Goal: Transaction & Acquisition: Purchase product/service

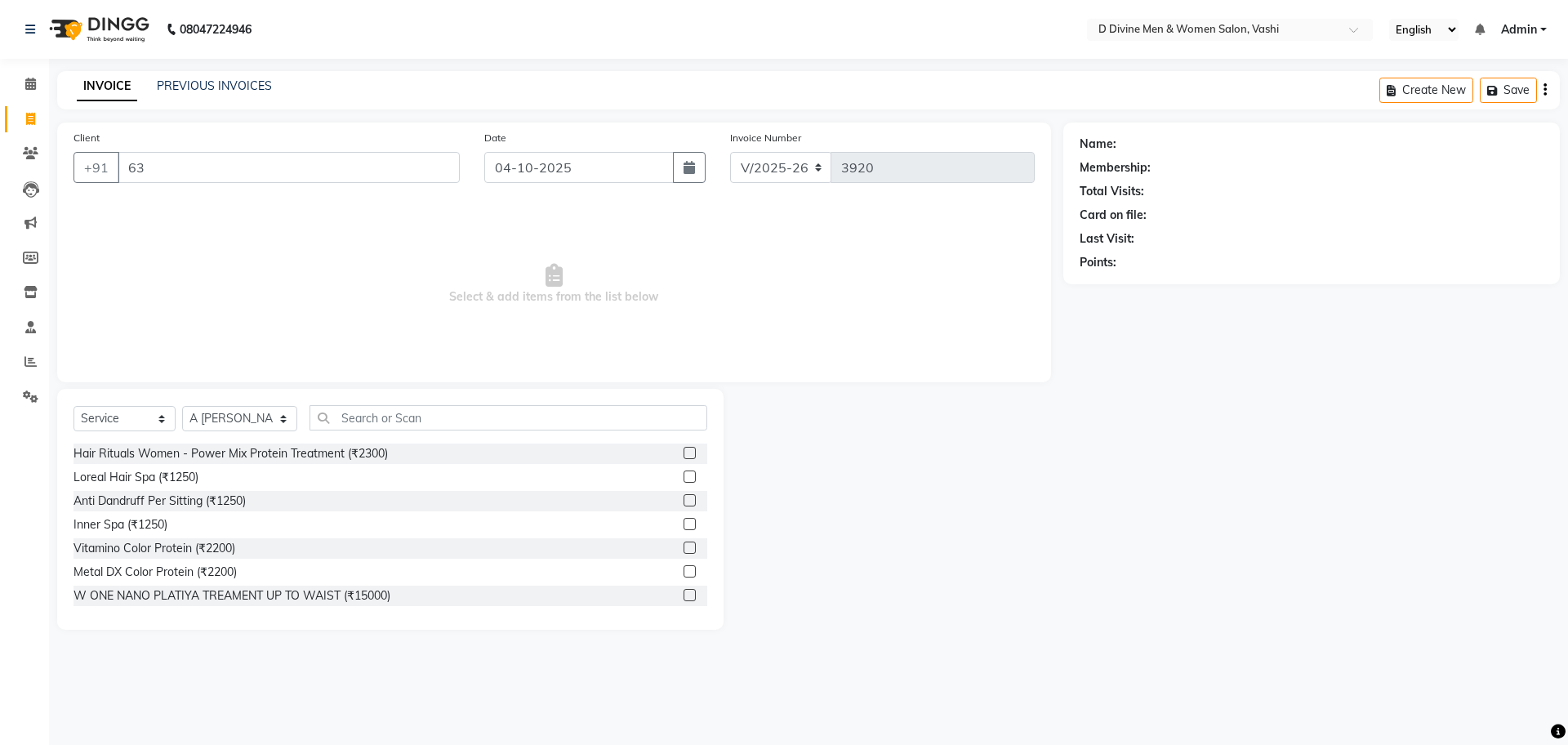
select select "718"
select select "service"
select select "10981"
click at [199, 167] on input "63" at bounding box center [289, 167] width 342 height 31
type input "6"
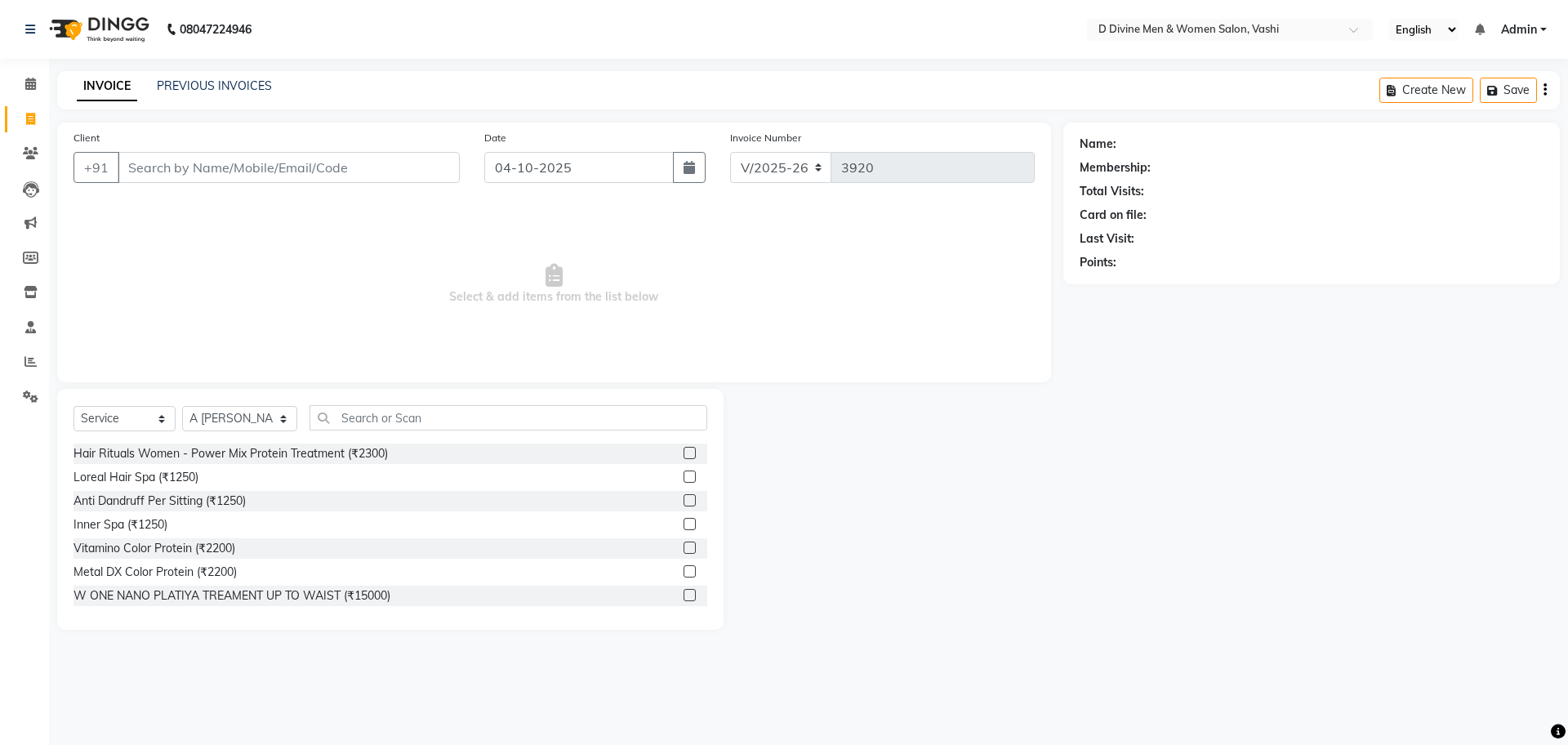
click at [301, 167] on input "Client" at bounding box center [289, 167] width 342 height 31
type input "9820574226"
click at [444, 167] on span "Add Client" at bounding box center [418, 168] width 65 height 17
select select "22"
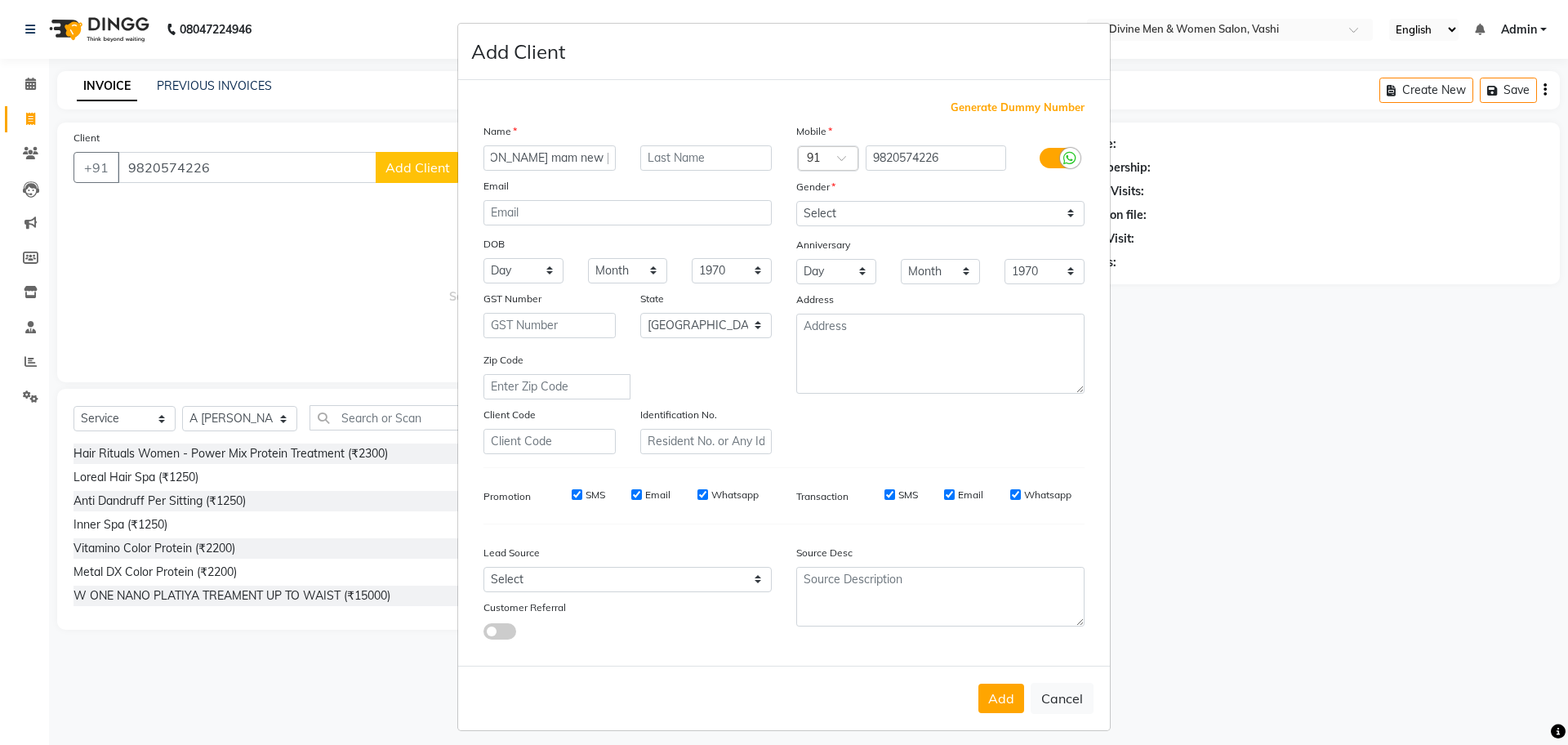
scroll to position [0, 41]
click at [836, 212] on select "Select [DEMOGRAPHIC_DATA] [DEMOGRAPHIC_DATA] Other Prefer Not To Say" at bounding box center [940, 213] width 289 height 25
click at [574, 158] on input "[PERSON_NAME] mam new [PERSON_NAME] sing frd" at bounding box center [549, 158] width 133 height 25
click at [583, 161] on input "[PERSON_NAME] mam [PERSON_NAME] sing frd" at bounding box center [549, 158] width 133 height 25
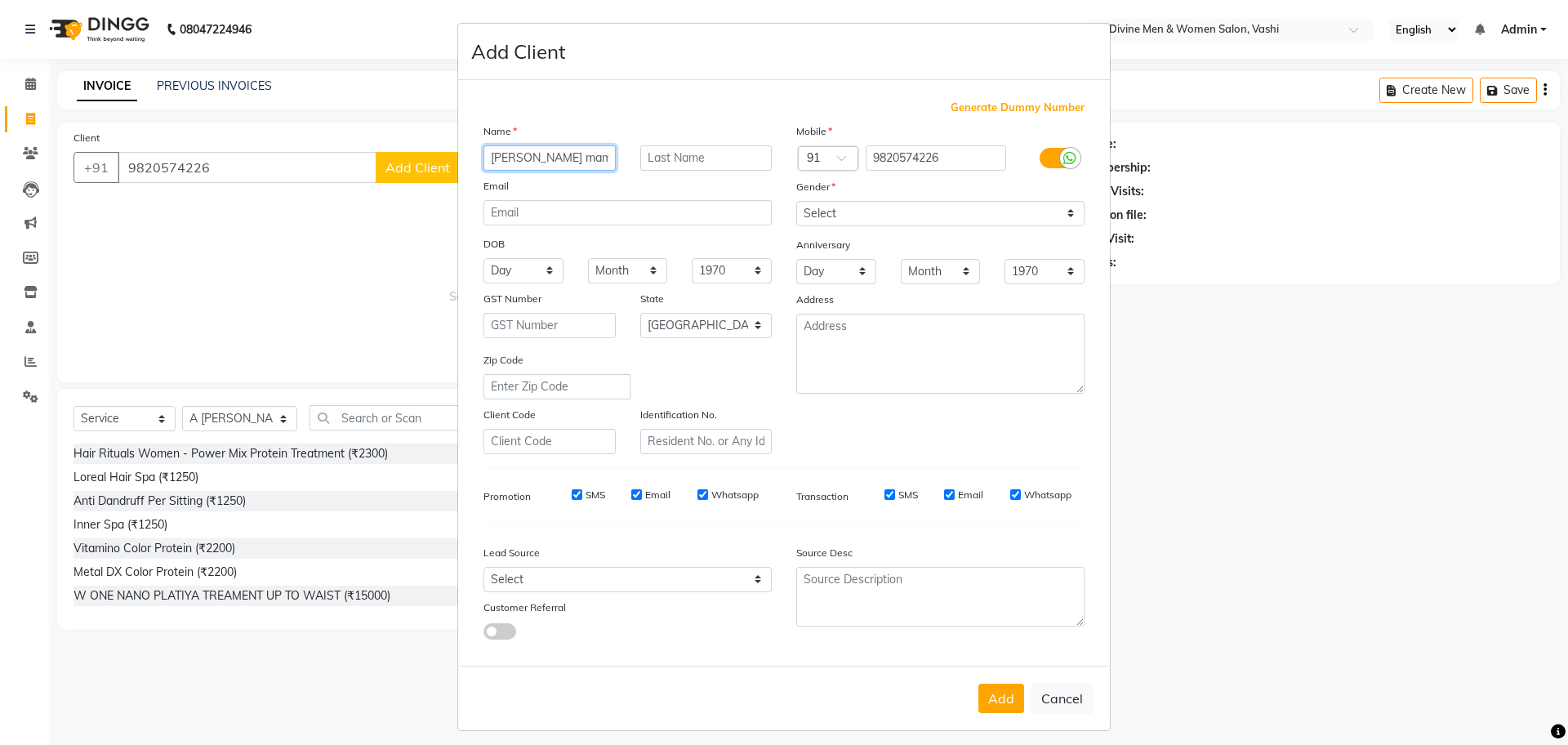
click at [583, 161] on input "[PERSON_NAME] mam [PERSON_NAME] sing frd" at bounding box center [549, 158] width 133 height 25
click at [607, 161] on input "[PERSON_NAME] mam [PERSON_NAME] sing frd" at bounding box center [549, 158] width 133 height 25
click at [598, 161] on input "[PERSON_NAME] mam [PERSON_NAME] sing frd" at bounding box center [549, 158] width 133 height 25
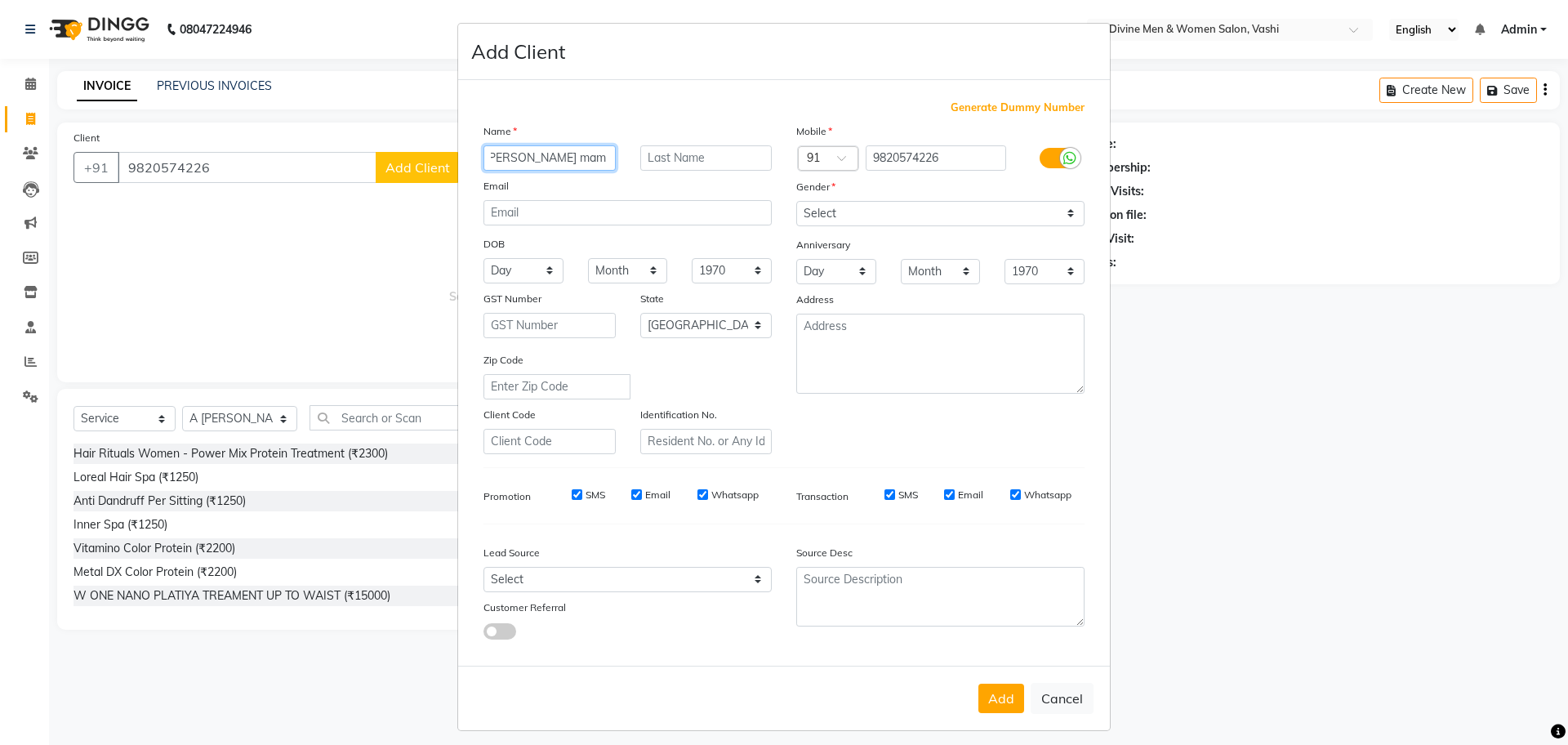
type input "[PERSON_NAME] mam [PERSON_NAME]"
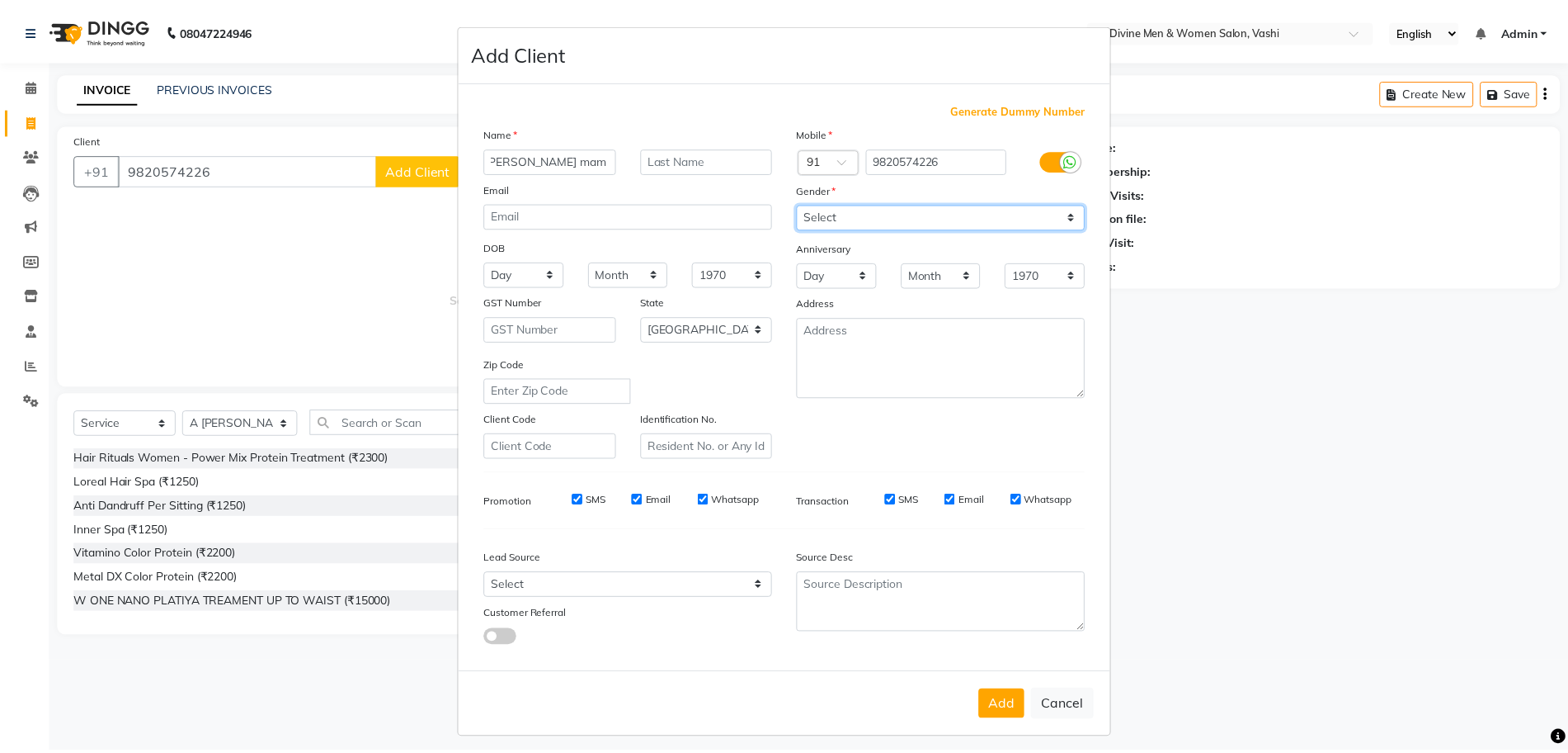
scroll to position [0, 0]
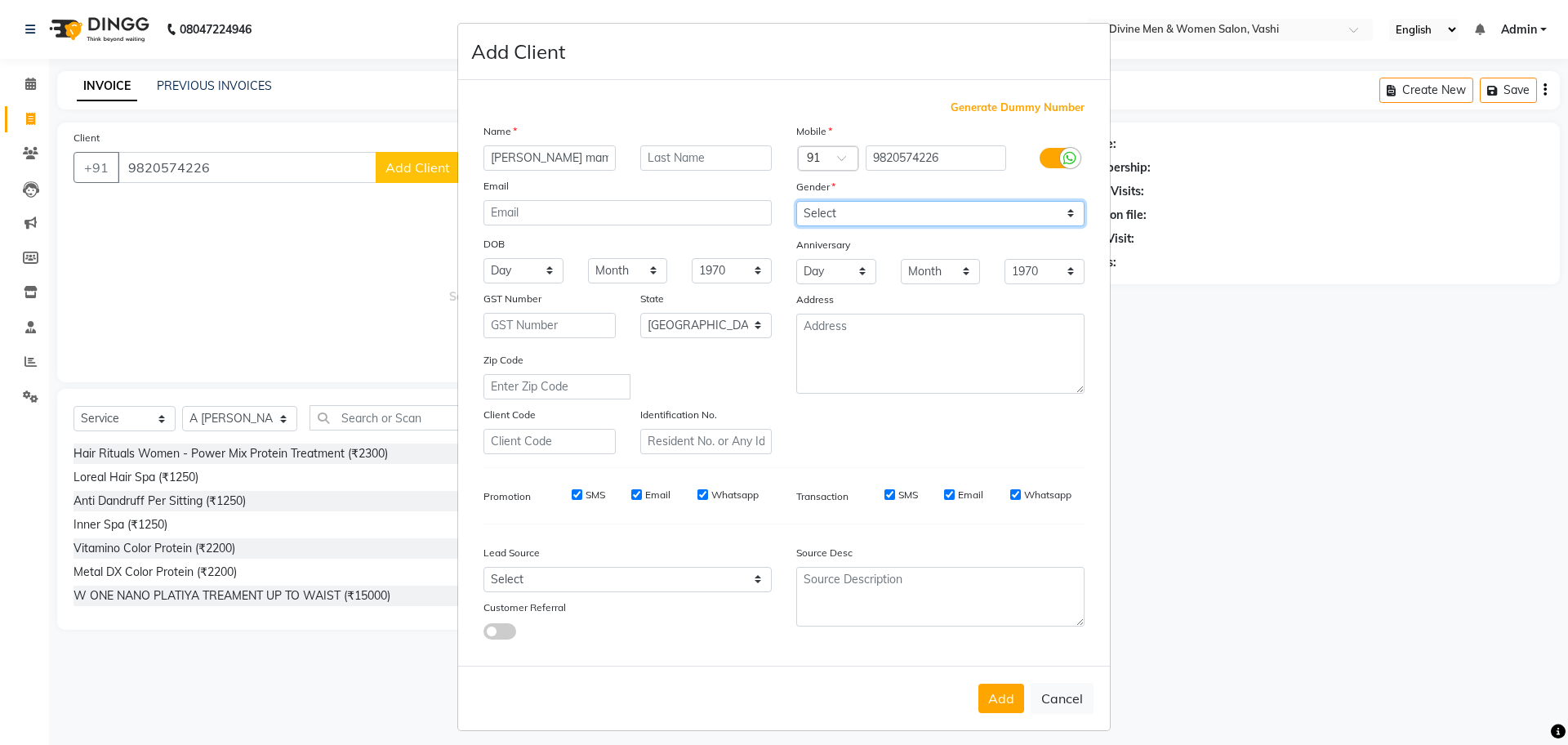
click at [814, 215] on select "Select [DEMOGRAPHIC_DATA] [DEMOGRAPHIC_DATA] Other Prefer Not To Say" at bounding box center [940, 213] width 289 height 25
select select "[DEMOGRAPHIC_DATA]"
click at [796, 201] on select "Select [DEMOGRAPHIC_DATA] [DEMOGRAPHIC_DATA] Other Prefer Not To Say" at bounding box center [940, 213] width 289 height 25
click at [1010, 706] on button "Add" at bounding box center [1001, 699] width 45 height 30
select select
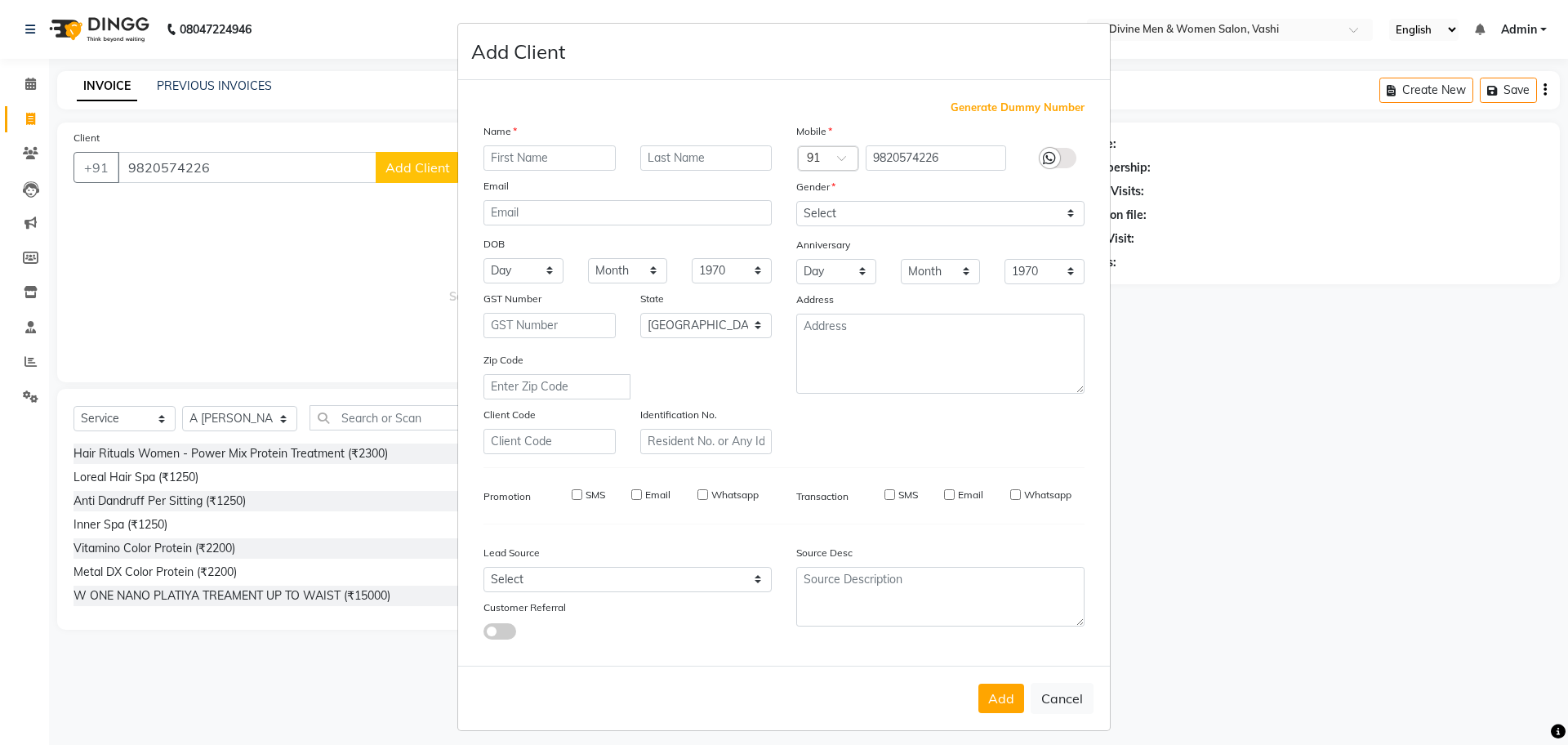
select select
select select "null"
select select
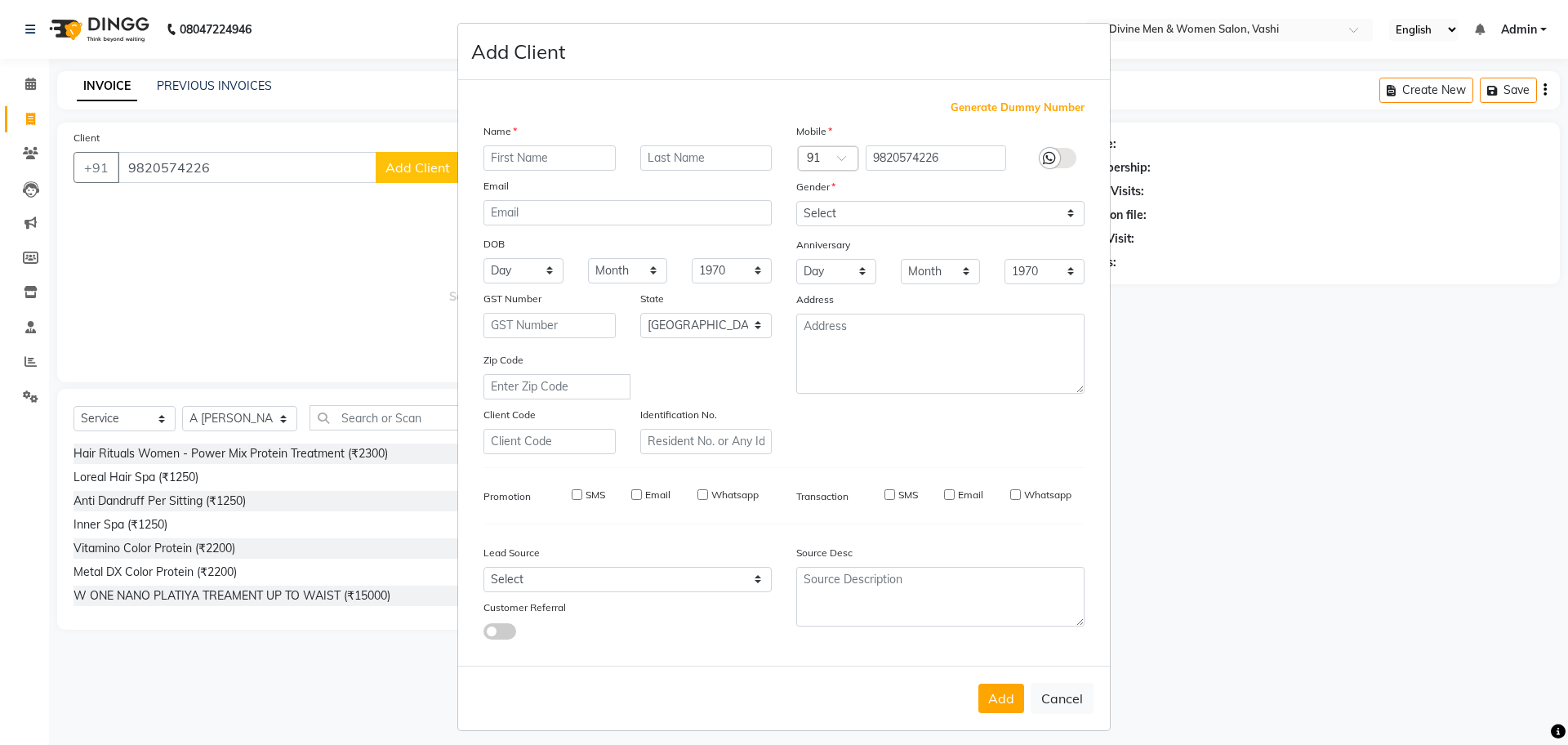
select select
checkbox input "false"
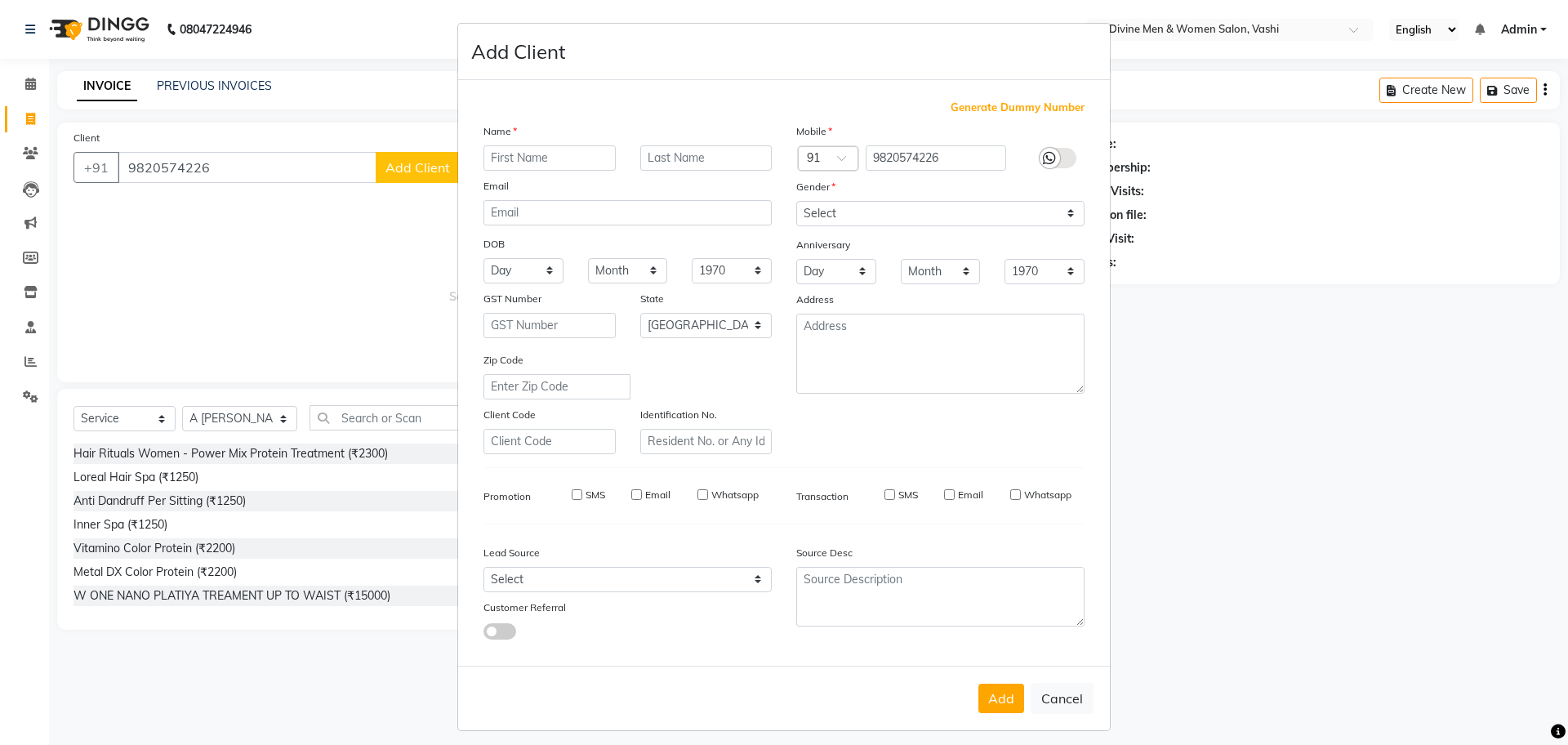
checkbox input "false"
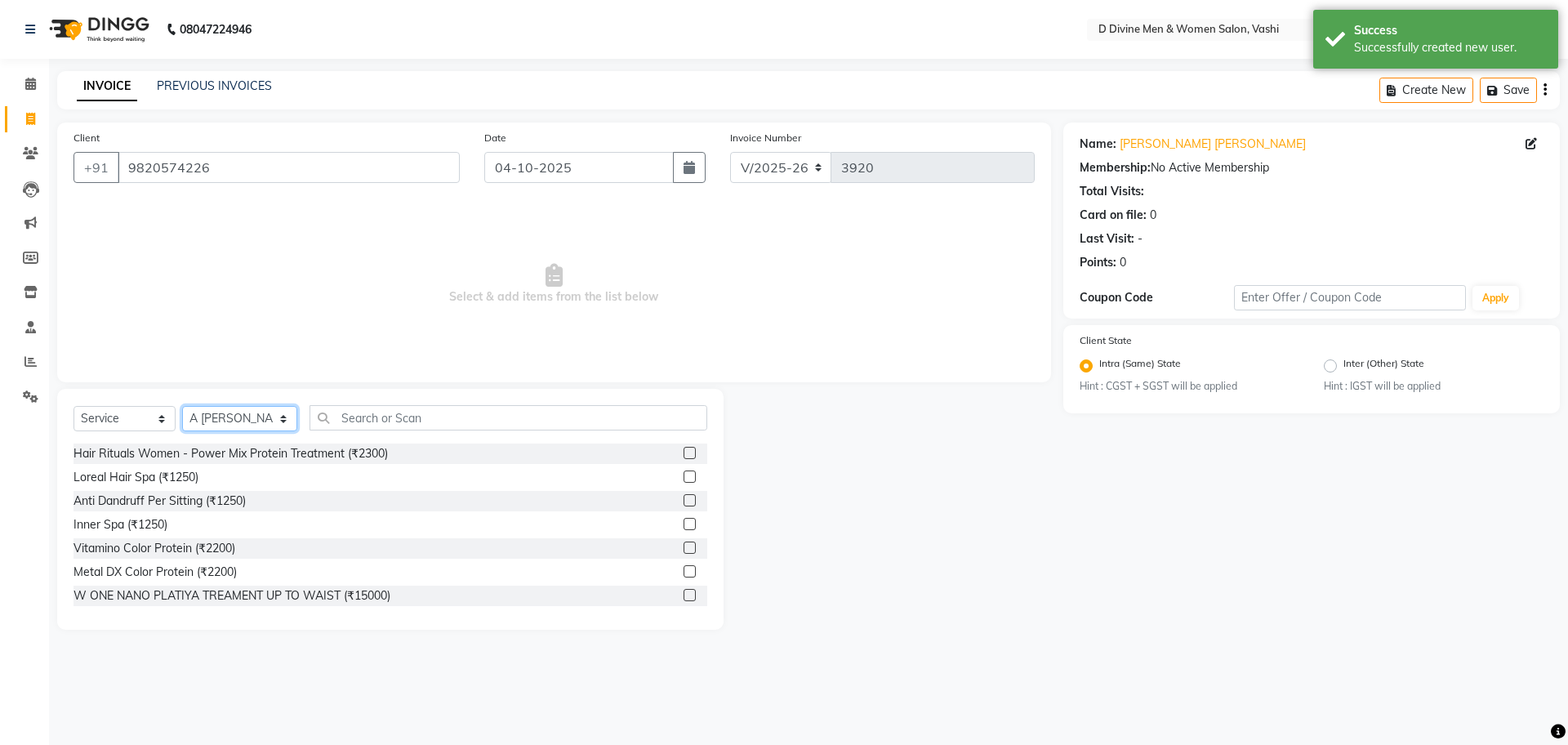
click at [210, 412] on select "Select Stylist A [PERSON_NAME] [PERSON_NAME] Divine salon [PERSON_NAME] [PERSON…" at bounding box center [239, 417] width 115 height 25
select select "10987"
click at [182, 405] on select "Select Stylist A [PERSON_NAME] [PERSON_NAME] Divine salon [PERSON_NAME] [PERSON…" at bounding box center [239, 417] width 115 height 25
click at [345, 428] on input "text" at bounding box center [508, 417] width 398 height 25
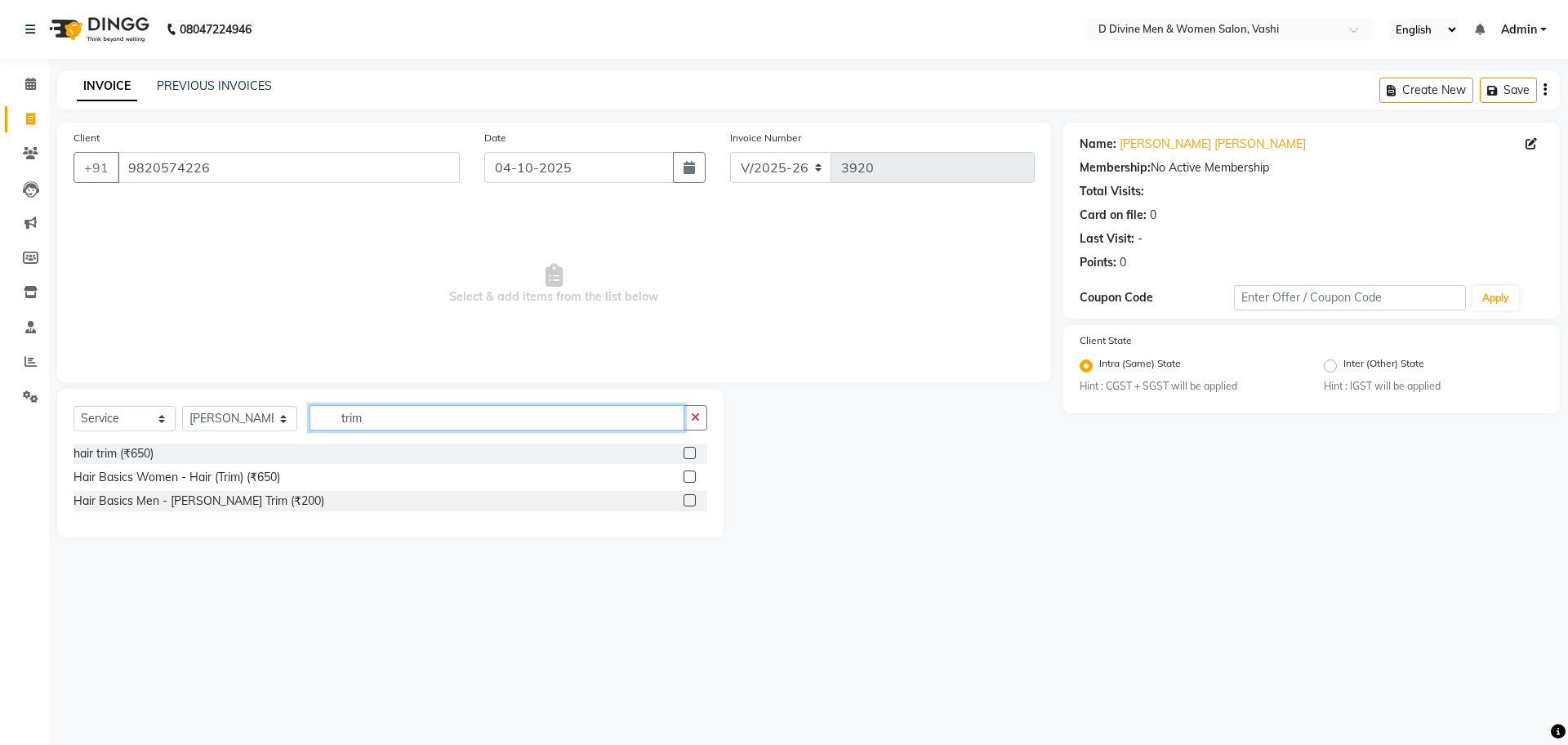
type input "trim"
click at [694, 455] on label at bounding box center [689, 452] width 12 height 12
click at [694, 455] on input "checkbox" at bounding box center [688, 453] width 10 height 10
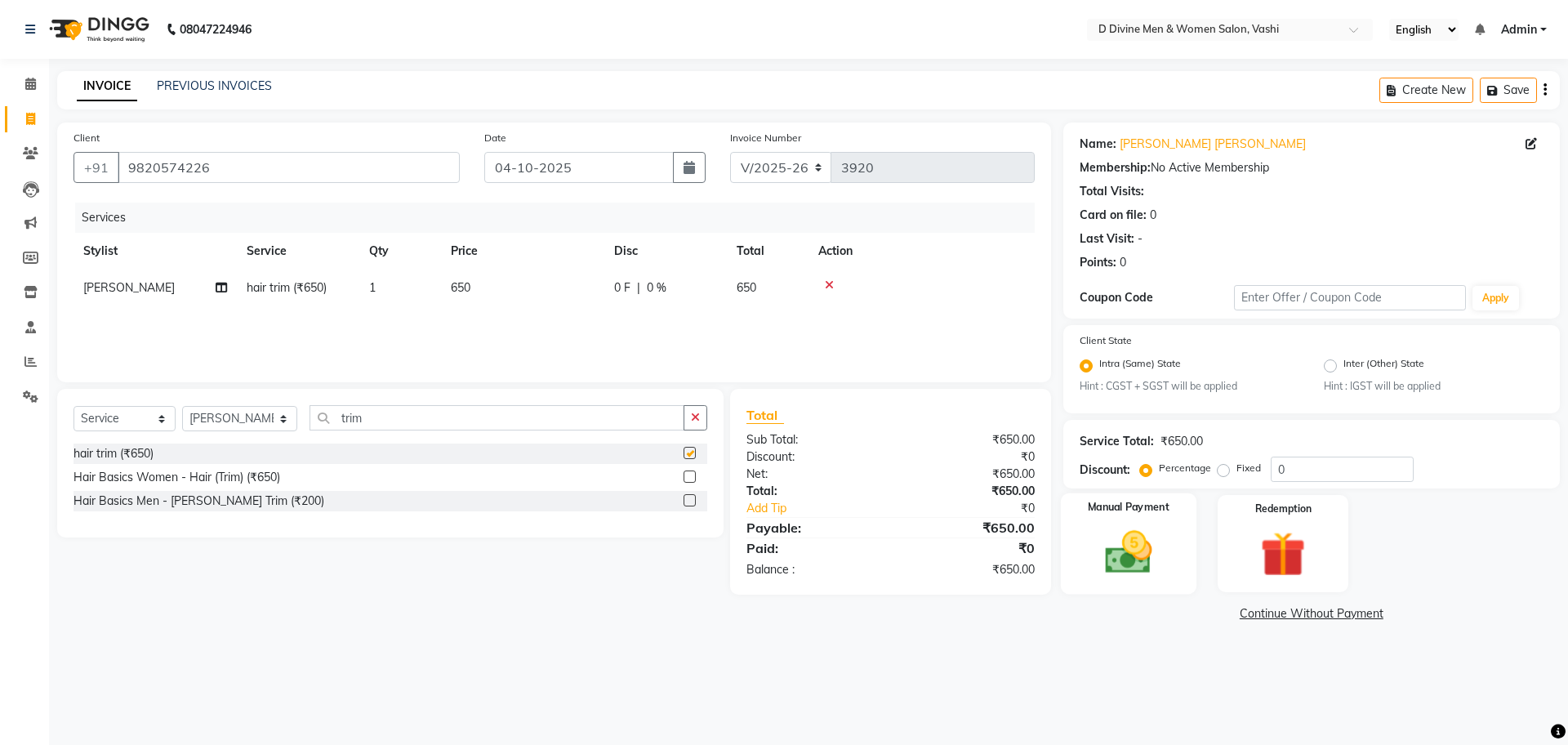
checkbox input "false"
click at [1156, 566] on img at bounding box center [1128, 553] width 76 height 54
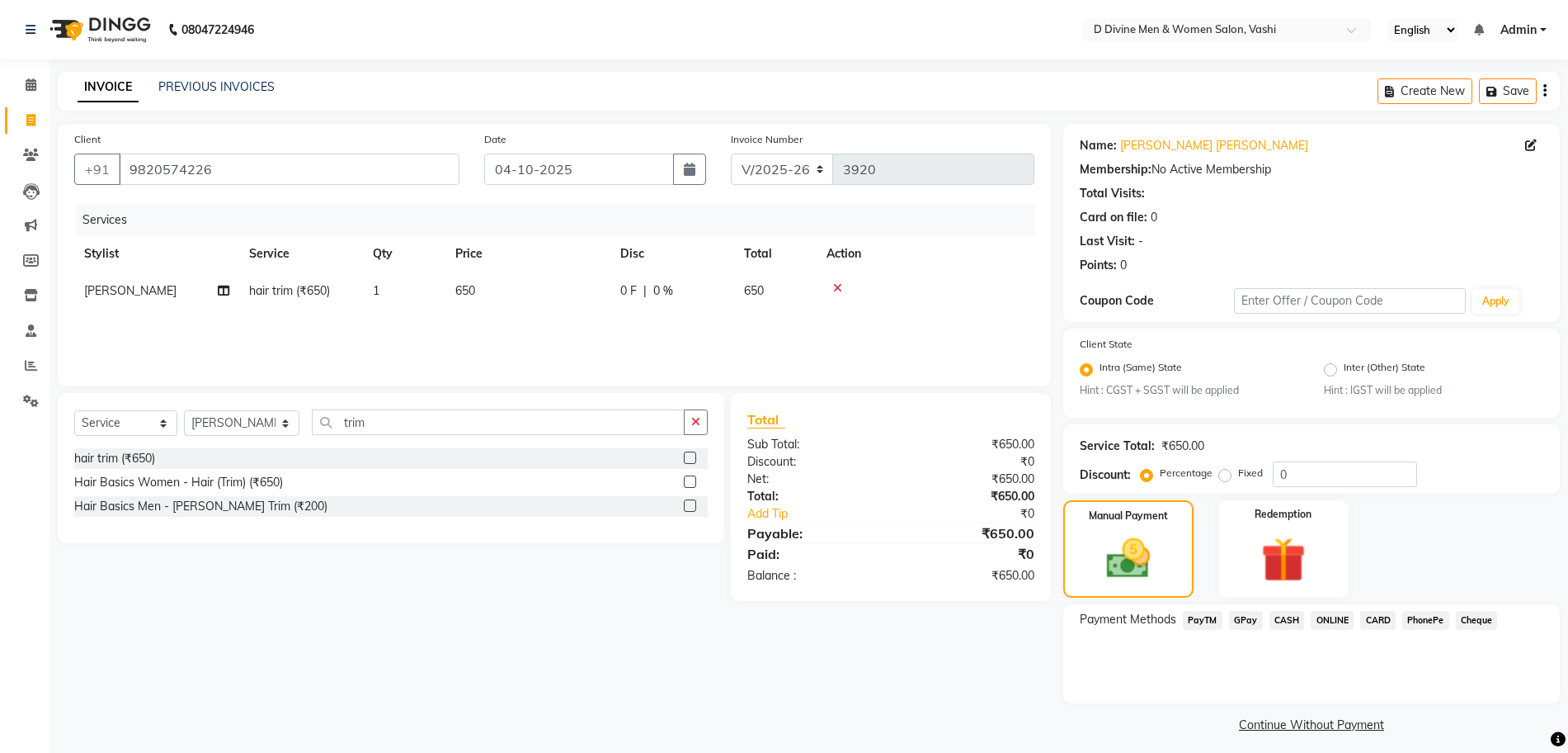
click at [1353, 614] on div "CARD" at bounding box center [1374, 622] width 42 height 23
click at [1239, 617] on span "GPay" at bounding box center [1247, 620] width 34 height 19
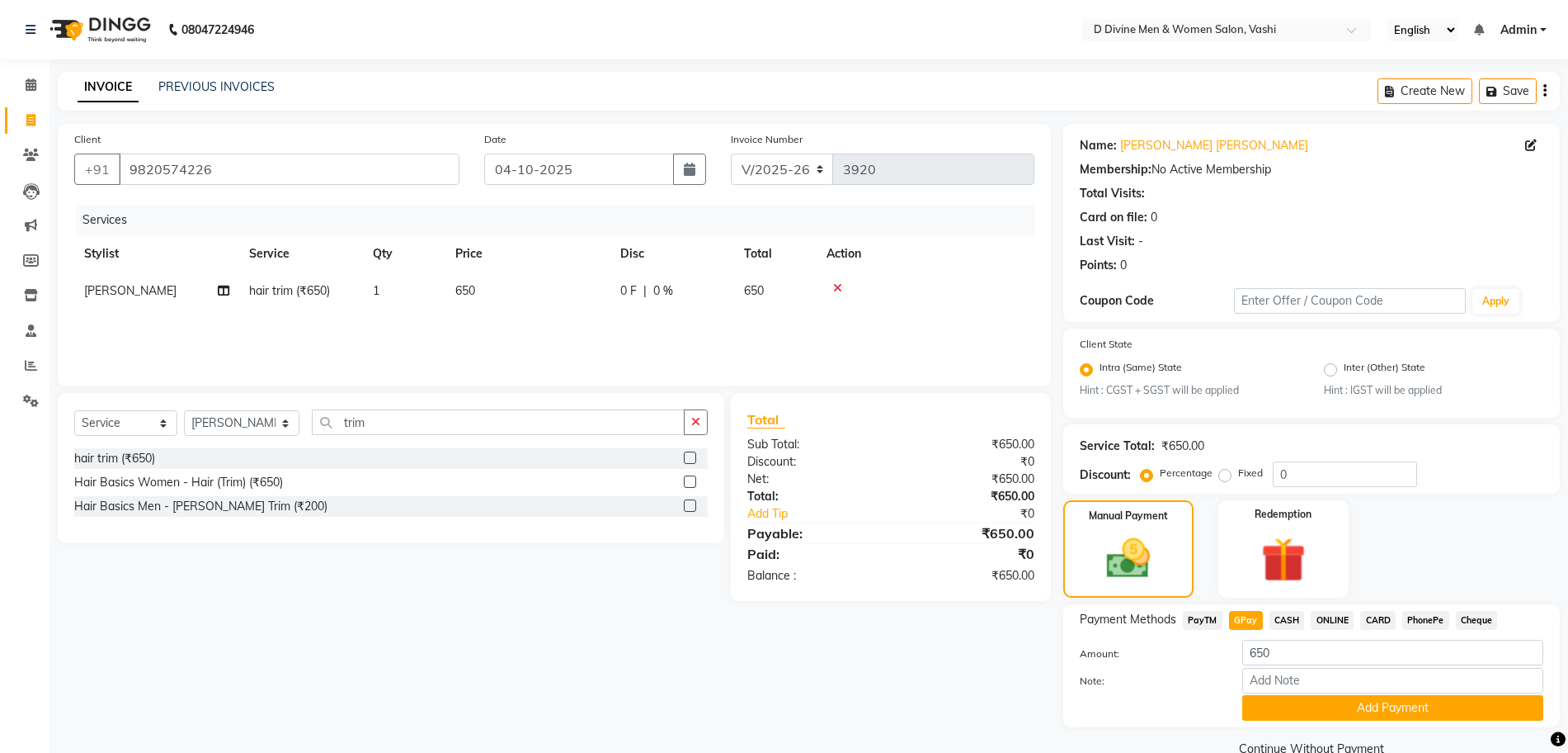
click at [1270, 619] on span "CASH" at bounding box center [1288, 620] width 36 height 19
click at [1280, 619] on span "CASH" at bounding box center [1288, 620] width 36 height 19
click at [1286, 706] on button "Add Payment" at bounding box center [1393, 707] width 301 height 25
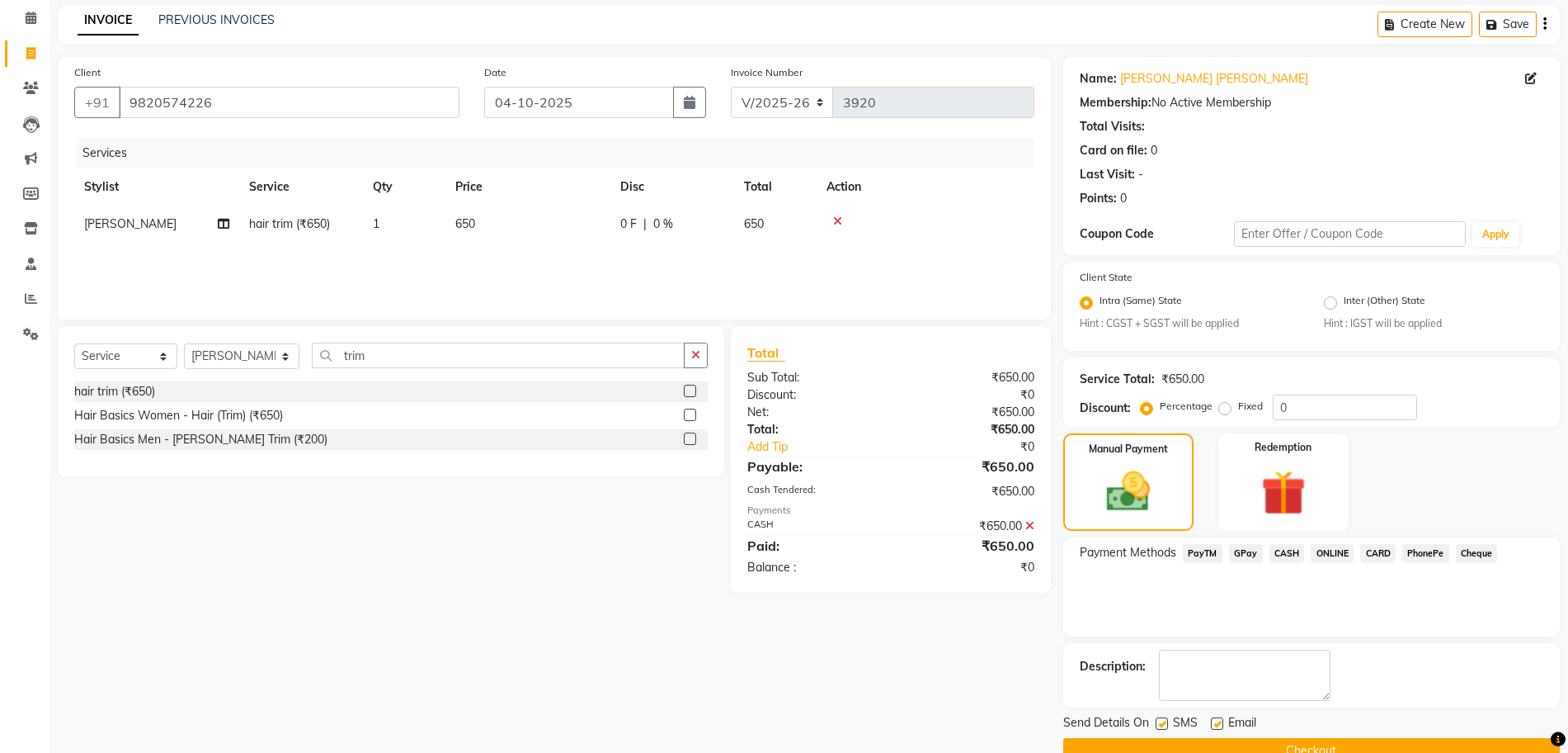
scroll to position [102, 0]
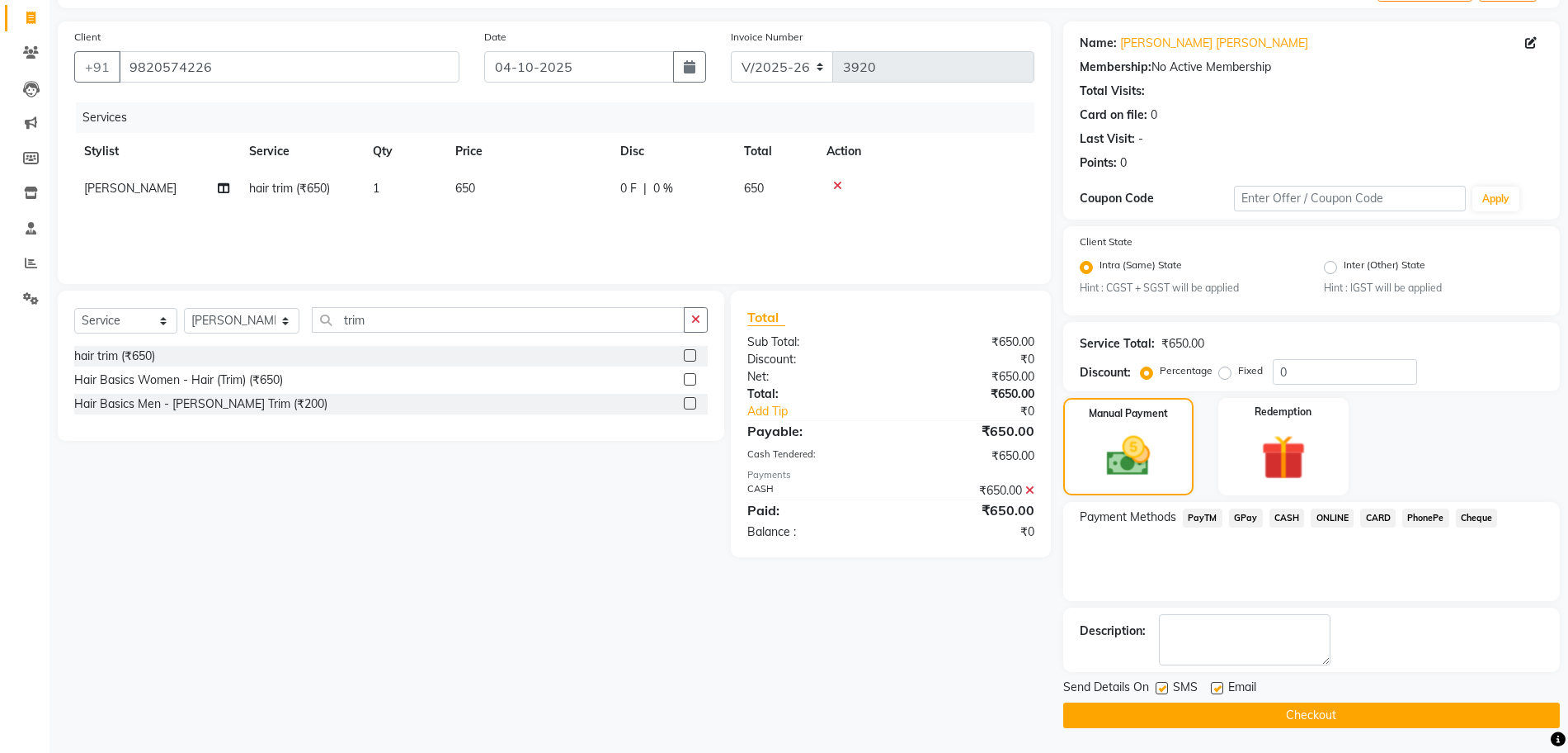
click at [1168, 687] on label at bounding box center [1161, 687] width 12 height 12
click at [1167, 687] on input "checkbox" at bounding box center [1160, 688] width 10 height 10
checkbox input "false"
click at [1215, 687] on label at bounding box center [1217, 687] width 12 height 12
click at [1215, 687] on input "checkbox" at bounding box center [1216, 688] width 10 height 10
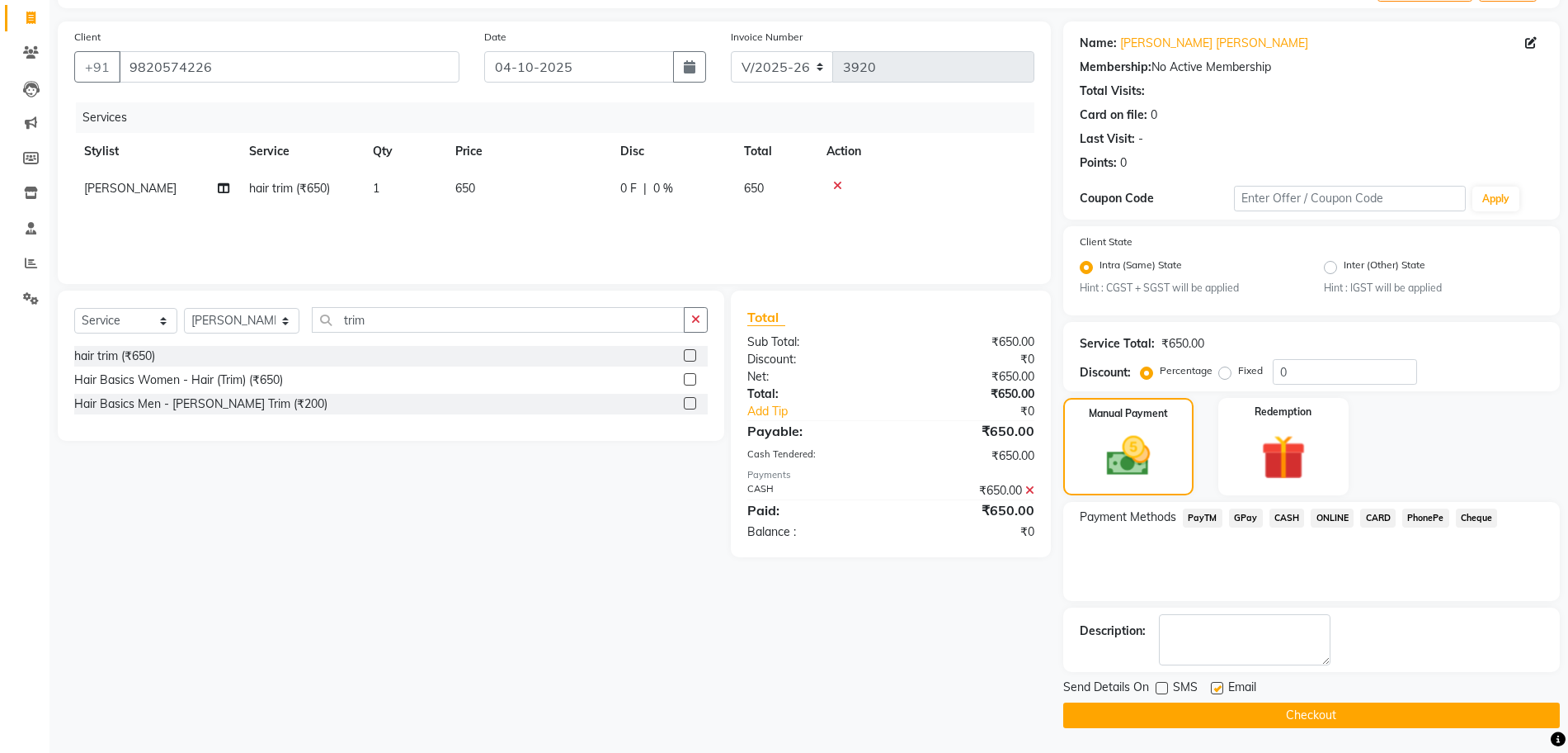
checkbox input "false"
click at [1215, 707] on div "Send Details On SMS Email Checkout" at bounding box center [1312, 703] width 497 height 50
click at [1215, 712] on button "Checkout" at bounding box center [1312, 715] width 497 height 25
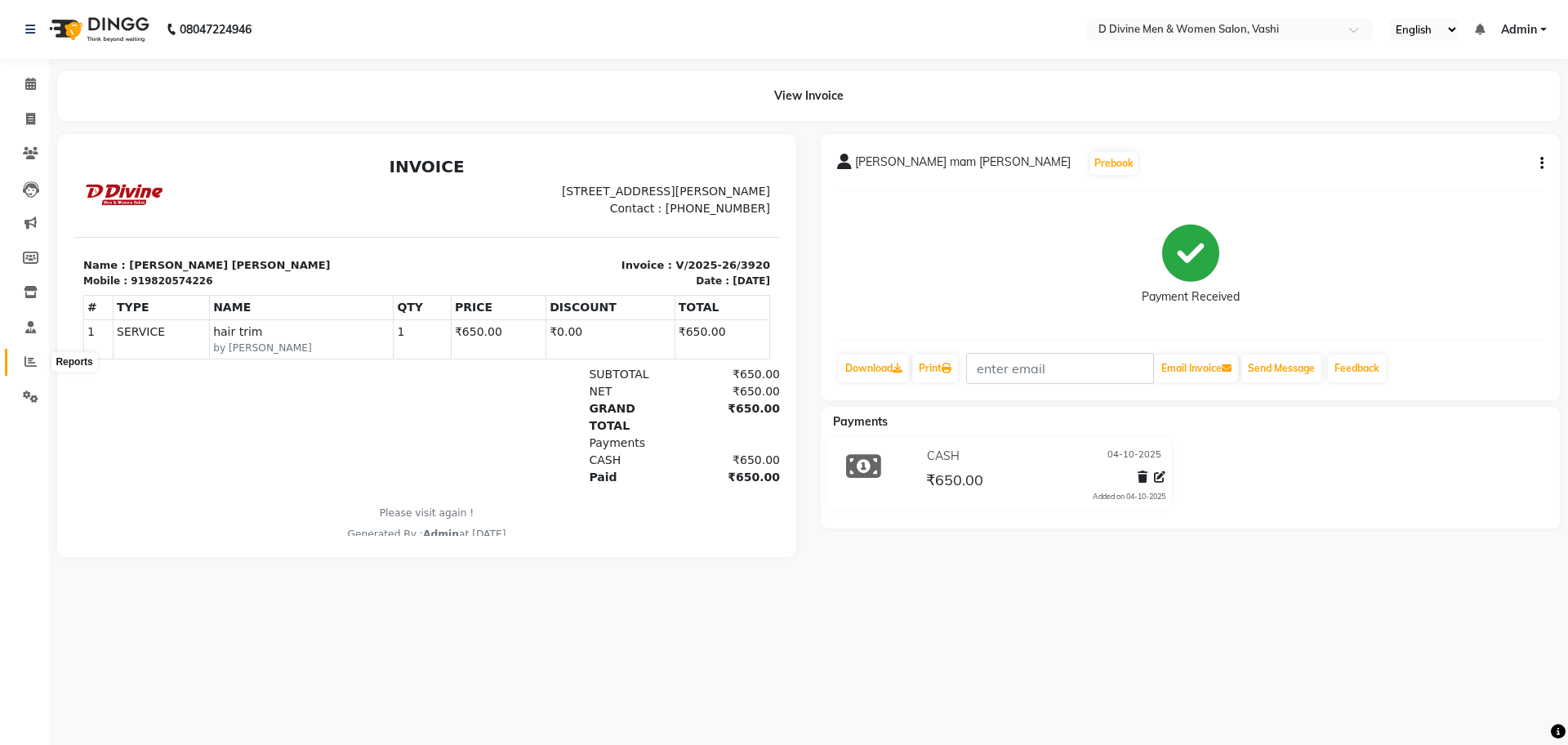
click at [25, 362] on icon at bounding box center [30, 361] width 12 height 12
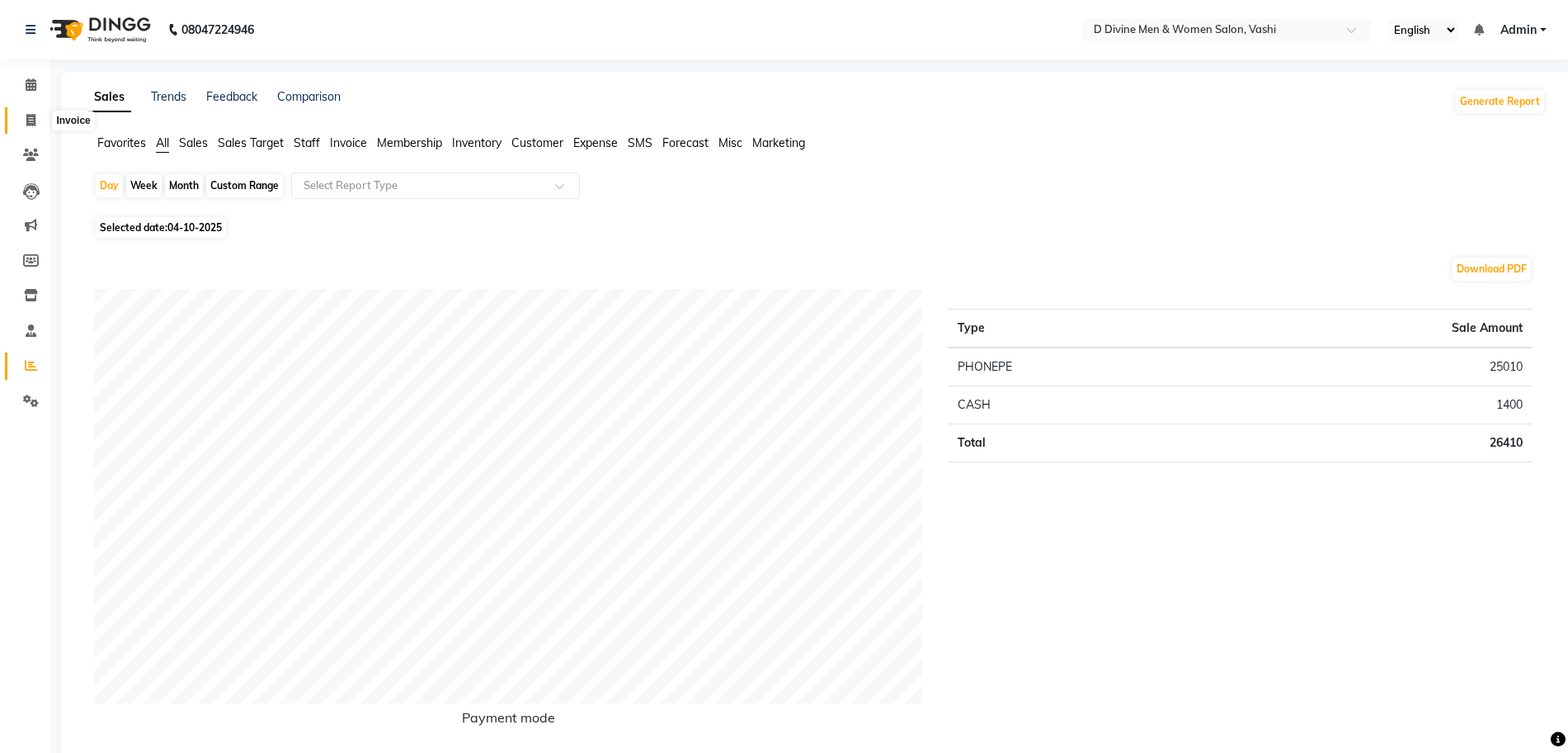
click at [41, 126] on span at bounding box center [31, 121] width 29 height 19
select select "718"
select select "service"
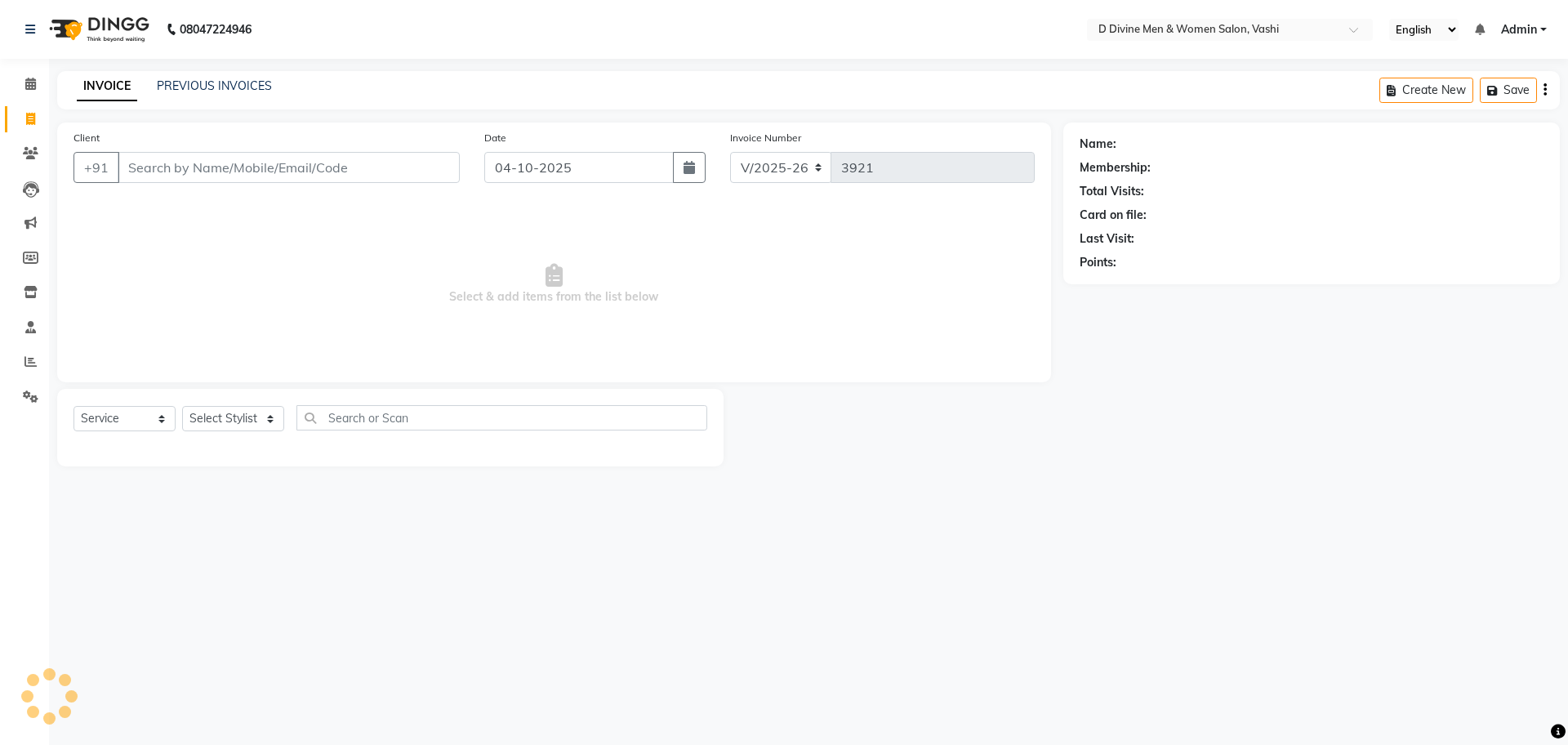
select select "10981"
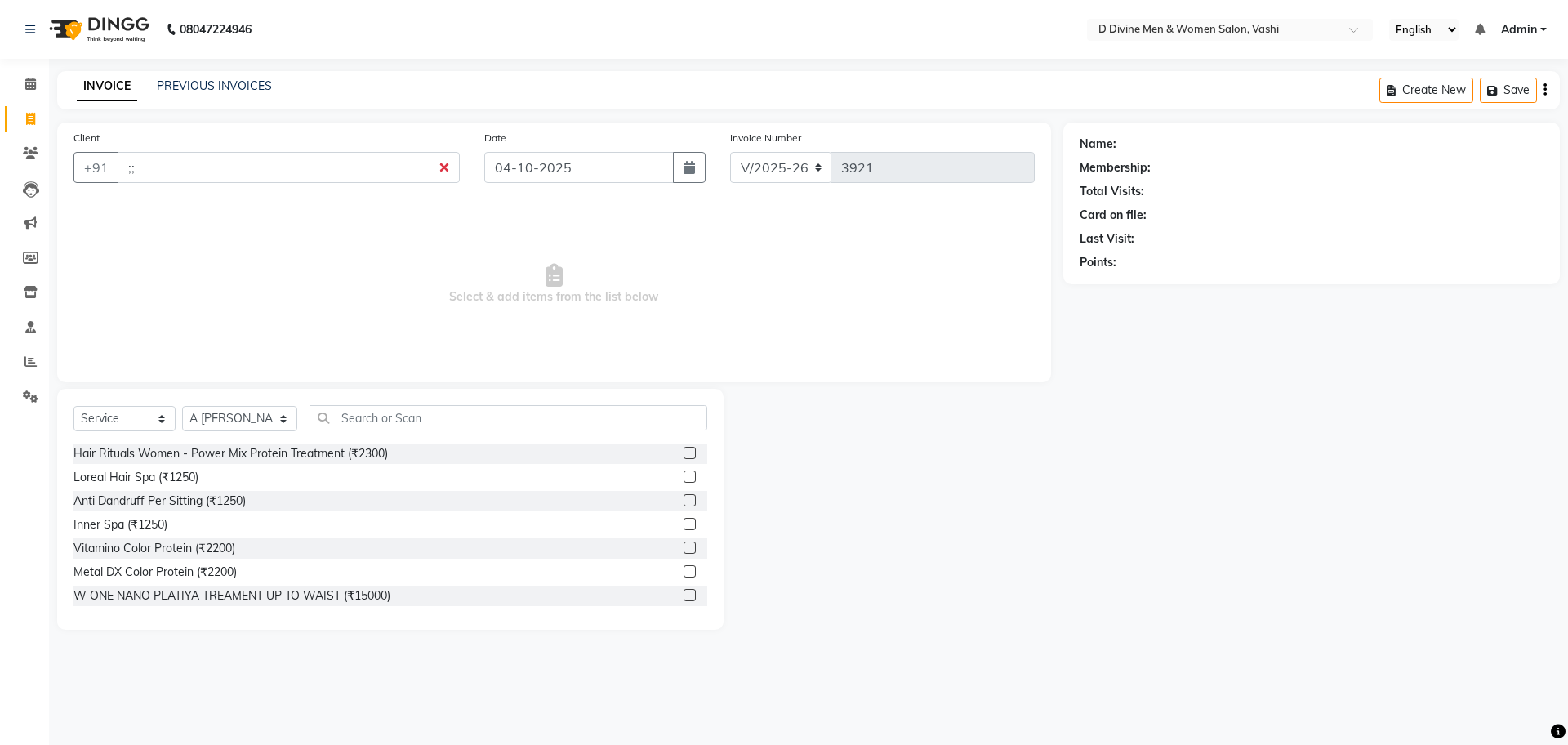
type input ";"
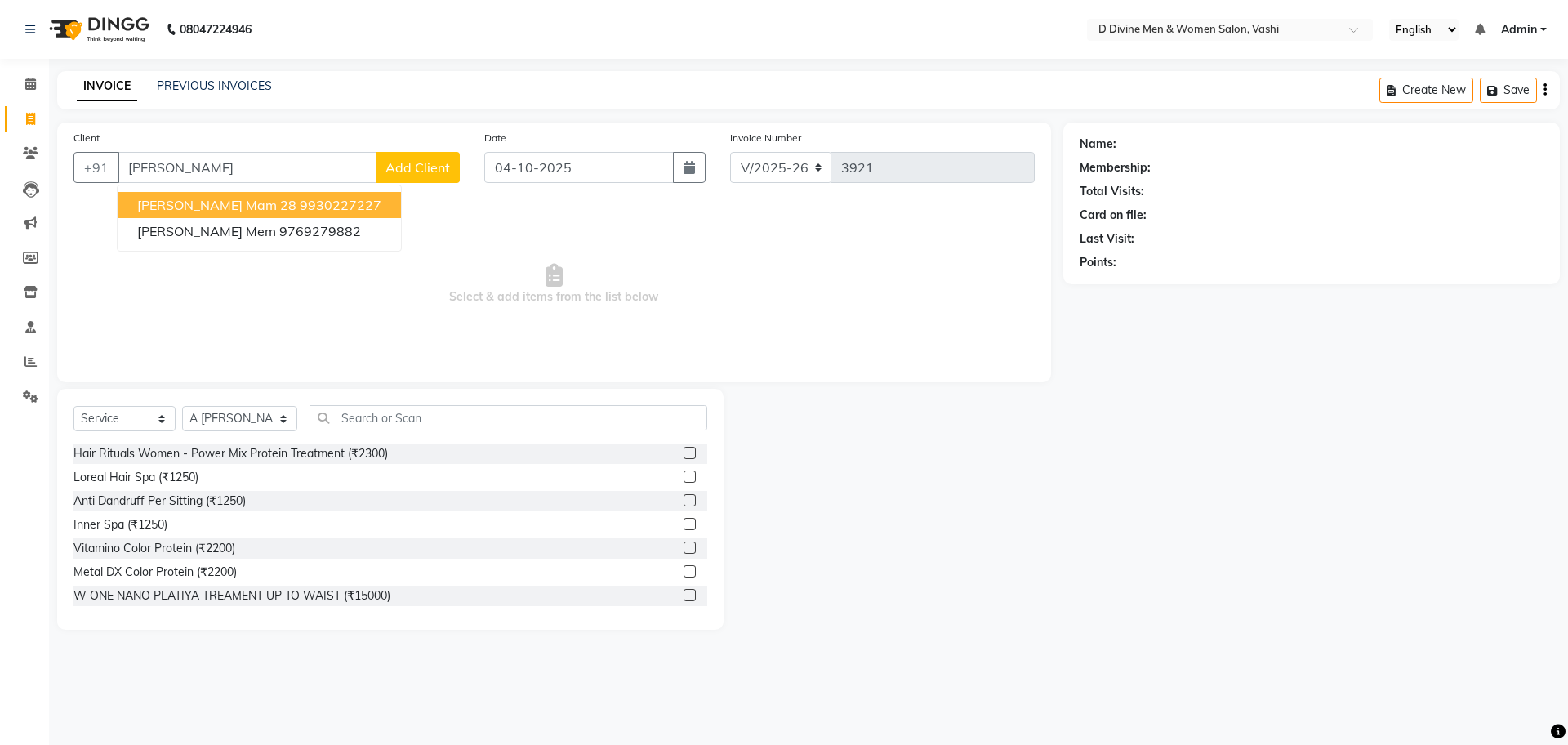
click at [300, 199] on ngb-highlight "9930227227" at bounding box center [341, 205] width 82 height 17
type input "9930227227"
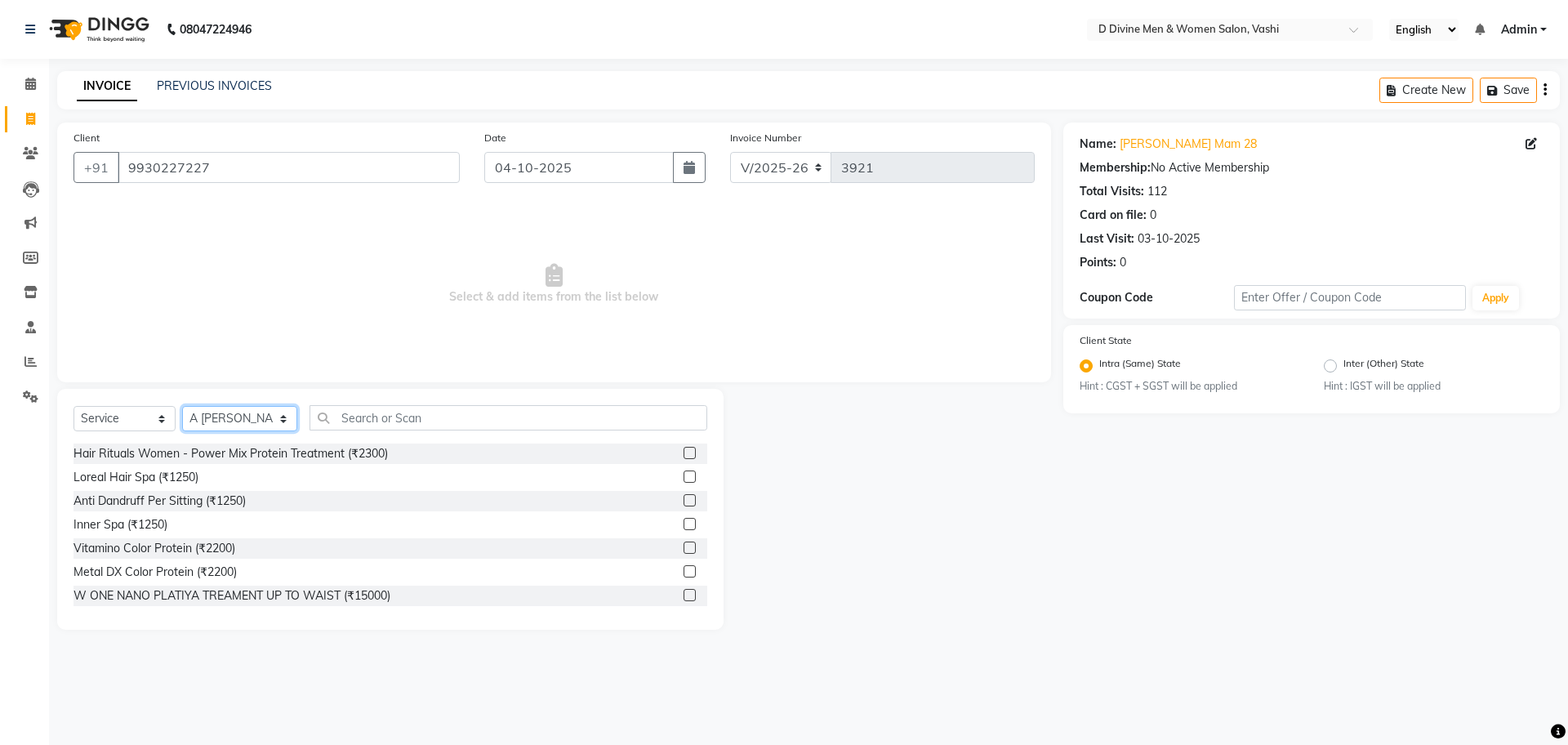
click at [219, 421] on select "Select Stylist A [PERSON_NAME] [PERSON_NAME] Divine salon [PERSON_NAME] [PERSON…" at bounding box center [239, 417] width 115 height 25
select select "10985"
click at [182, 405] on select "Select Stylist A [PERSON_NAME] [PERSON_NAME] Divine salon [PERSON_NAME] [PERSON…" at bounding box center [239, 417] width 115 height 25
click at [310, 419] on input "text" at bounding box center [508, 417] width 398 height 25
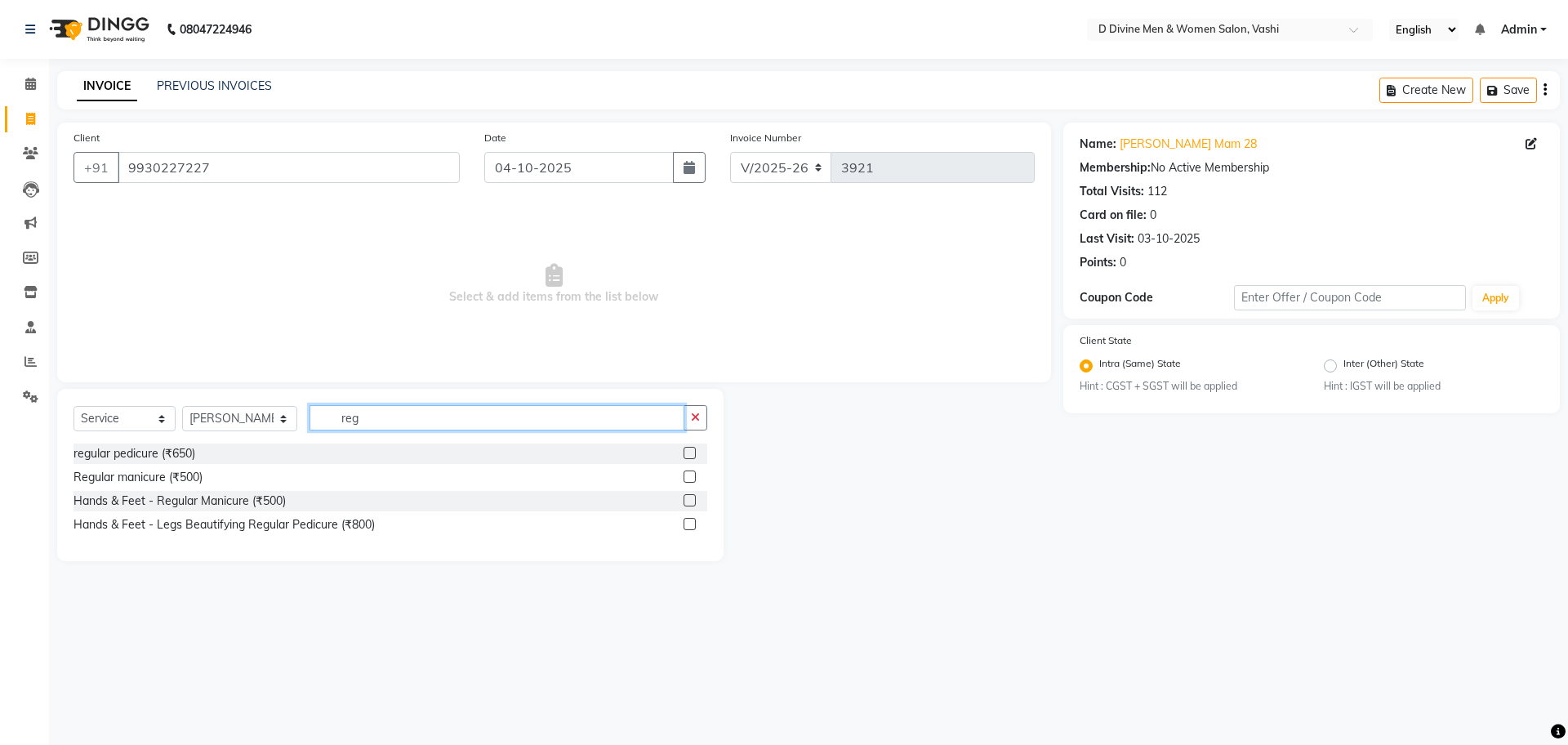
type input "reg"
click at [685, 449] on label at bounding box center [689, 452] width 12 height 12
click at [685, 449] on input "checkbox" at bounding box center [688, 453] width 10 height 10
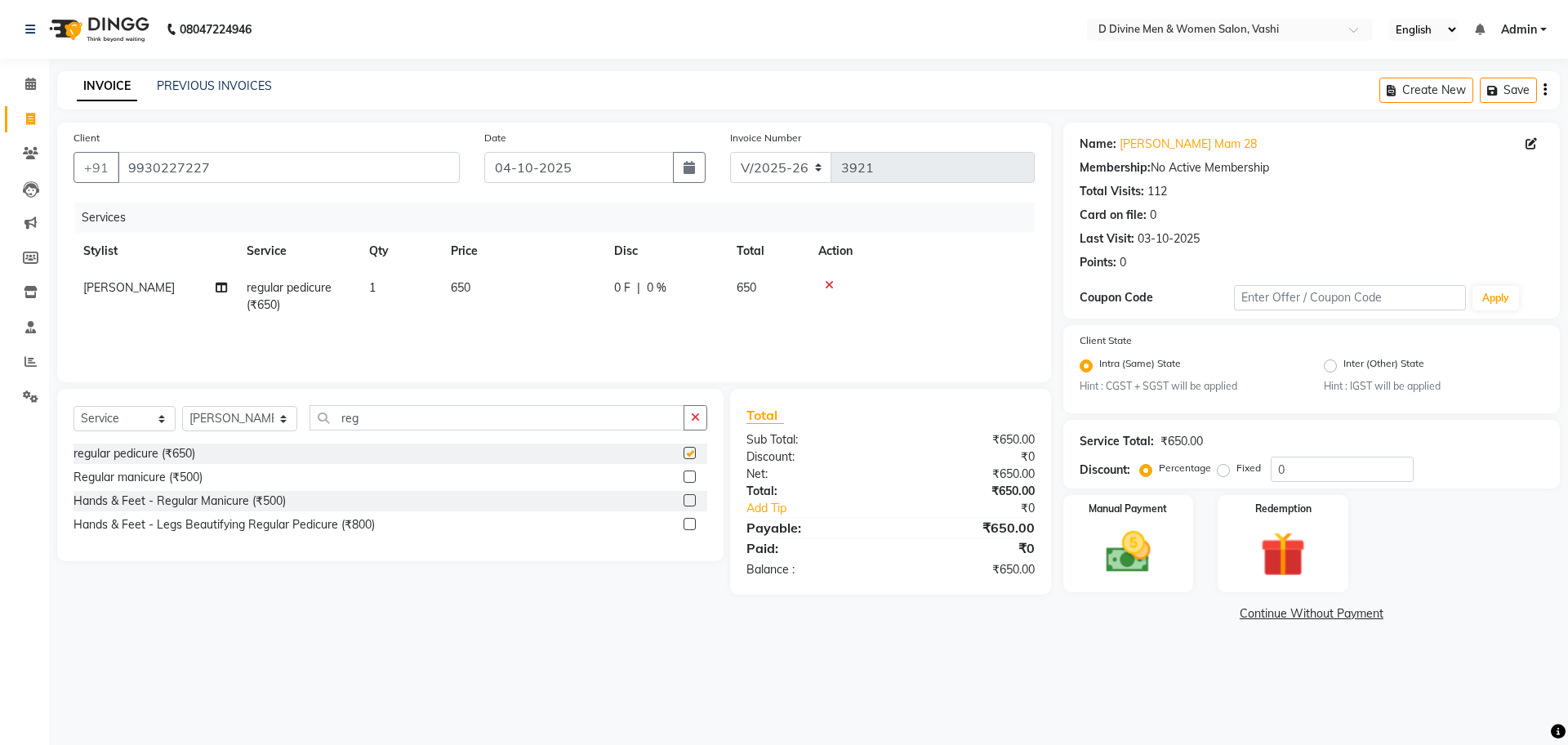
checkbox input "false"
click at [835, 284] on div at bounding box center [921, 285] width 207 height 11
click at [825, 285] on icon at bounding box center [829, 285] width 9 height 11
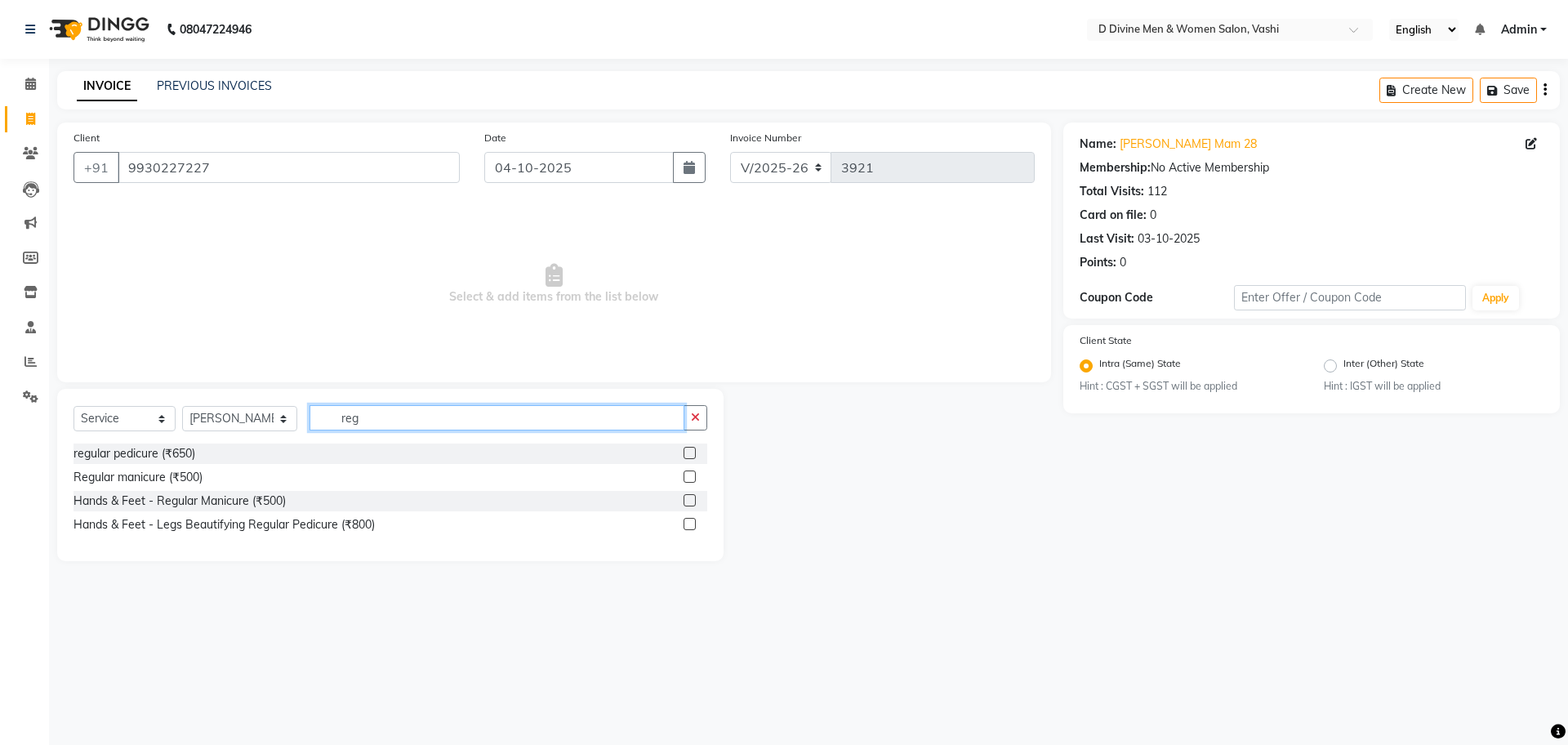
click at [442, 416] on input "reg" at bounding box center [497, 417] width 375 height 25
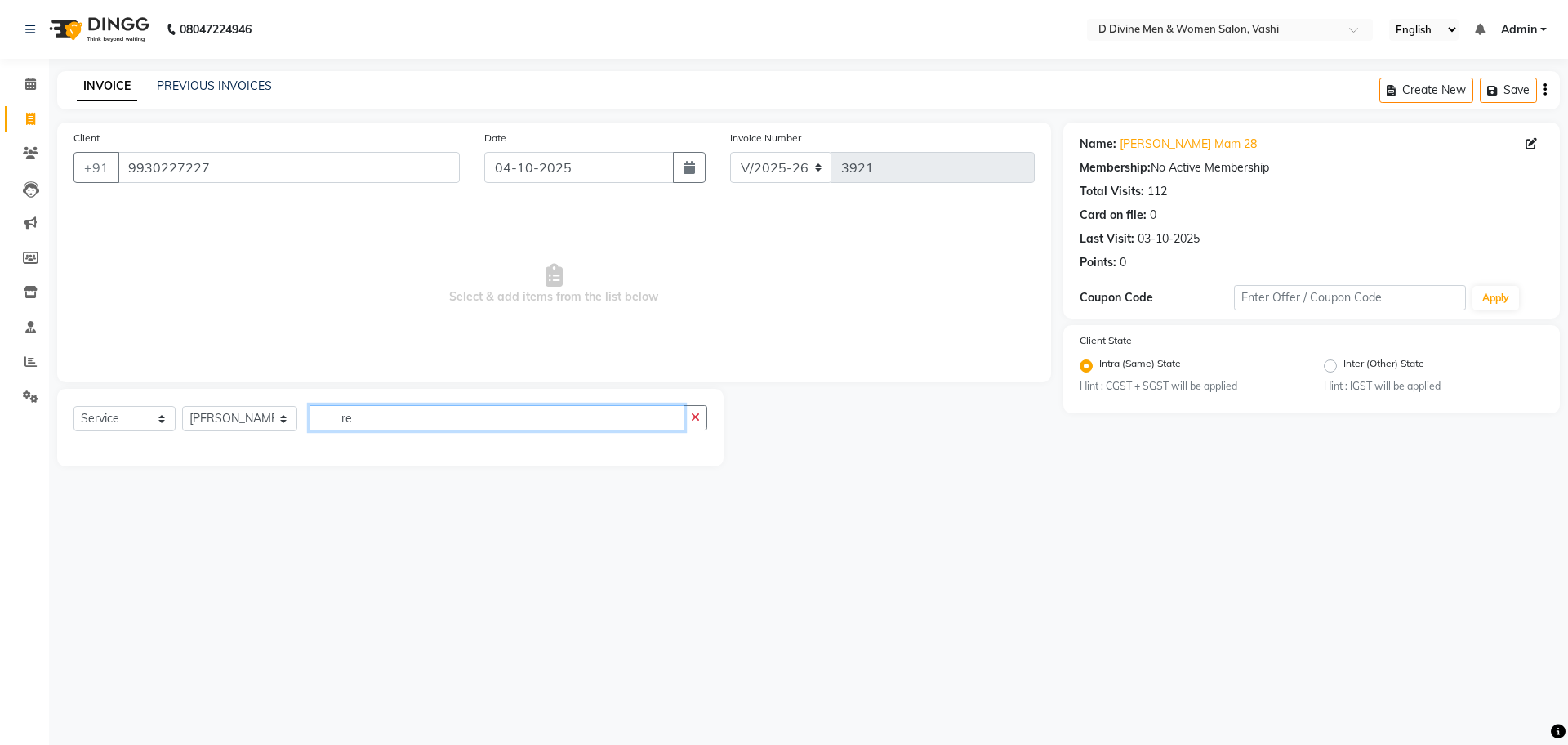
type input "r"
type input "oil"
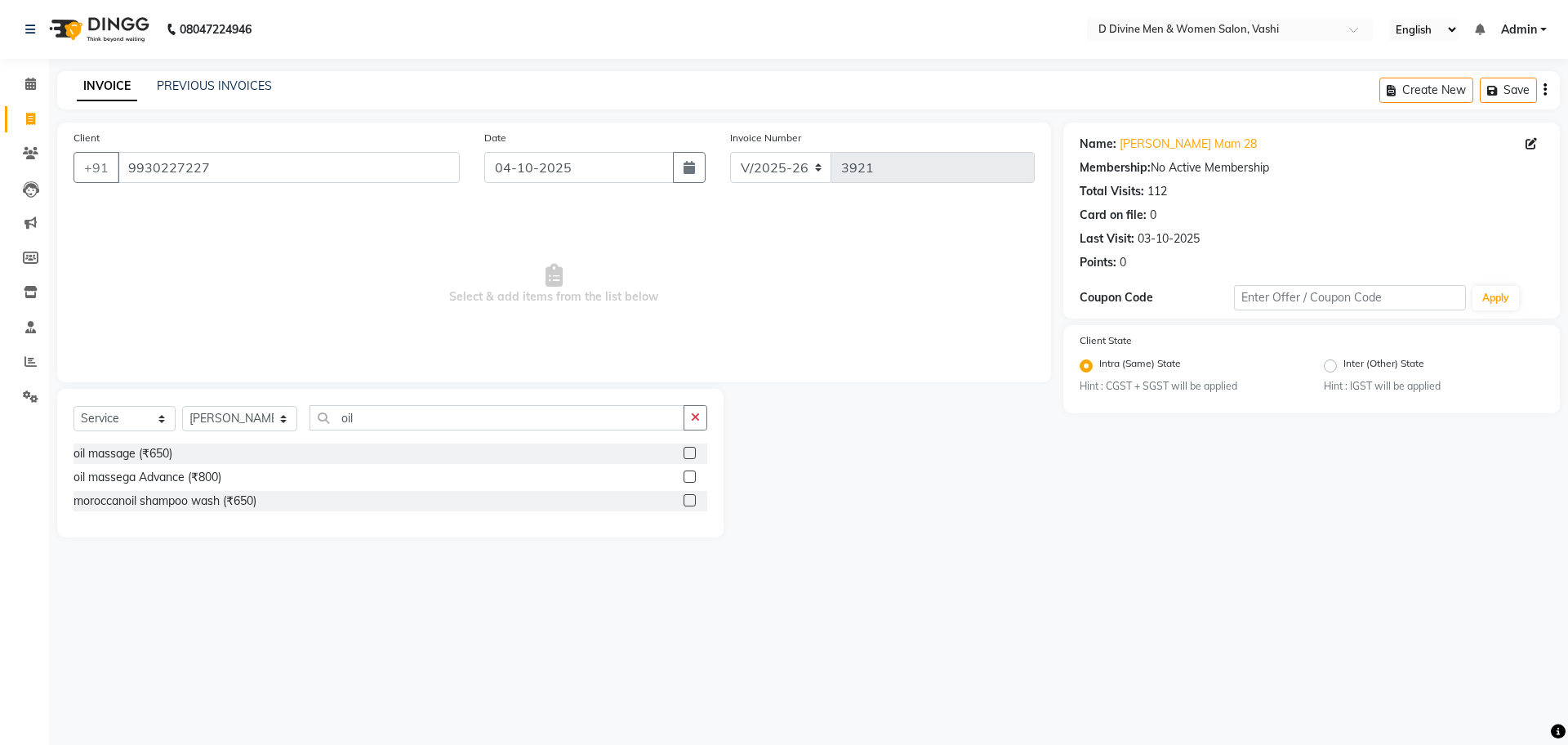
click at [686, 454] on label at bounding box center [689, 452] width 12 height 12
click at [686, 454] on input "checkbox" at bounding box center [688, 453] width 10 height 10
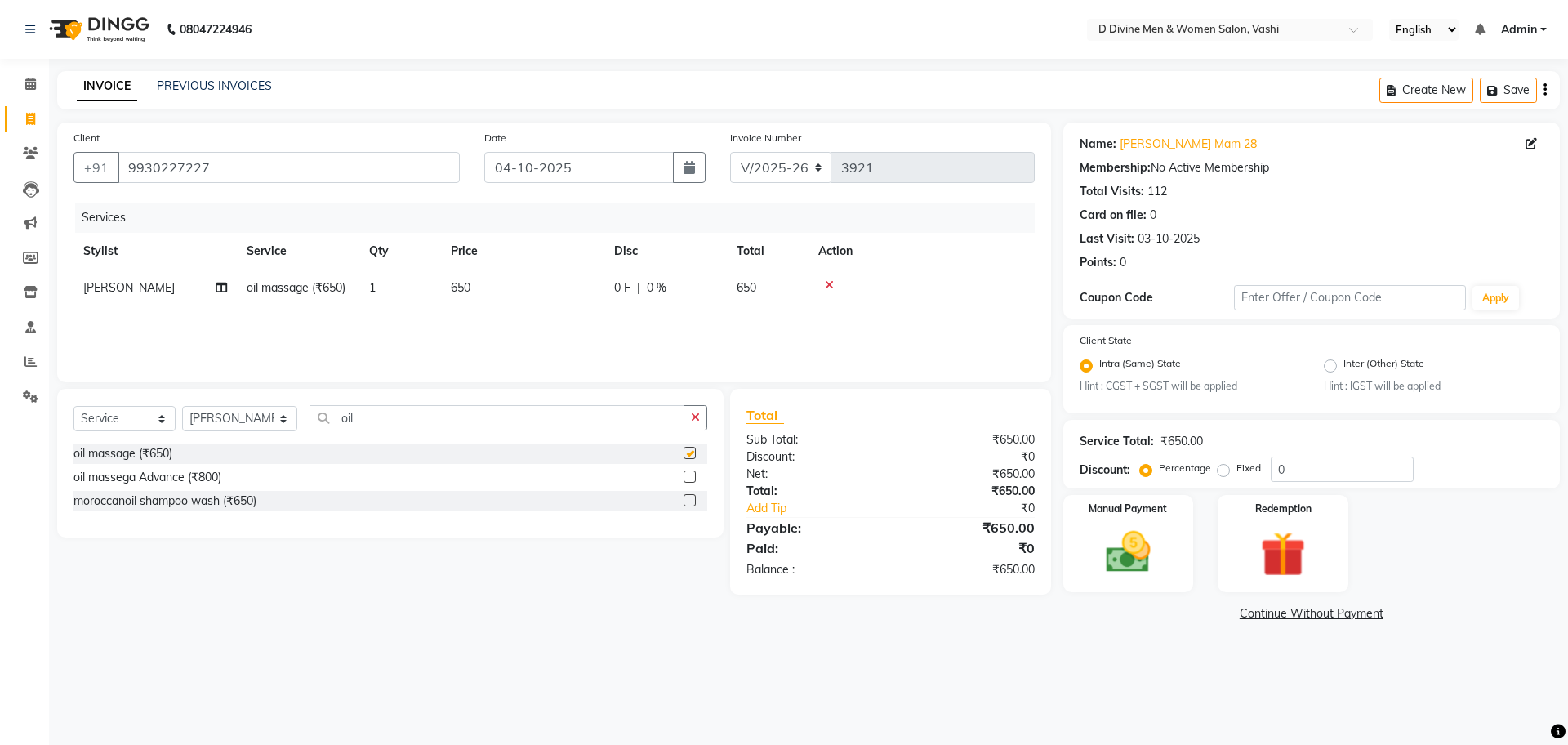
checkbox input "false"
click at [492, 405] on input "oil" at bounding box center [497, 417] width 375 height 25
type input "o"
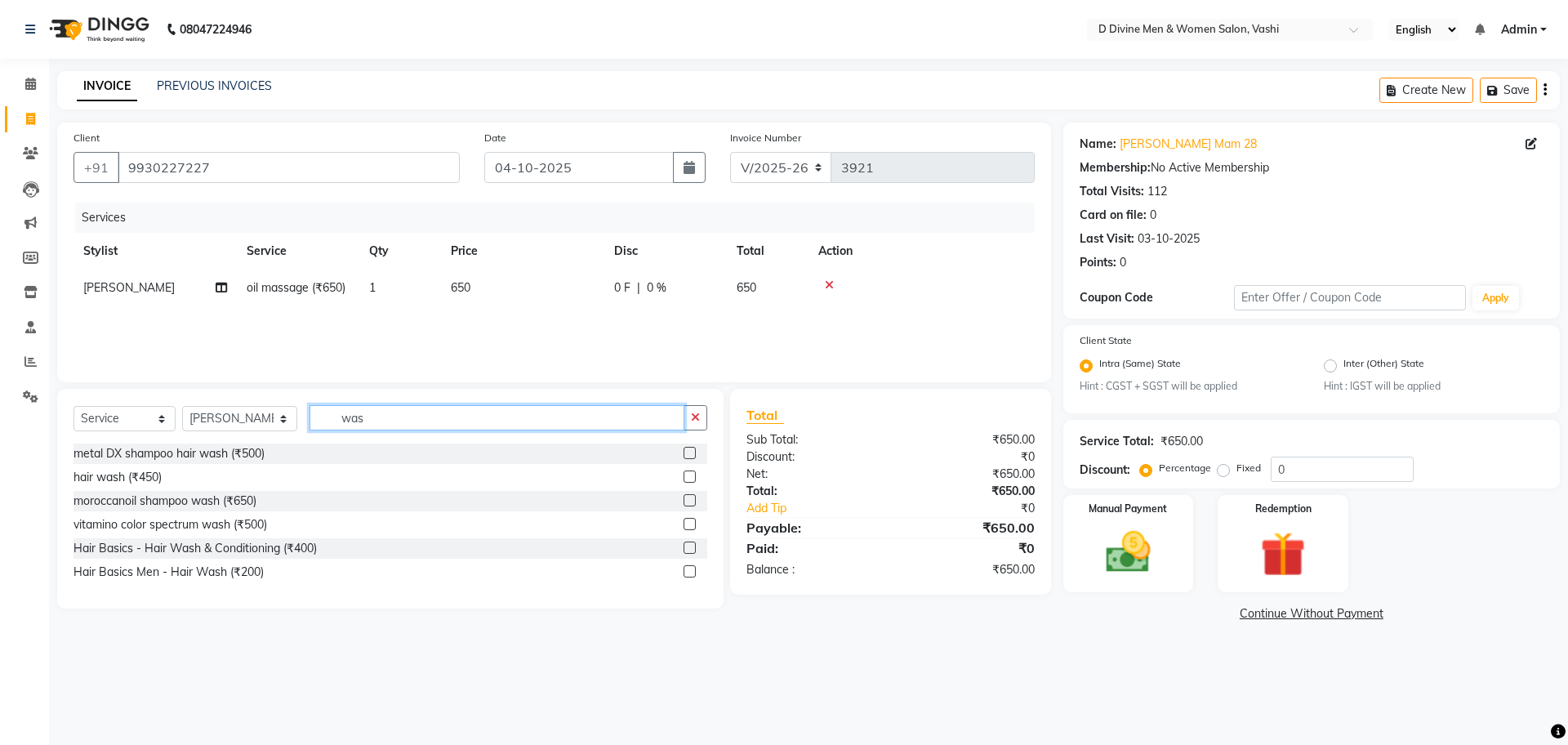
type input "was"
click at [686, 549] on label at bounding box center [689, 547] width 12 height 12
click at [686, 549] on input "checkbox" at bounding box center [688, 547] width 10 height 10
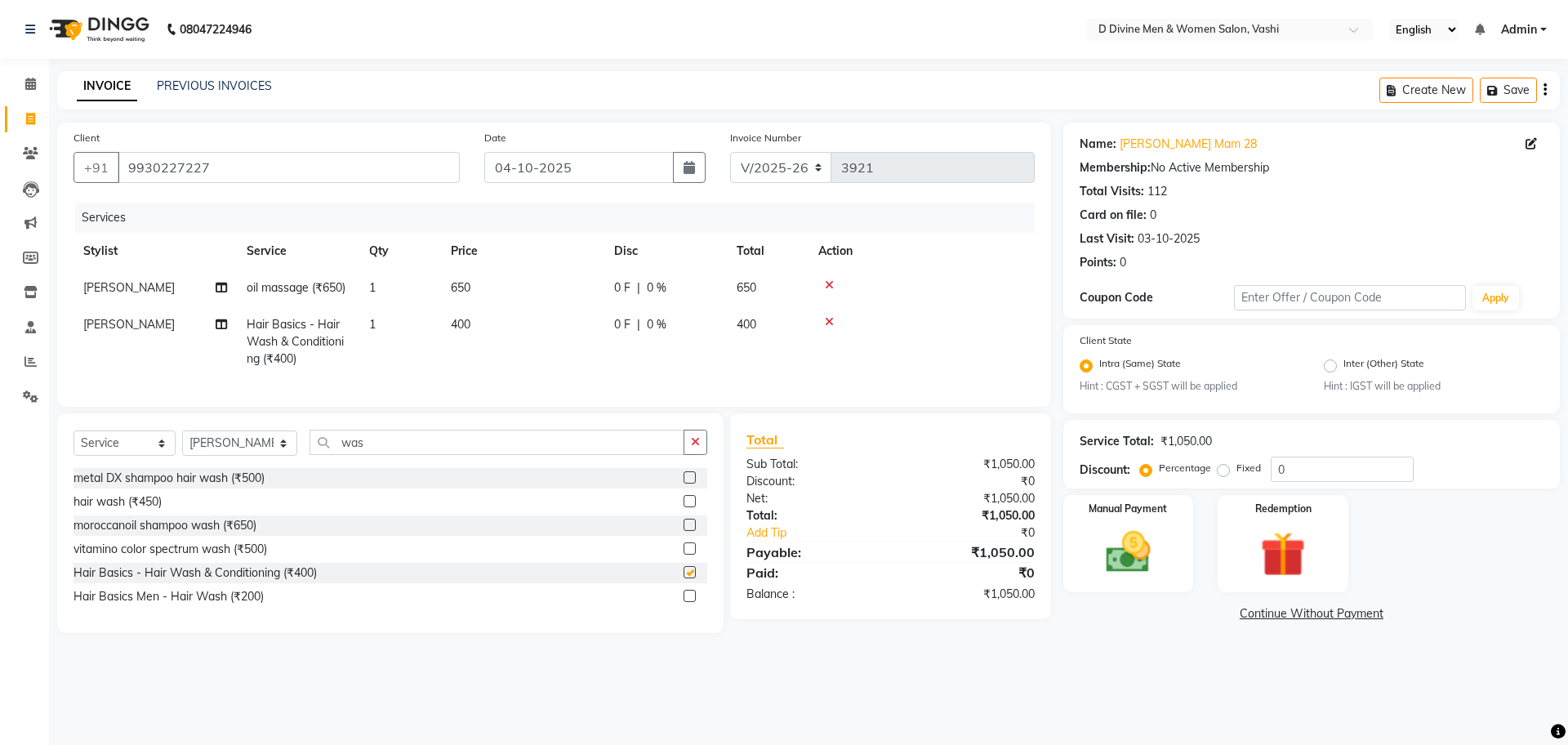
checkbox input "false"
click at [607, 326] on td "0 F | 0 %" at bounding box center [665, 341] width 122 height 71
select select "10985"
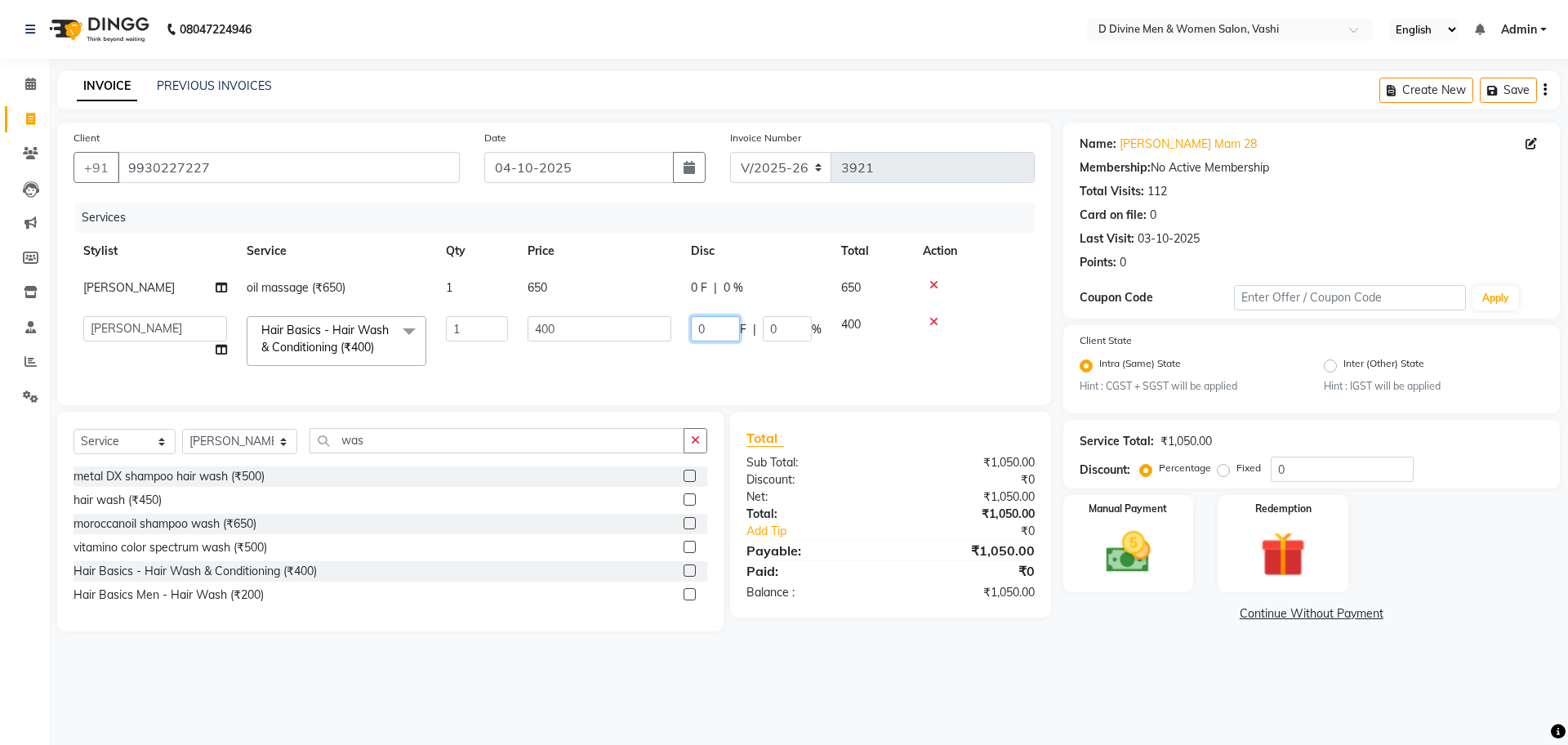
click at [699, 331] on input "0" at bounding box center [715, 328] width 49 height 25
type input "50"
click at [706, 333] on input "50" at bounding box center [715, 328] width 49 height 25
click at [707, 333] on input "50" at bounding box center [715, 328] width 49 height 25
click at [1113, 556] on img at bounding box center [1128, 553] width 76 height 54
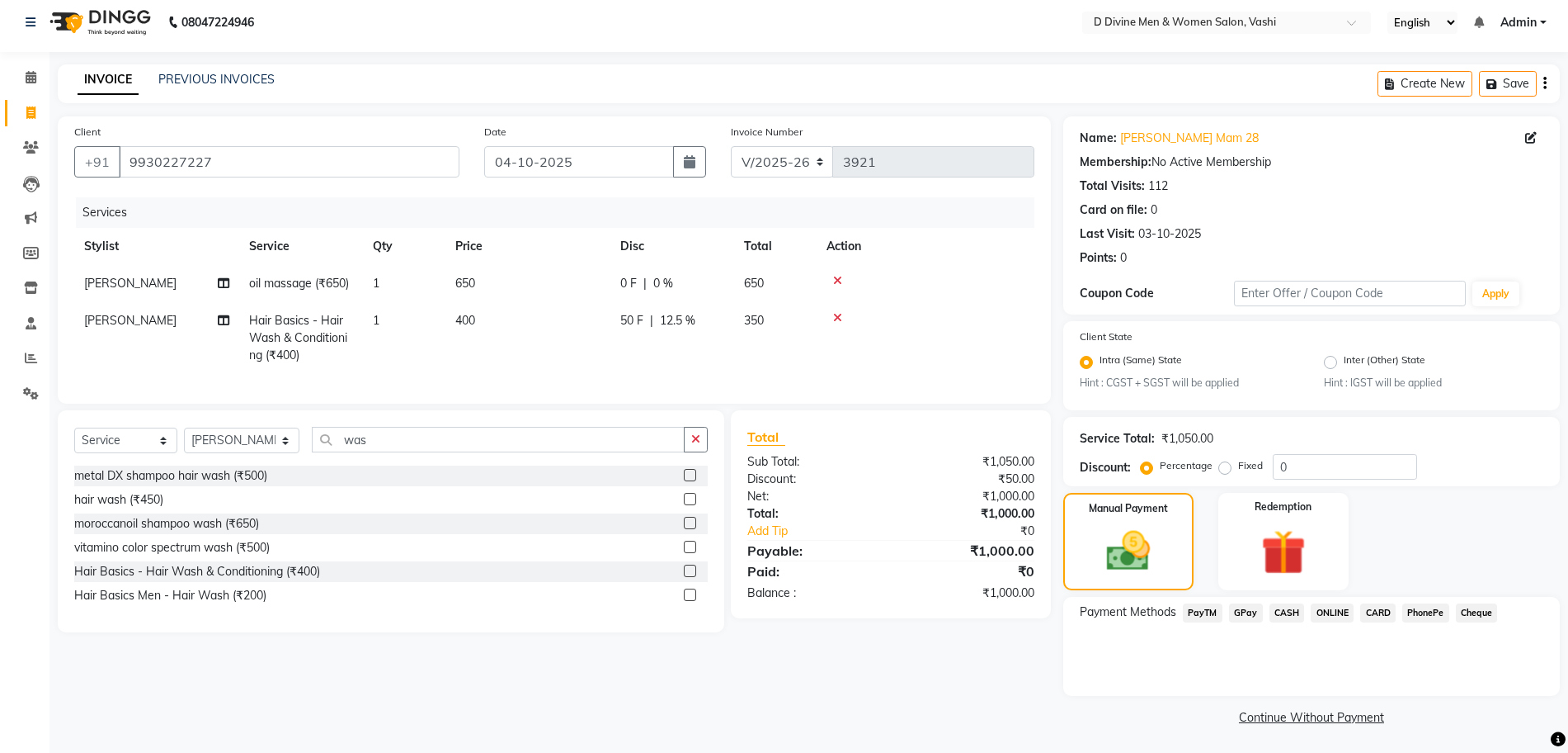
scroll to position [9, 0]
click at [1235, 606] on span "GPay" at bounding box center [1247, 611] width 34 height 19
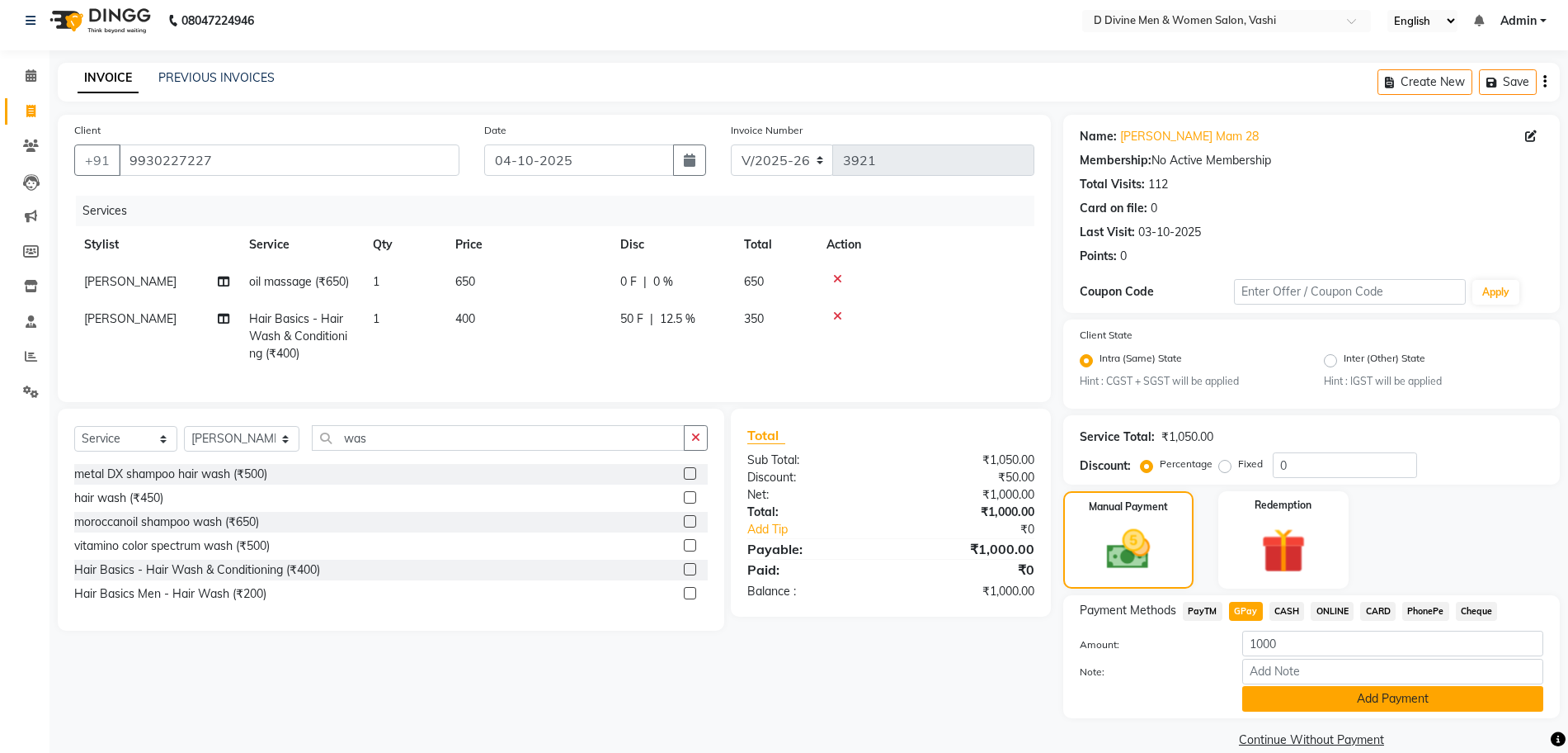
click at [1269, 700] on button "Add Payment" at bounding box center [1393, 698] width 301 height 25
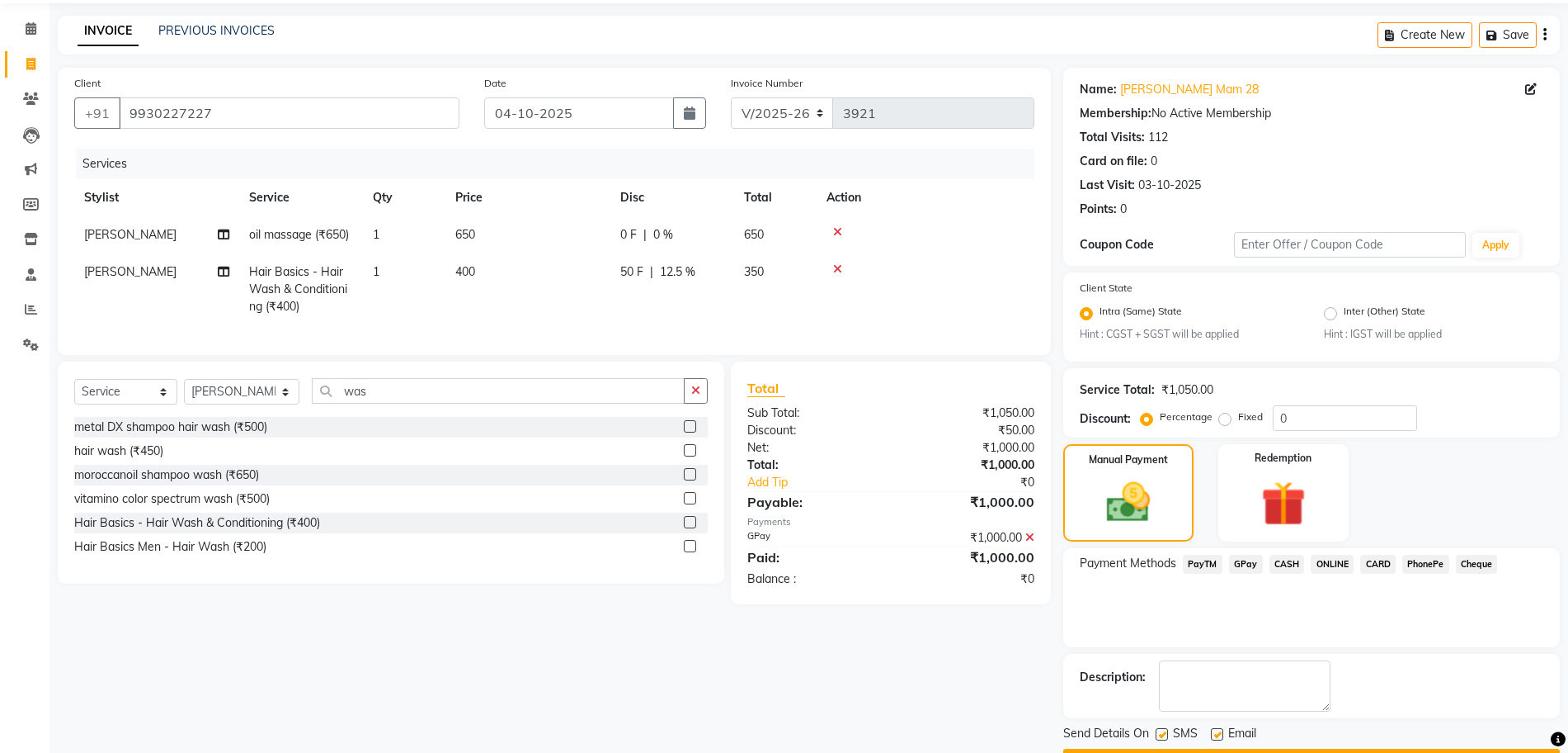
scroll to position [102, 0]
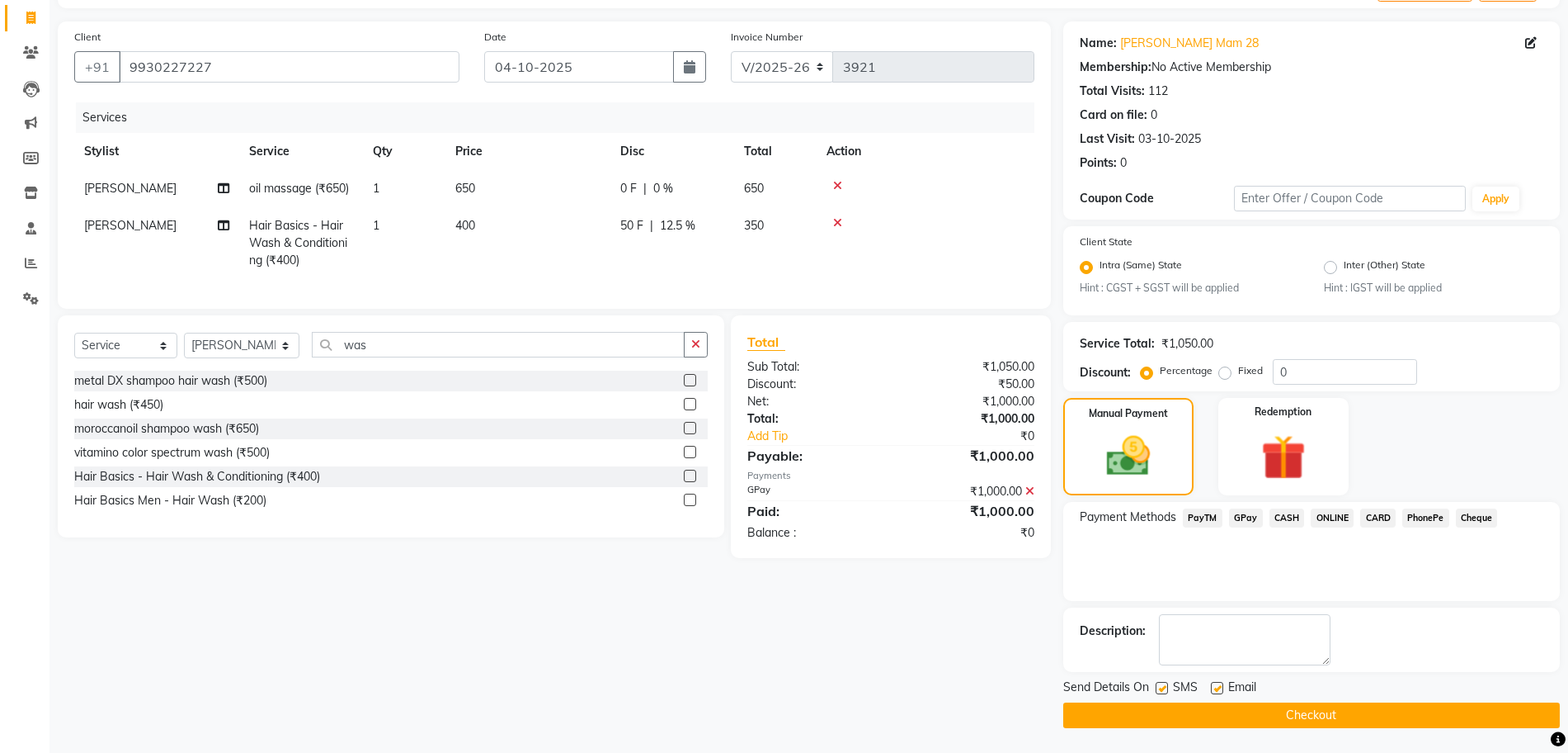
click at [1163, 690] on label at bounding box center [1161, 687] width 12 height 12
click at [1163, 690] on input "checkbox" at bounding box center [1160, 688] width 10 height 10
checkbox input "false"
click at [1217, 692] on label at bounding box center [1217, 687] width 12 height 12
click at [1217, 692] on input "checkbox" at bounding box center [1216, 688] width 10 height 10
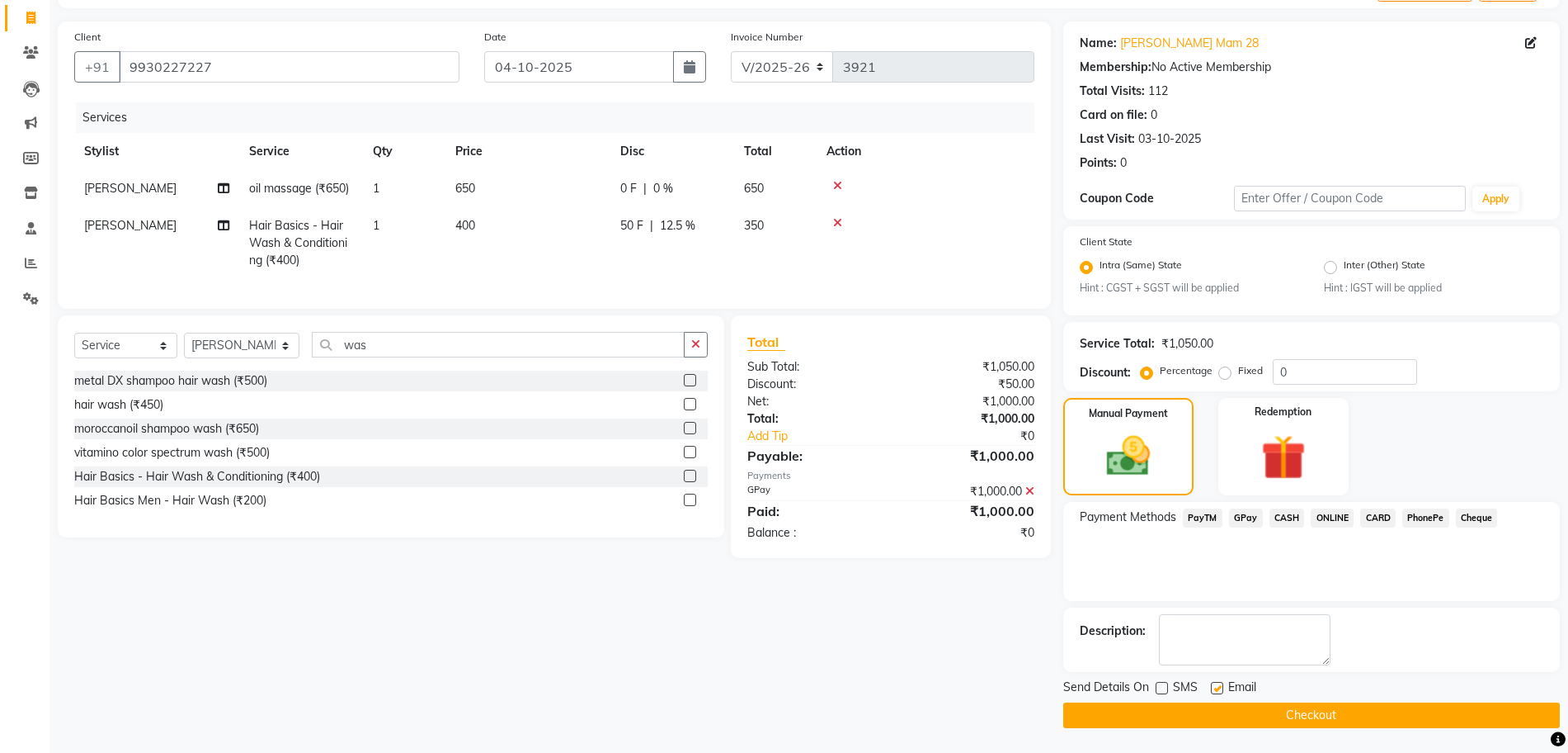
checkbox input "false"
click at [1216, 707] on button "Checkout" at bounding box center [1312, 715] width 497 height 25
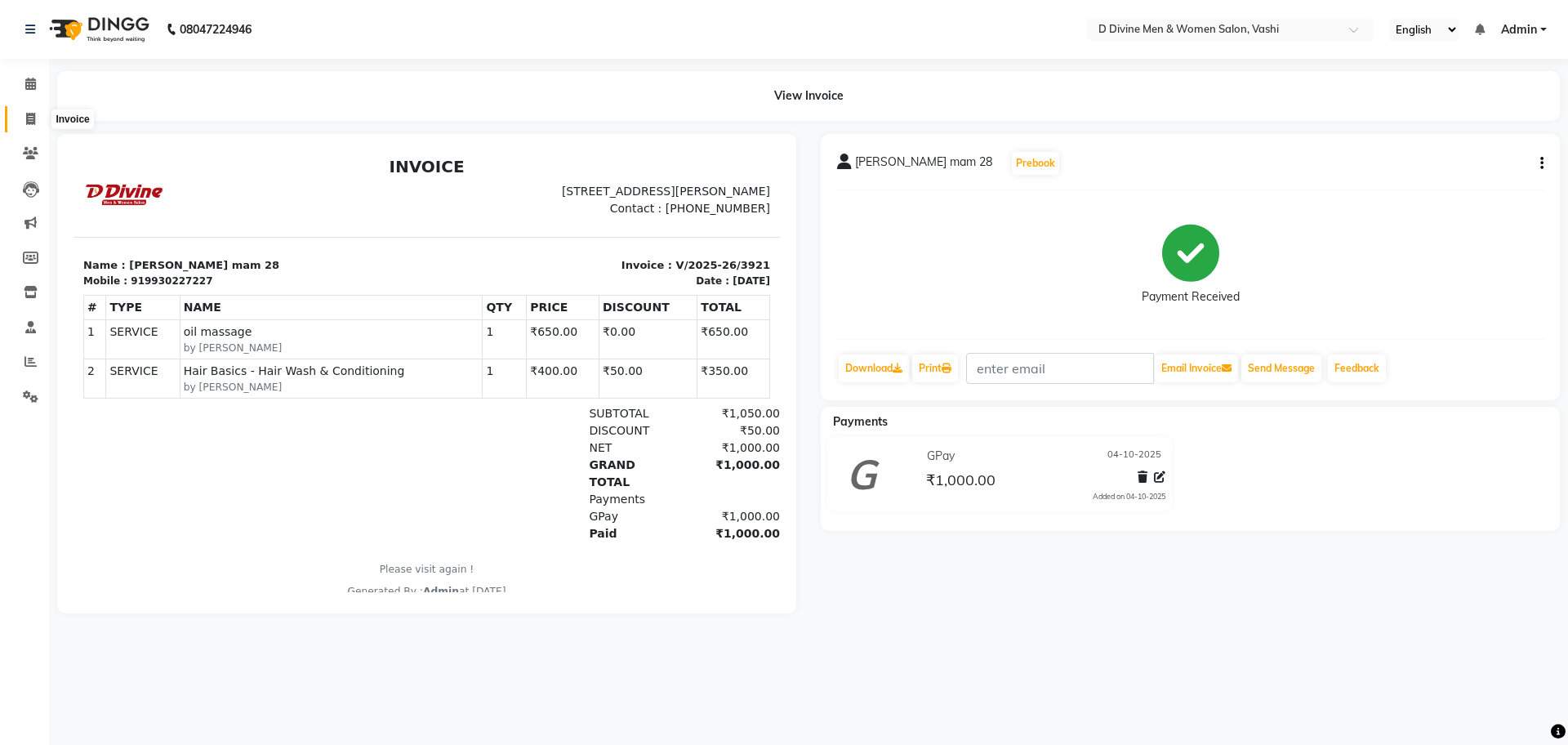
drag, startPoint x: 24, startPoint y: 115, endPoint x: 41, endPoint y: 124, distance: 19.2
click at [24, 115] on span at bounding box center [31, 120] width 29 height 19
select select "service"
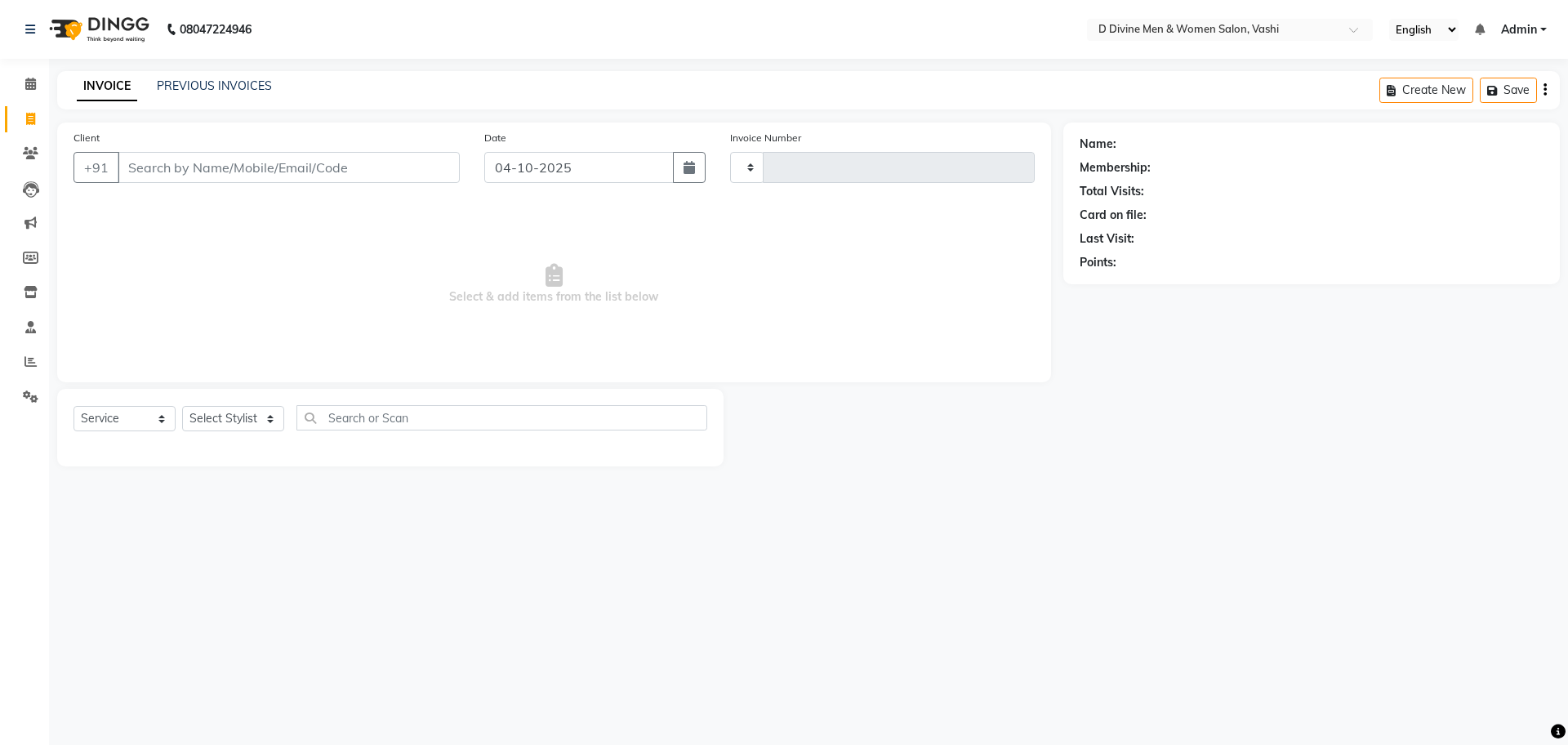
type input "3922"
select select "718"
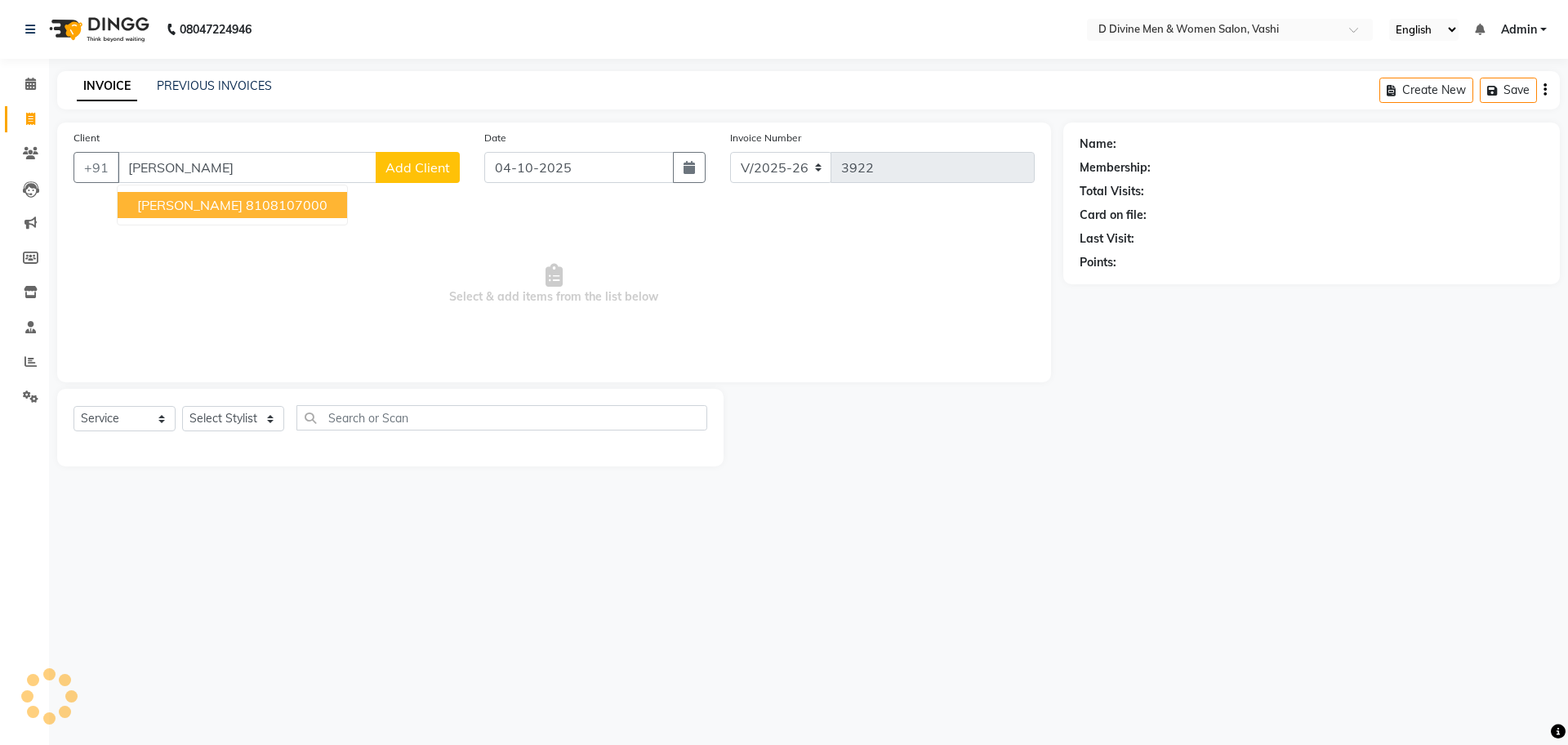
click at [180, 193] on button "[PERSON_NAME] mam 8108107000" at bounding box center [232, 205] width 229 height 26
type input "8108107000"
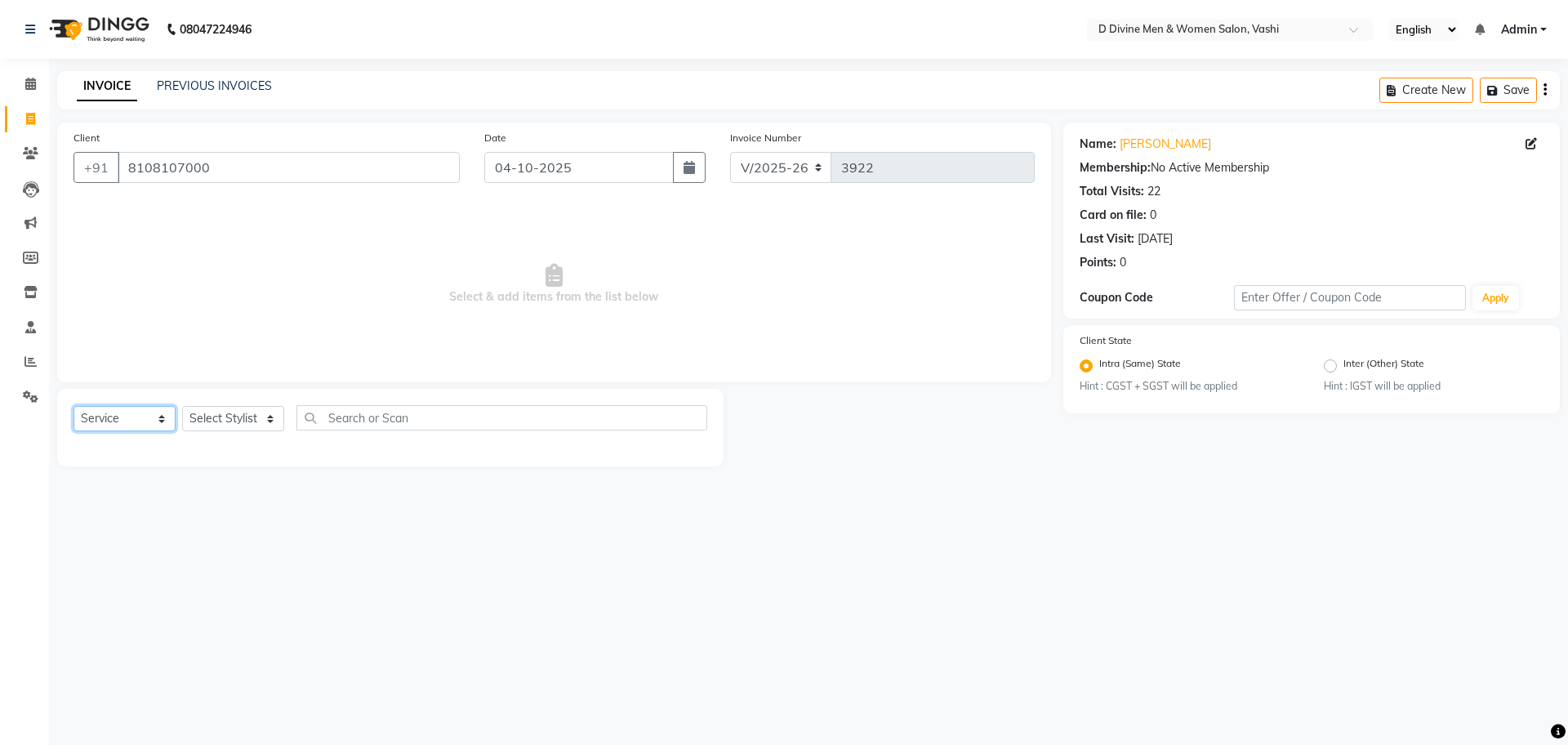
click at [163, 422] on select "Select Service Product Membership Package Voucher Prepaid Gift Card" at bounding box center [124, 417] width 102 height 25
drag, startPoint x: 348, startPoint y: 427, endPoint x: 338, endPoint y: 430, distance: 10.4
click at [349, 427] on input "text" at bounding box center [502, 417] width 411 height 25
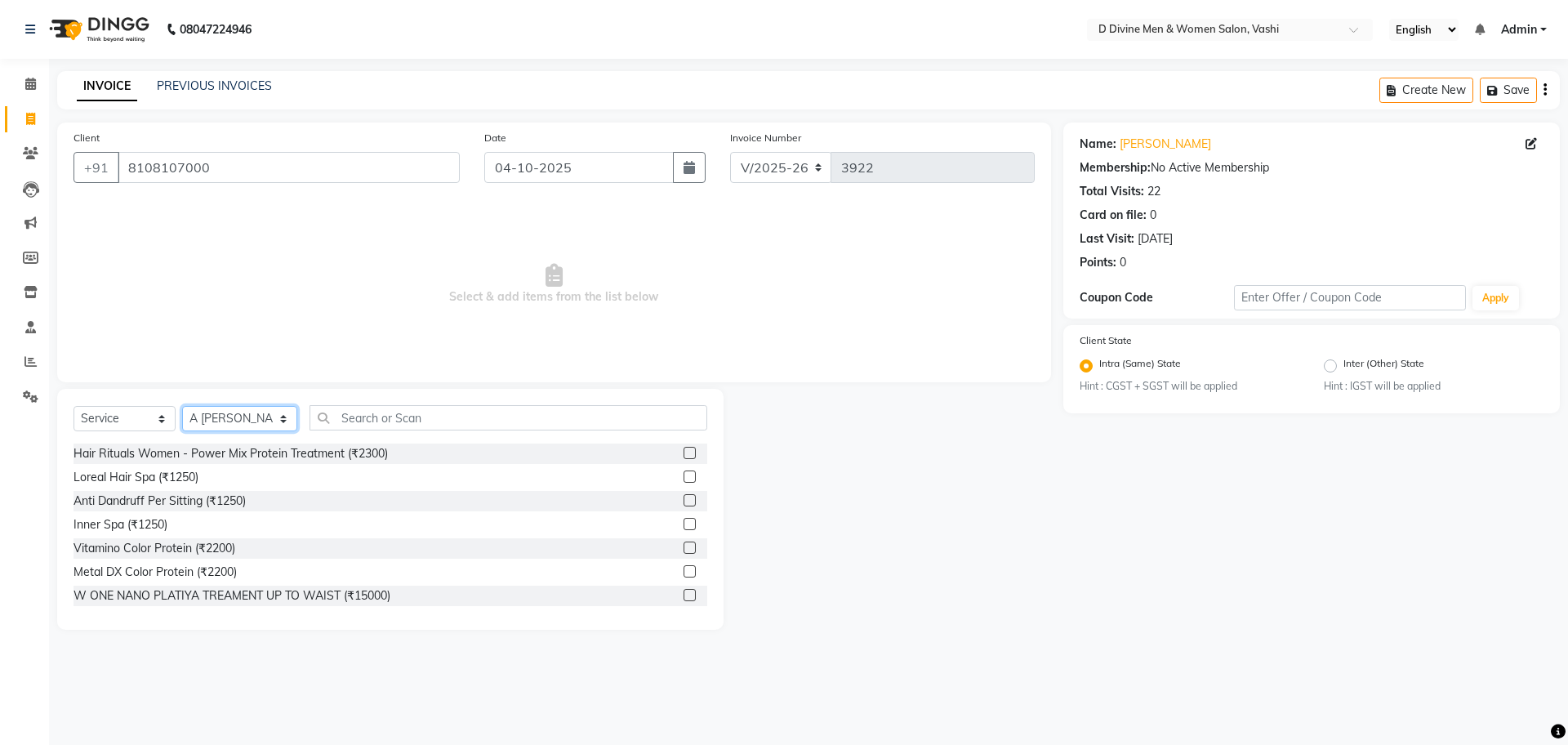
click at [222, 426] on select "Select Stylist A [PERSON_NAME] [PERSON_NAME] Divine salon [PERSON_NAME] [PERSON…" at bounding box center [239, 417] width 115 height 25
select select "10986"
click at [182, 405] on select "Select Stylist A [PERSON_NAME] [PERSON_NAME] Divine salon [PERSON_NAME] [PERSON…" at bounding box center [239, 417] width 115 height 25
click at [364, 417] on input "text" at bounding box center [508, 417] width 398 height 25
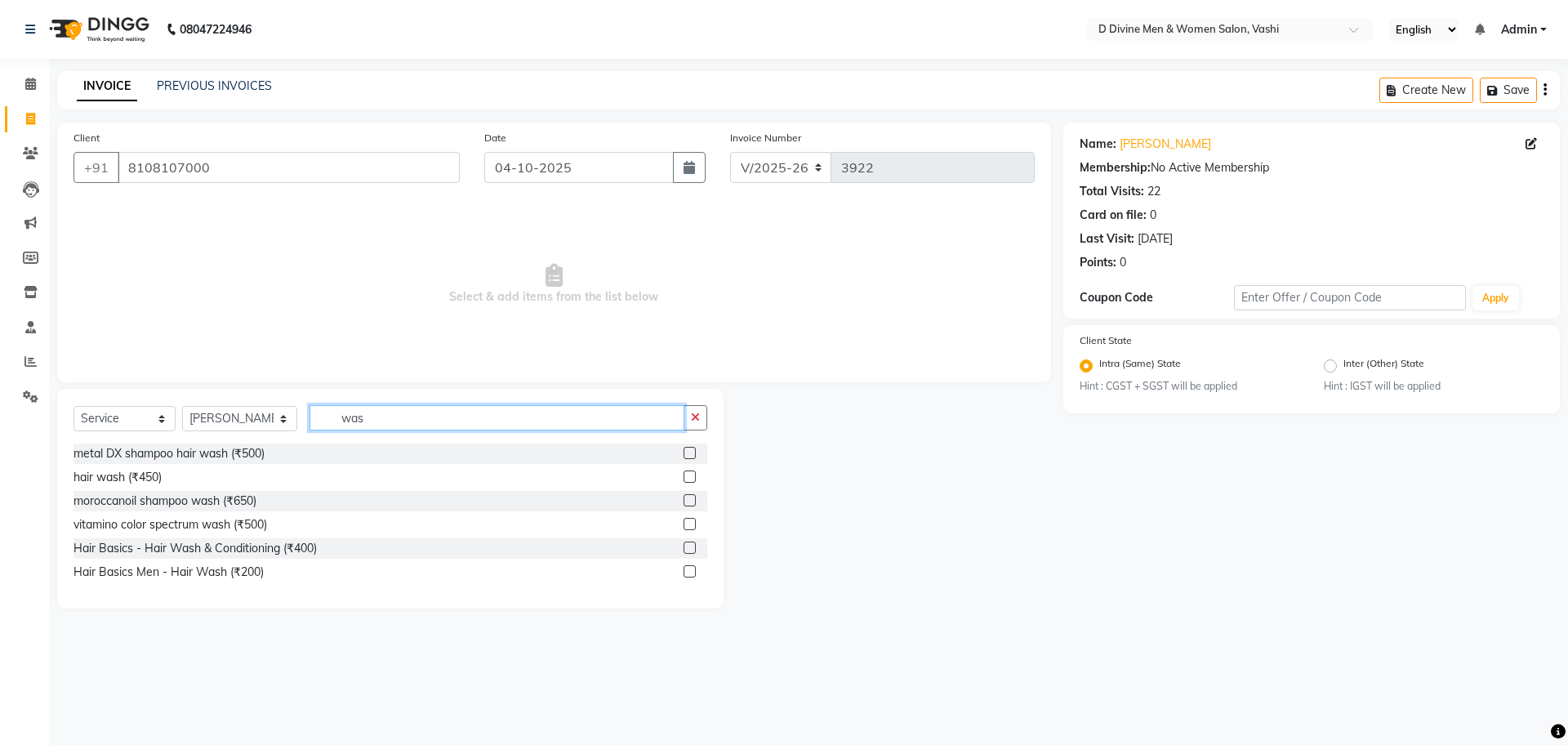
type input "was"
click at [685, 547] on label at bounding box center [689, 547] width 12 height 12
click at [685, 547] on input "checkbox" at bounding box center [688, 547] width 10 height 10
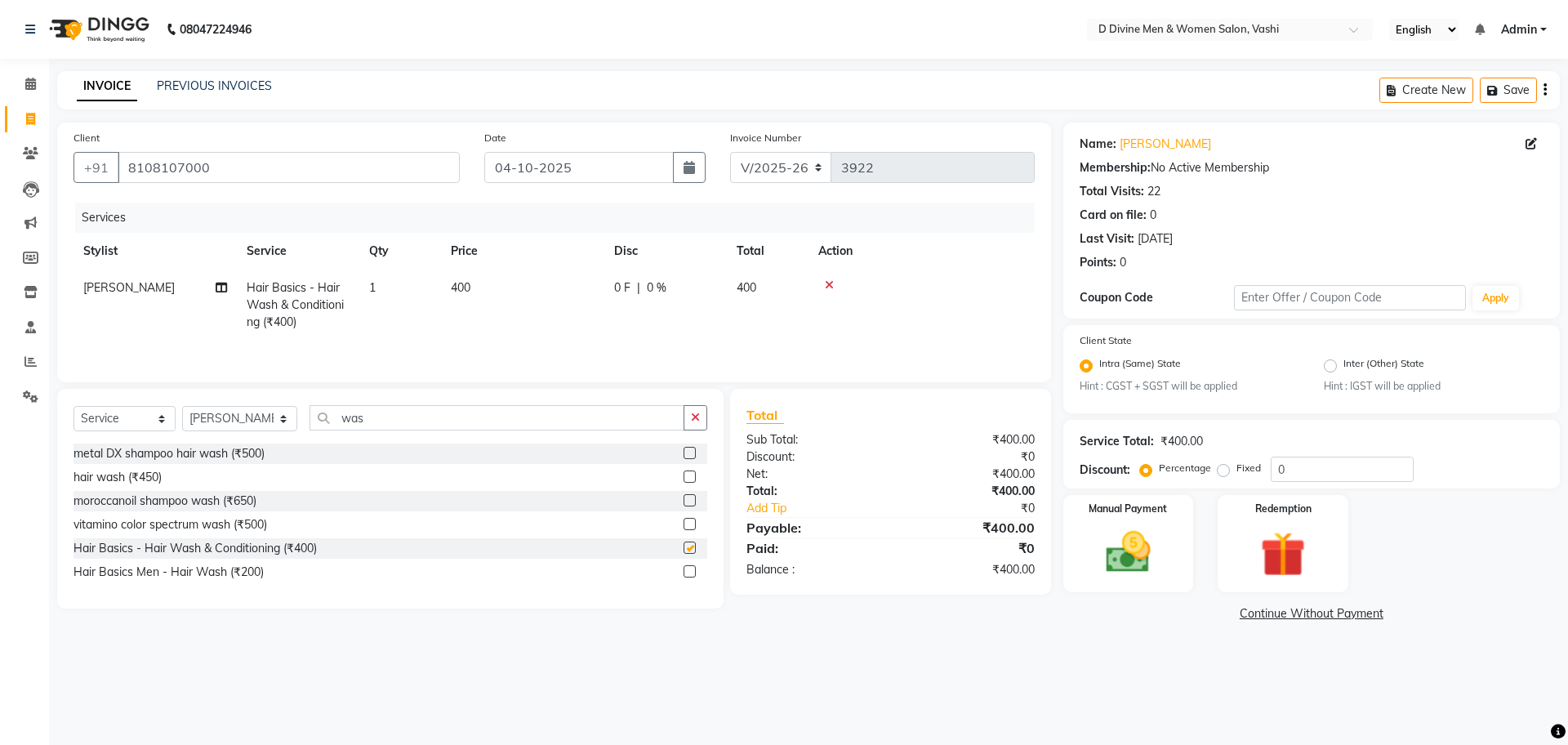
checkbox input "false"
click at [651, 312] on td "0 F | 0 %" at bounding box center [665, 304] width 122 height 71
select select "10986"
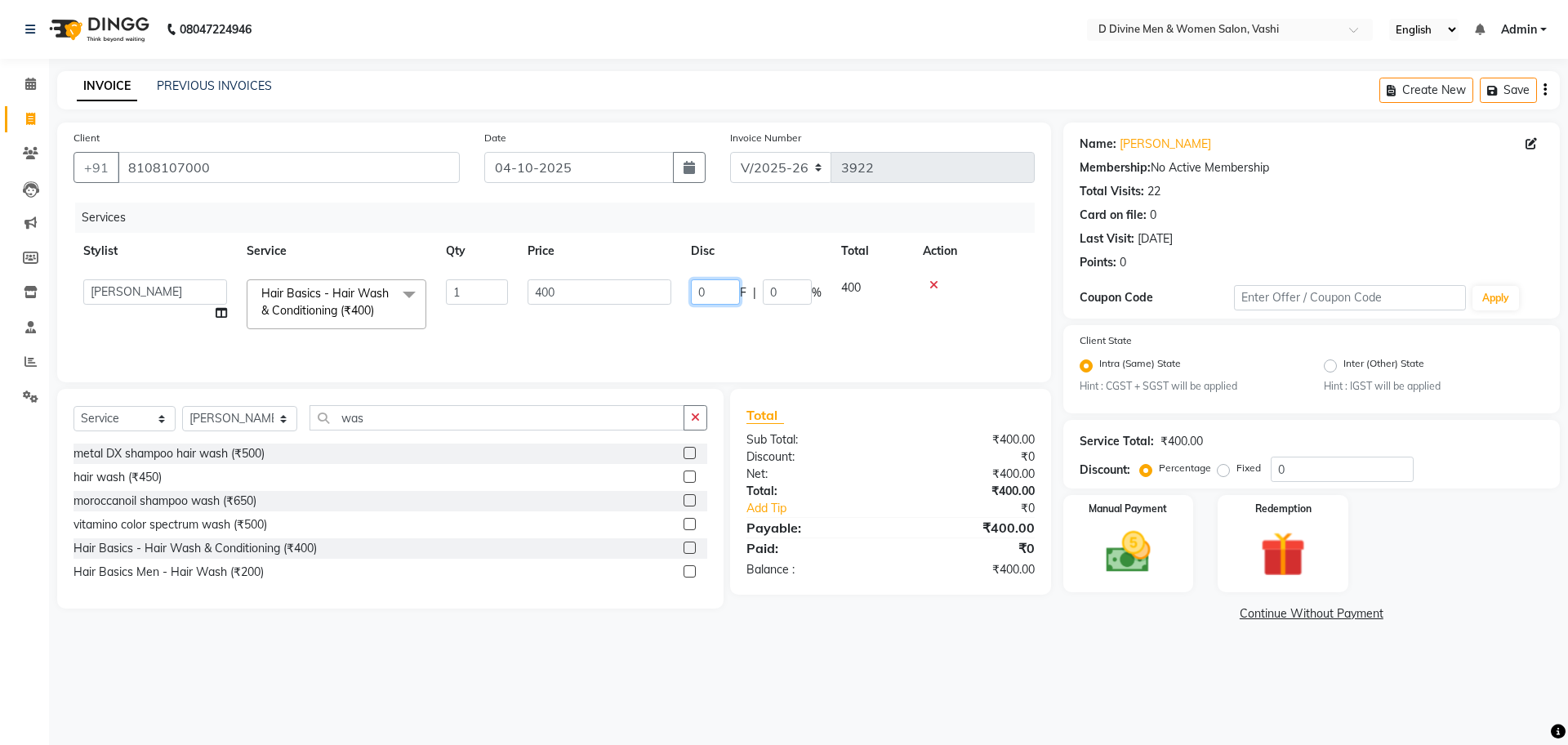
click at [703, 287] on input "0" at bounding box center [715, 291] width 49 height 25
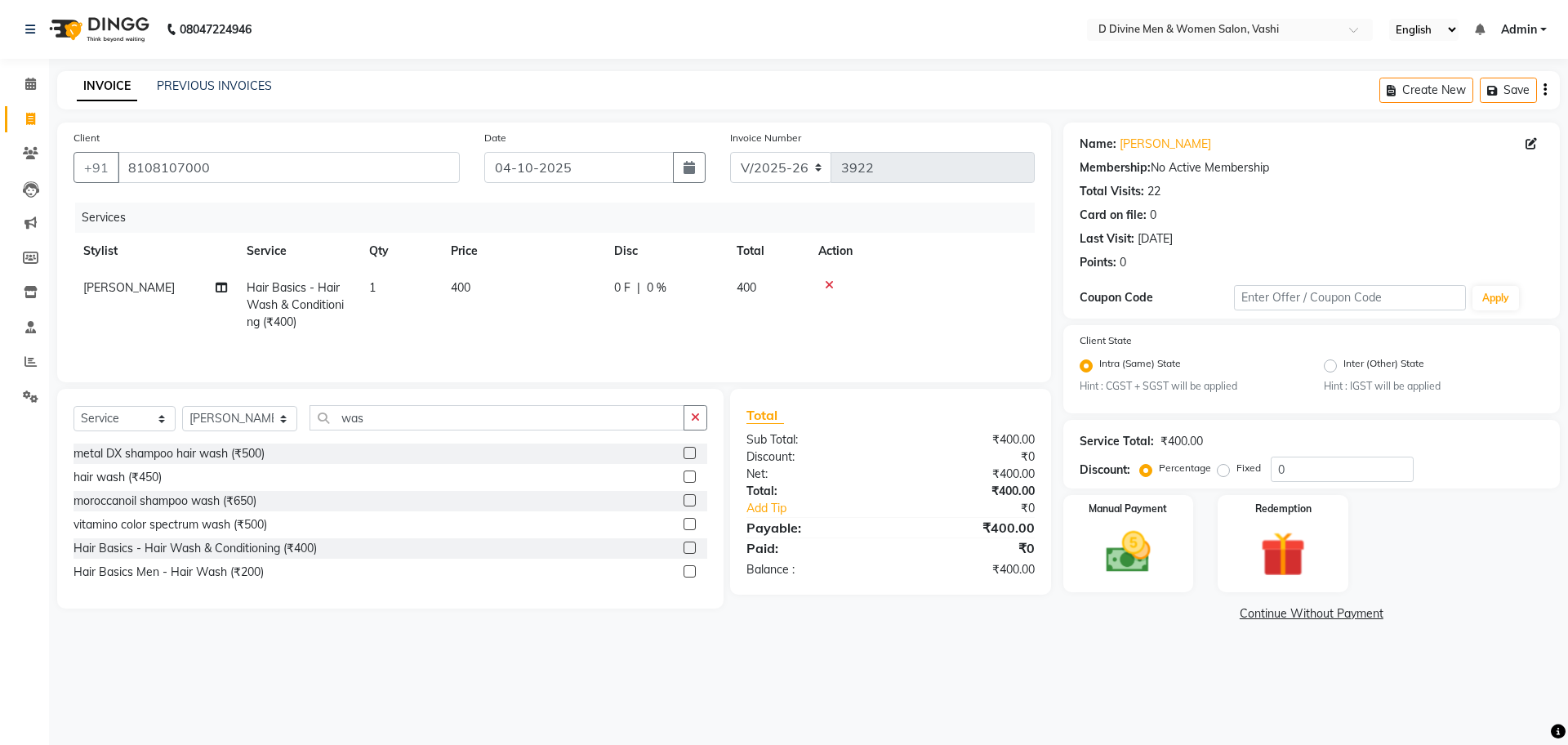
click at [687, 299] on td "0 F | 0 %" at bounding box center [665, 304] width 122 height 71
select select "10986"
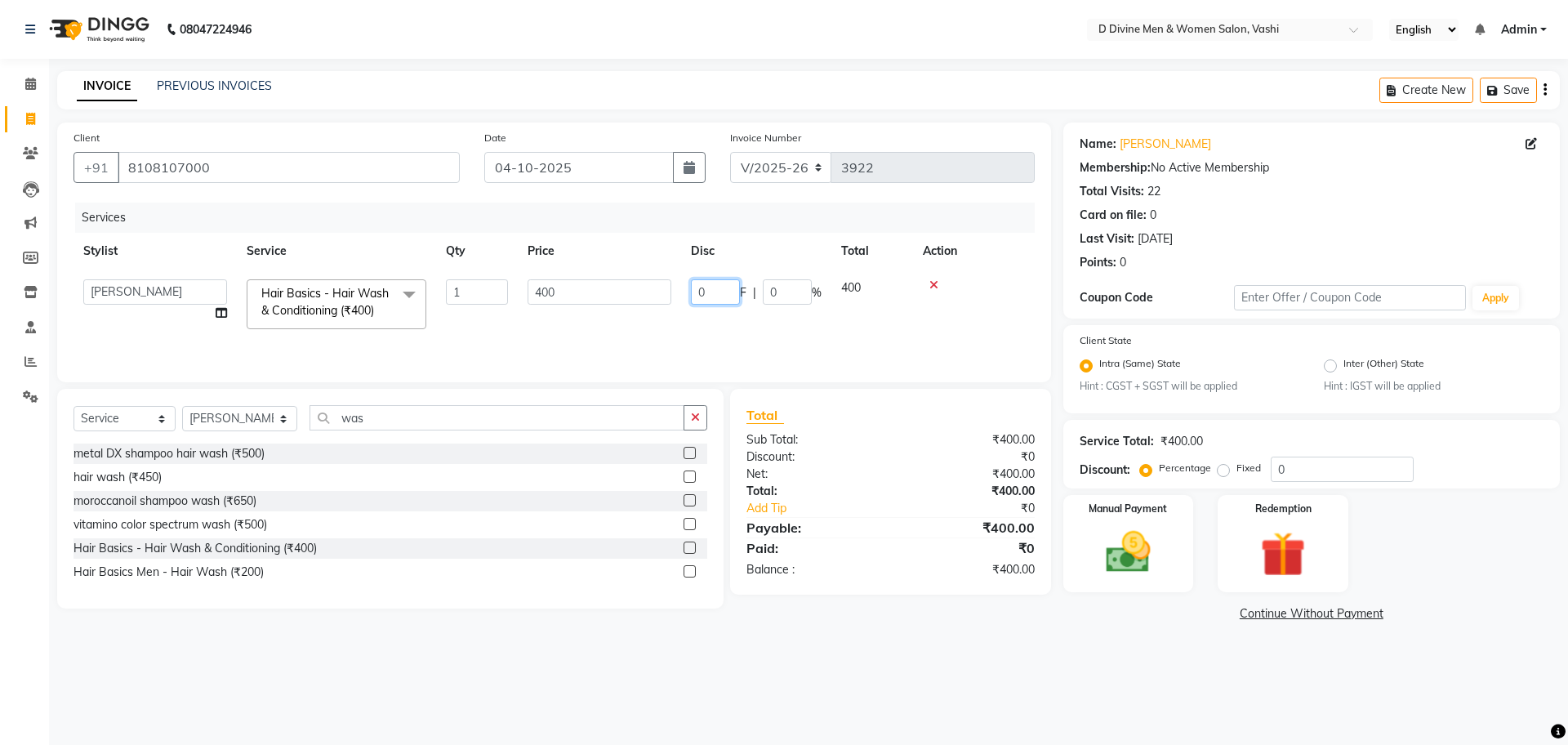
click at [692, 293] on input "0" at bounding box center [715, 291] width 49 height 25
type input "100"
click at [1136, 557] on img at bounding box center [1128, 553] width 76 height 54
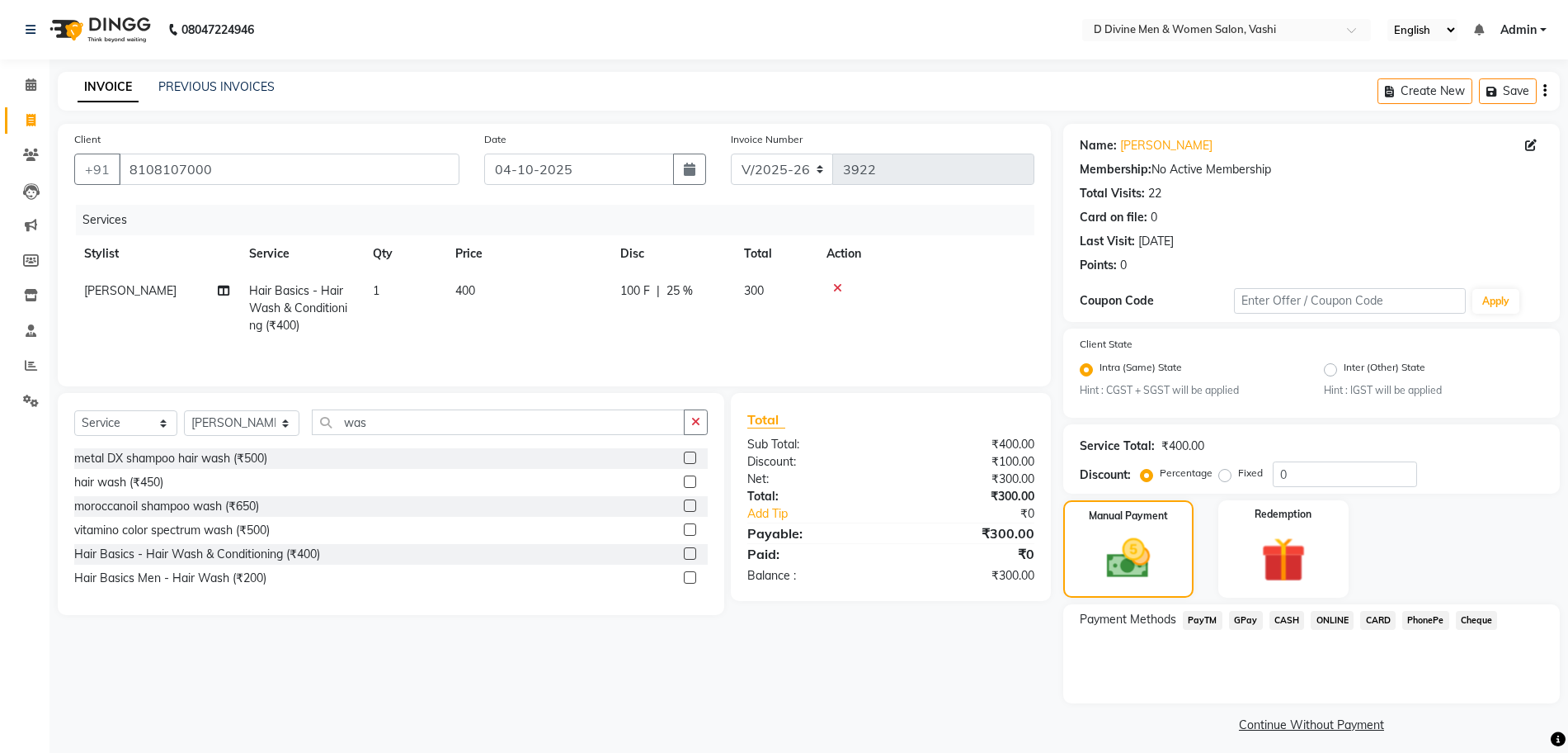
click at [1251, 616] on span "GPay" at bounding box center [1247, 620] width 34 height 19
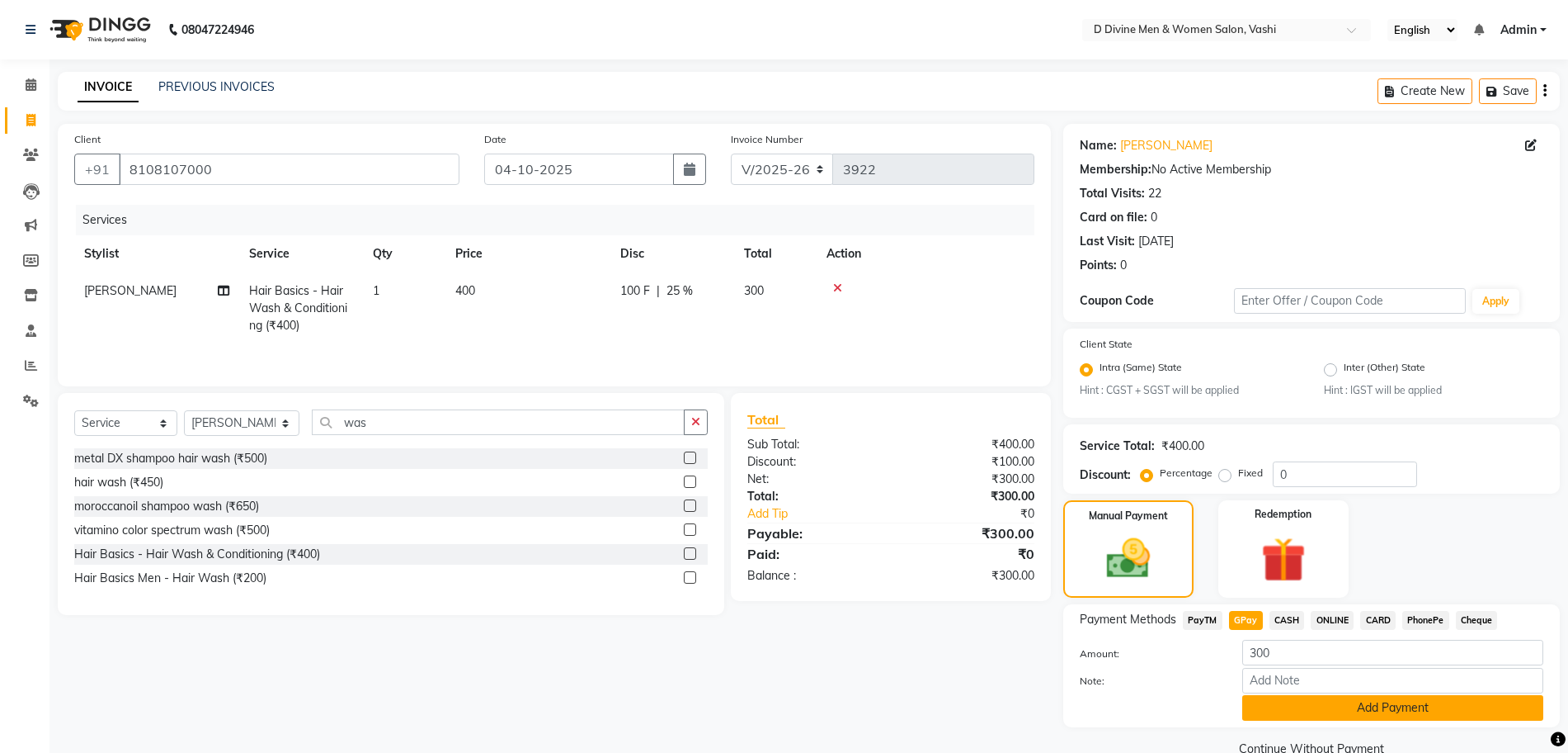
click at [1279, 700] on button "Add Payment" at bounding box center [1393, 707] width 301 height 25
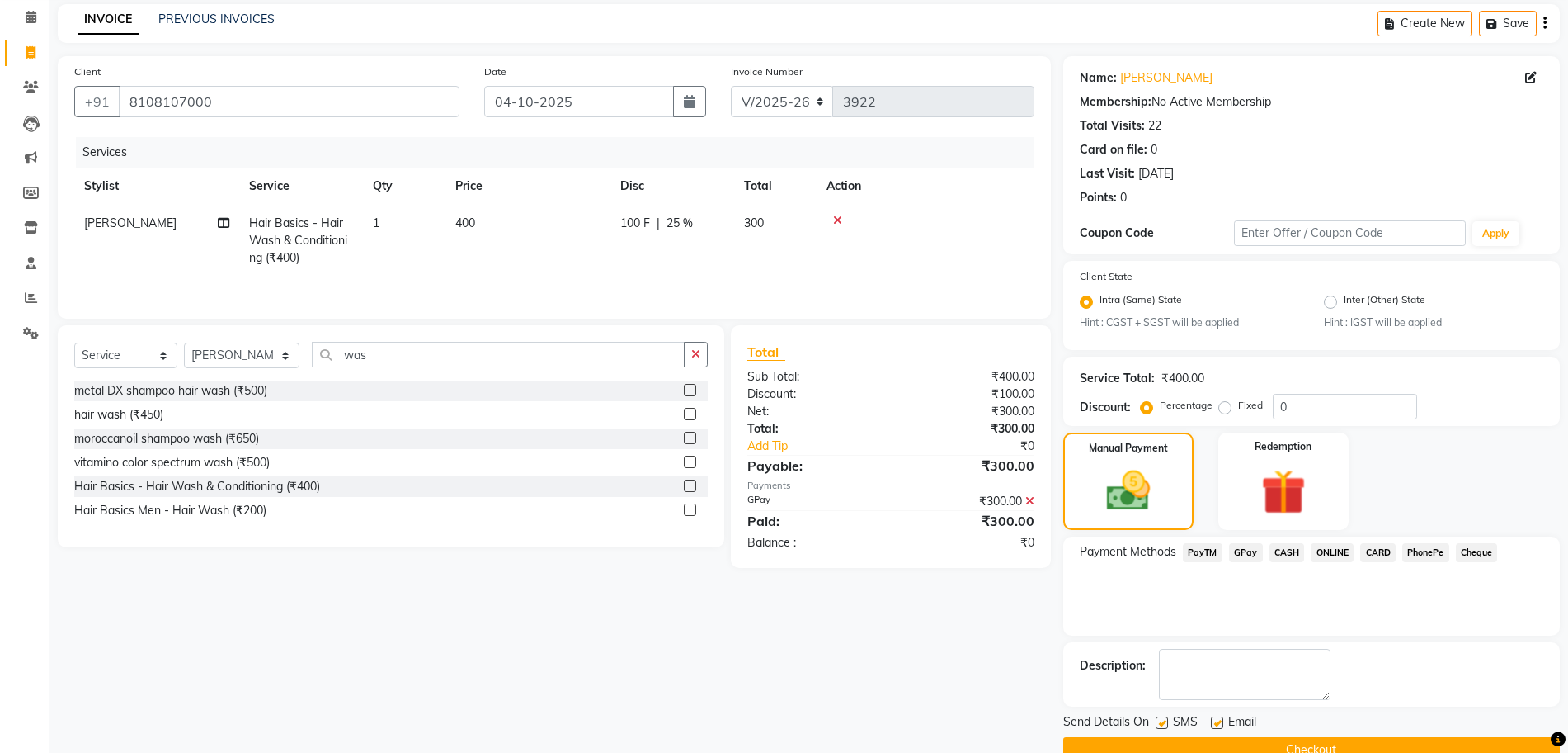
scroll to position [102, 0]
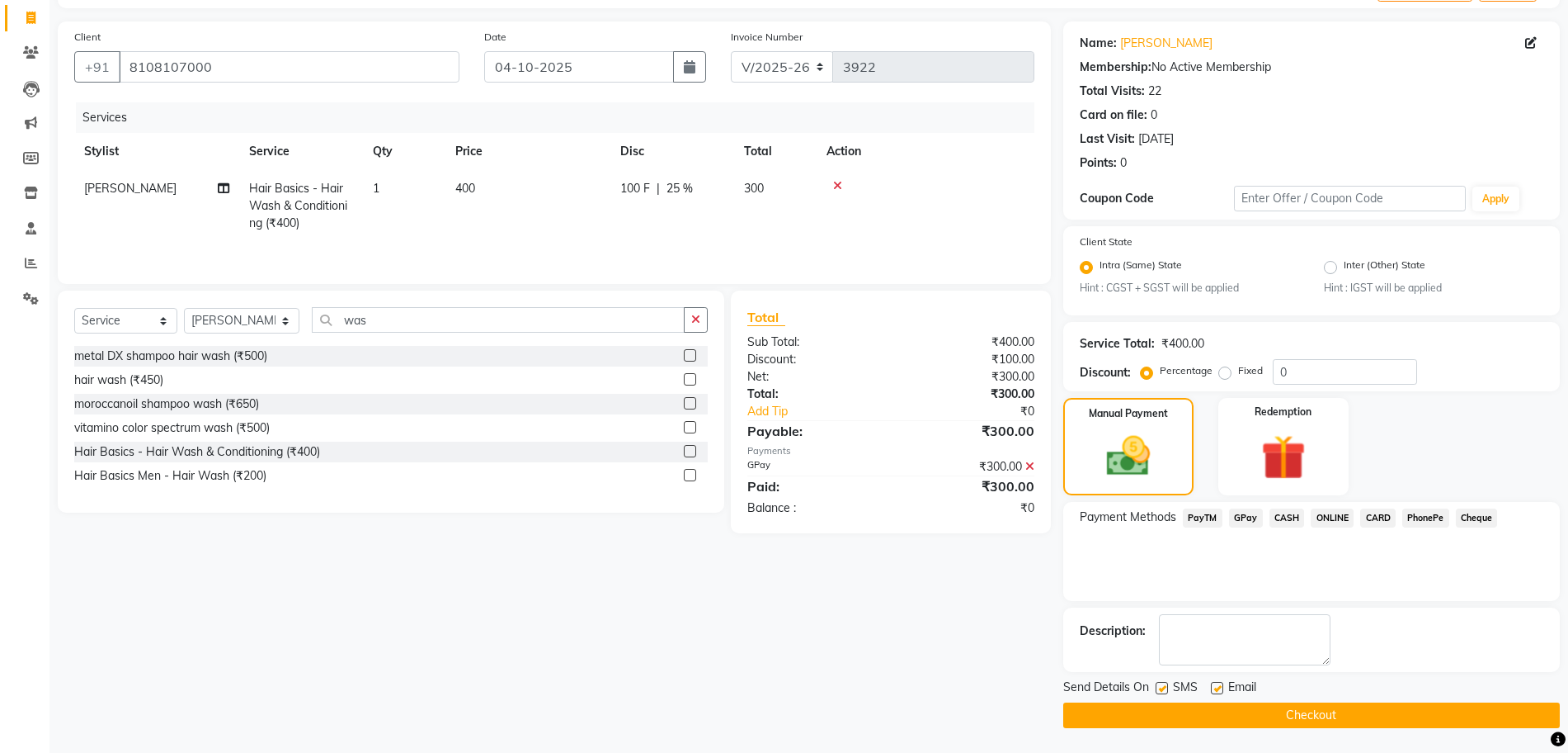
click at [1166, 686] on label at bounding box center [1161, 687] width 12 height 12
click at [1166, 686] on input "checkbox" at bounding box center [1160, 688] width 10 height 10
checkbox input "false"
click at [1220, 685] on label at bounding box center [1217, 687] width 12 height 12
click at [1220, 685] on input "checkbox" at bounding box center [1216, 688] width 10 height 10
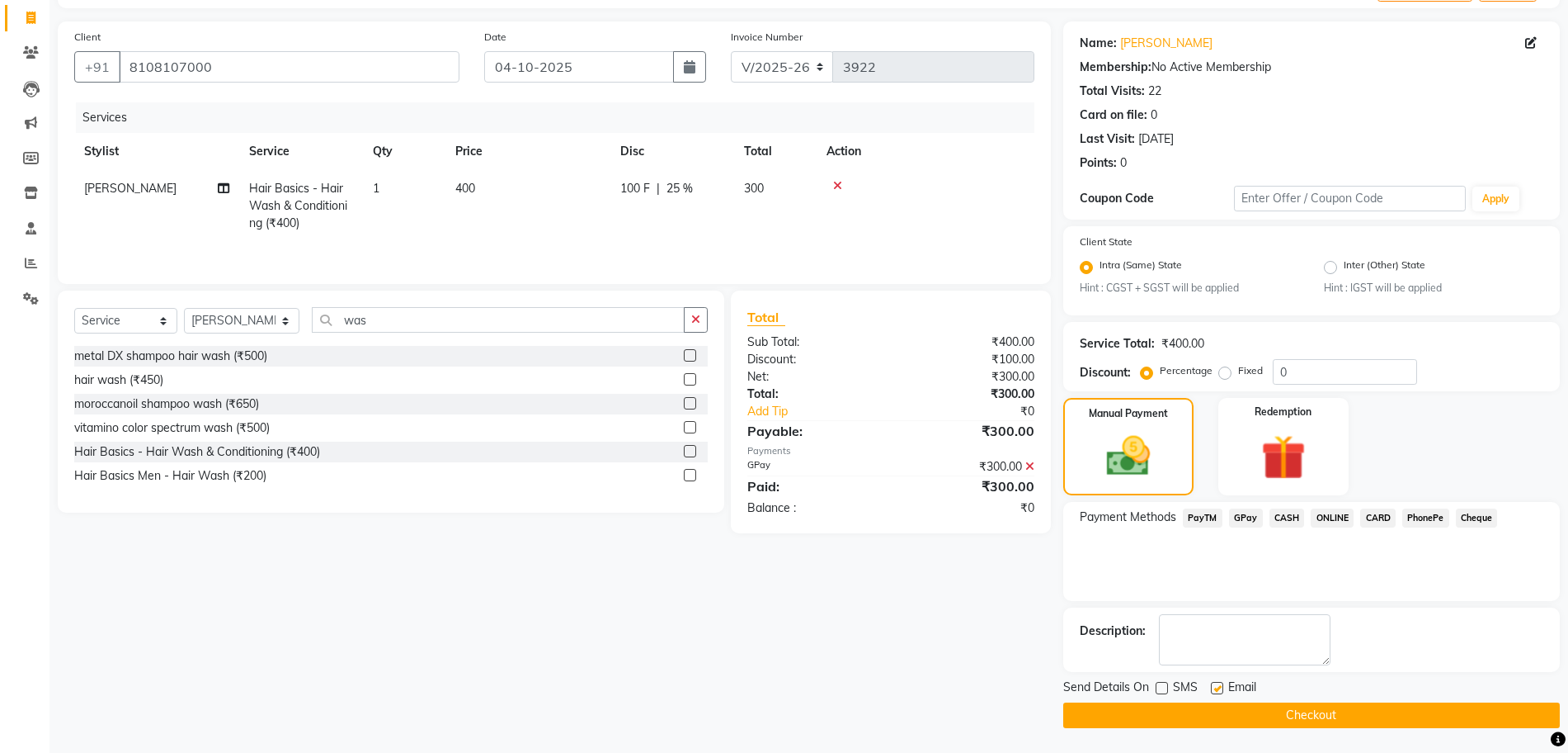
checkbox input "false"
click at [1218, 711] on button "Checkout" at bounding box center [1312, 715] width 497 height 25
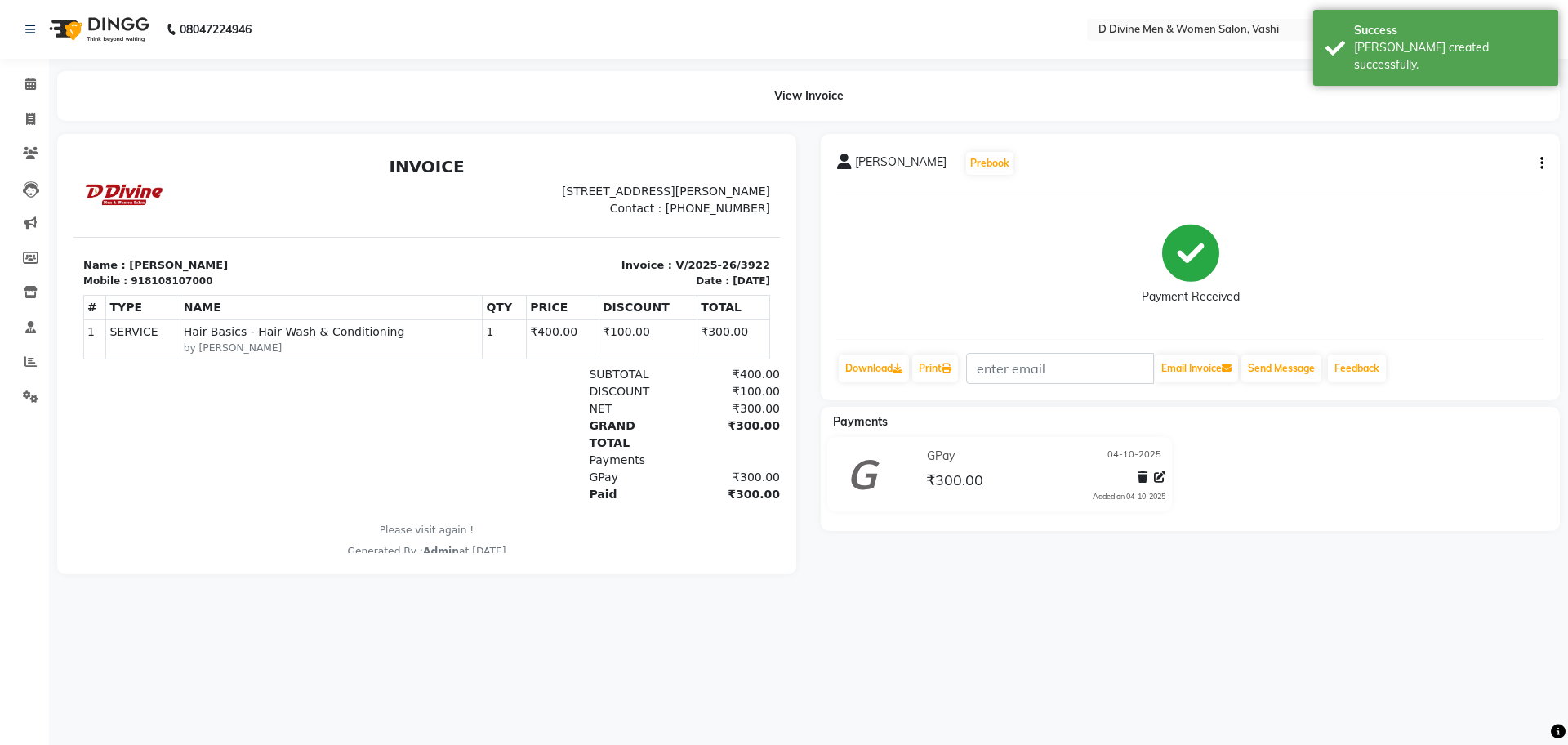
click at [1543, 164] on icon "button" at bounding box center [1542, 163] width 4 height 1
click at [1497, 144] on div "Split Service Amount" at bounding box center [1460, 143] width 112 height 20
select select "10986"
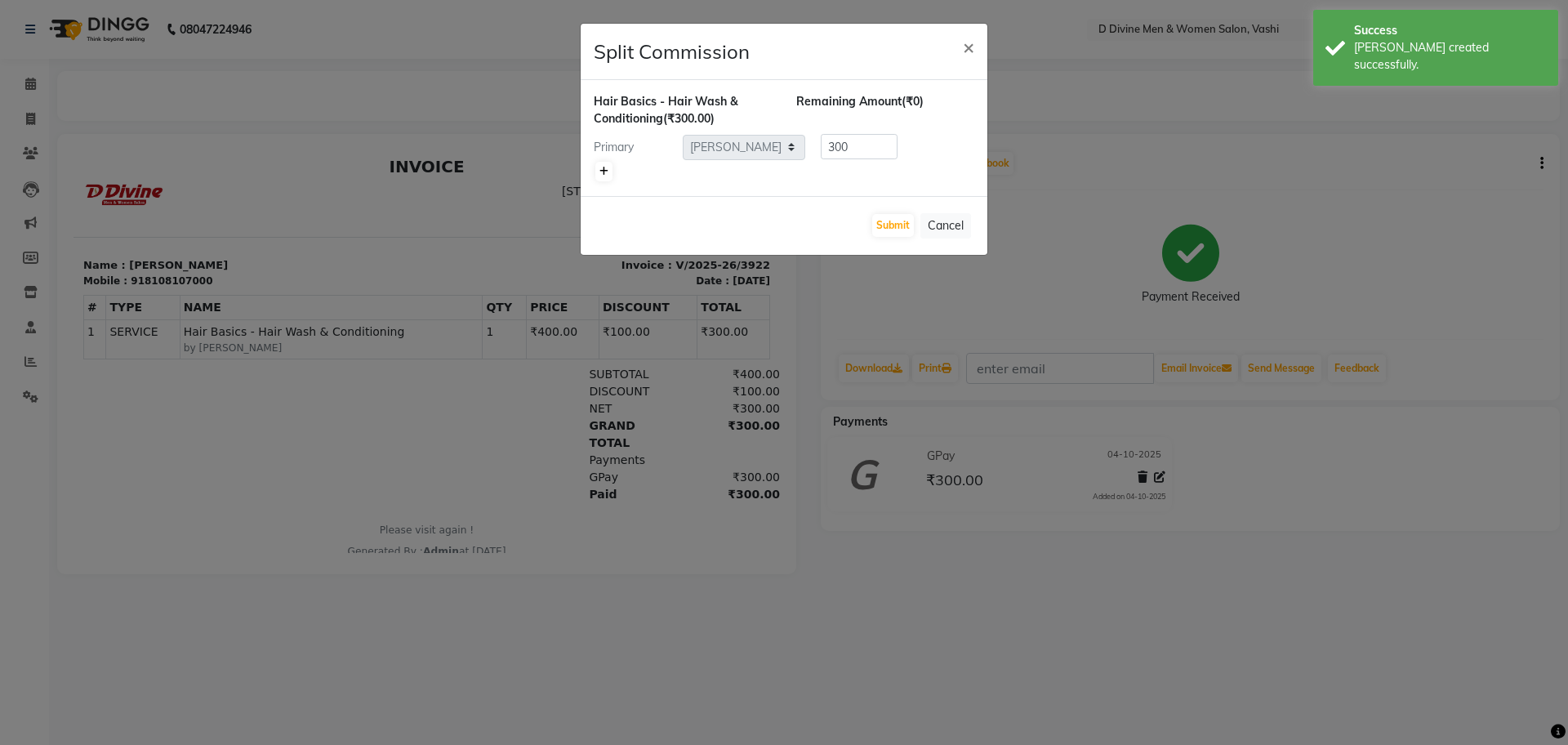
click at [604, 173] on icon at bounding box center [604, 172] width 9 height 10
type input "150"
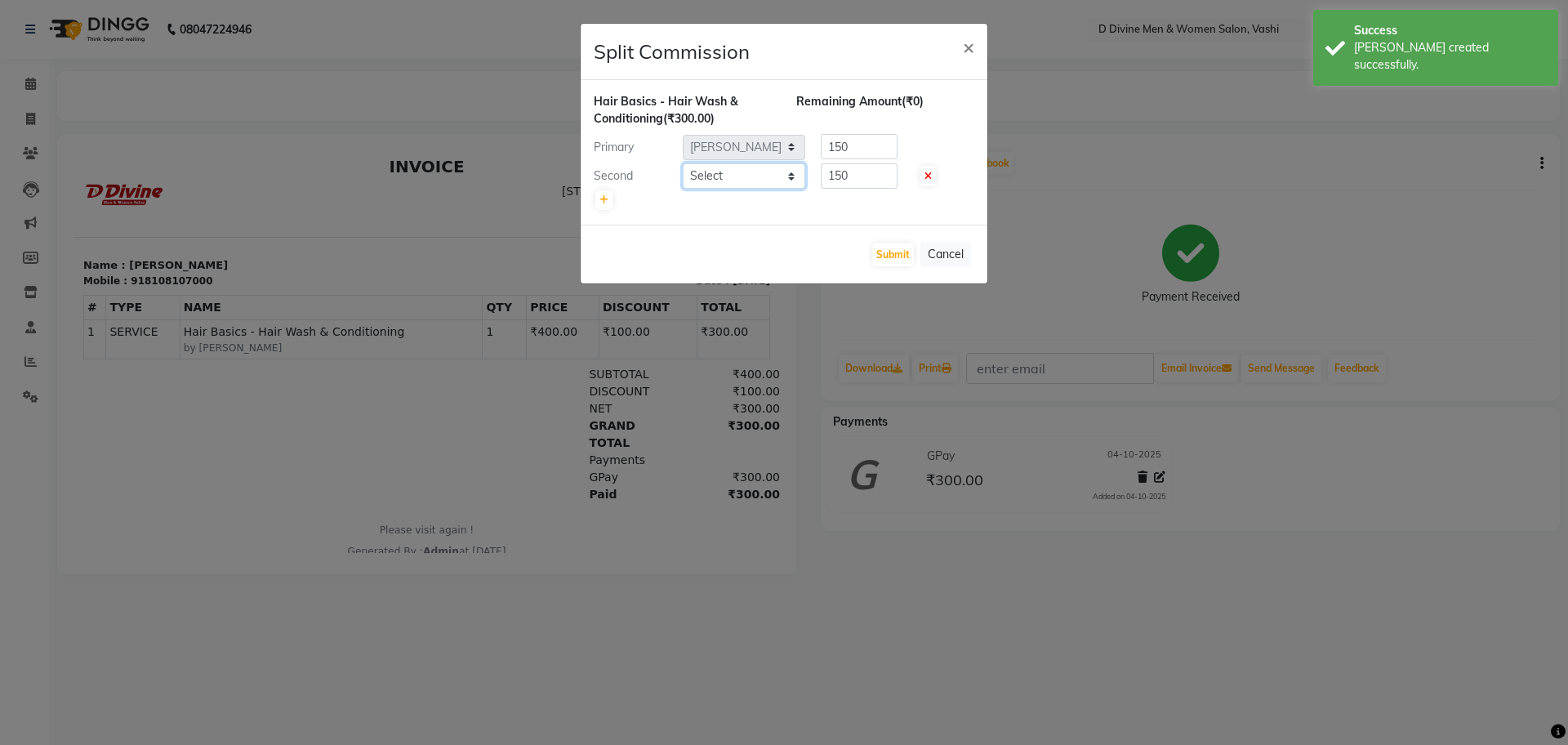
click at [755, 182] on select "Select A [PERSON_NAME] [PERSON_NAME] Divine salon [PERSON_NAME] [PERSON_NAME] […" at bounding box center [744, 175] width 122 height 25
click at [683, 163] on select "Select A [PERSON_NAME] [PERSON_NAME] Divine salon [PERSON_NAME] [PERSON_NAME] […" at bounding box center [744, 175] width 122 height 25
drag, startPoint x: 782, startPoint y: 176, endPoint x: 775, endPoint y: 186, distance: 12.2
click at [782, 176] on select "Select A [PERSON_NAME] [PERSON_NAME] Divine salon [PERSON_NAME] [PERSON_NAME] […" at bounding box center [744, 175] width 122 height 25
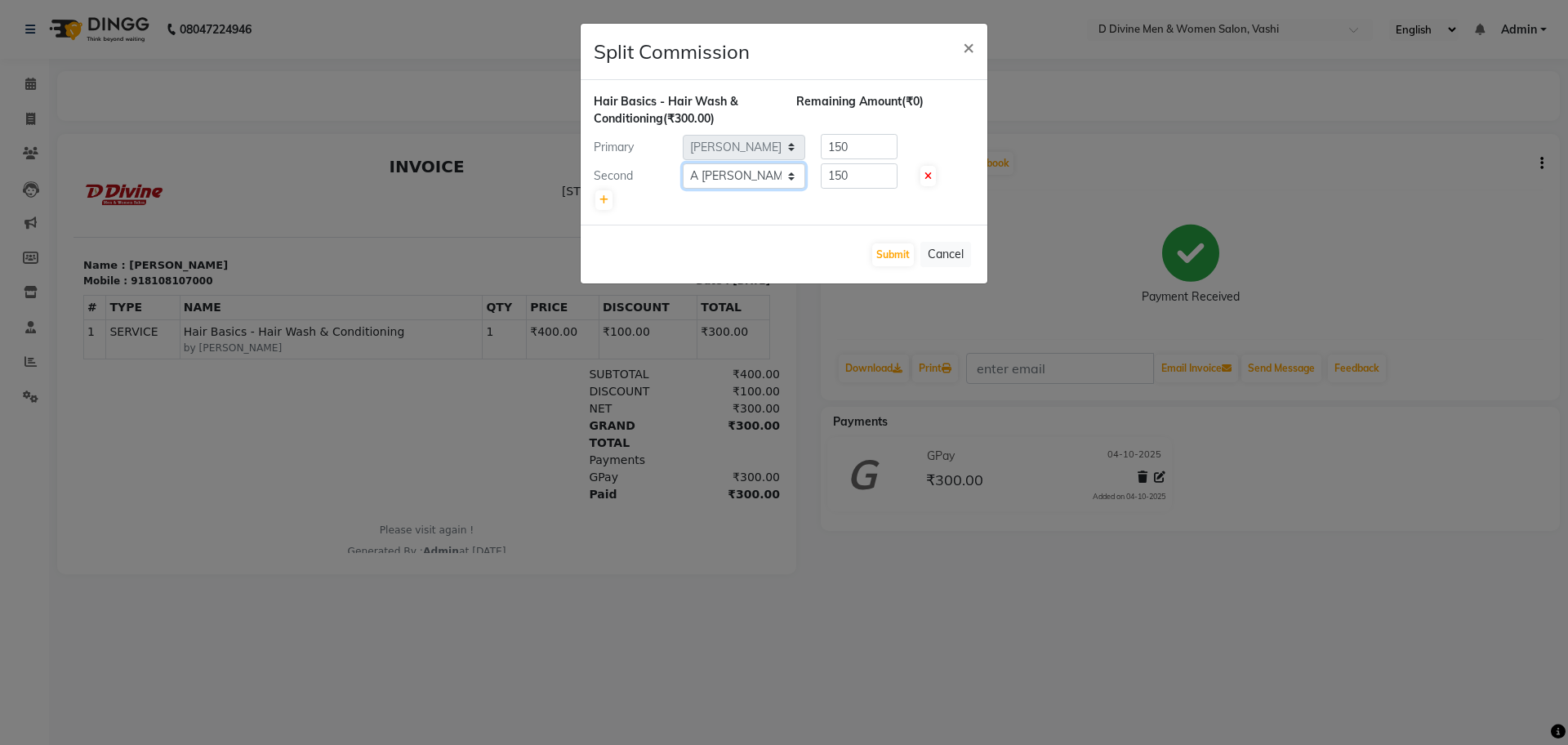
select select "10982"
click at [683, 163] on select "Select A [PERSON_NAME] [PERSON_NAME] Divine salon [PERSON_NAME] [PERSON_NAME] […" at bounding box center [744, 175] width 122 height 25
click at [888, 250] on button "Submit" at bounding box center [893, 254] width 42 height 23
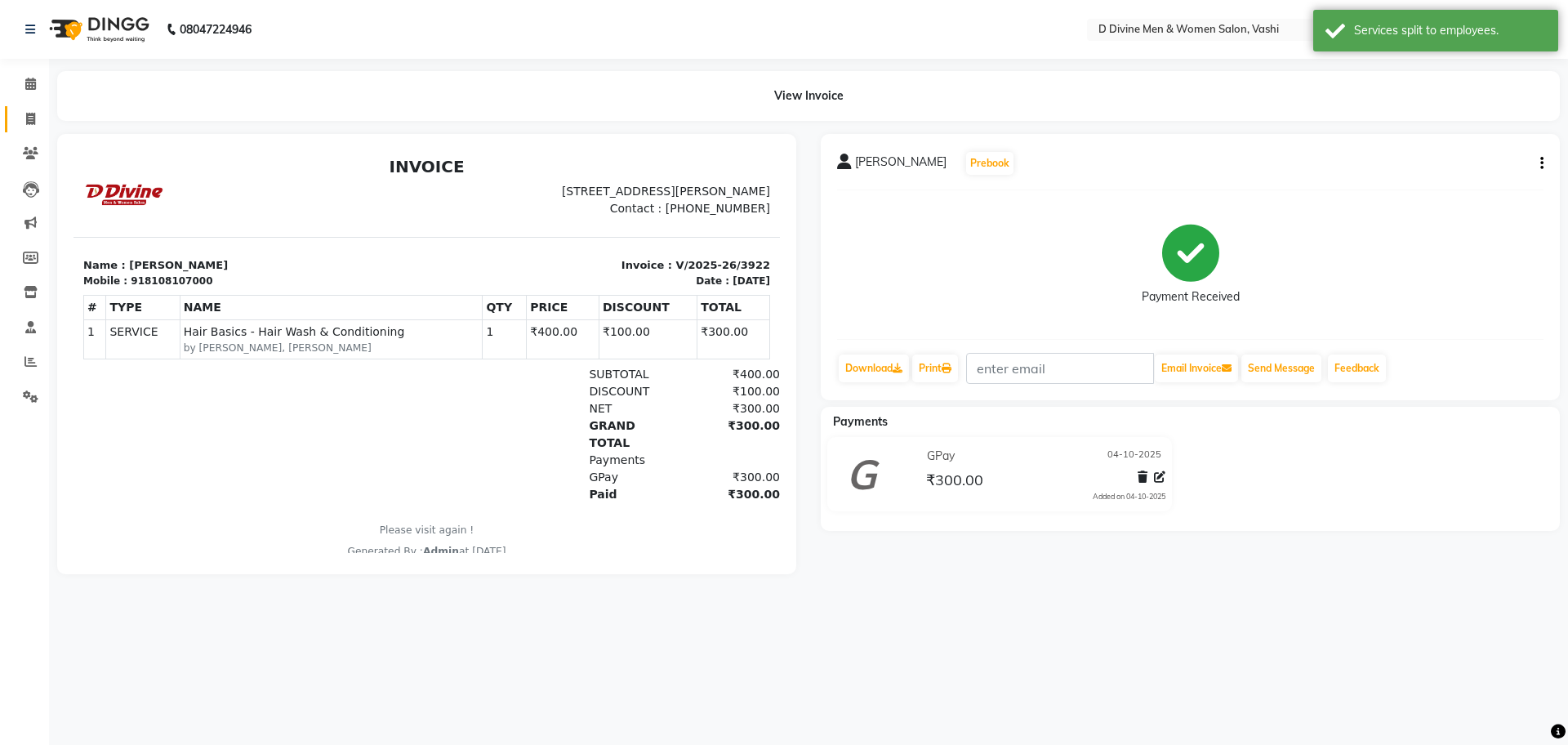
drag, startPoint x: 26, startPoint y: 110, endPoint x: 41, endPoint y: 124, distance: 20.5
click at [25, 111] on span at bounding box center [31, 120] width 29 height 19
select select "service"
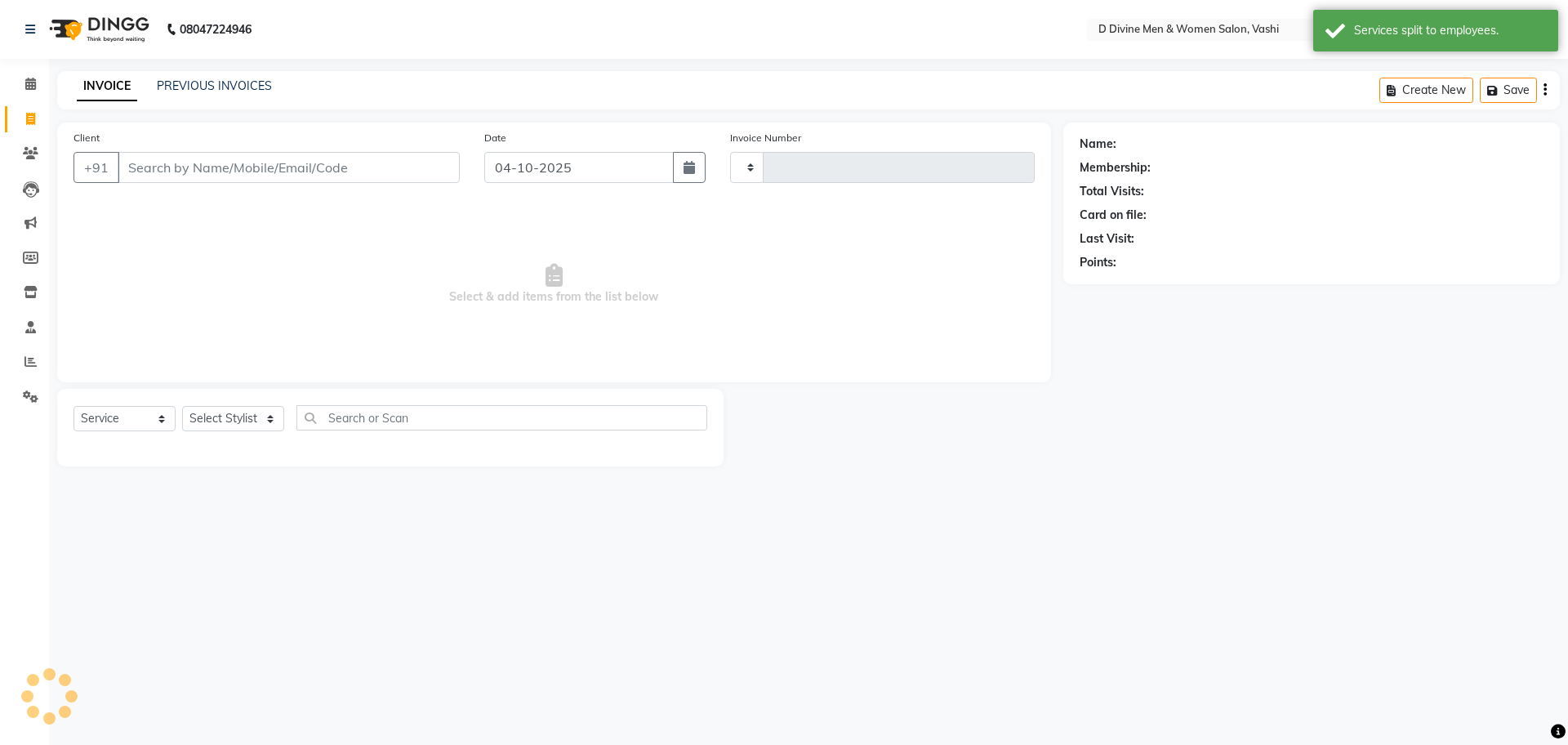
type input "3923"
select select "718"
select select "10981"
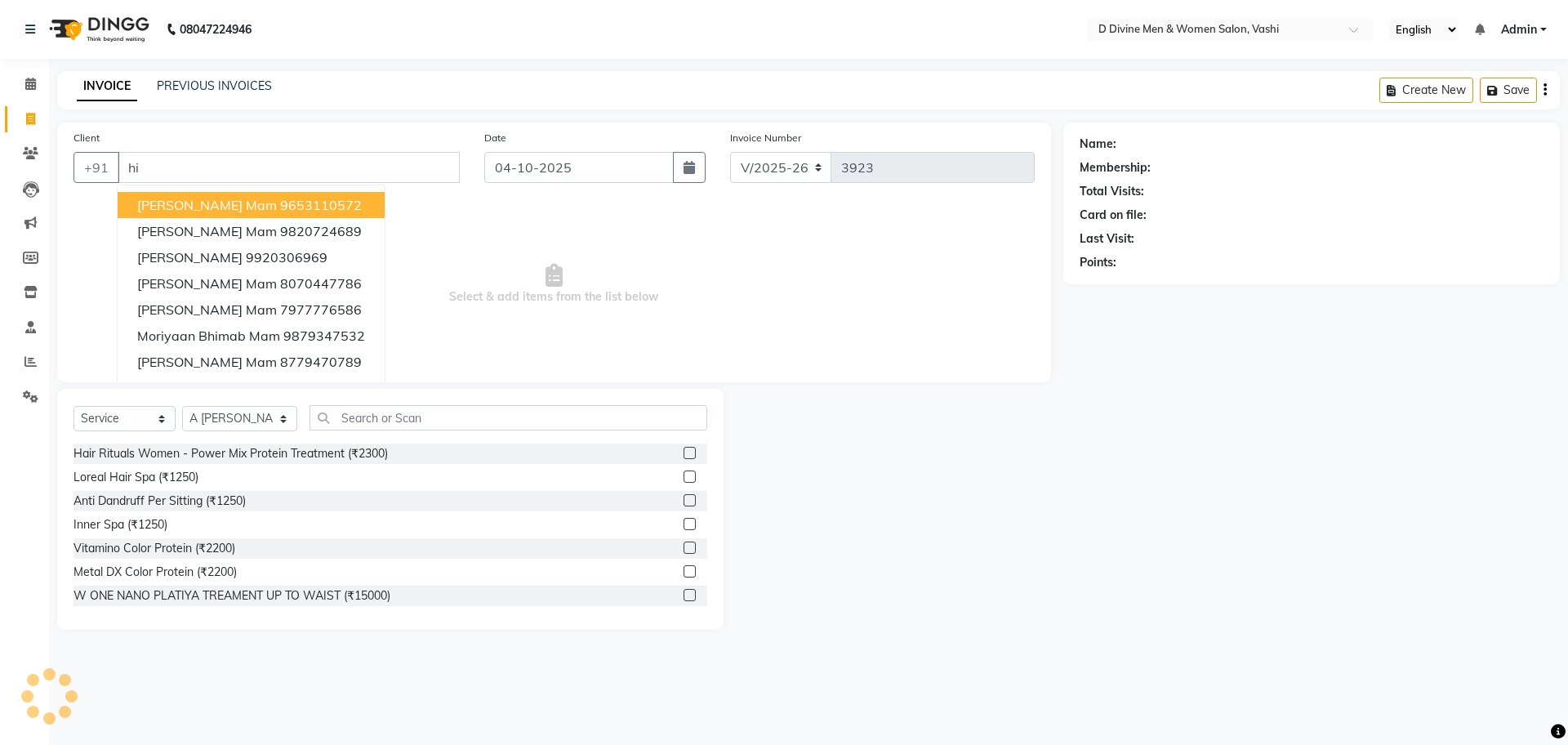
type input "h"
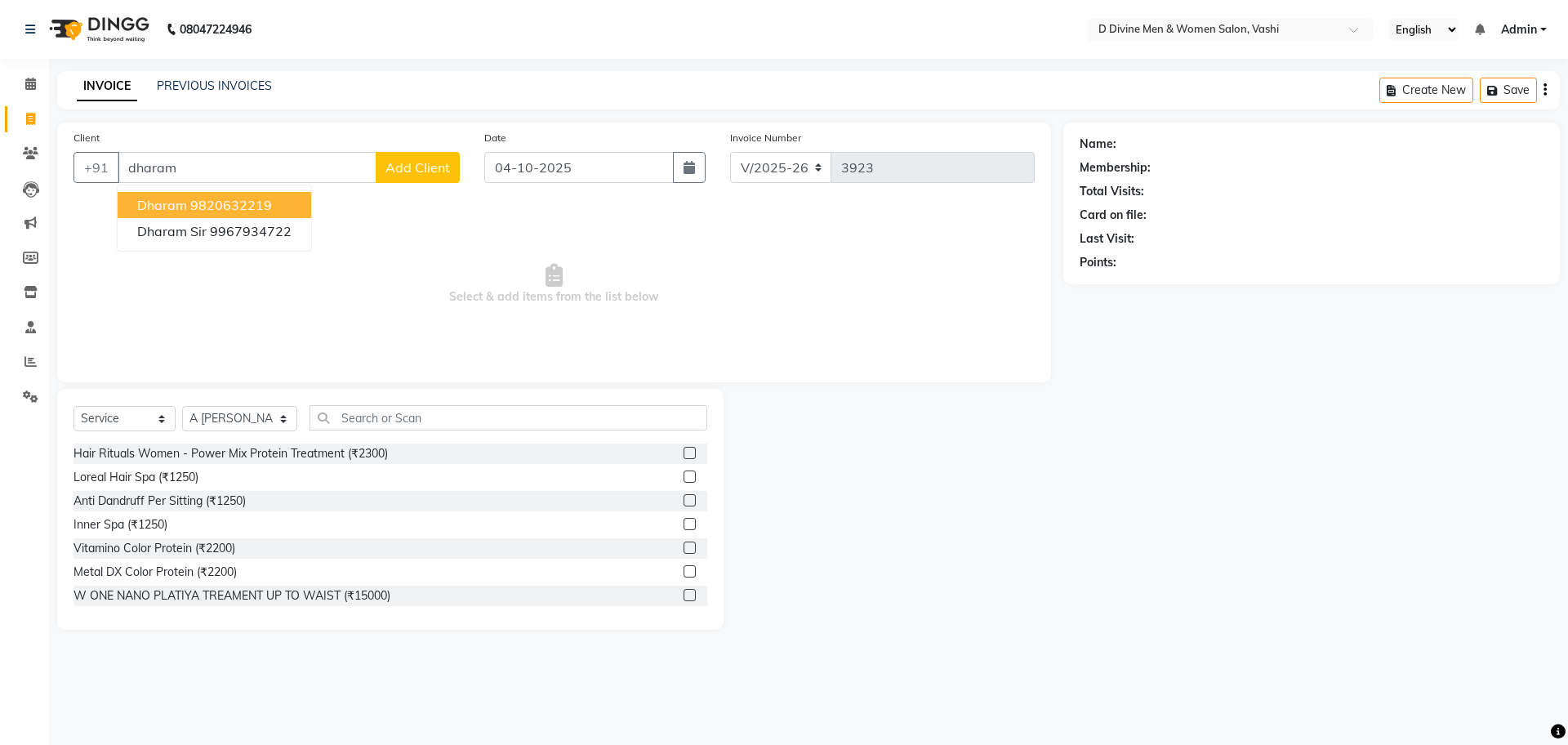
click at [243, 200] on ngb-highlight "9820632219" at bounding box center [231, 205] width 82 height 17
type input "9820632219"
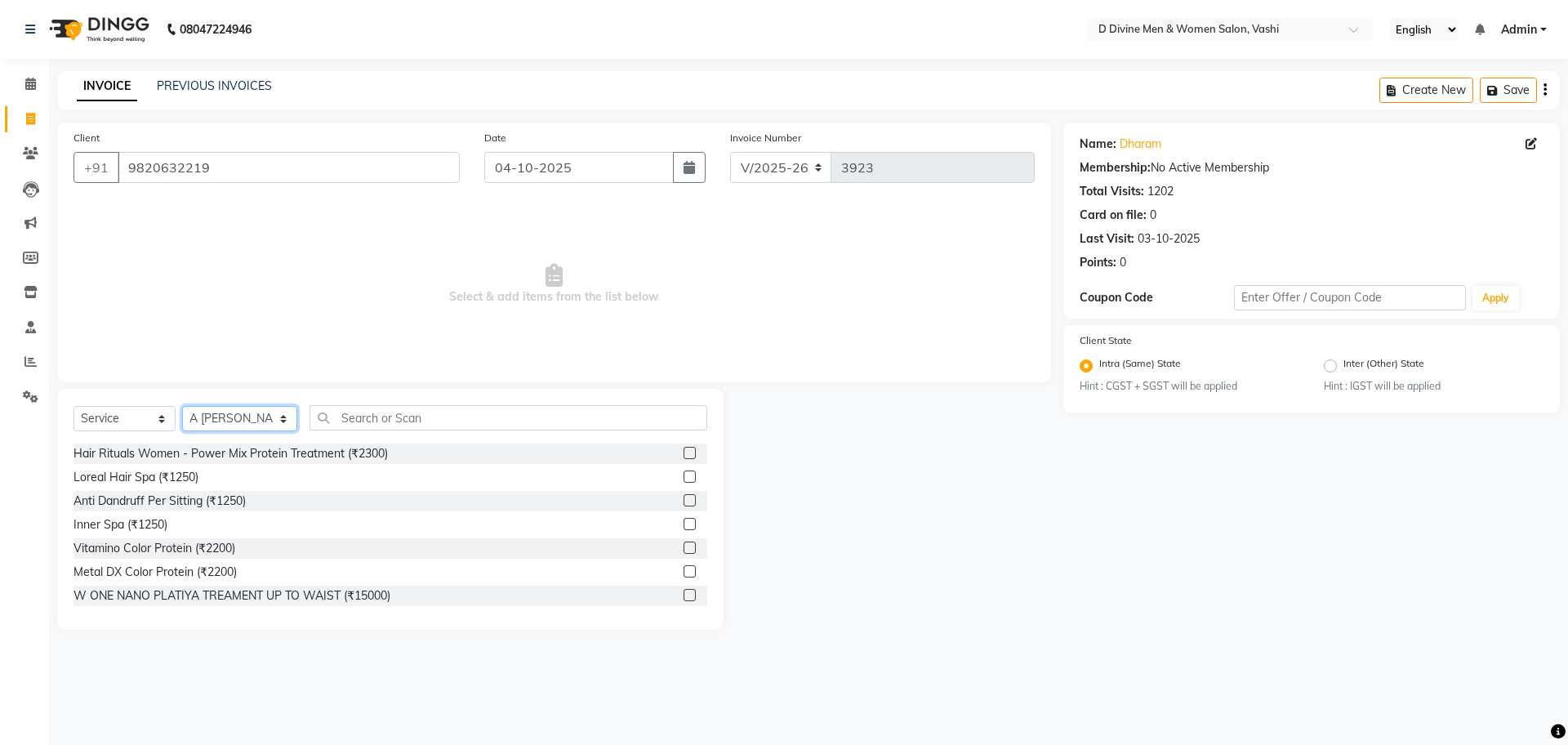
click at [237, 409] on select "Select Stylist A [PERSON_NAME] [PERSON_NAME] Divine salon [PERSON_NAME] [PERSON…" at bounding box center [239, 417] width 115 height 25
click at [349, 416] on input "text" at bounding box center [508, 417] width 398 height 25
click at [233, 426] on select "Select Stylist A [PERSON_NAME] [PERSON_NAME] Divine salon [PERSON_NAME] [PERSON…" at bounding box center [239, 417] width 115 height 25
select select "10984"
click at [182, 405] on select "Select Stylist A [PERSON_NAME] [PERSON_NAME] Divine salon [PERSON_NAME] [PERSON…" at bounding box center [239, 417] width 115 height 25
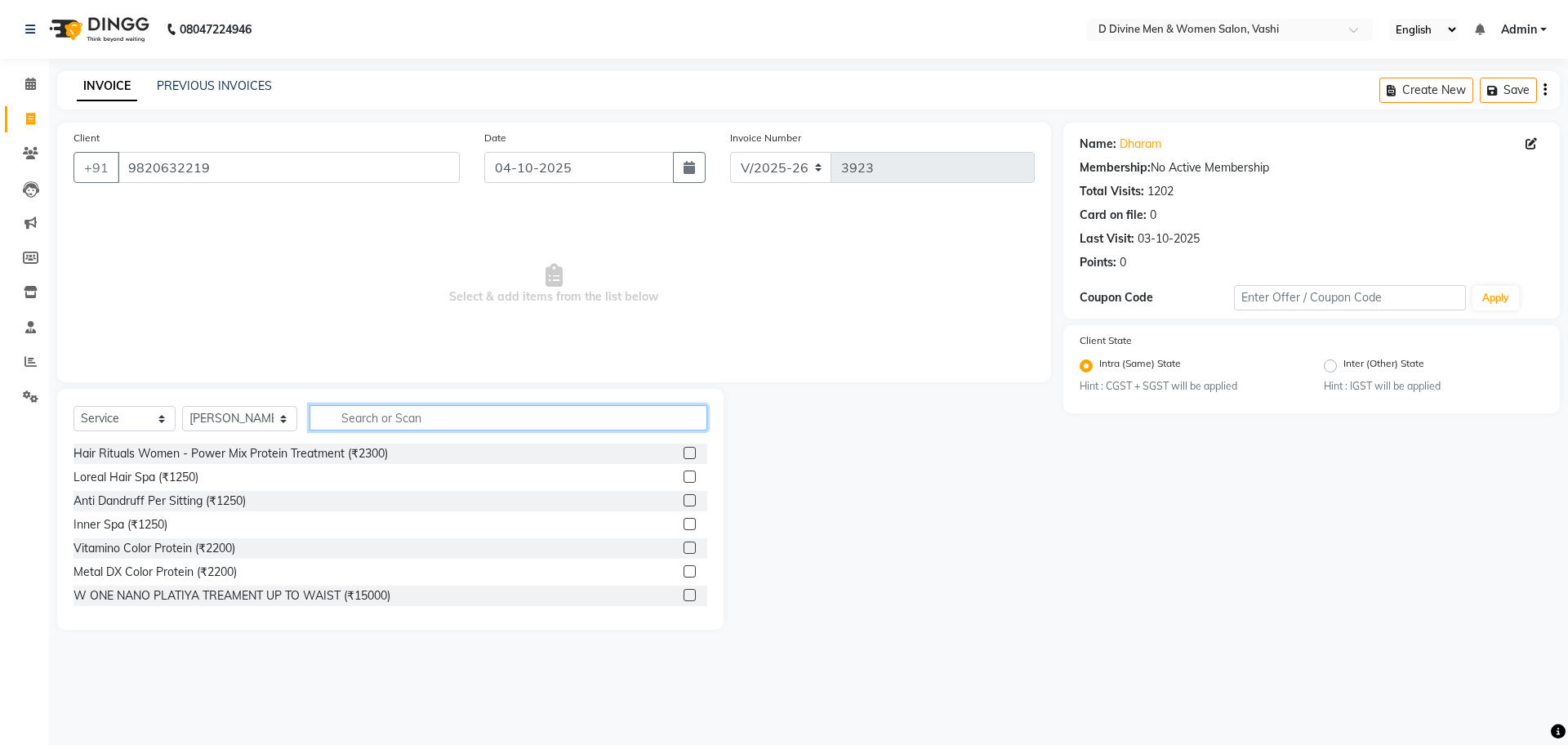
click at [366, 420] on input "text" at bounding box center [508, 417] width 398 height 25
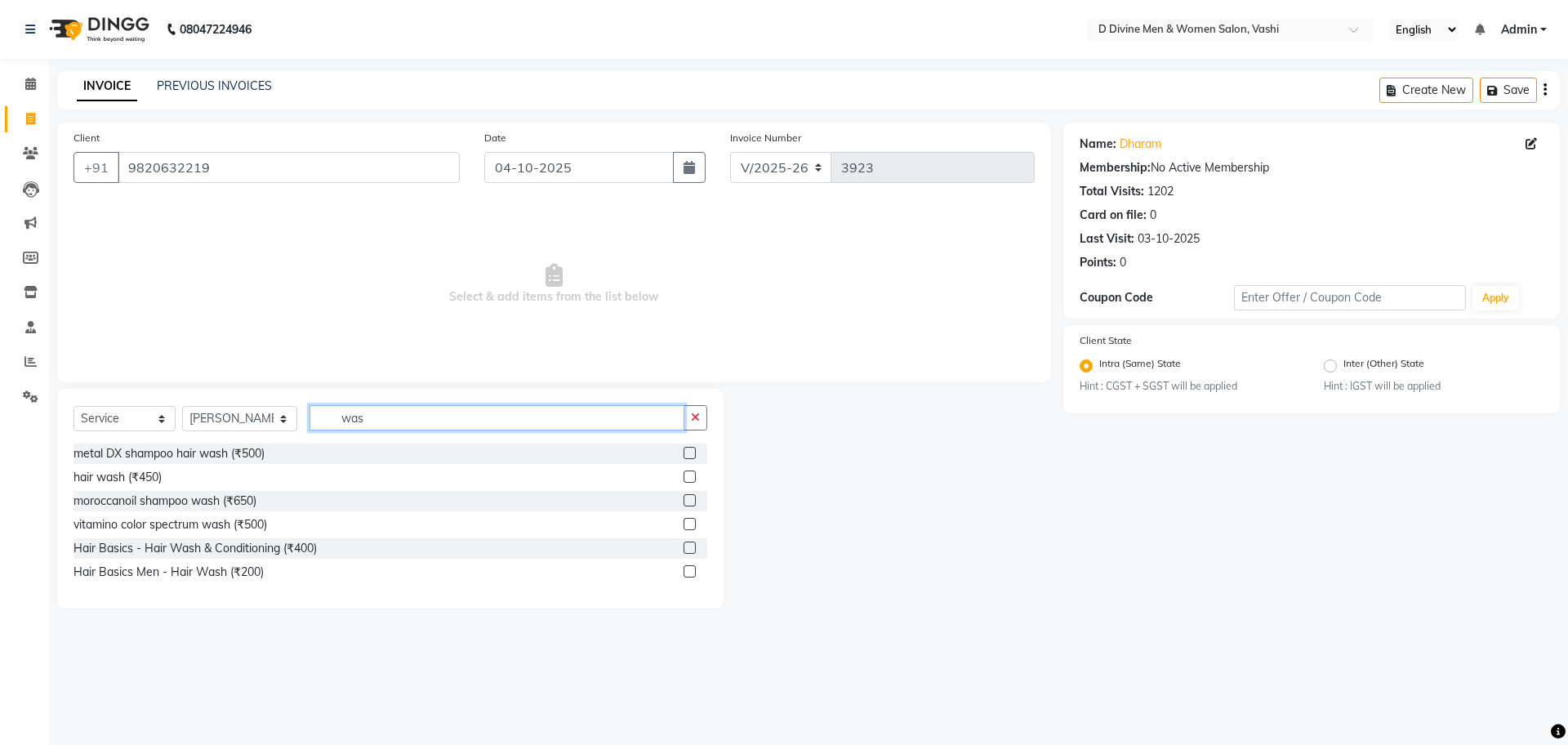
type input "was"
click at [692, 555] on div at bounding box center [688, 550] width 10 height 17
click at [692, 545] on label at bounding box center [689, 547] width 12 height 12
click at [692, 545] on input "checkbox" at bounding box center [688, 547] width 10 height 10
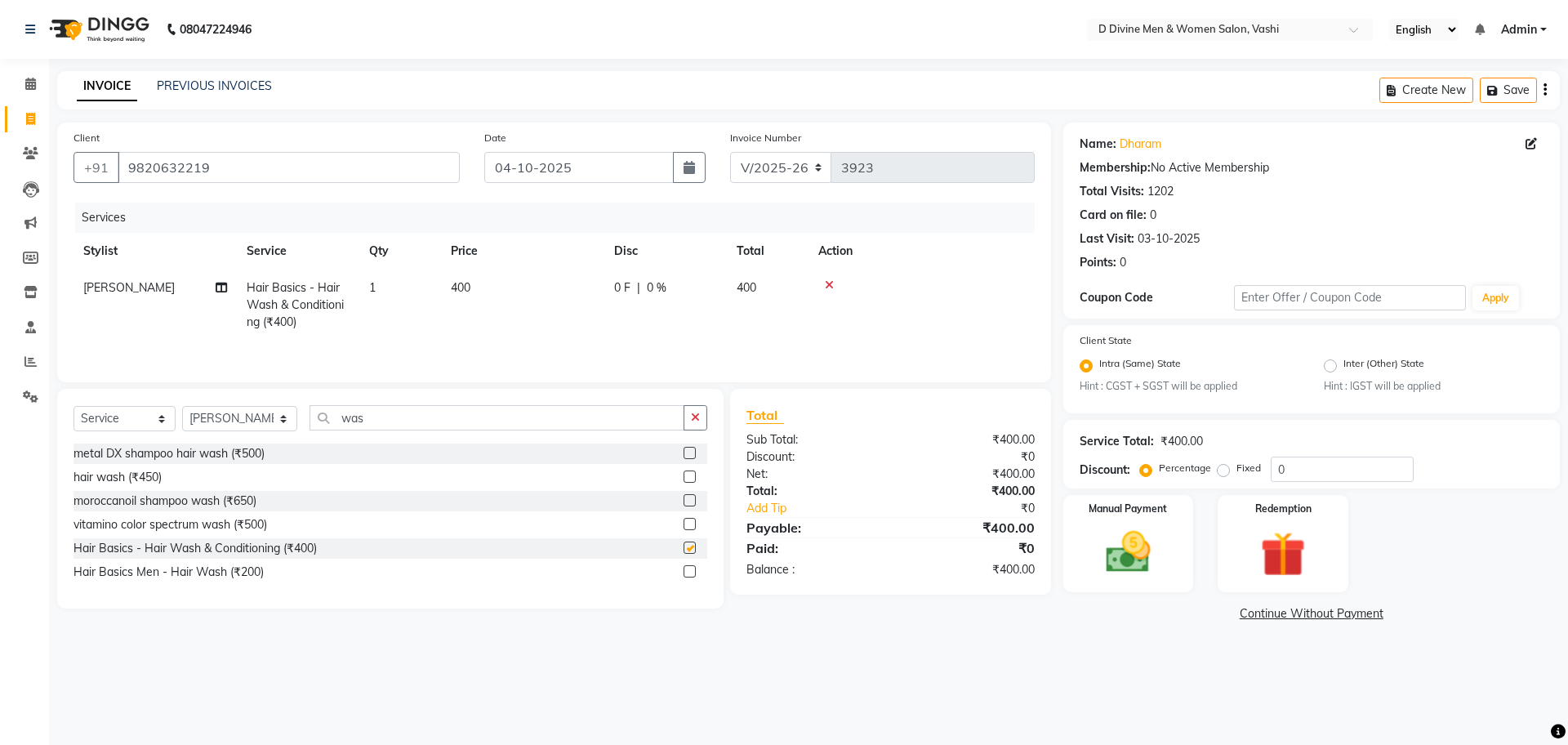
checkbox input "false"
click at [677, 310] on td "0 F | 0 %" at bounding box center [665, 304] width 122 height 71
select select "10984"
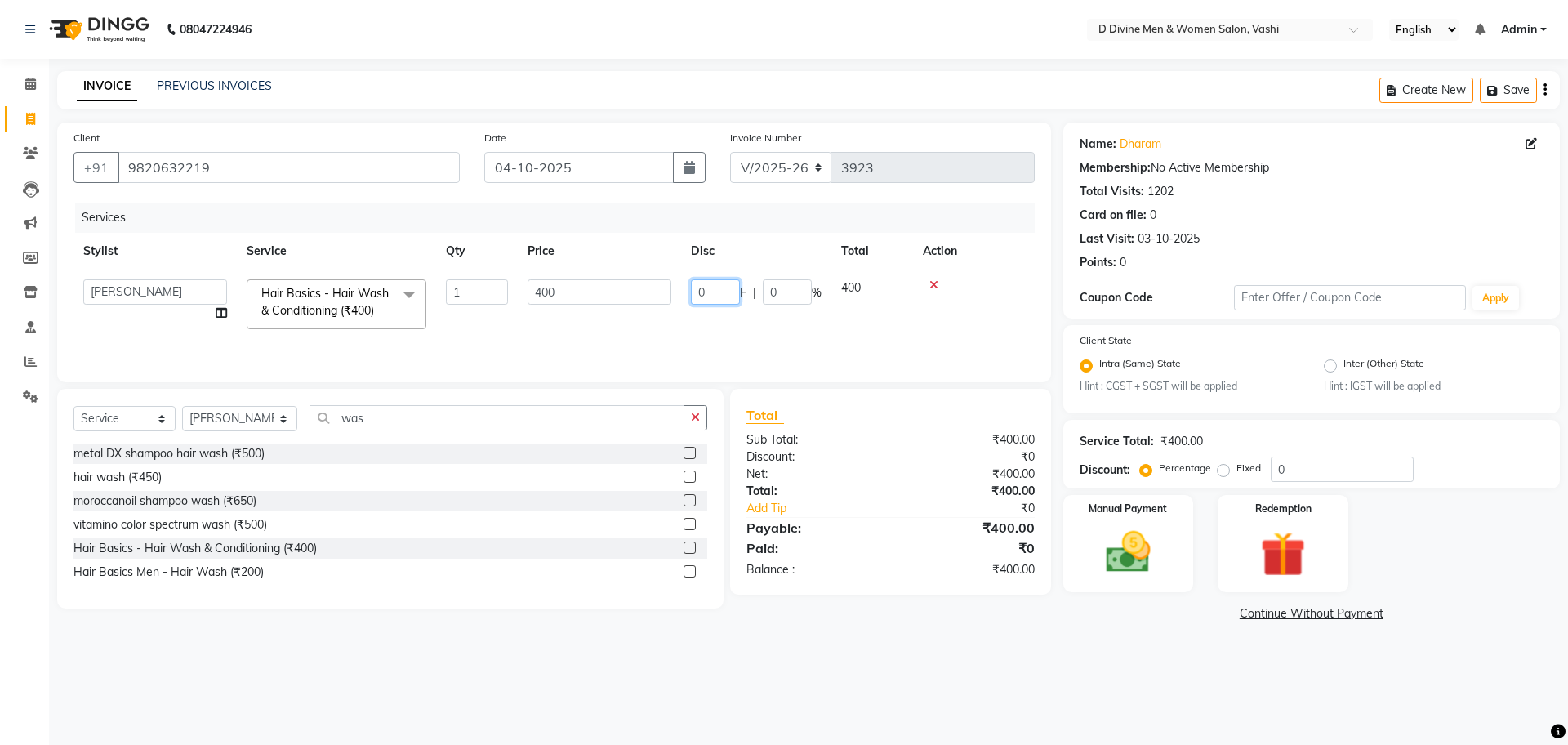
click at [699, 289] on input "0" at bounding box center [715, 291] width 49 height 25
type input "100"
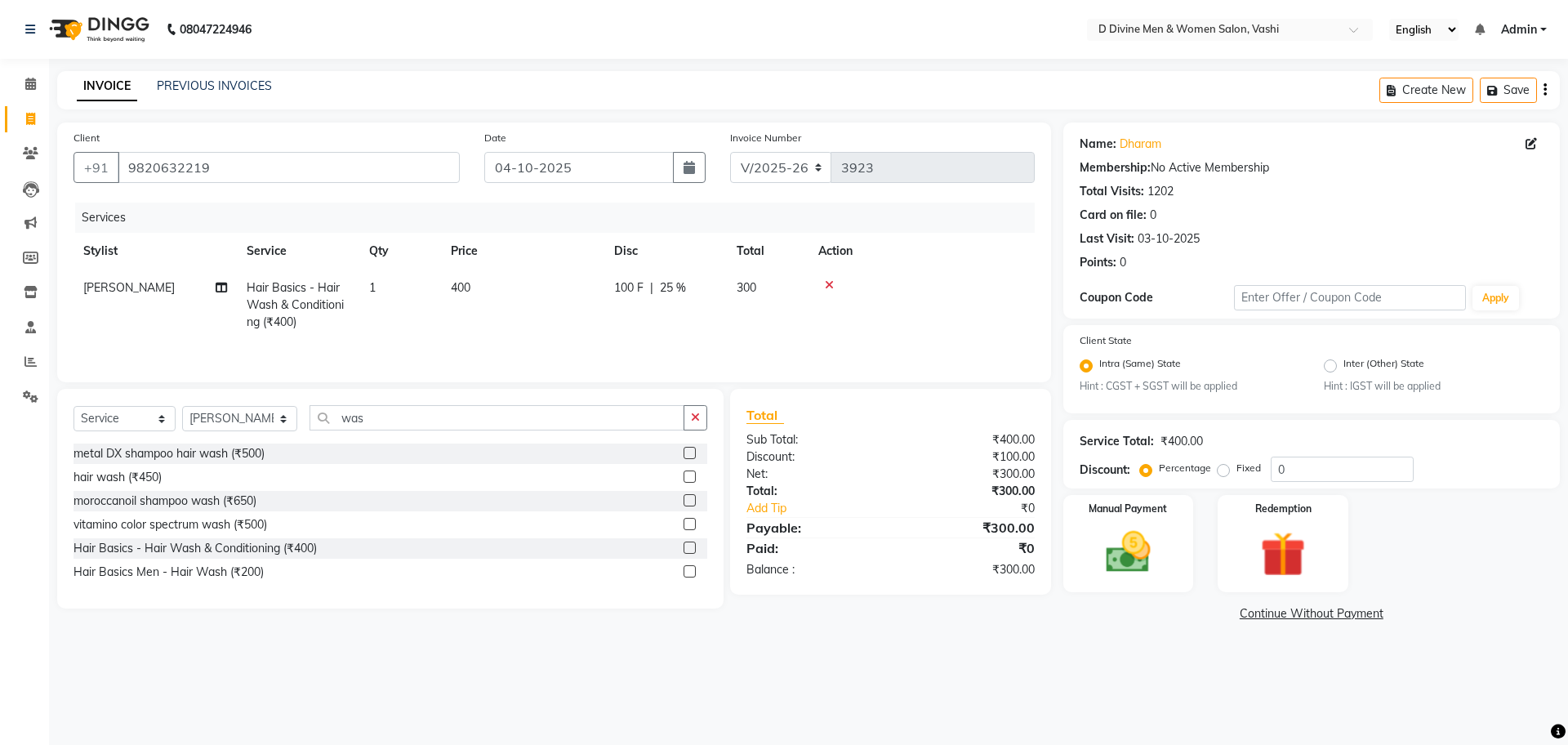
click at [700, 325] on td "100 F | 25 %" at bounding box center [665, 304] width 122 height 71
select select "10984"
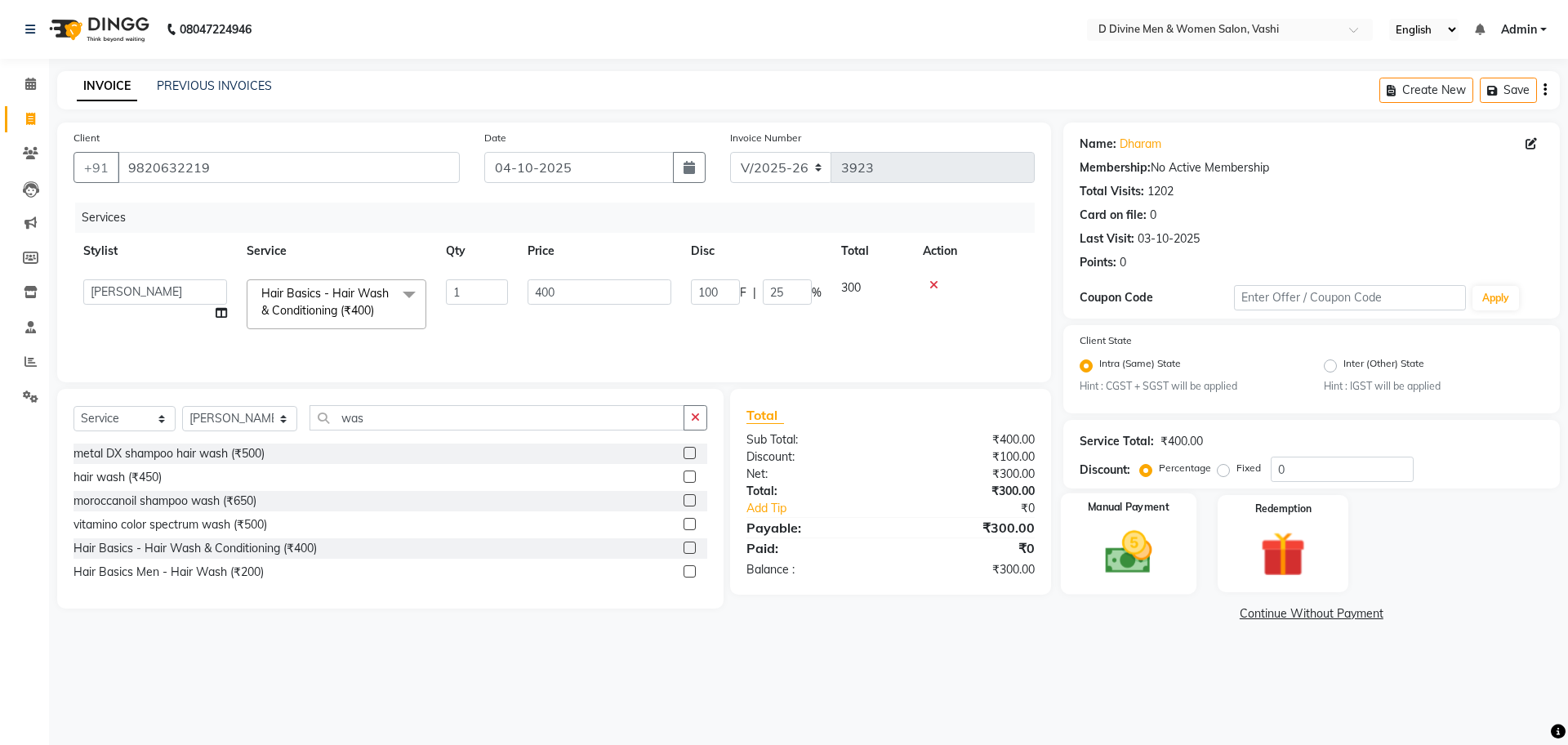
click at [1115, 556] on img at bounding box center [1128, 553] width 76 height 54
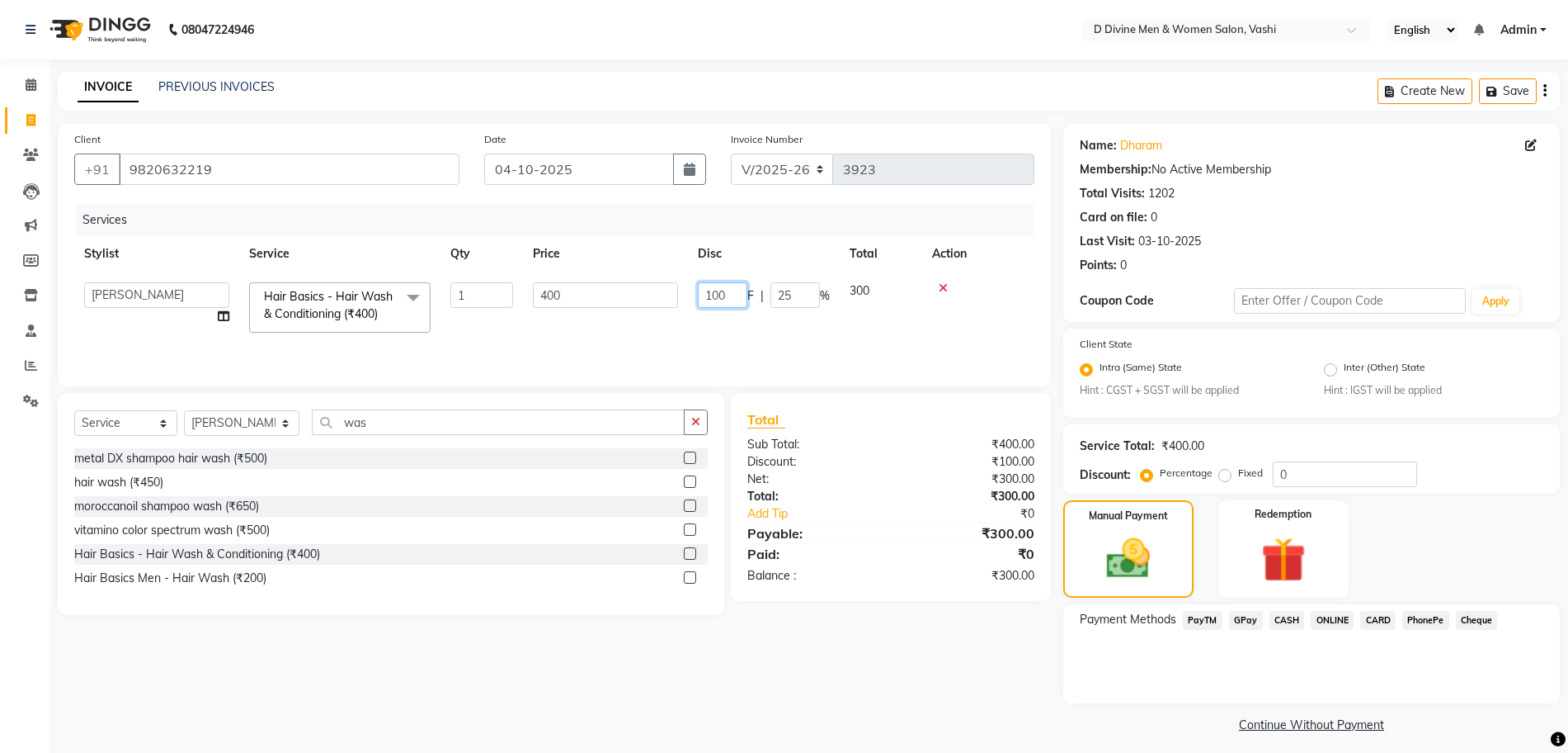
click at [726, 304] on input "100" at bounding box center [723, 294] width 50 height 25
click at [722, 300] on input "100" at bounding box center [723, 294] width 50 height 25
type input "50"
click at [693, 300] on td "50 F | 25 %" at bounding box center [764, 307] width 152 height 70
select select "10984"
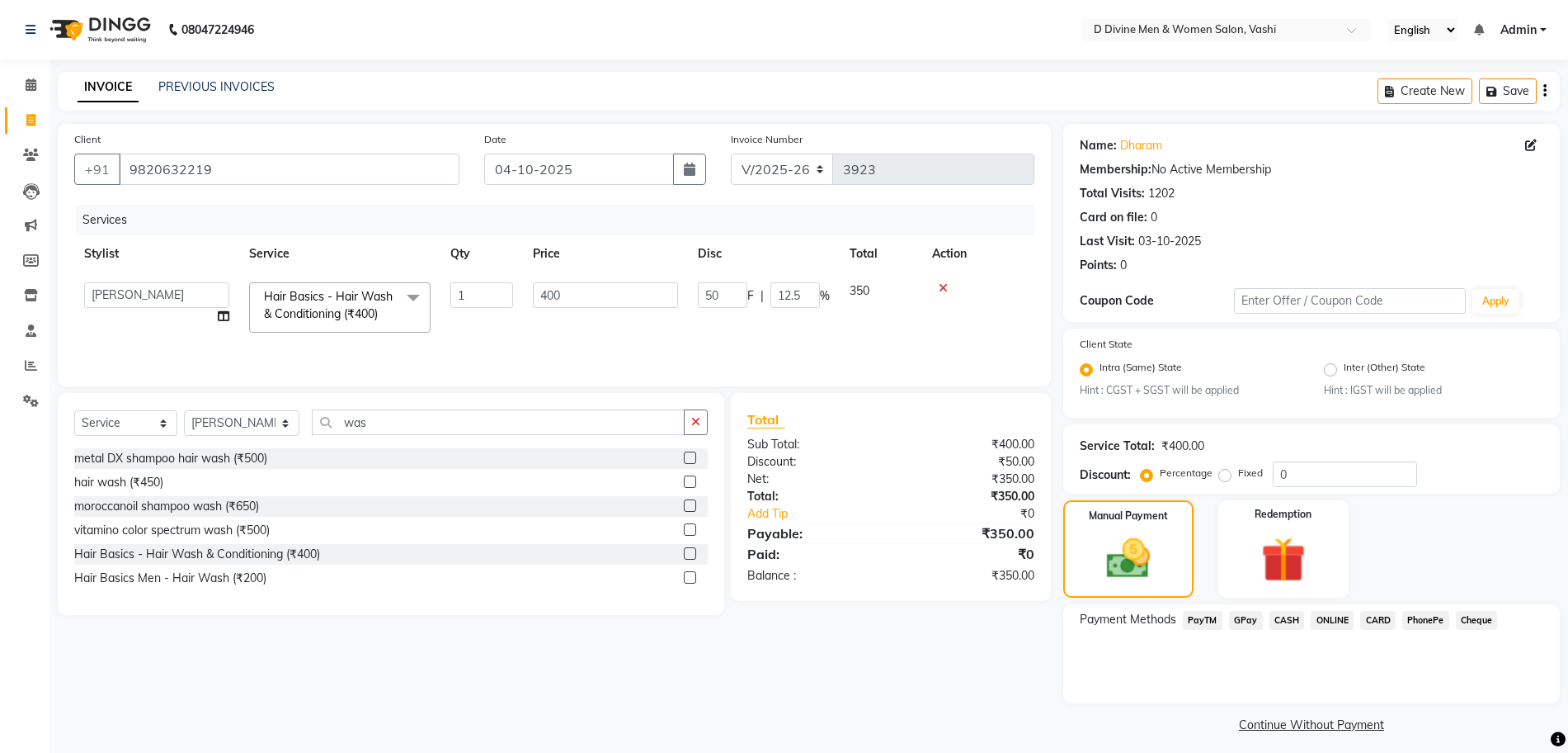
scroll to position [9, 0]
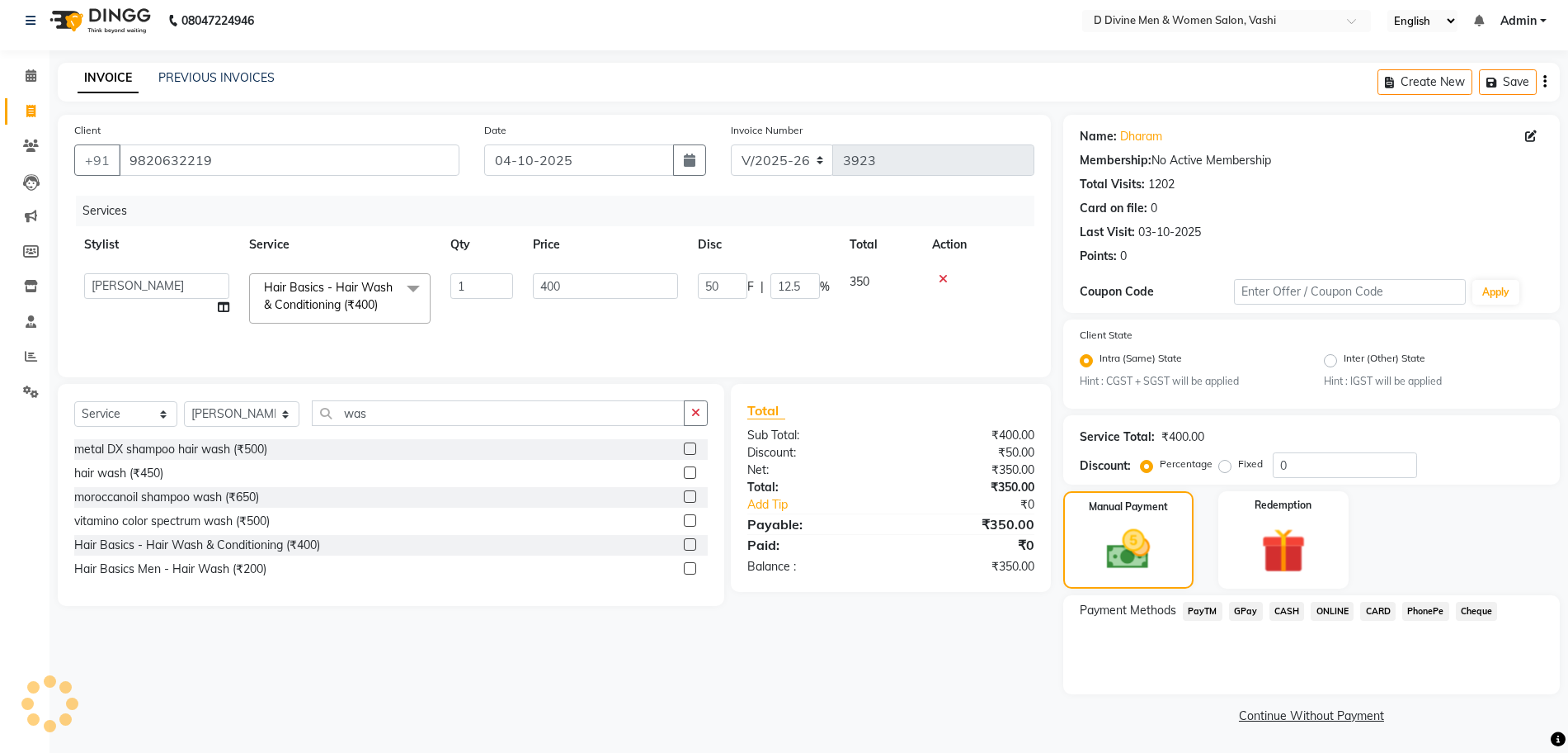
click at [1264, 614] on div "CASH" at bounding box center [1284, 613] width 42 height 23
click at [1249, 614] on span "GPay" at bounding box center [1247, 611] width 34 height 19
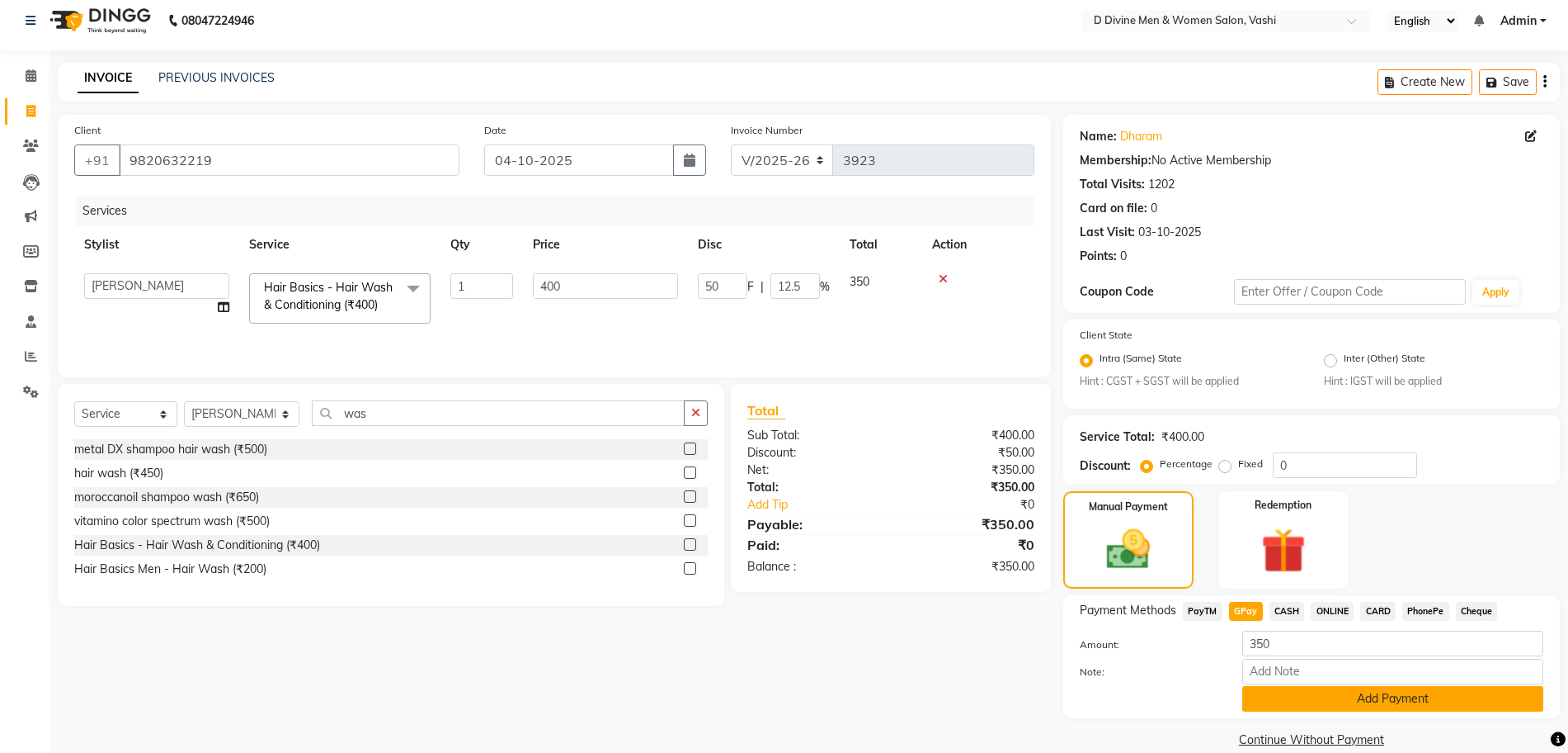
click at [1267, 703] on button "Add Payment" at bounding box center [1393, 698] width 301 height 25
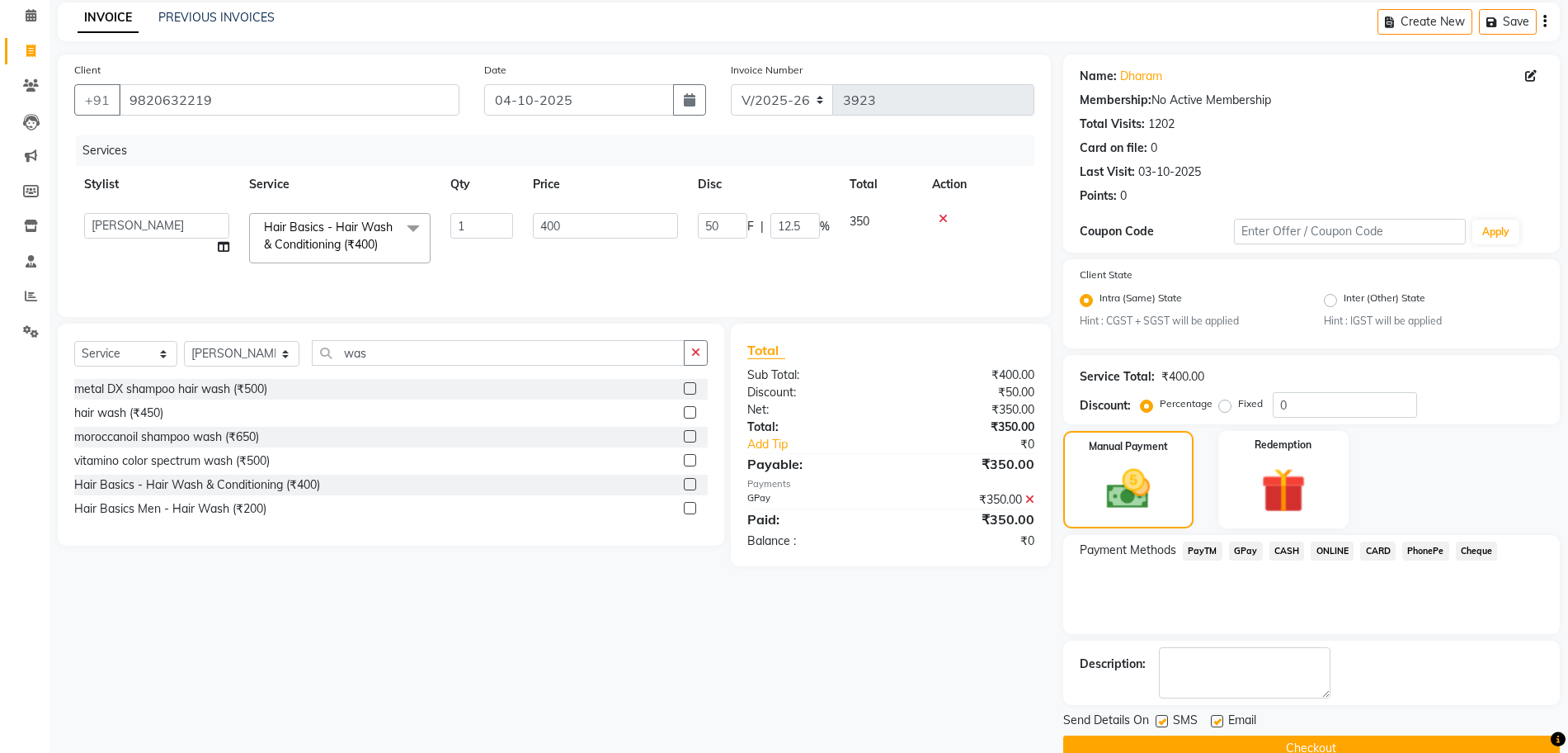
scroll to position [102, 0]
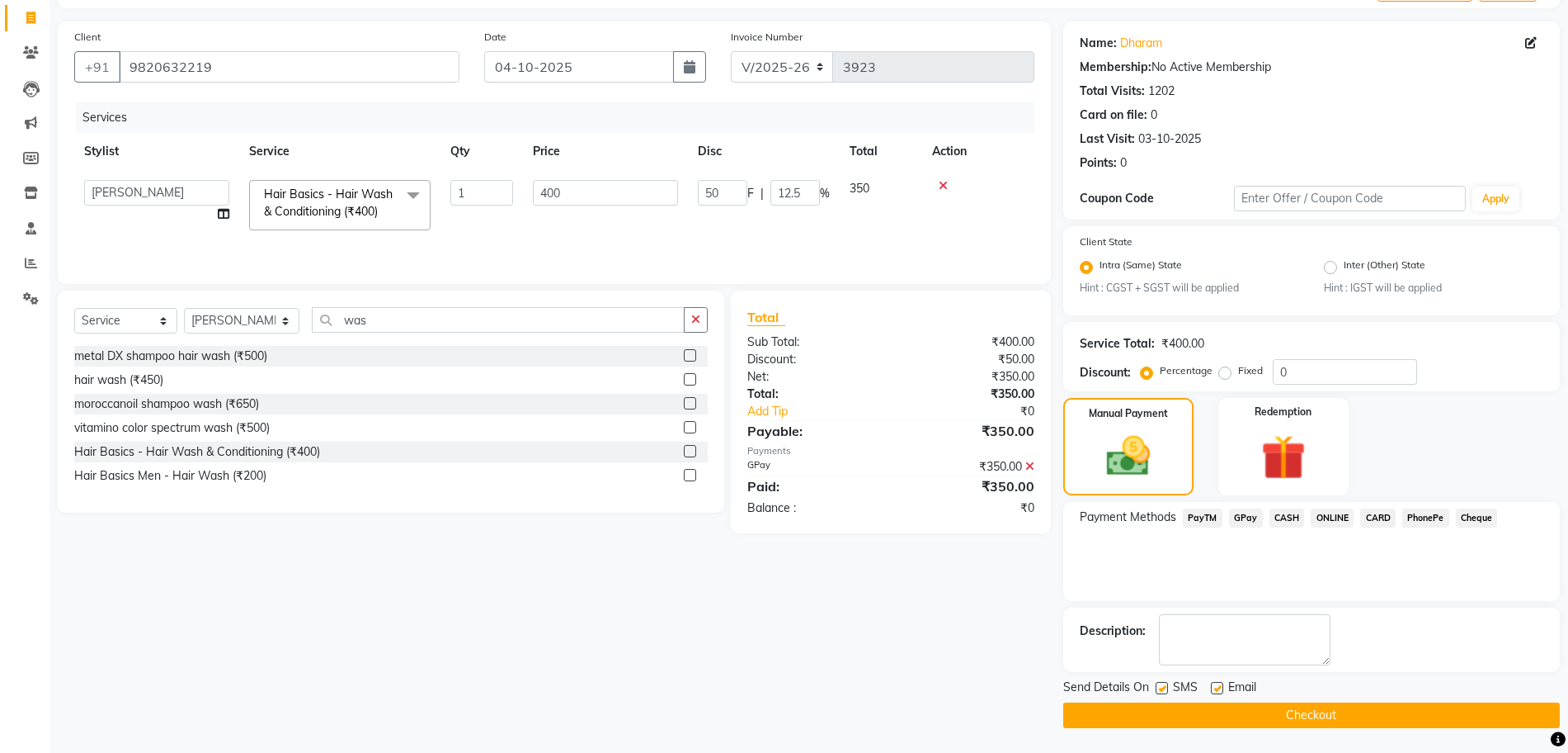
click at [1156, 685] on label at bounding box center [1161, 687] width 12 height 12
click at [1156, 685] on input "checkbox" at bounding box center [1160, 688] width 10 height 10
checkbox input "false"
click at [1216, 685] on label at bounding box center [1217, 687] width 12 height 12
click at [1216, 685] on input "checkbox" at bounding box center [1216, 688] width 10 height 10
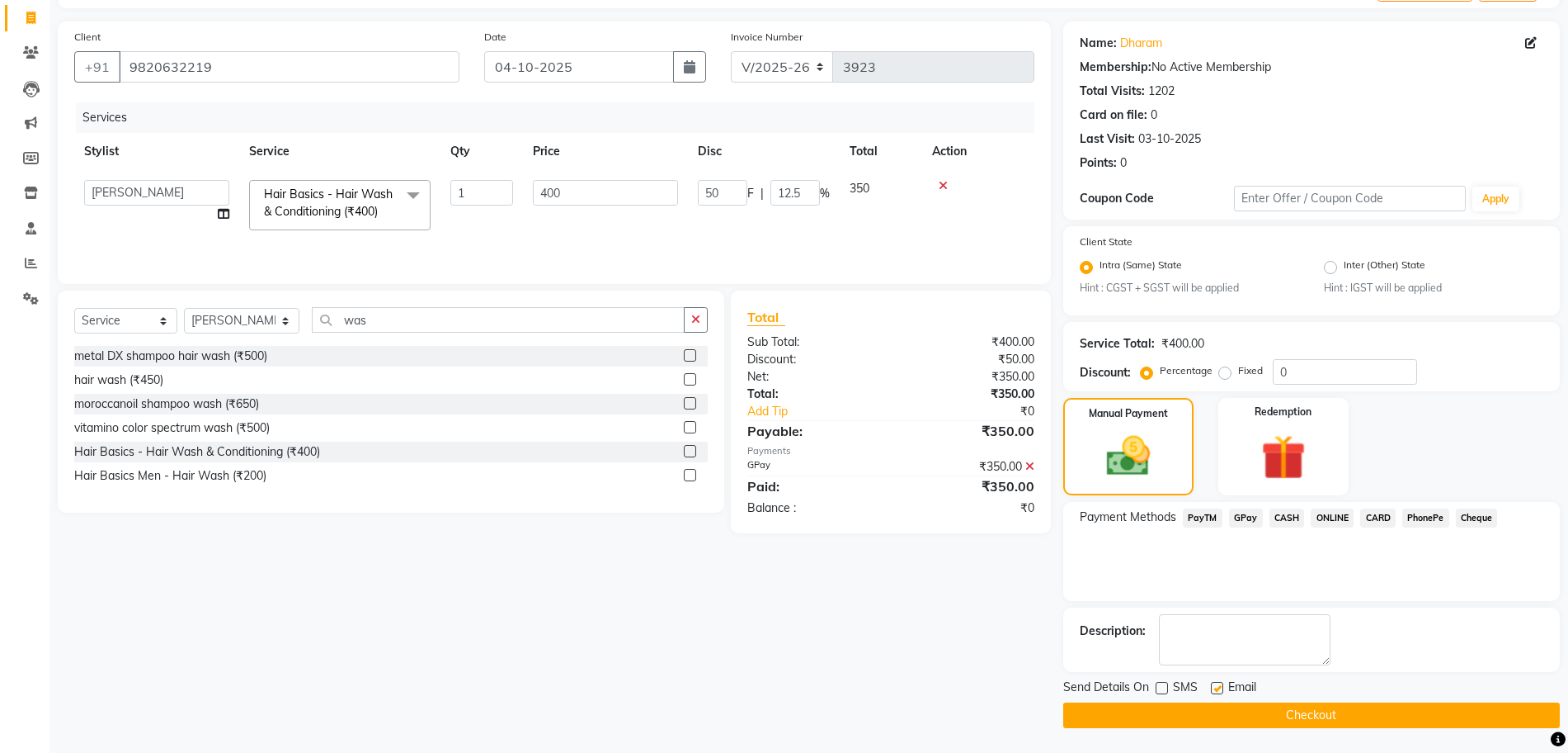
checkbox input "false"
click at [1203, 714] on button "Checkout" at bounding box center [1312, 715] width 497 height 25
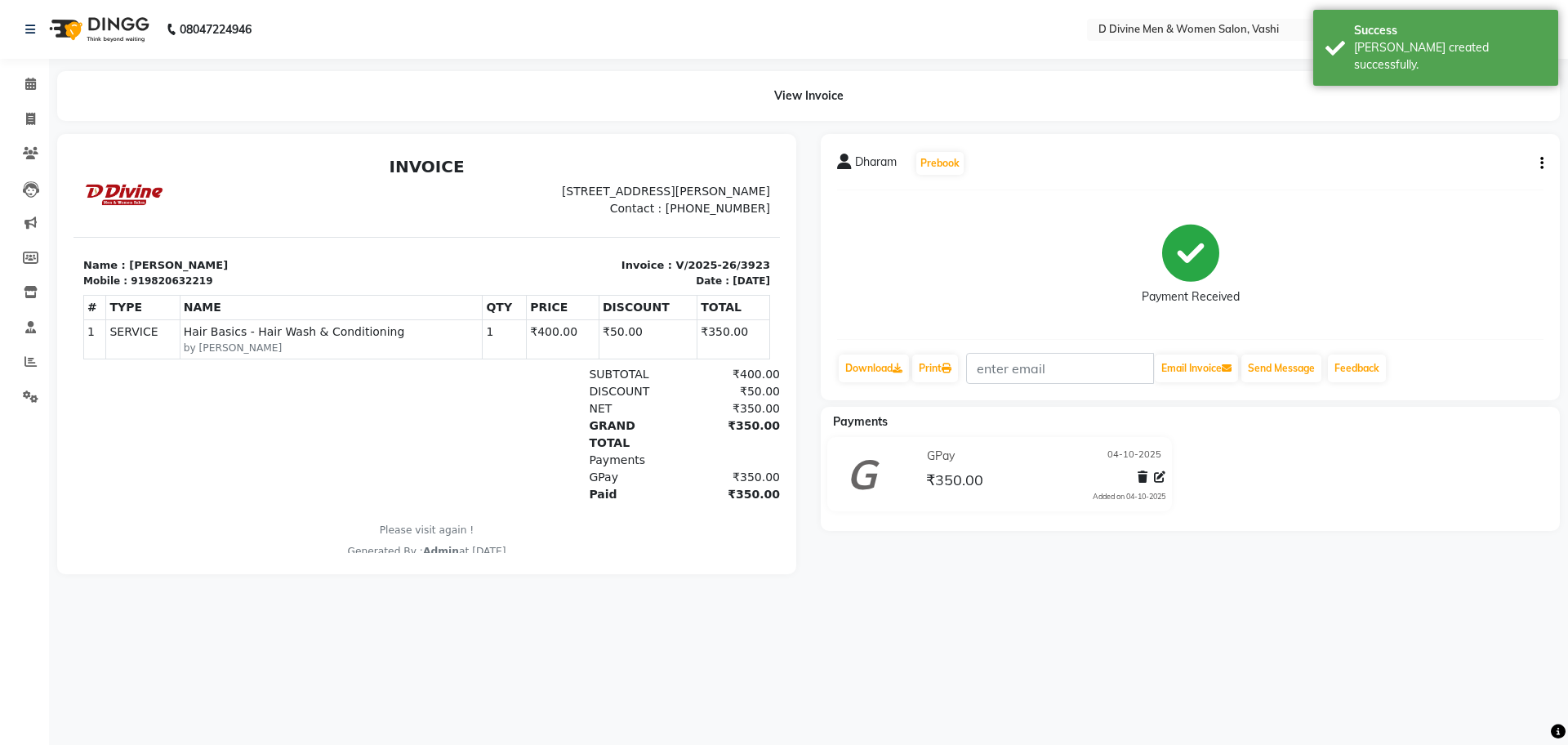
click at [1540, 163] on icon "button" at bounding box center [1542, 163] width 4 height 1
click at [1451, 136] on div "Split Service Amount" at bounding box center [1460, 143] width 112 height 20
select select "10984"
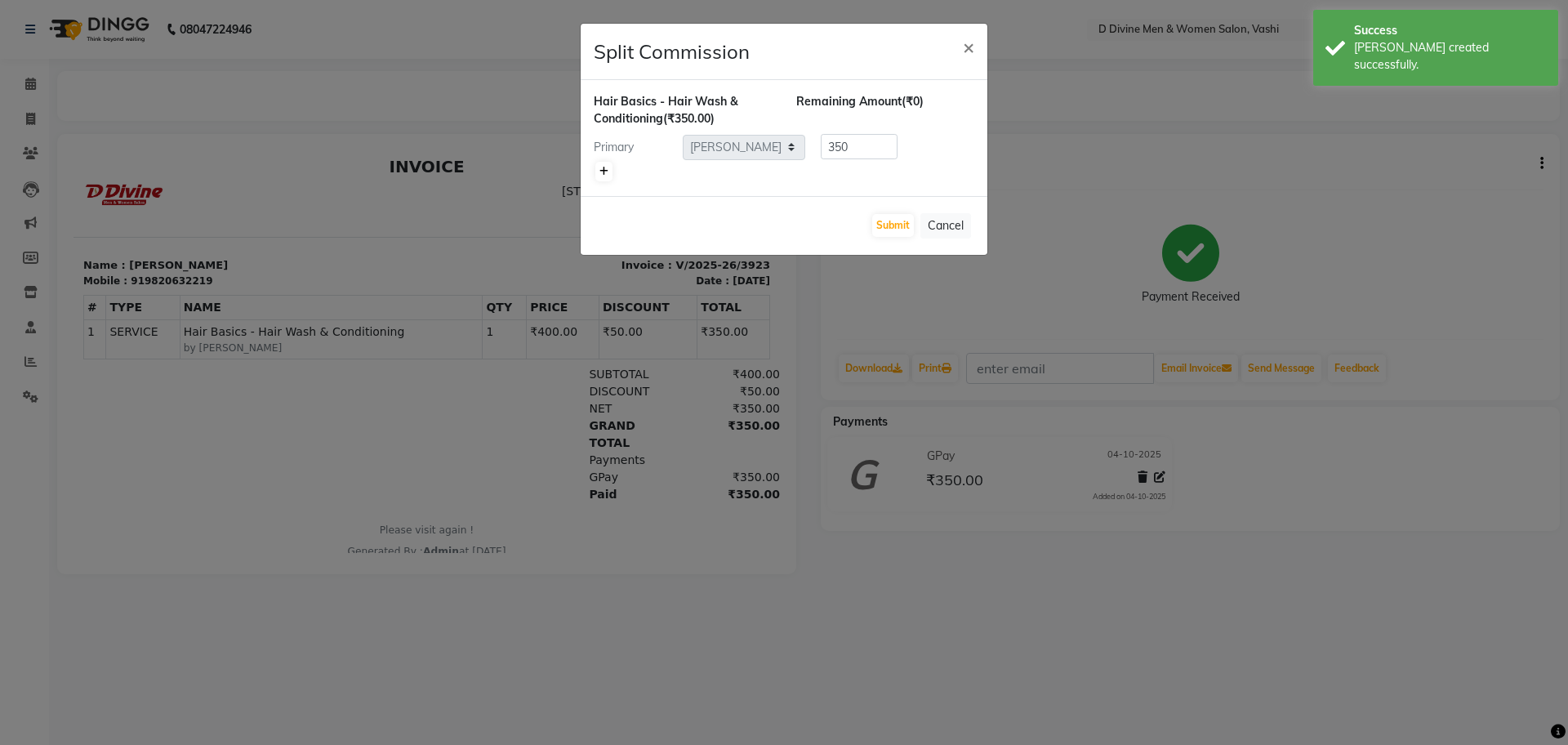
click at [602, 167] on icon at bounding box center [604, 172] width 9 height 10
type input "175"
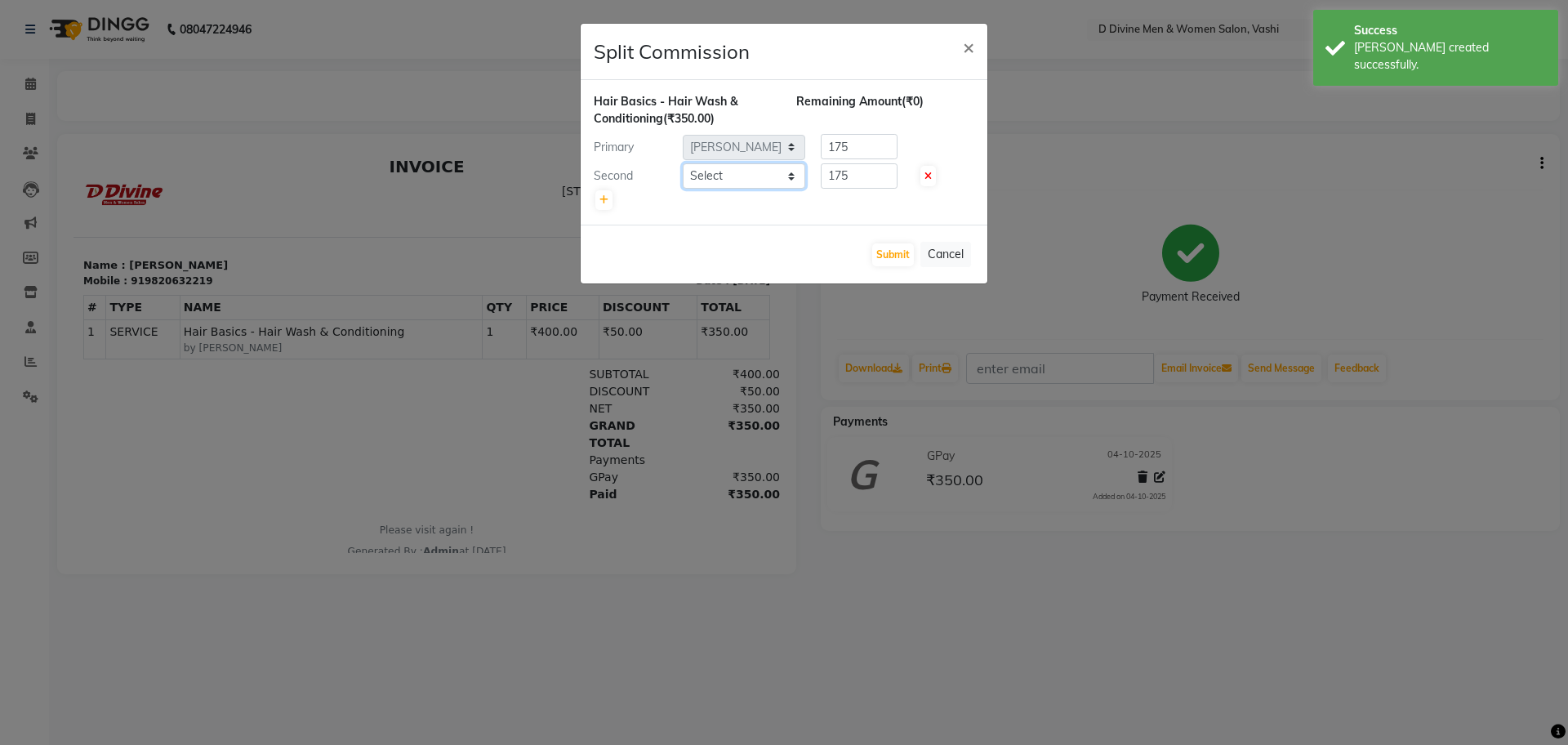
click at [760, 181] on select "Select A [PERSON_NAME] [PERSON_NAME] Divine salon [PERSON_NAME] [PERSON_NAME] […" at bounding box center [744, 175] width 122 height 25
click at [683, 163] on select "Select A [PERSON_NAME] [PERSON_NAME] Divine salon [PERSON_NAME] [PERSON_NAME] […" at bounding box center [744, 175] width 122 height 25
click at [750, 171] on select "Select A [PERSON_NAME] [PERSON_NAME] Divine salon [PERSON_NAME] [PERSON_NAME] […" at bounding box center [744, 175] width 122 height 25
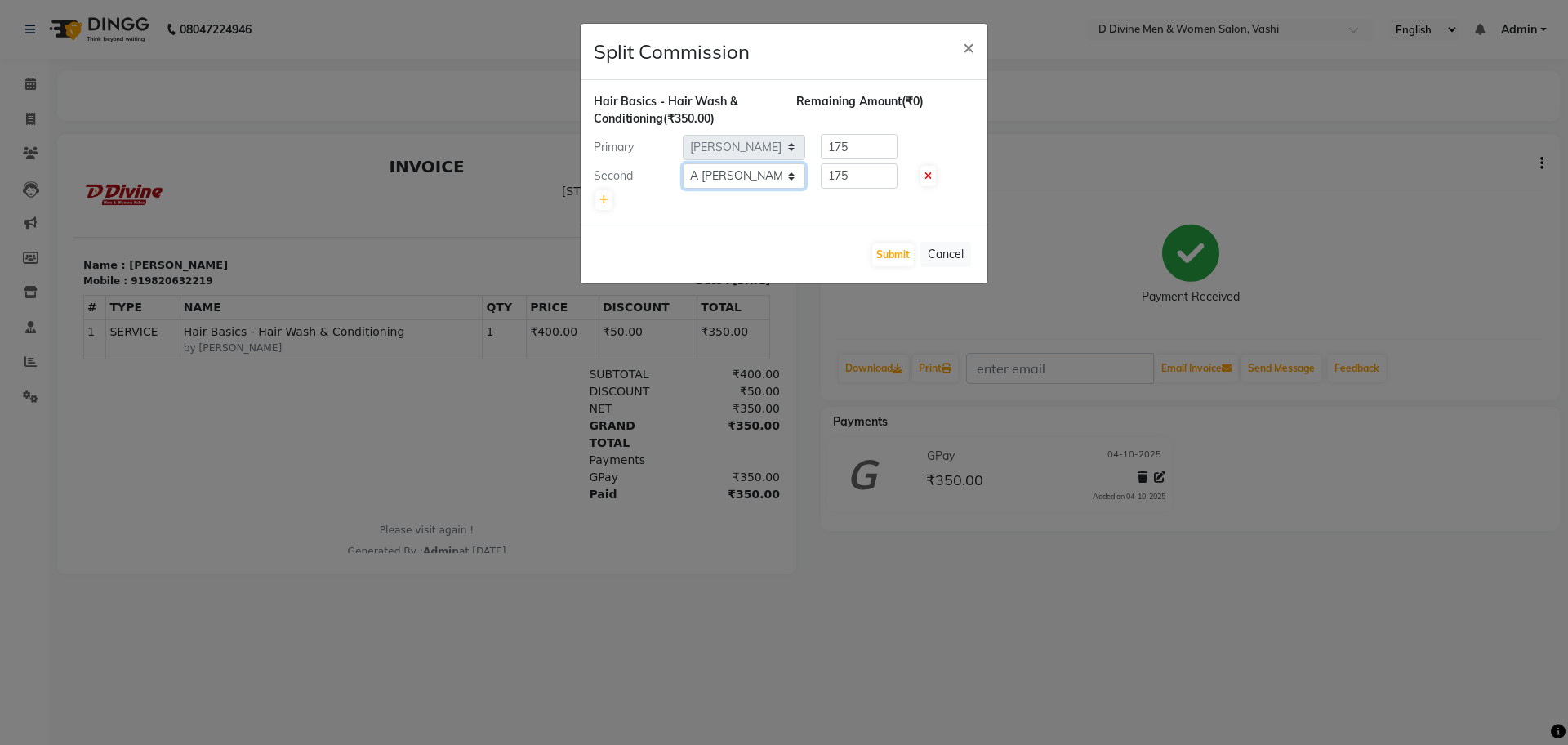
select select "10982"
click at [683, 163] on select "Select A [PERSON_NAME] [PERSON_NAME] Divine salon [PERSON_NAME] [PERSON_NAME] […" at bounding box center [744, 175] width 122 height 25
click at [881, 240] on div "Submit Cancel" at bounding box center [784, 253] width 406 height 58
click at [888, 246] on button "Submit" at bounding box center [893, 254] width 42 height 23
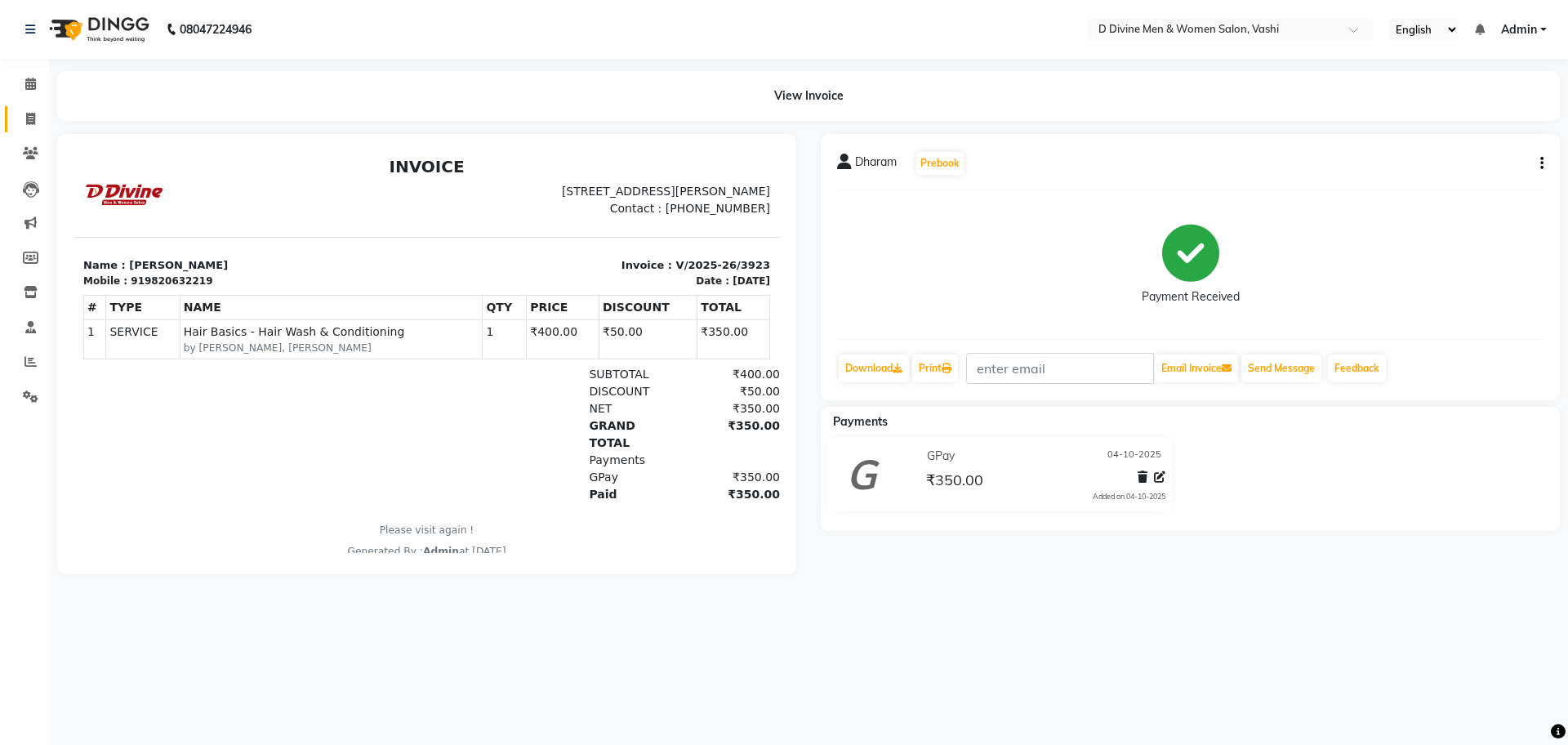
click at [34, 132] on link "Invoice" at bounding box center [24, 119] width 39 height 27
click at [34, 131] on link "Invoice" at bounding box center [24, 119] width 39 height 27
select select "718"
select select "service"
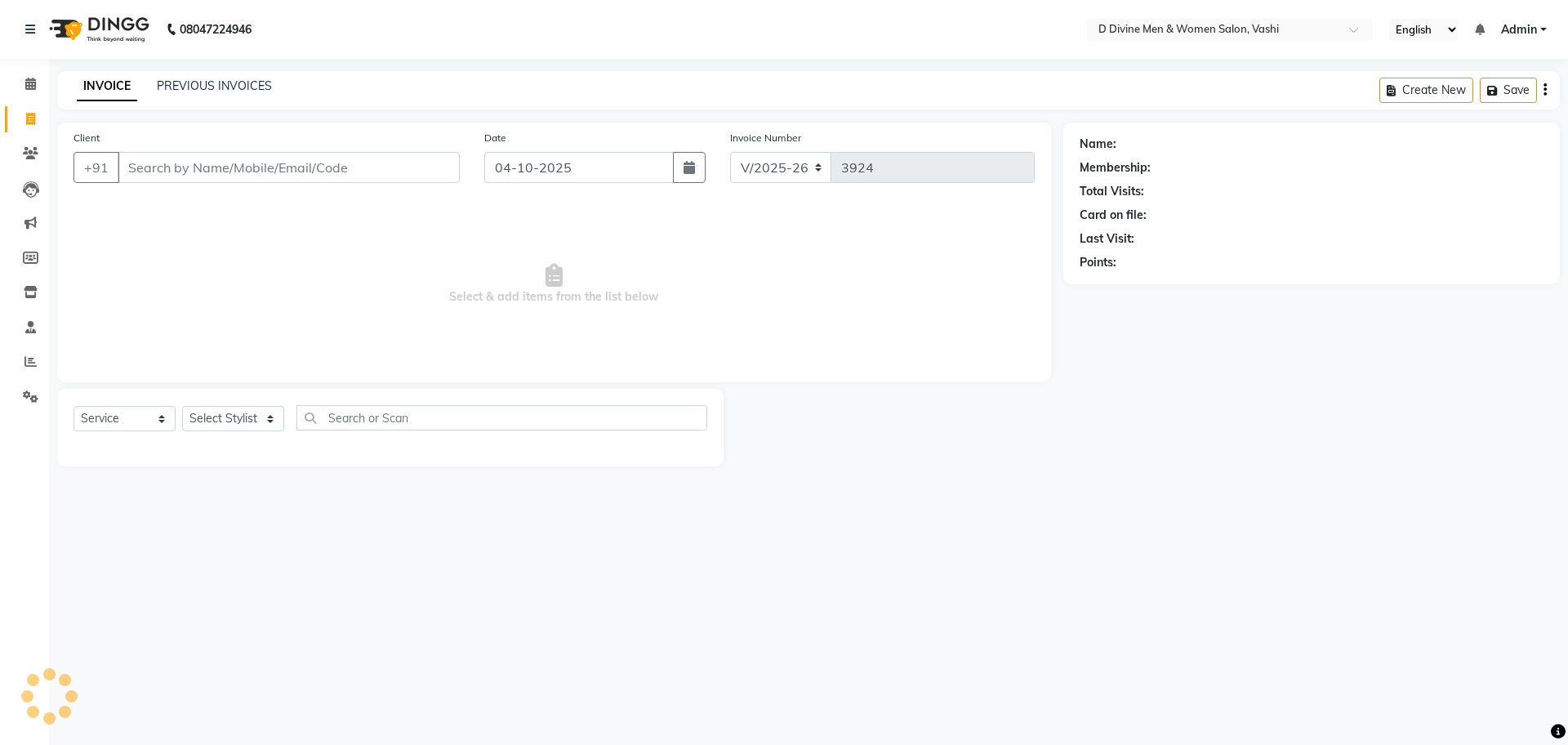
select select "10981"
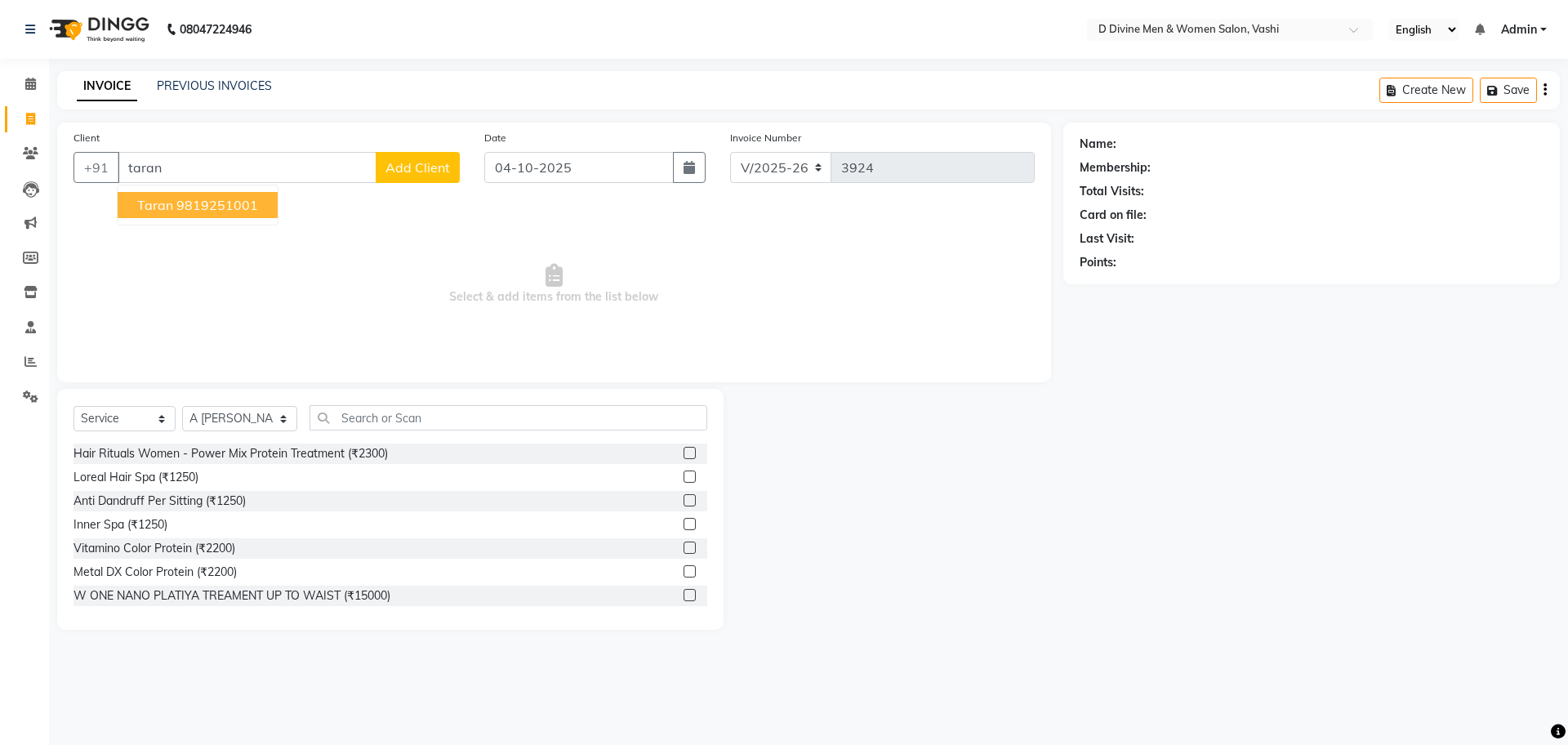
click at [262, 213] on button "taran 9819251001" at bounding box center [198, 205] width 161 height 26
type input "9819251001"
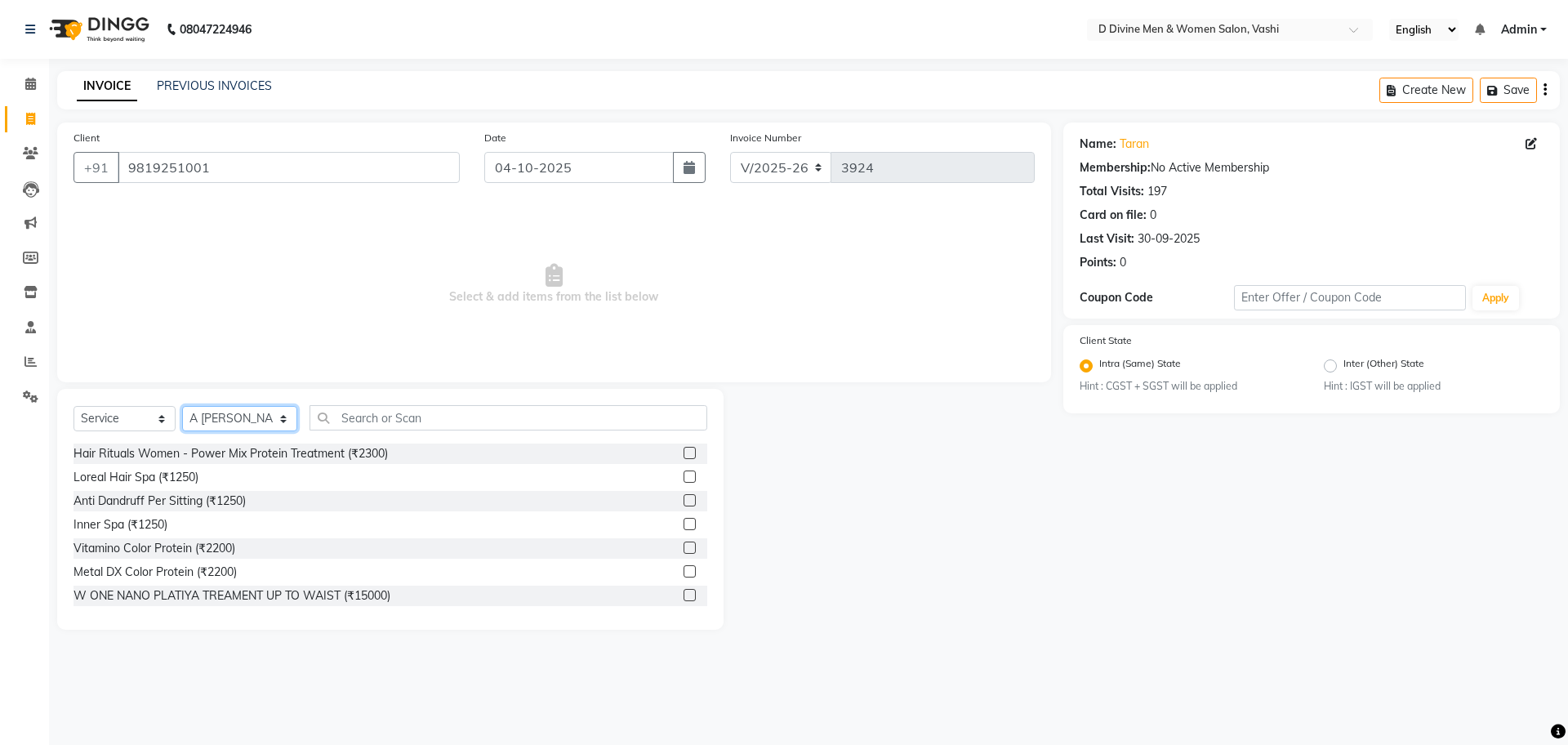
click at [263, 413] on select "Select Stylist A [PERSON_NAME] [PERSON_NAME] Divine salon [PERSON_NAME] [PERSON…" at bounding box center [239, 417] width 115 height 25
select select "10982"
click at [182, 405] on select "Select Stylist A [PERSON_NAME] [PERSON_NAME] Divine salon [PERSON_NAME] [PERSON…" at bounding box center [239, 417] width 115 height 25
click at [338, 417] on input "text" at bounding box center [508, 417] width 398 height 25
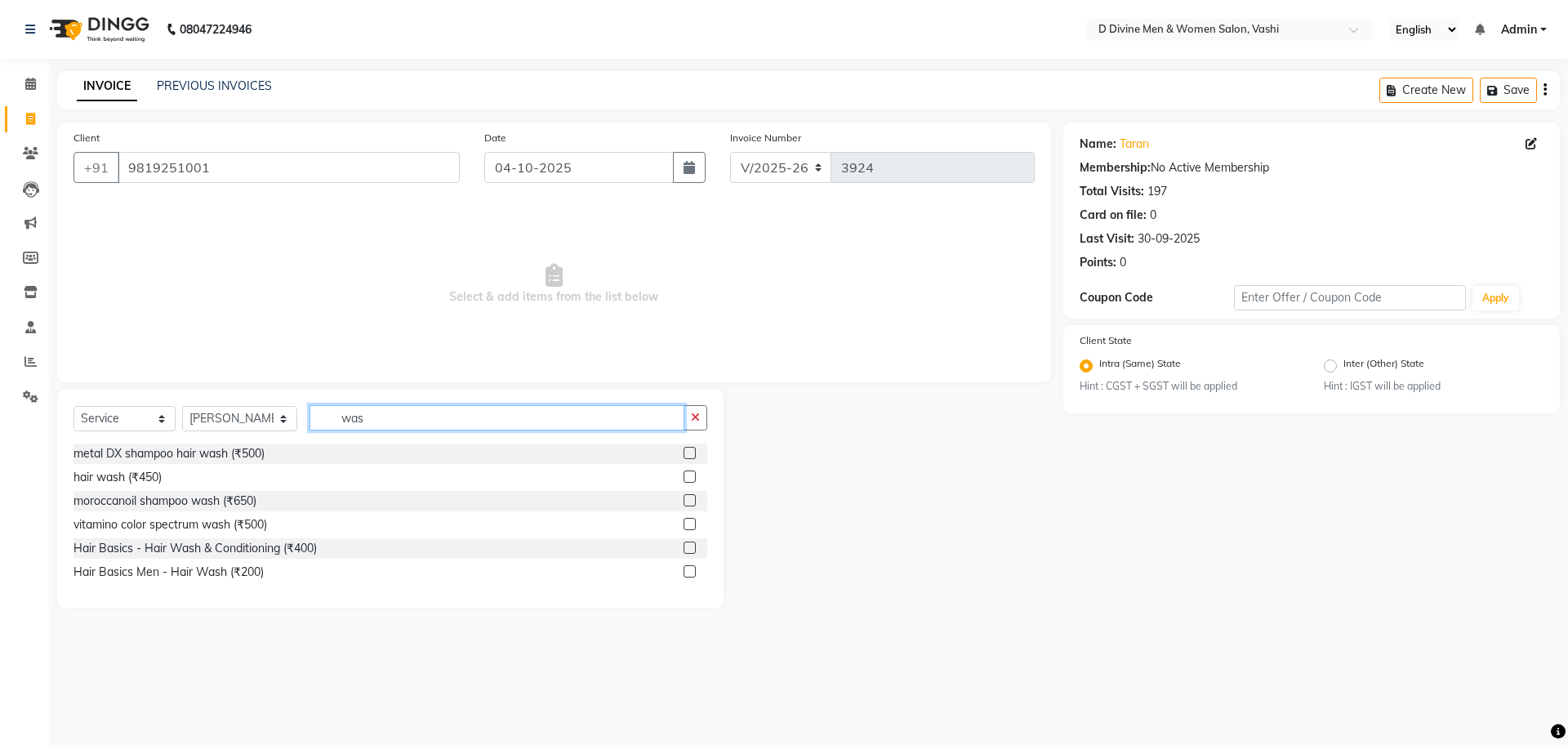
type input "was"
click at [693, 545] on label at bounding box center [689, 547] width 12 height 12
click at [693, 545] on input "checkbox" at bounding box center [688, 547] width 10 height 10
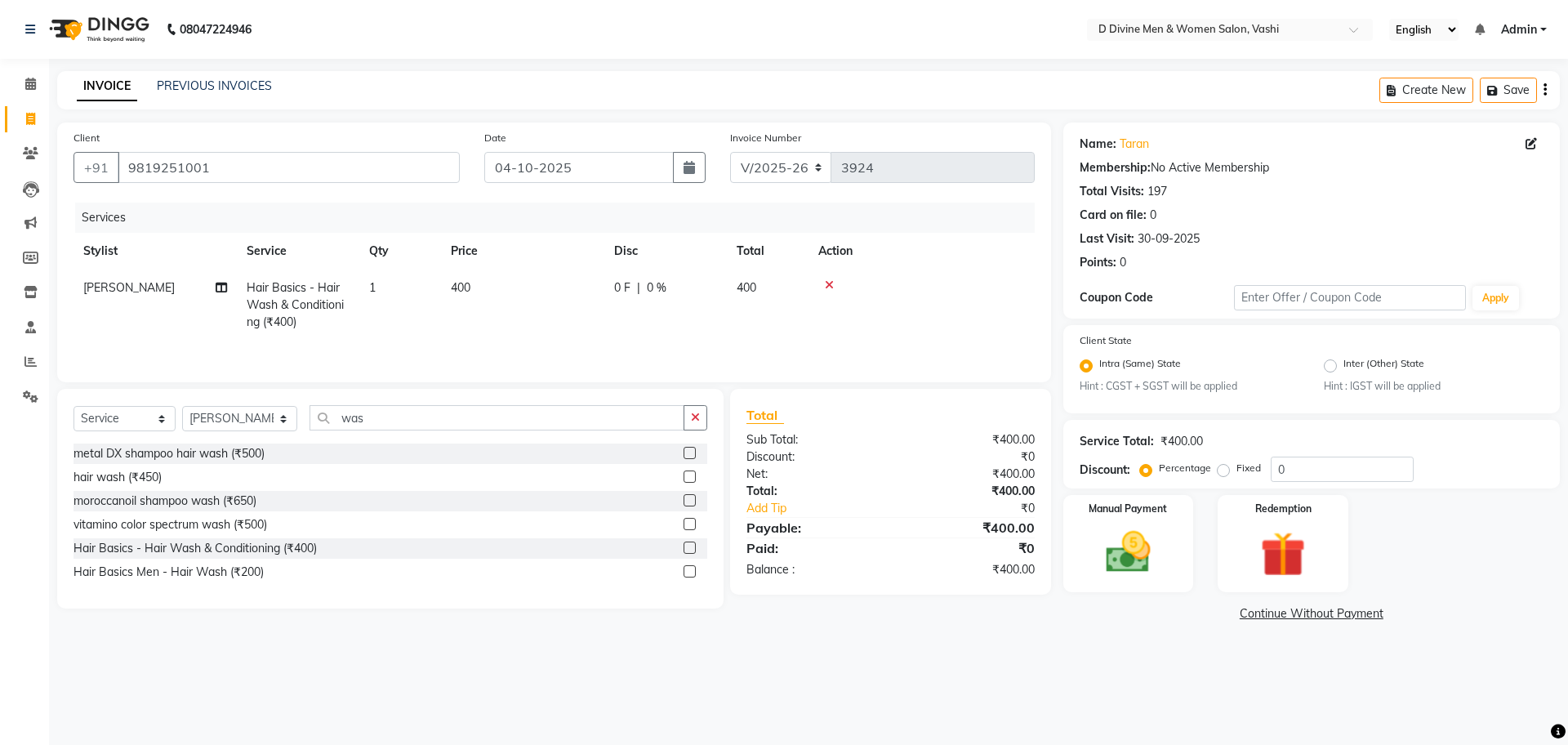
checkbox input "false"
click at [696, 297] on td "0 F | 0 %" at bounding box center [665, 304] width 122 height 71
select select "10982"
click at [698, 304] on td "0 F | 0 %" at bounding box center [756, 303] width 150 height 70
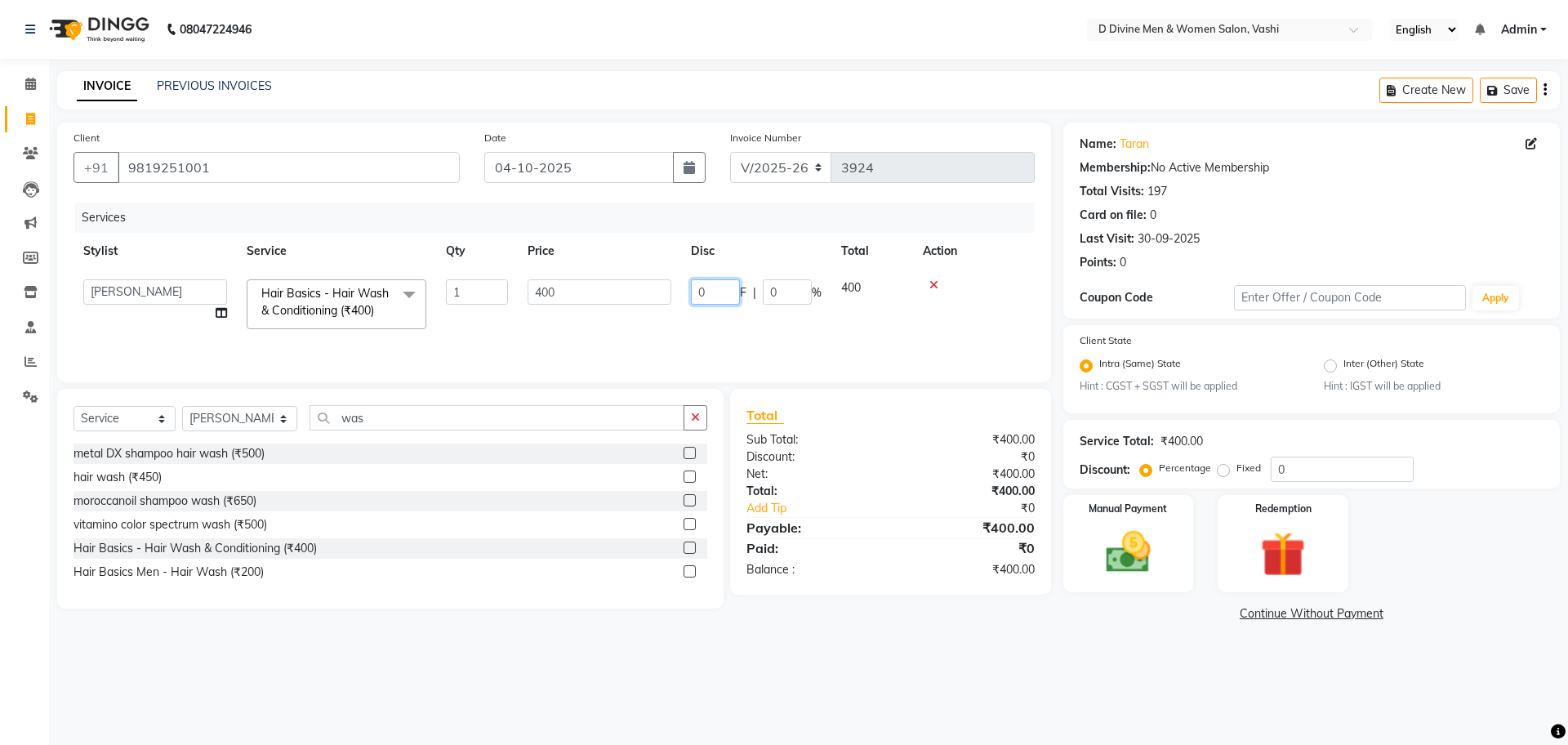
click at [699, 302] on input "0" at bounding box center [715, 291] width 49 height 25
type input "100"
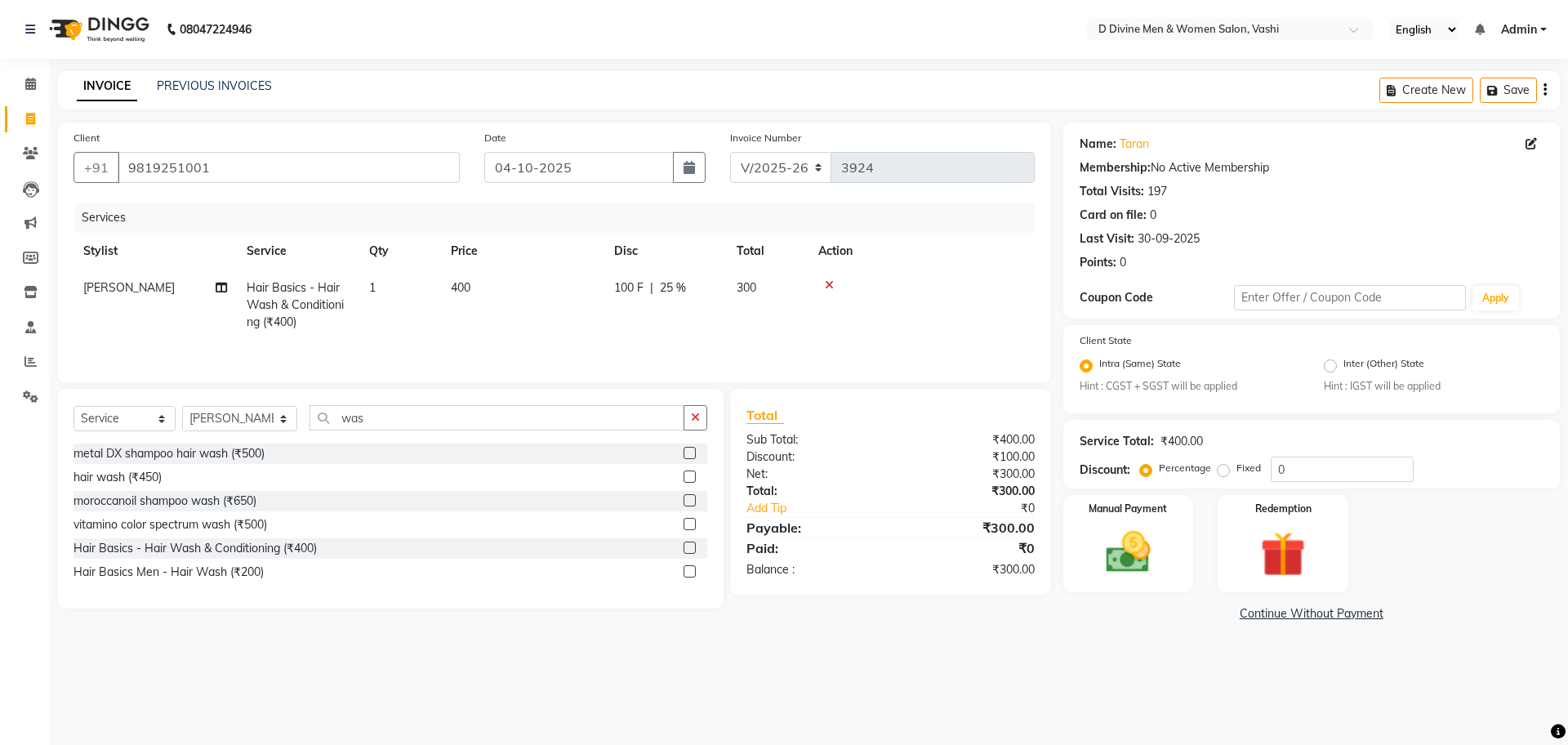
drag, startPoint x: 700, startPoint y: 311, endPoint x: 721, endPoint y: 353, distance: 47.0
click at [708, 331] on td "100 F | 25 %" at bounding box center [665, 304] width 122 height 71
select select "10982"
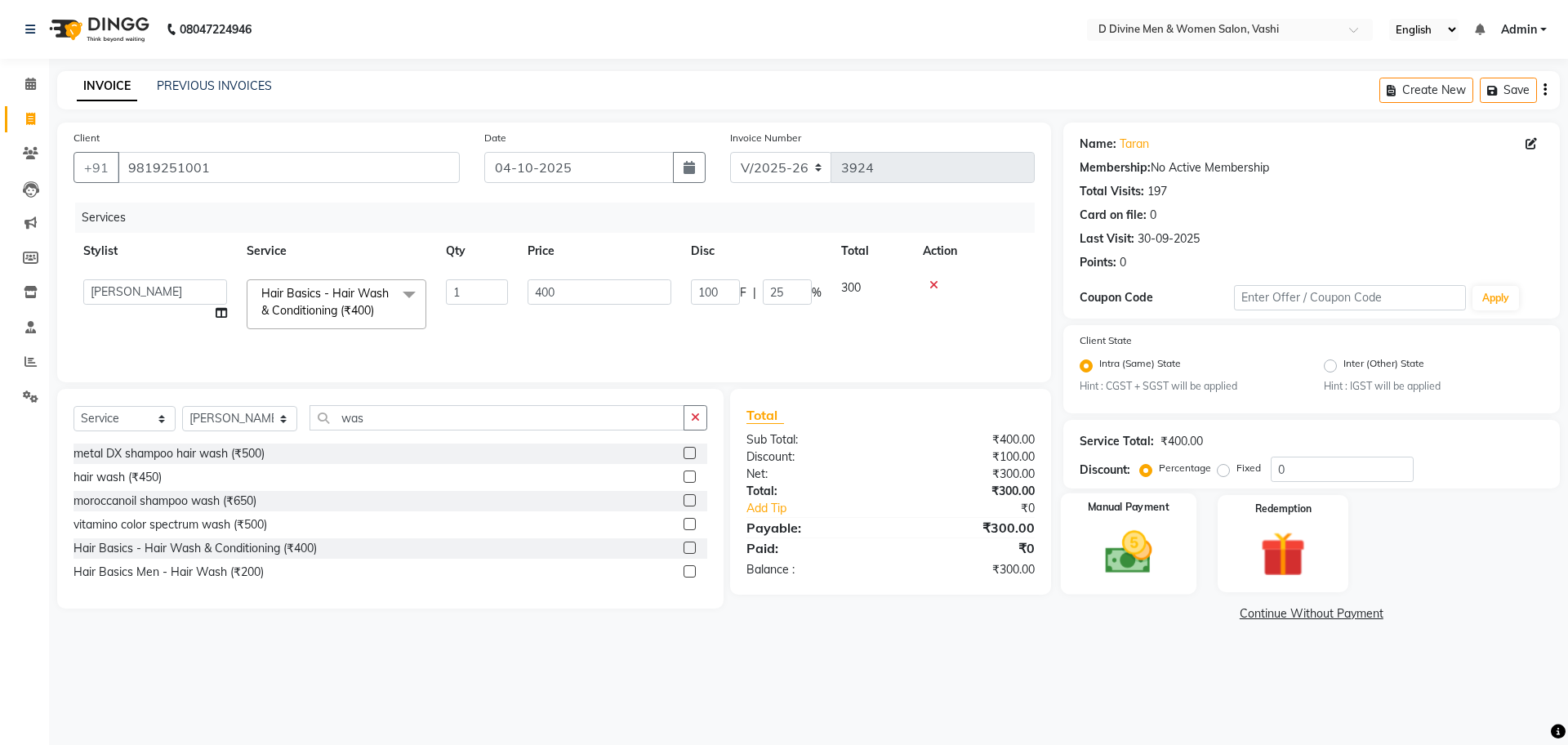
click at [1126, 535] on img at bounding box center [1128, 553] width 76 height 54
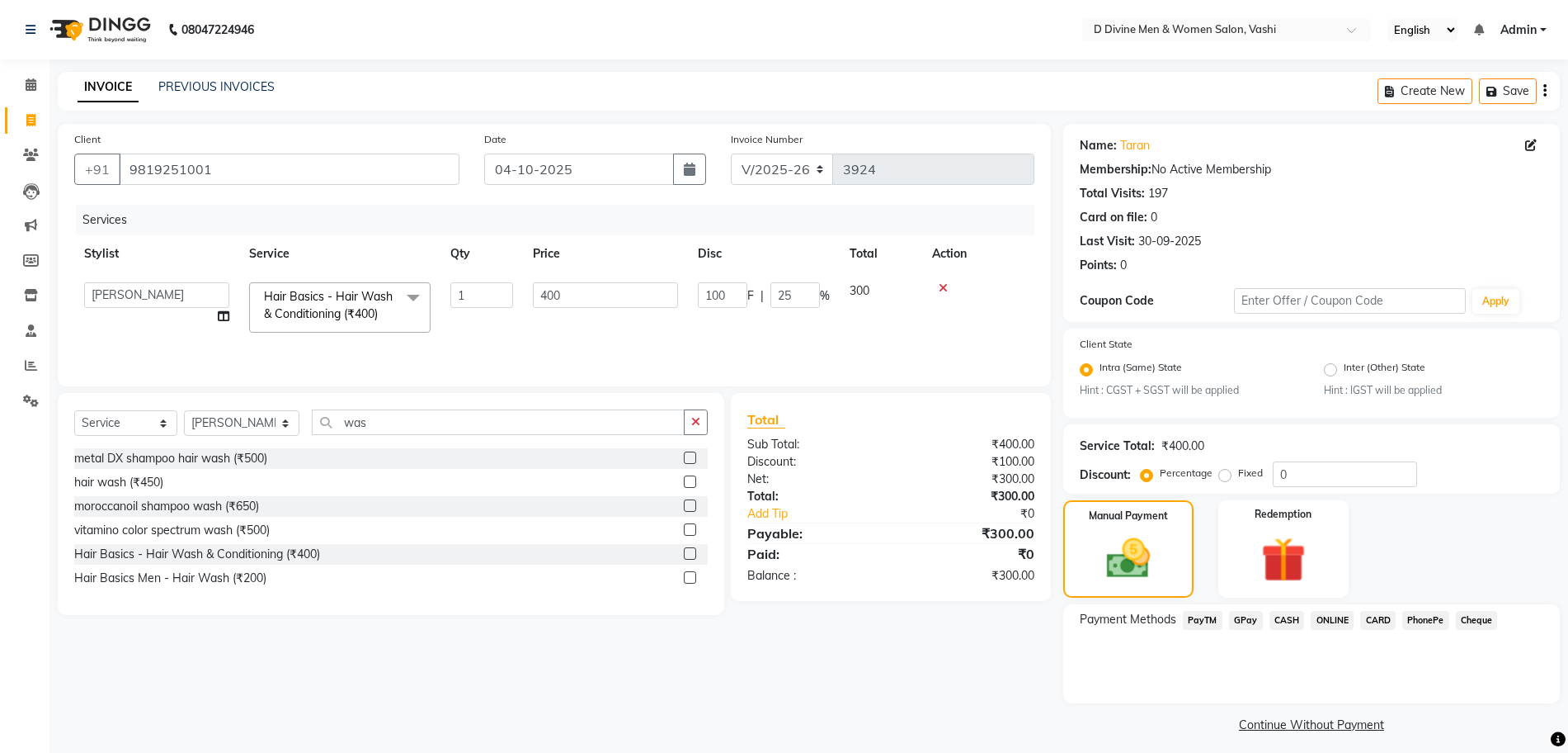
click at [1283, 619] on span "CASH" at bounding box center [1288, 620] width 36 height 19
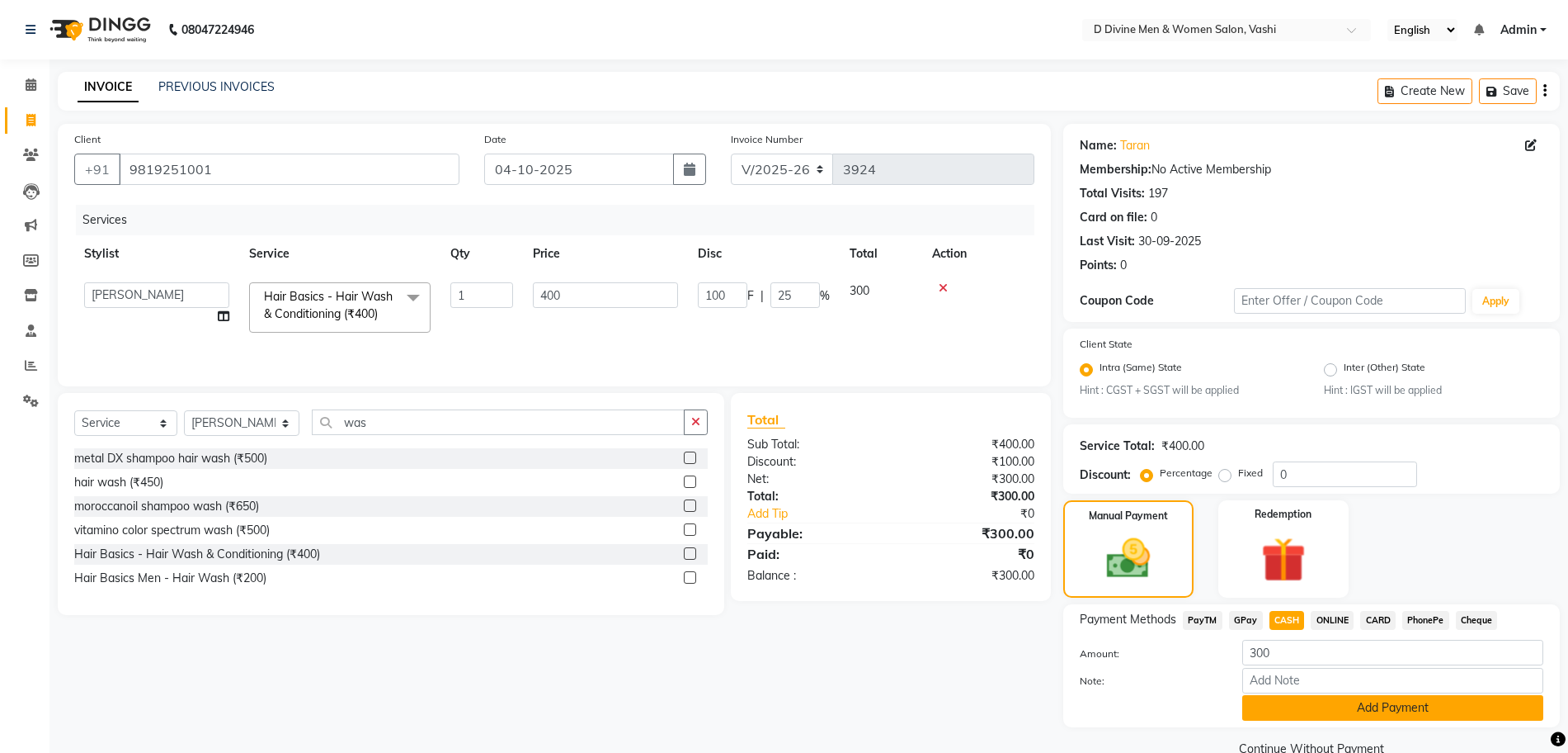
click at [1318, 706] on button "Add Payment" at bounding box center [1393, 707] width 301 height 25
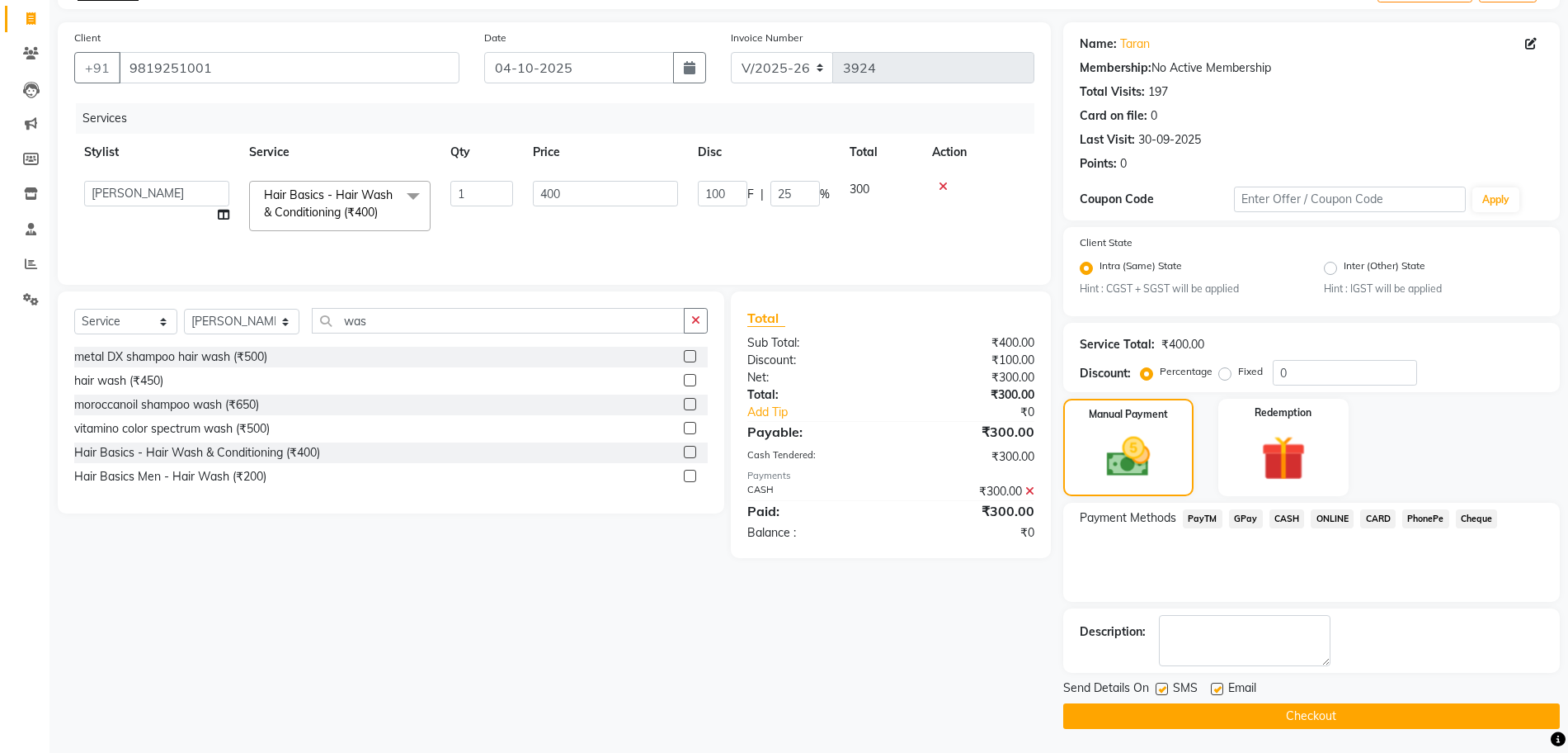
scroll to position [102, 0]
click at [1156, 687] on label at bounding box center [1161, 687] width 12 height 12
click at [1156, 687] on input "checkbox" at bounding box center [1160, 688] width 10 height 10
checkbox input "false"
click at [1221, 690] on label at bounding box center [1217, 687] width 12 height 12
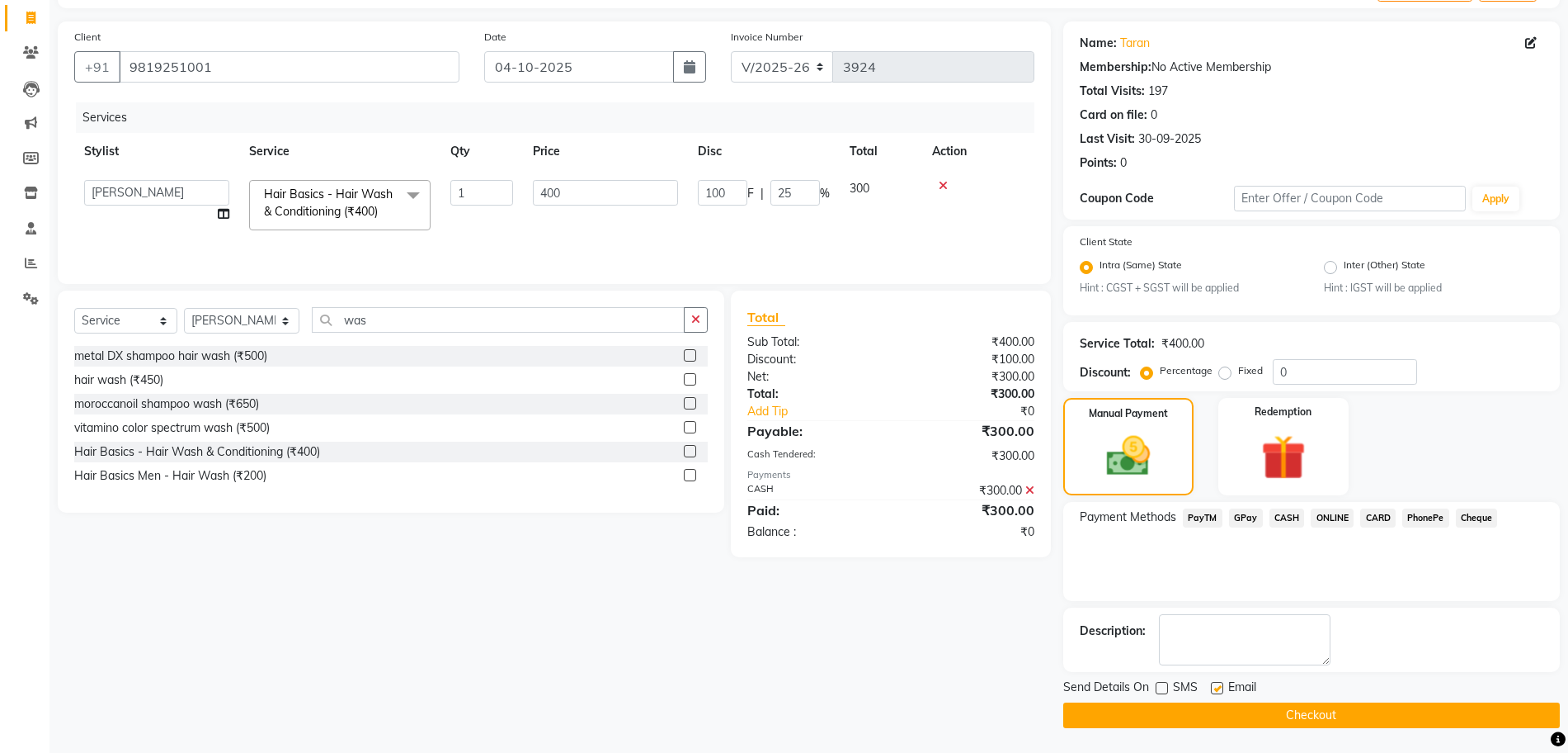
click at [1221, 690] on input "checkbox" at bounding box center [1216, 688] width 10 height 10
checkbox input "false"
click at [1221, 720] on button "Checkout" at bounding box center [1312, 715] width 497 height 25
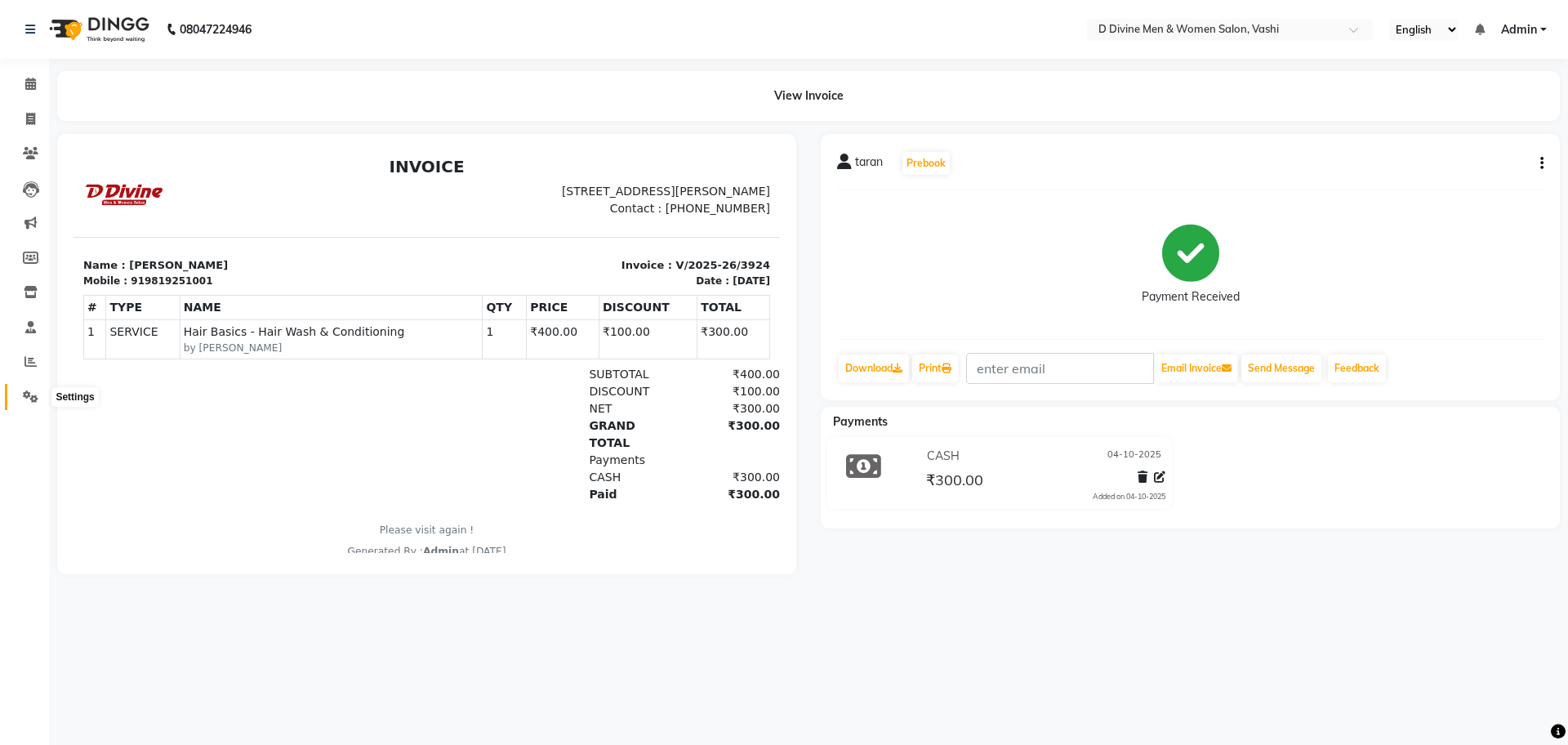
click at [38, 395] on span at bounding box center [31, 397] width 29 height 19
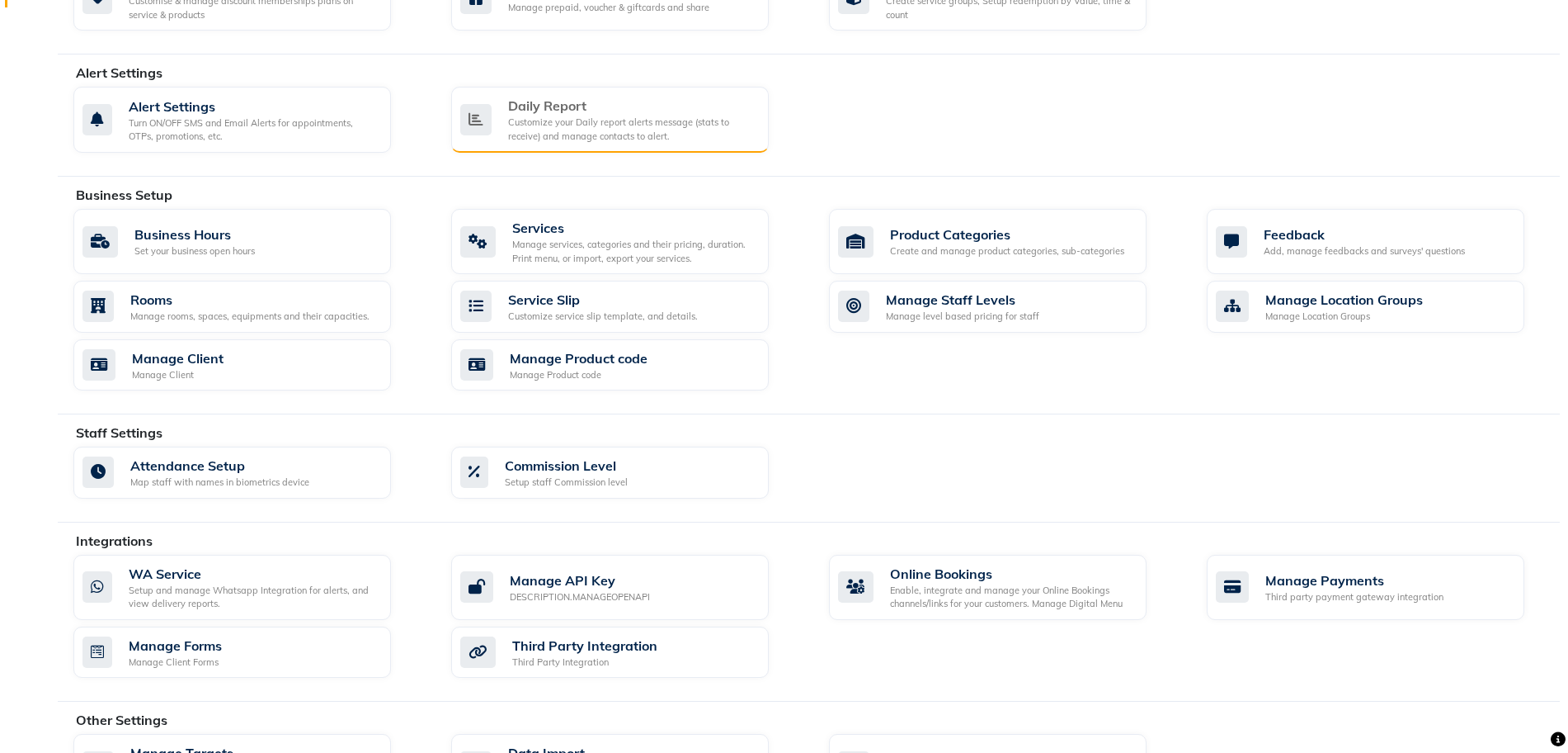
scroll to position [206, 0]
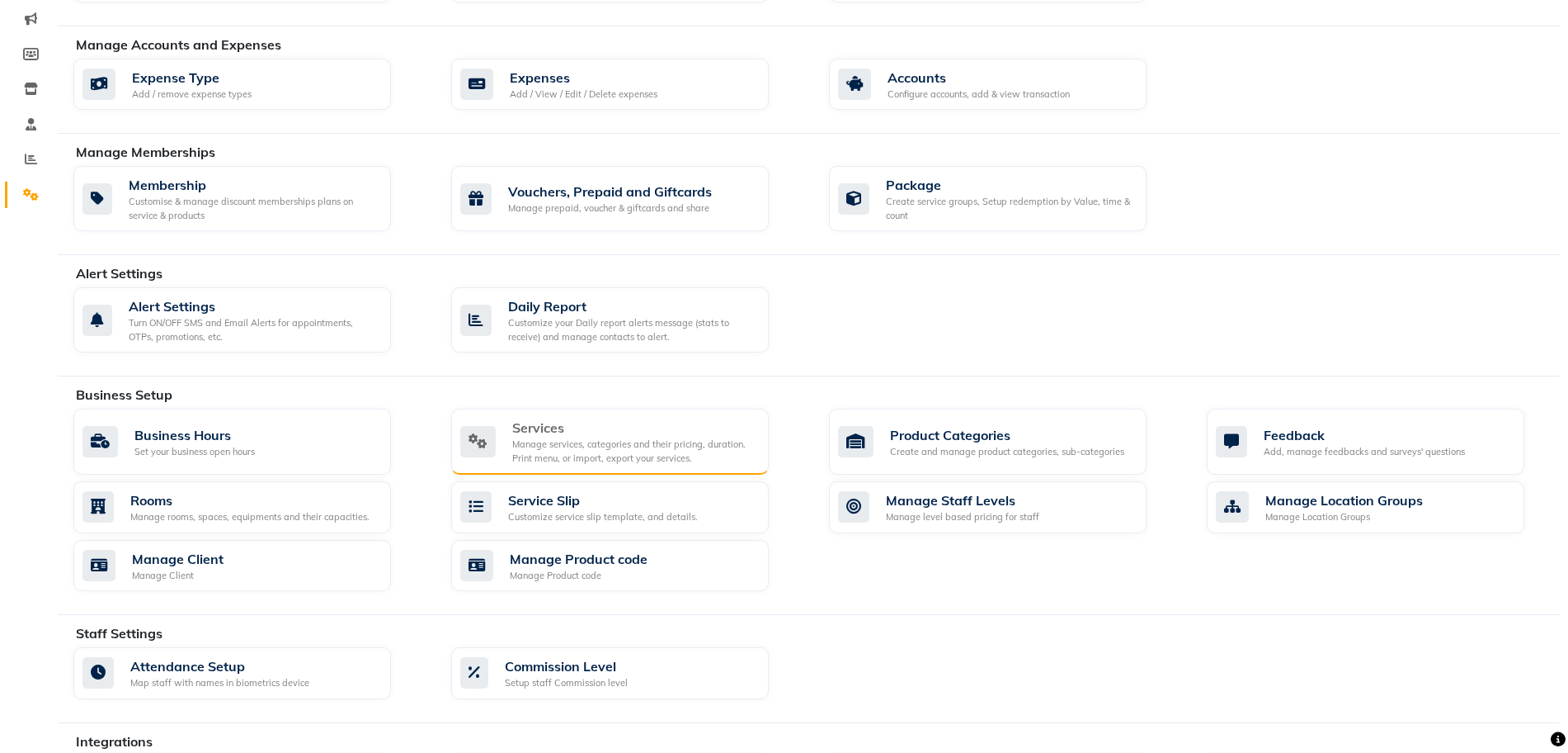
click at [536, 451] on div "Manage services, categories and their pricing, duration. Print menu, or import,…" at bounding box center [635, 451] width 244 height 27
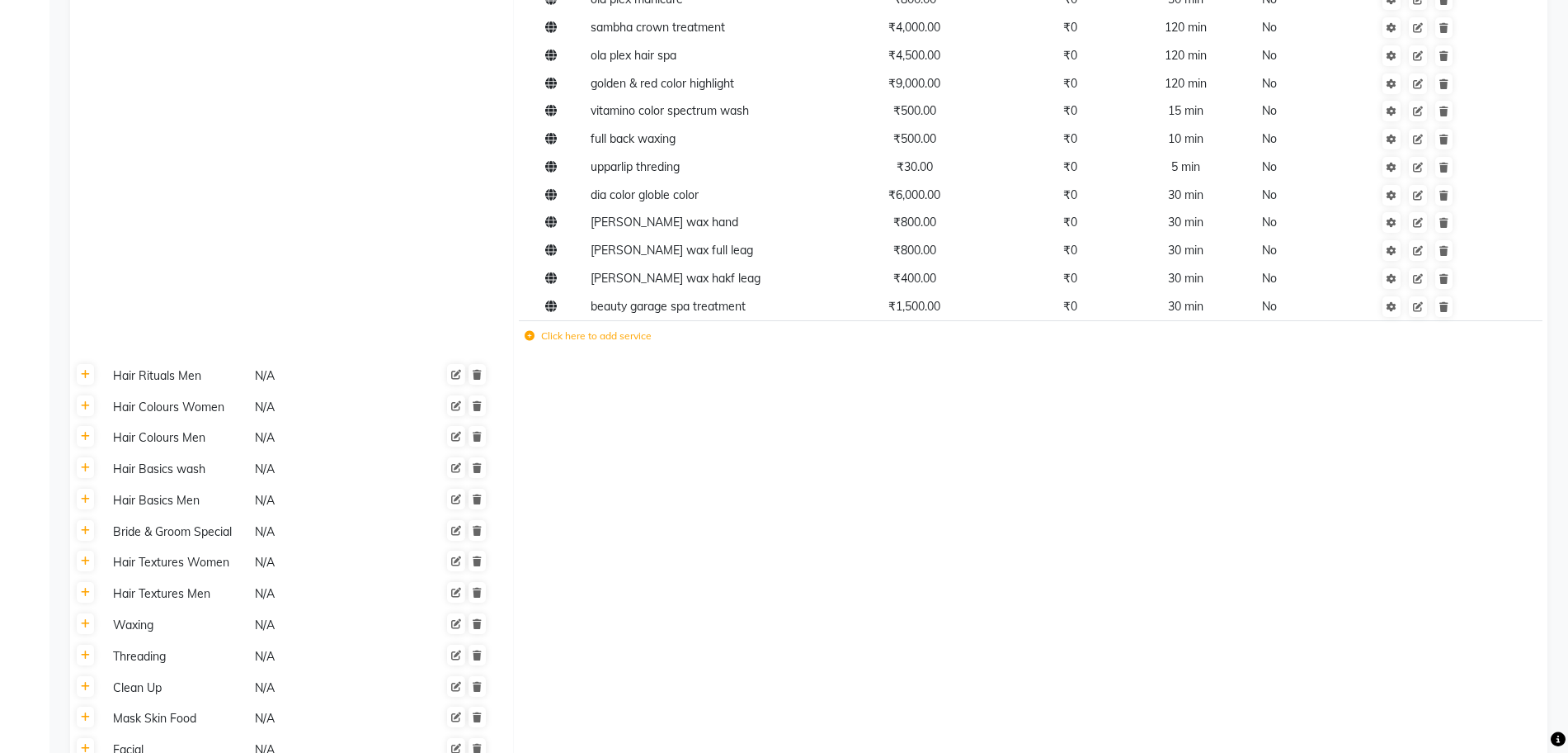
scroll to position [6480, 0]
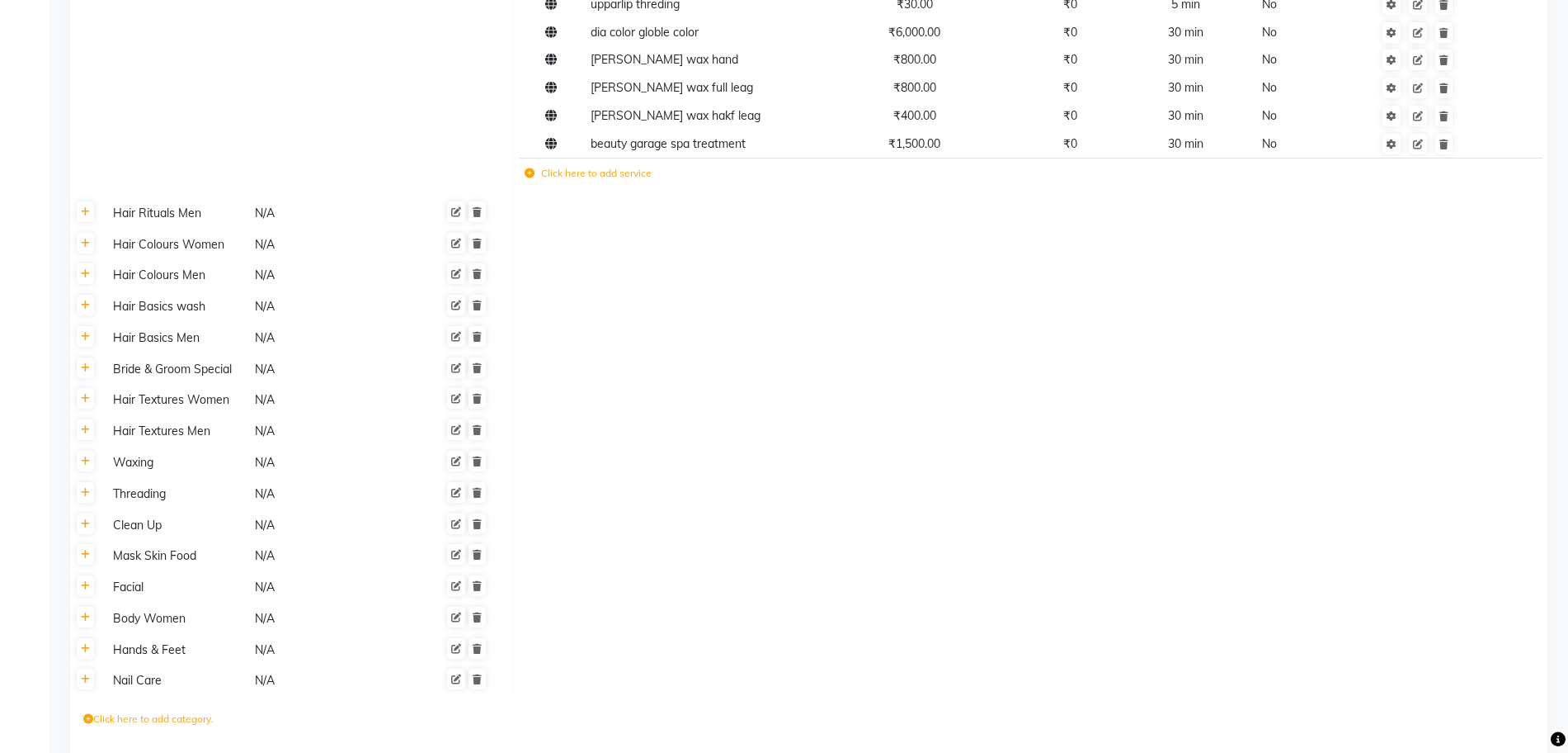
click at [637, 166] on label "Click here to add service" at bounding box center [589, 173] width 127 height 15
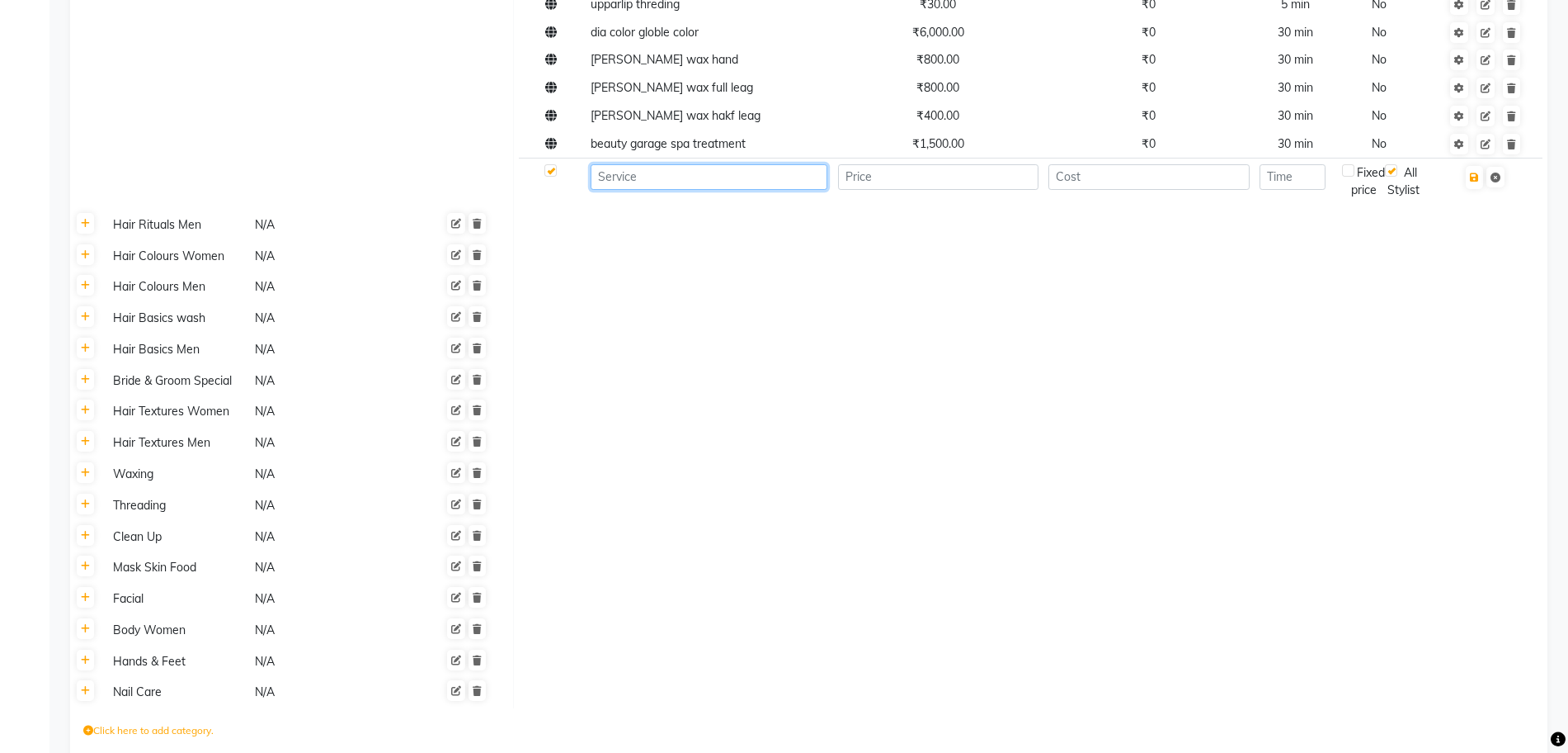
click at [635, 164] on input at bounding box center [709, 176] width 237 height 25
type input "BOTOLISS HAIR TREATMENT"
click at [971, 158] on td at bounding box center [937, 181] width 211 height 45
click at [965, 158] on td at bounding box center [937, 181] width 211 height 45
click at [961, 158] on td at bounding box center [937, 181] width 211 height 45
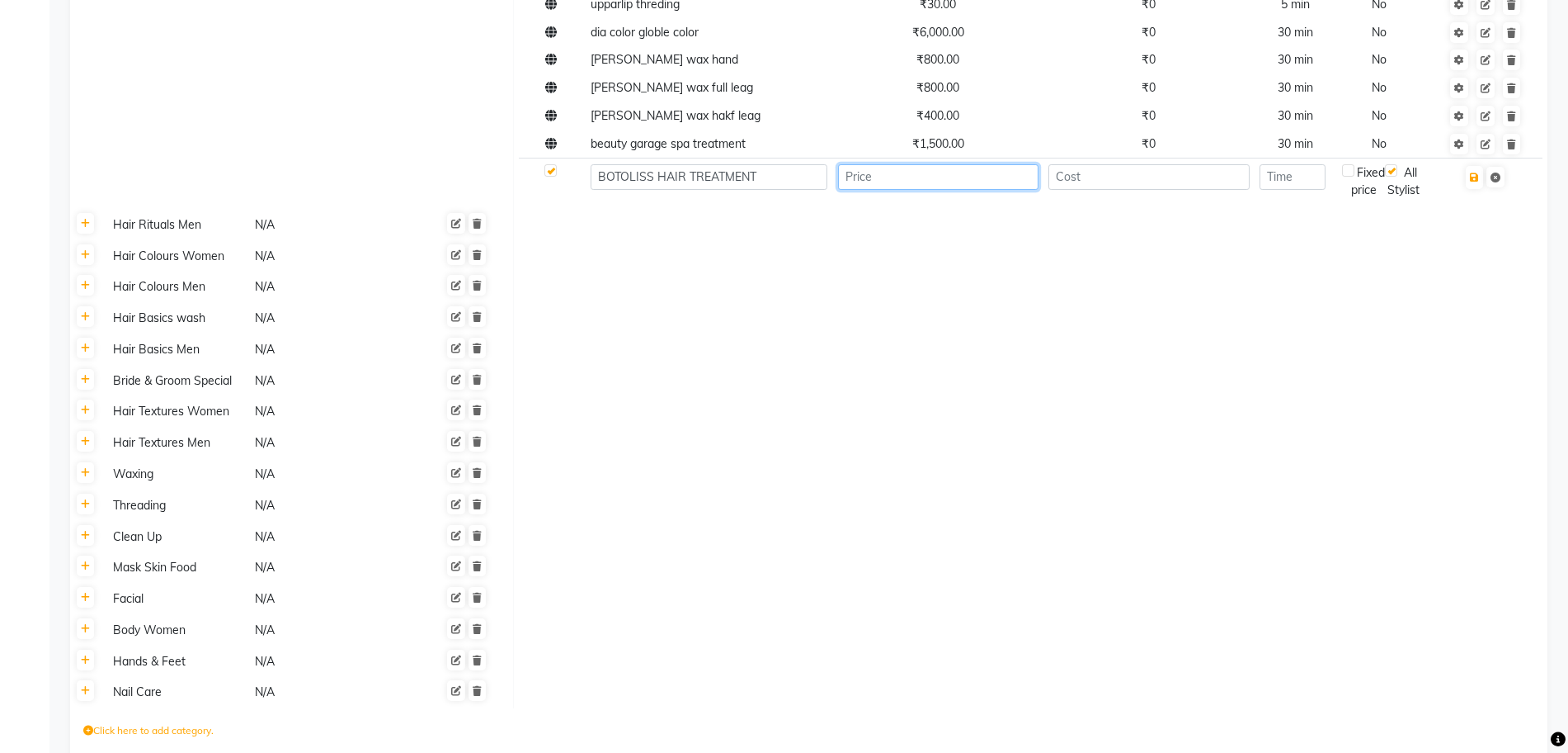
click at [954, 164] on input "number" at bounding box center [938, 176] width 201 height 25
type input "12000"
click at [1077, 164] on input "number" at bounding box center [1149, 176] width 201 height 25
type input "0"
click at [1312, 164] on input "number" at bounding box center [1292, 176] width 66 height 25
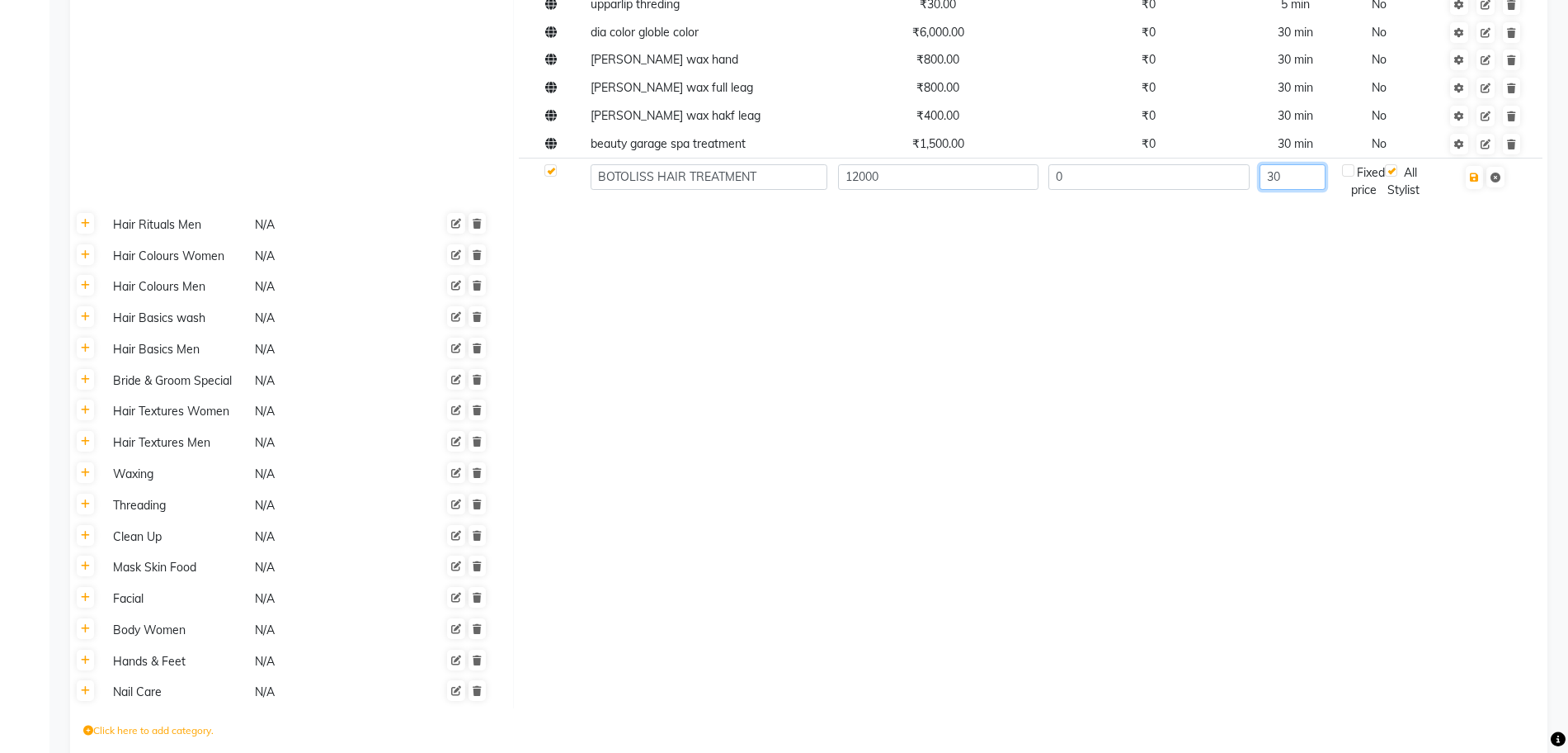
type input "3"
type input "180"
click at [1484, 158] on td at bounding box center [1486, 181] width 114 height 45
click at [1482, 166] on button "button" at bounding box center [1474, 177] width 17 height 23
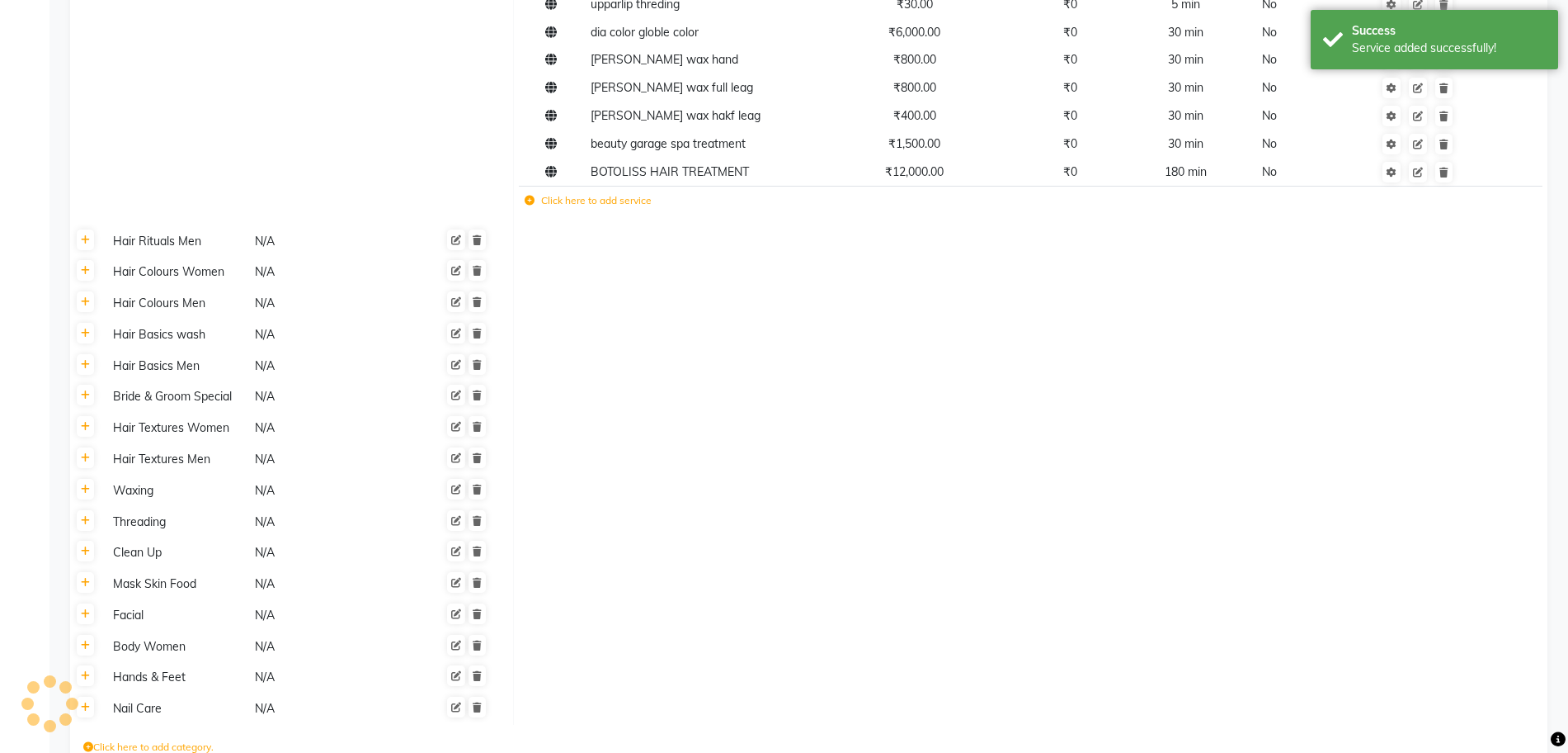
click at [1480, 158] on td at bounding box center [1418, 172] width 199 height 28
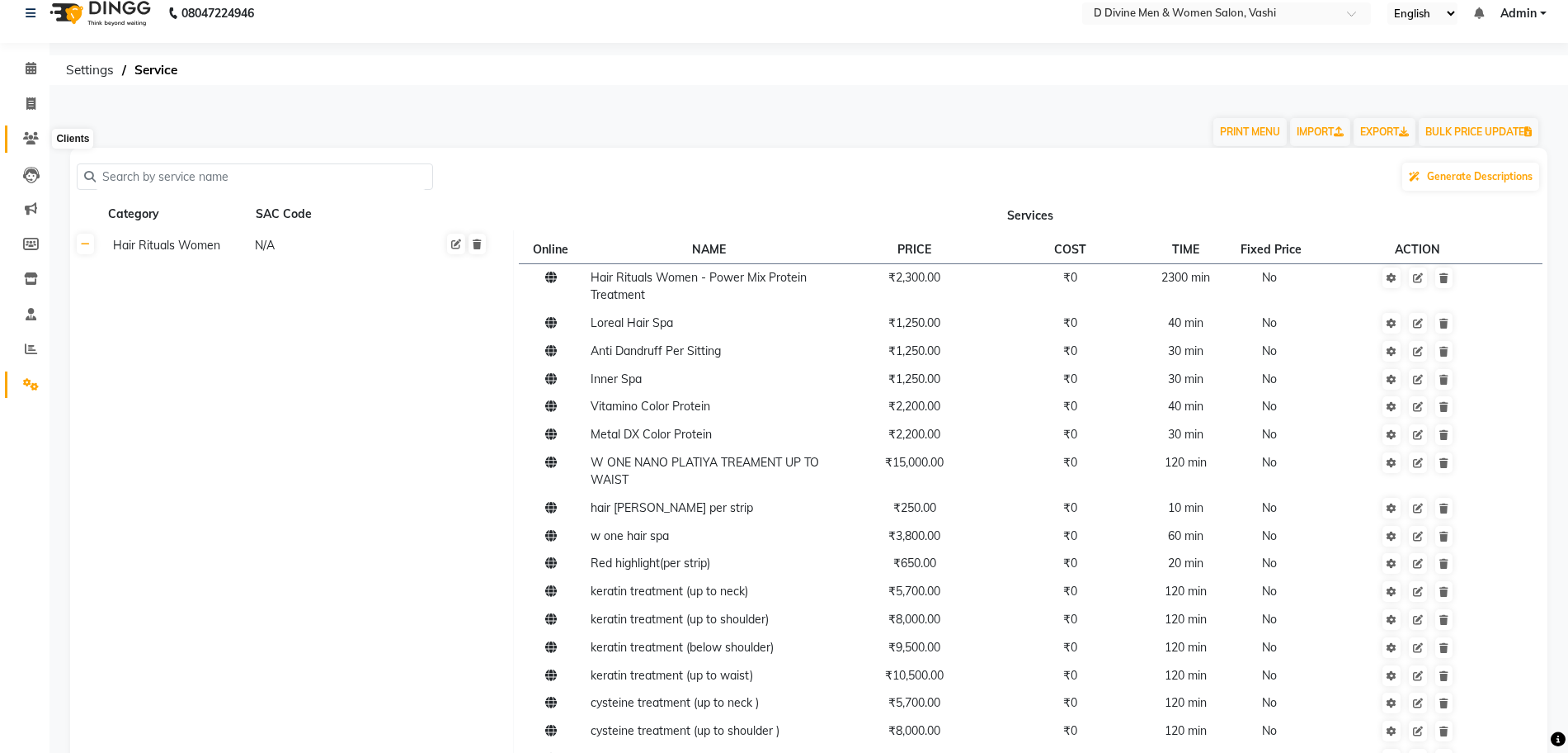
scroll to position [41, 0]
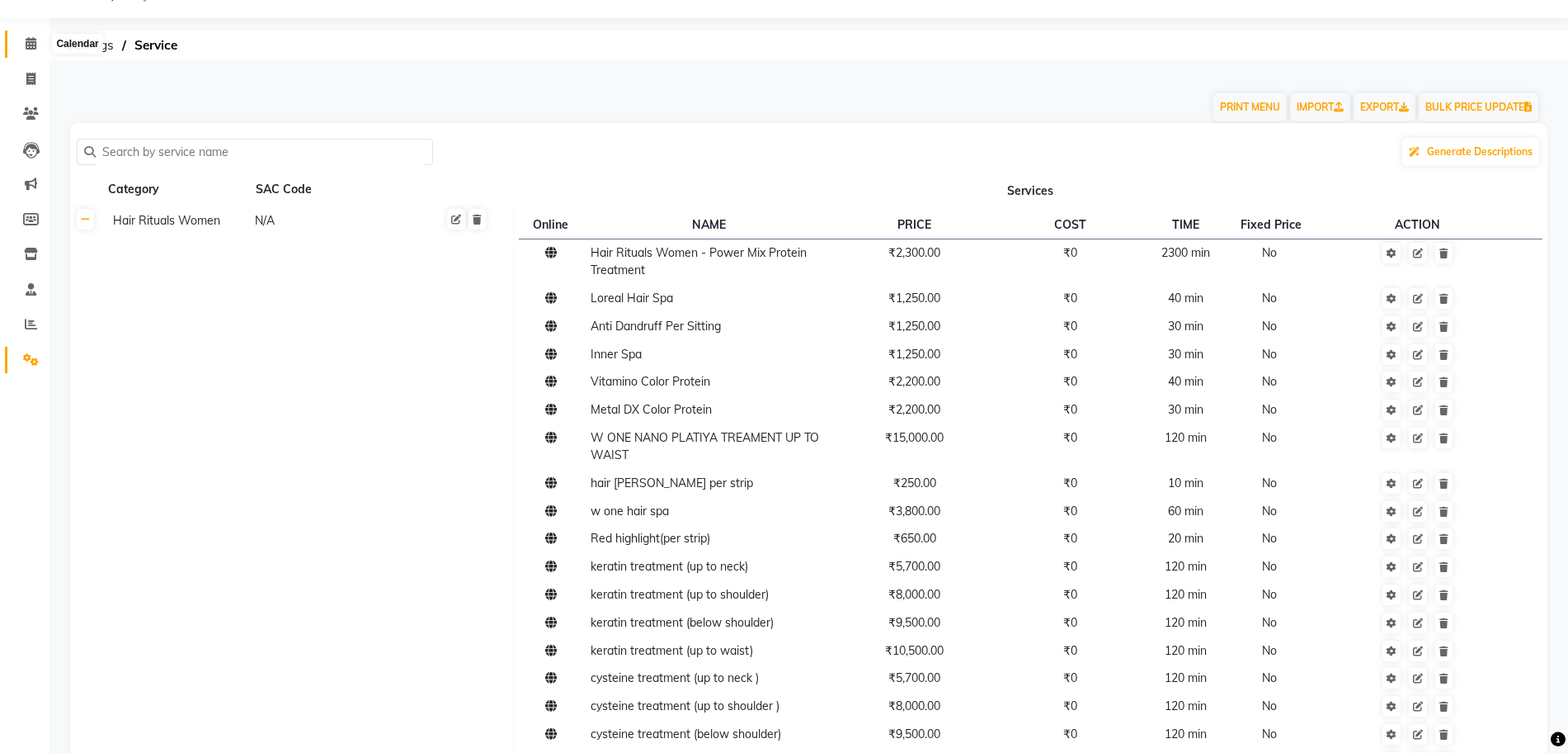
click at [28, 57] on link "Calendar" at bounding box center [24, 44] width 39 height 27
click at [35, 62] on li "Calendar" at bounding box center [24, 44] width 50 height 36
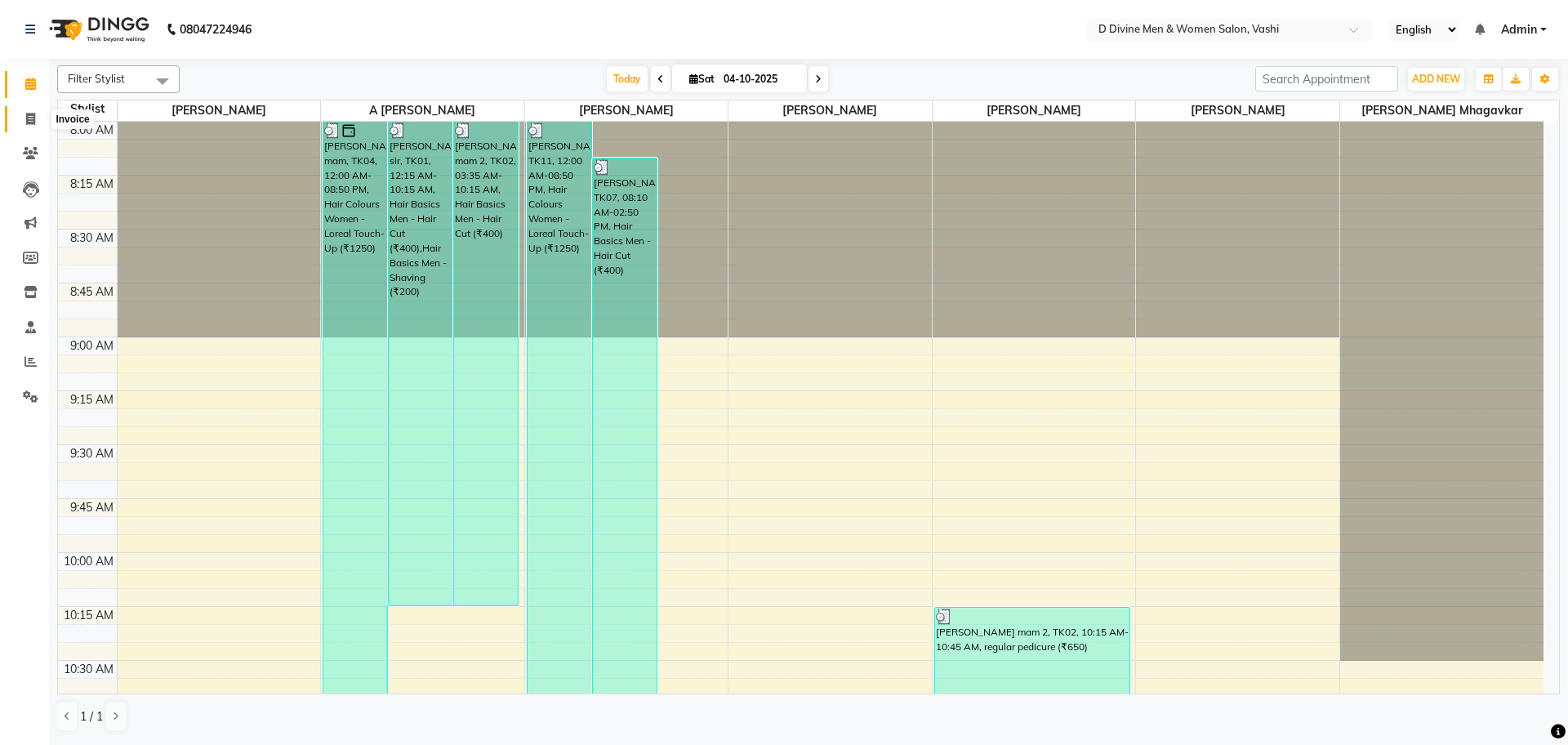
click at [33, 120] on icon at bounding box center [31, 118] width 9 height 12
select select "718"
select select "service"
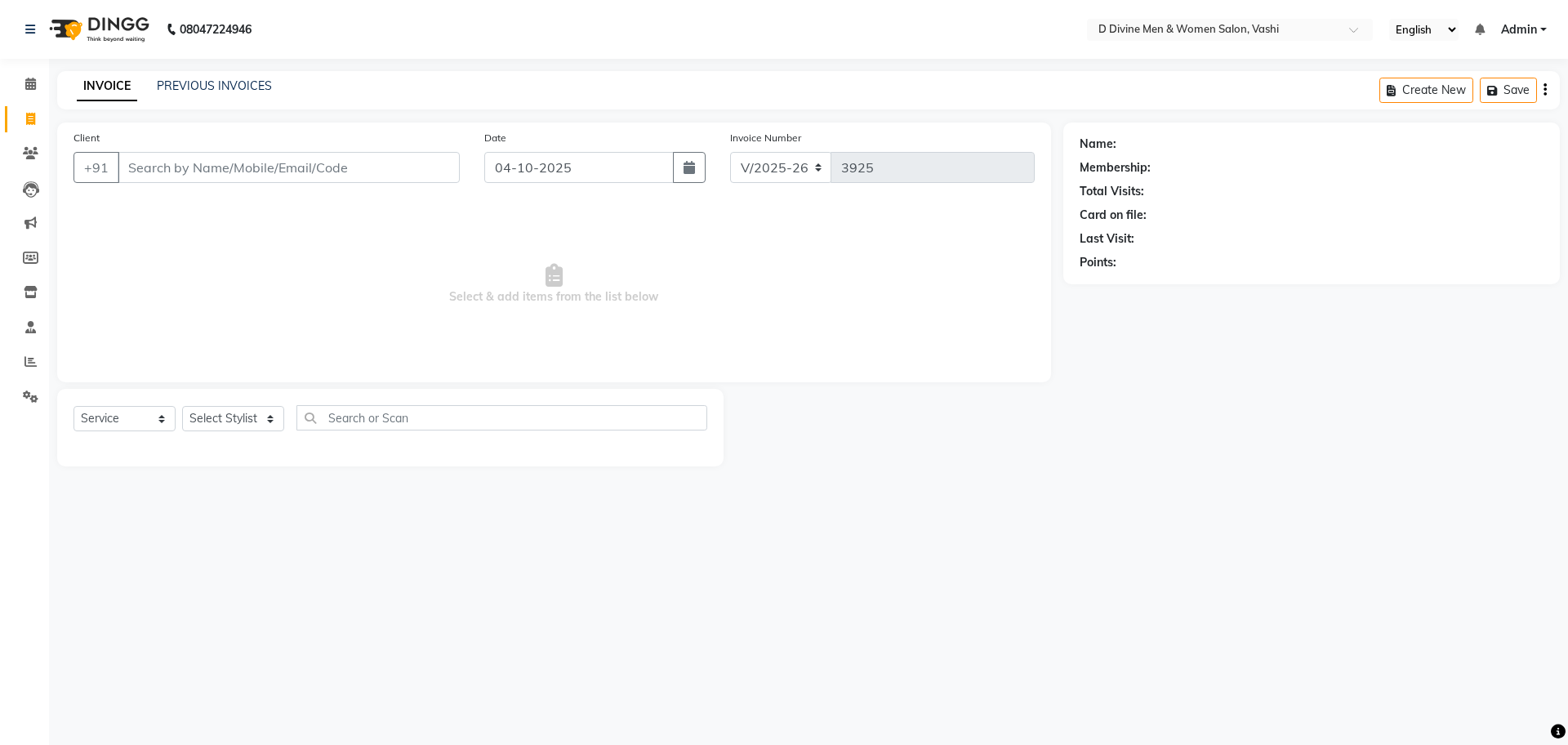
select select "10981"
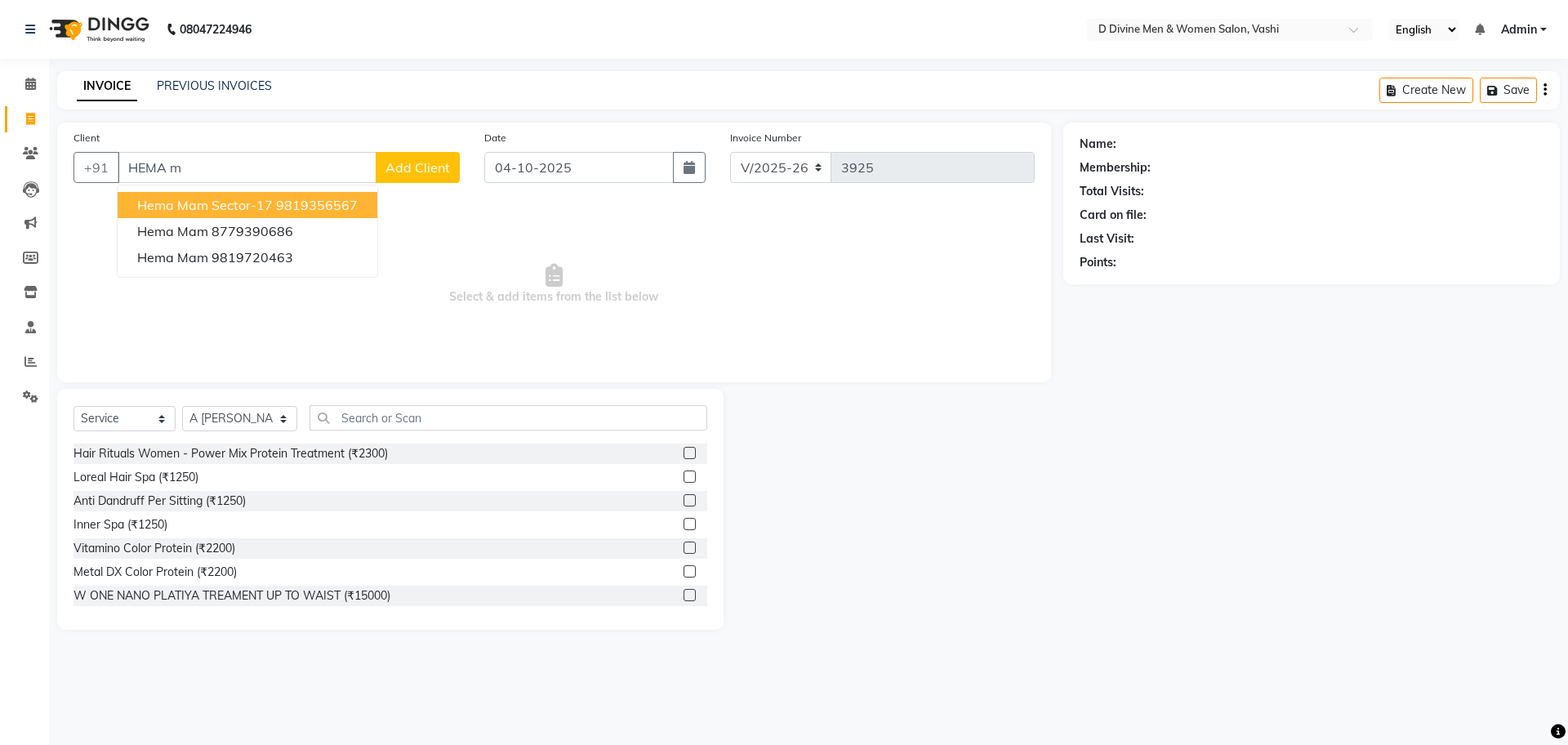
click at [151, 202] on span "hema mam sector-17" at bounding box center [205, 205] width 135 height 17
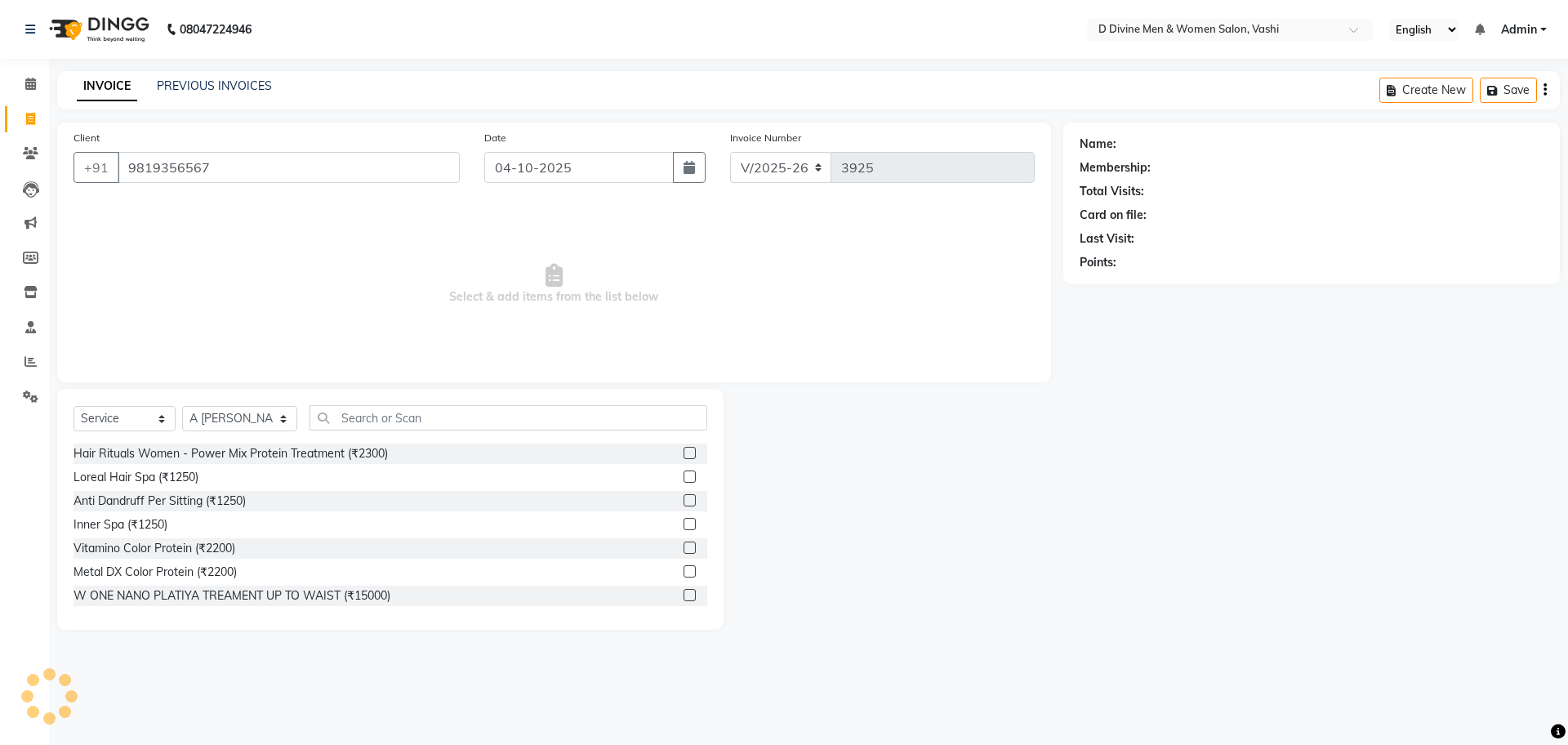
type input "9819356567"
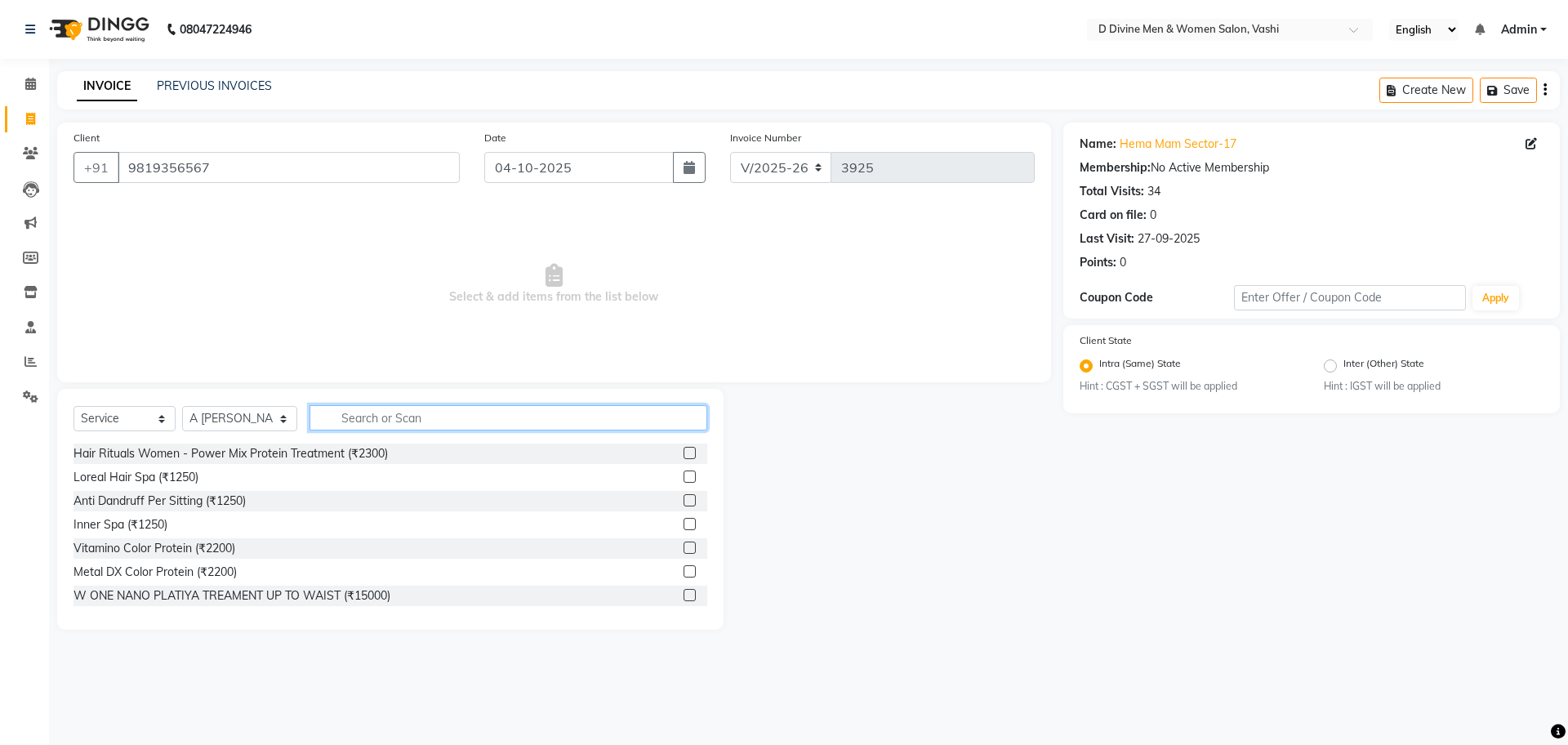
click at [340, 418] on input "text" at bounding box center [508, 417] width 398 height 25
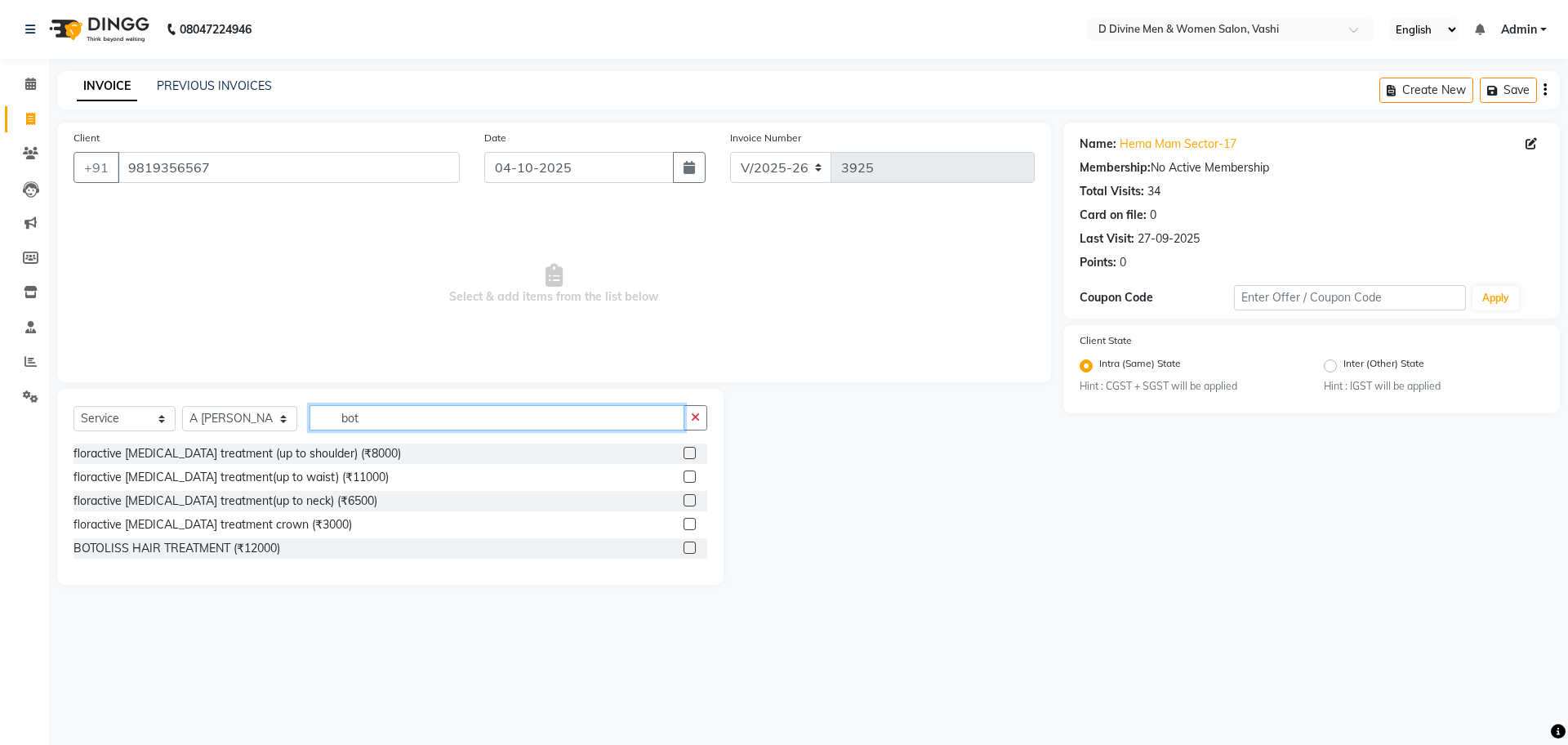
type input "bot"
drag, startPoint x: 691, startPoint y: 549, endPoint x: 690, endPoint y: 534, distance: 15.0
click at [689, 549] on label at bounding box center [689, 547] width 12 height 12
click at [689, 549] on input "checkbox" at bounding box center [688, 547] width 10 height 10
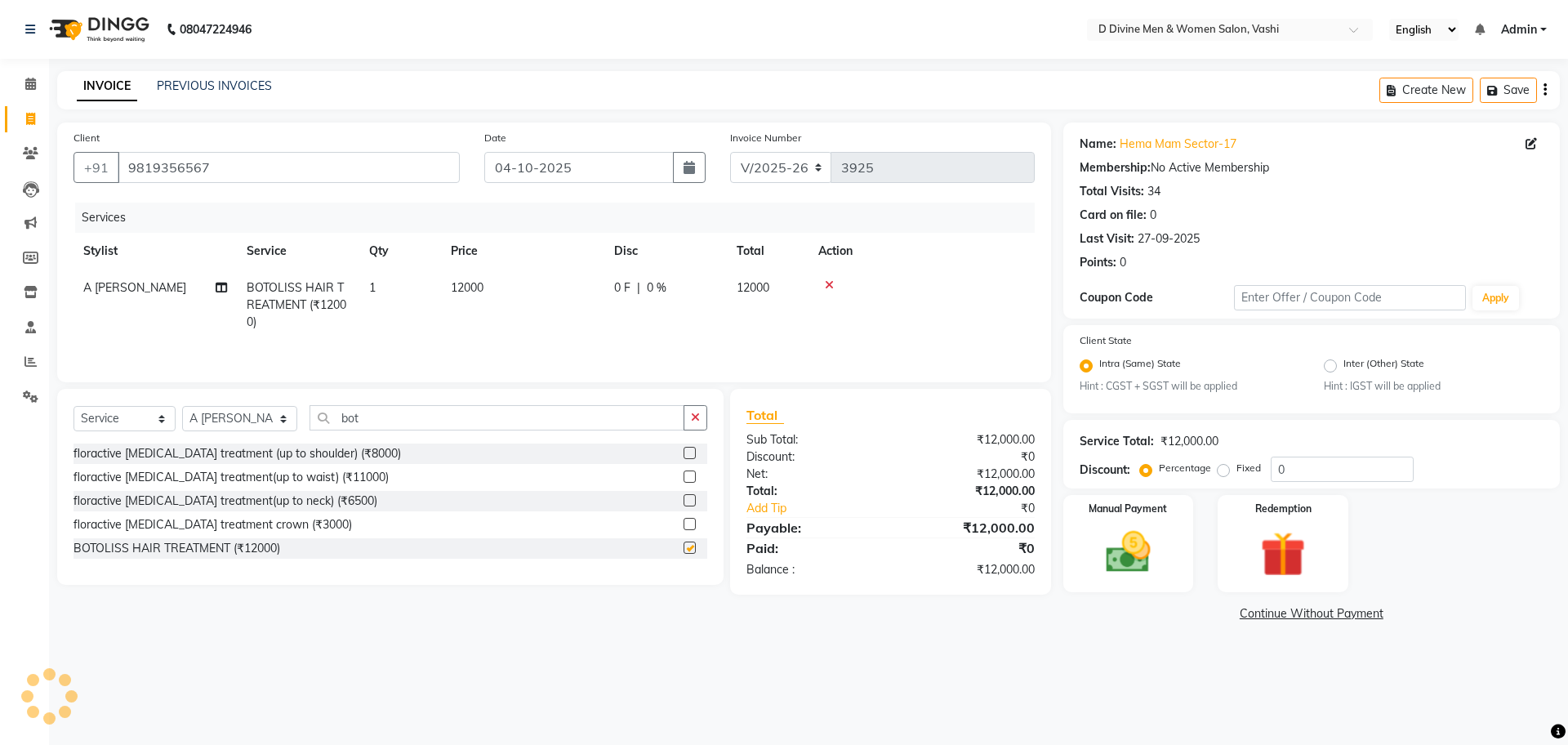
checkbox input "false"
click at [671, 298] on td "0 F | 0 %" at bounding box center [665, 304] width 122 height 71
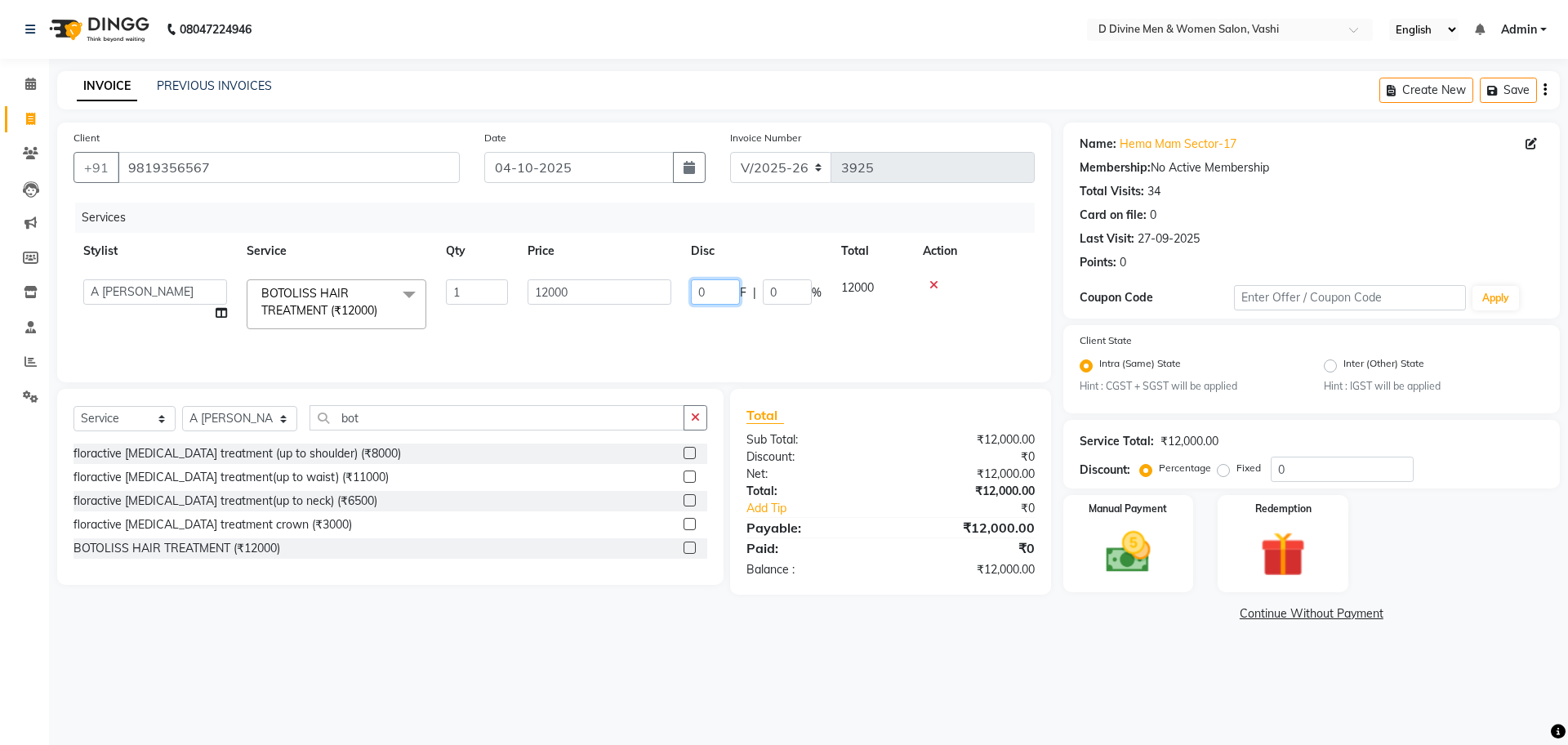
click at [694, 296] on input "0" at bounding box center [715, 291] width 49 height 25
type input "3500"
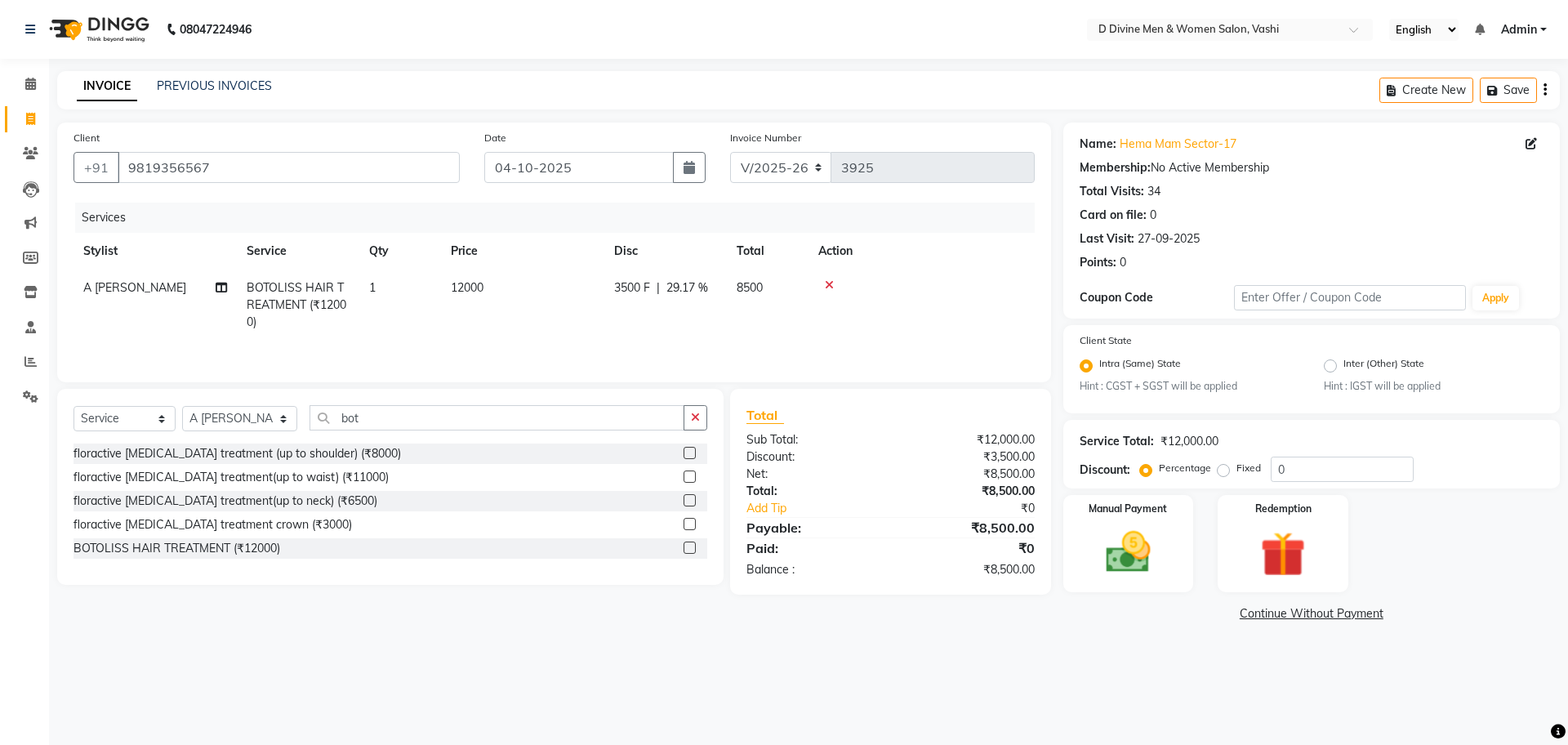
drag, startPoint x: 1005, startPoint y: 275, endPoint x: 969, endPoint y: 290, distance: 39.0
click at [999, 276] on td at bounding box center [921, 304] width 226 height 71
click at [1115, 552] on img at bounding box center [1128, 553] width 76 height 54
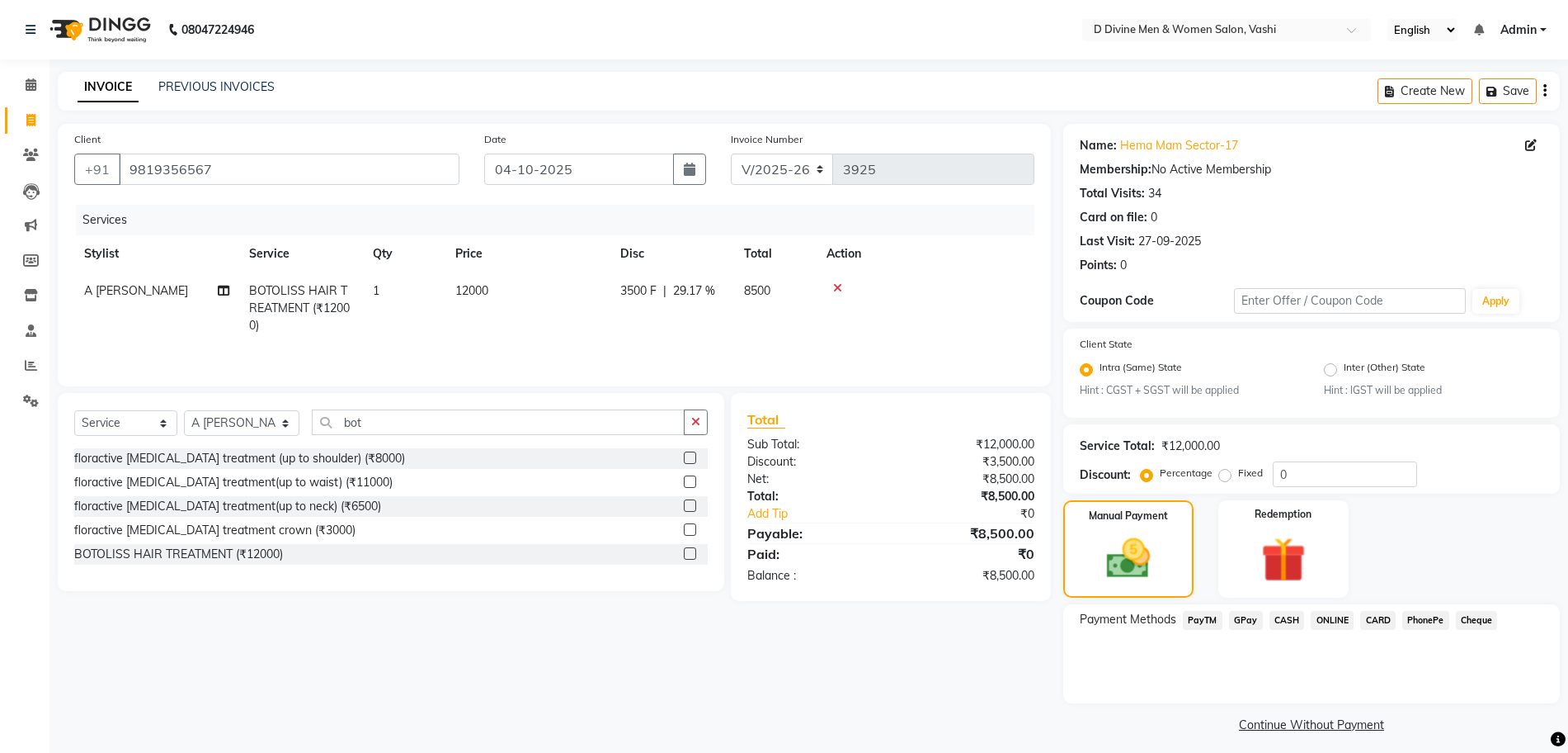
click at [1293, 617] on span "CASH" at bounding box center [1288, 620] width 36 height 19
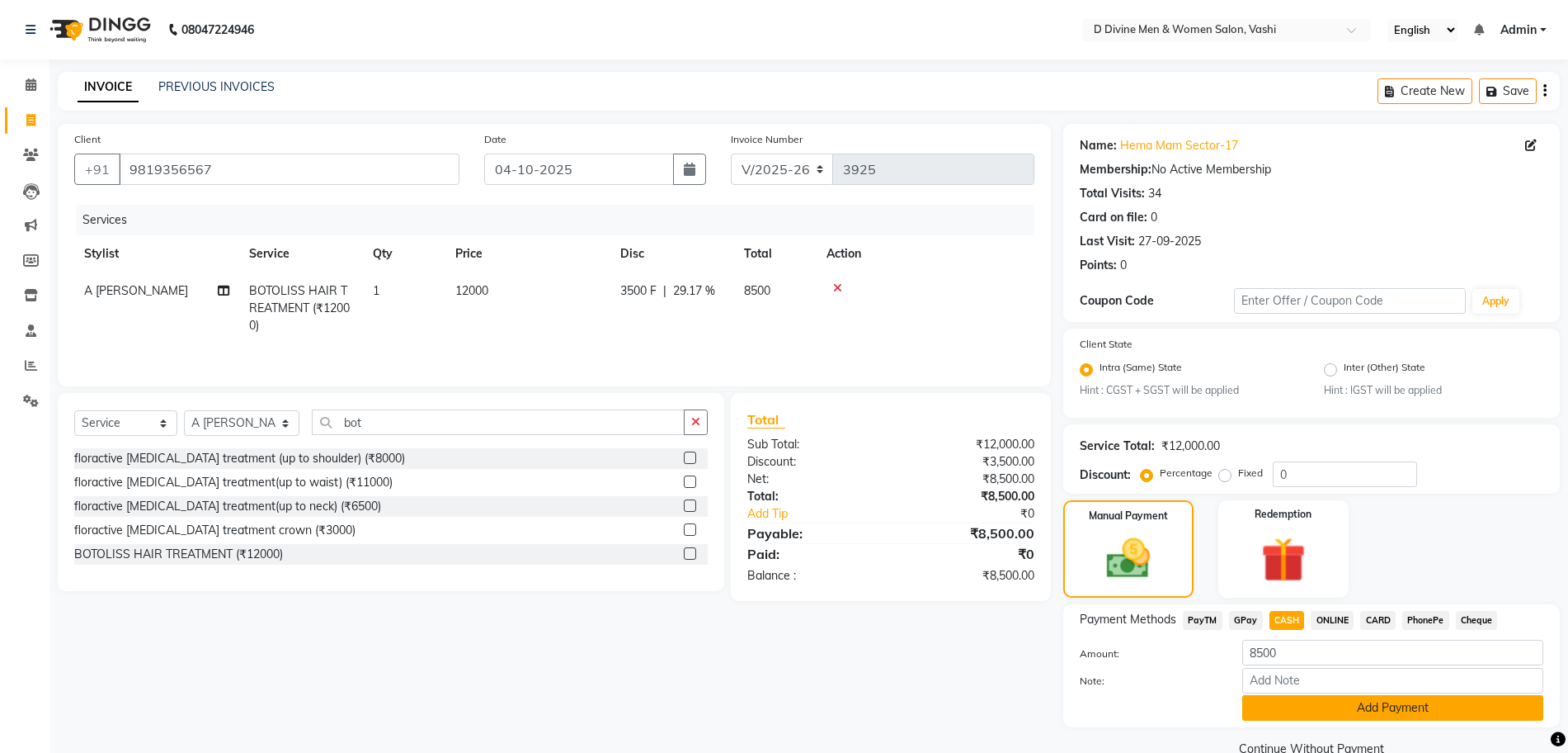
click at [1311, 697] on button "Add Payment" at bounding box center [1393, 707] width 301 height 25
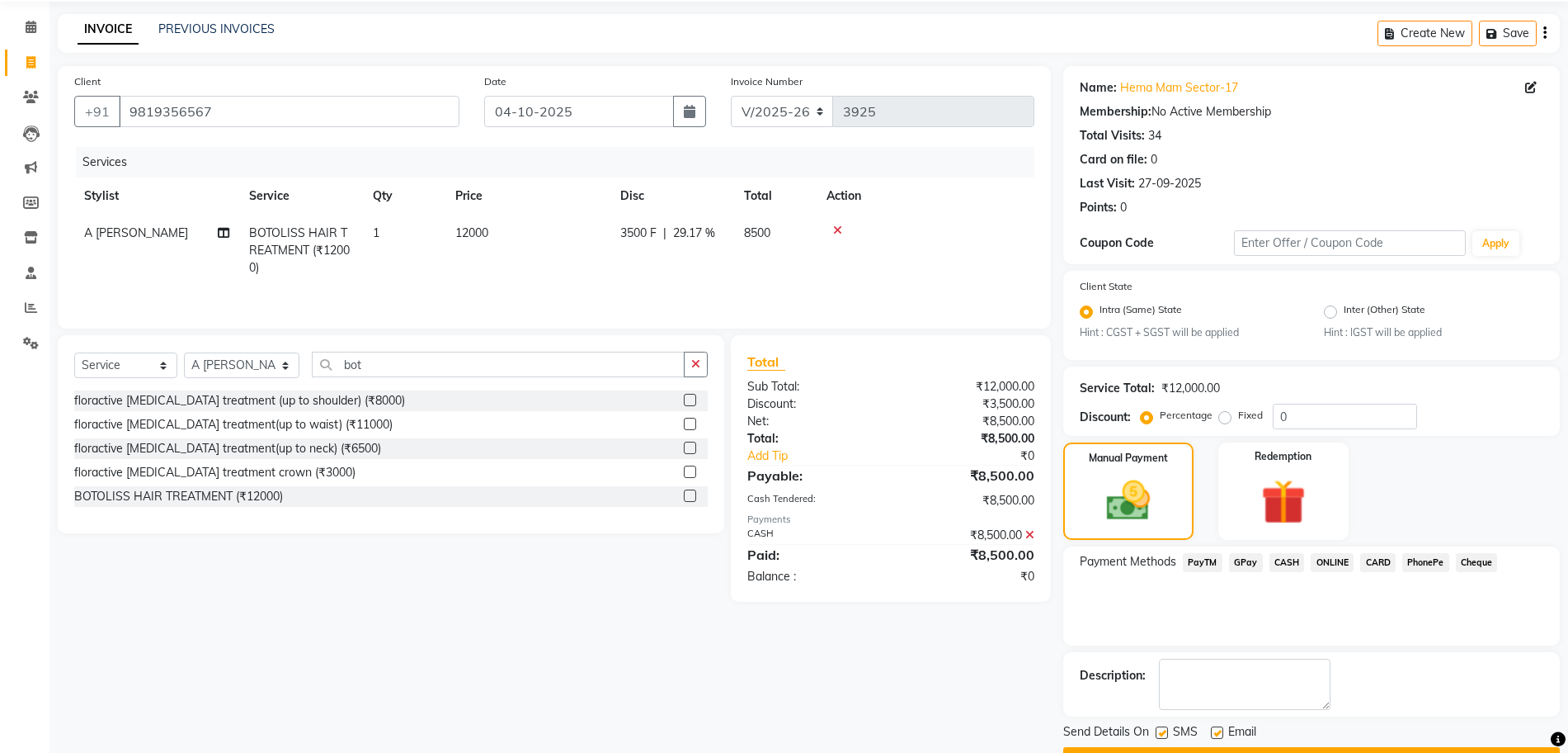
scroll to position [102, 0]
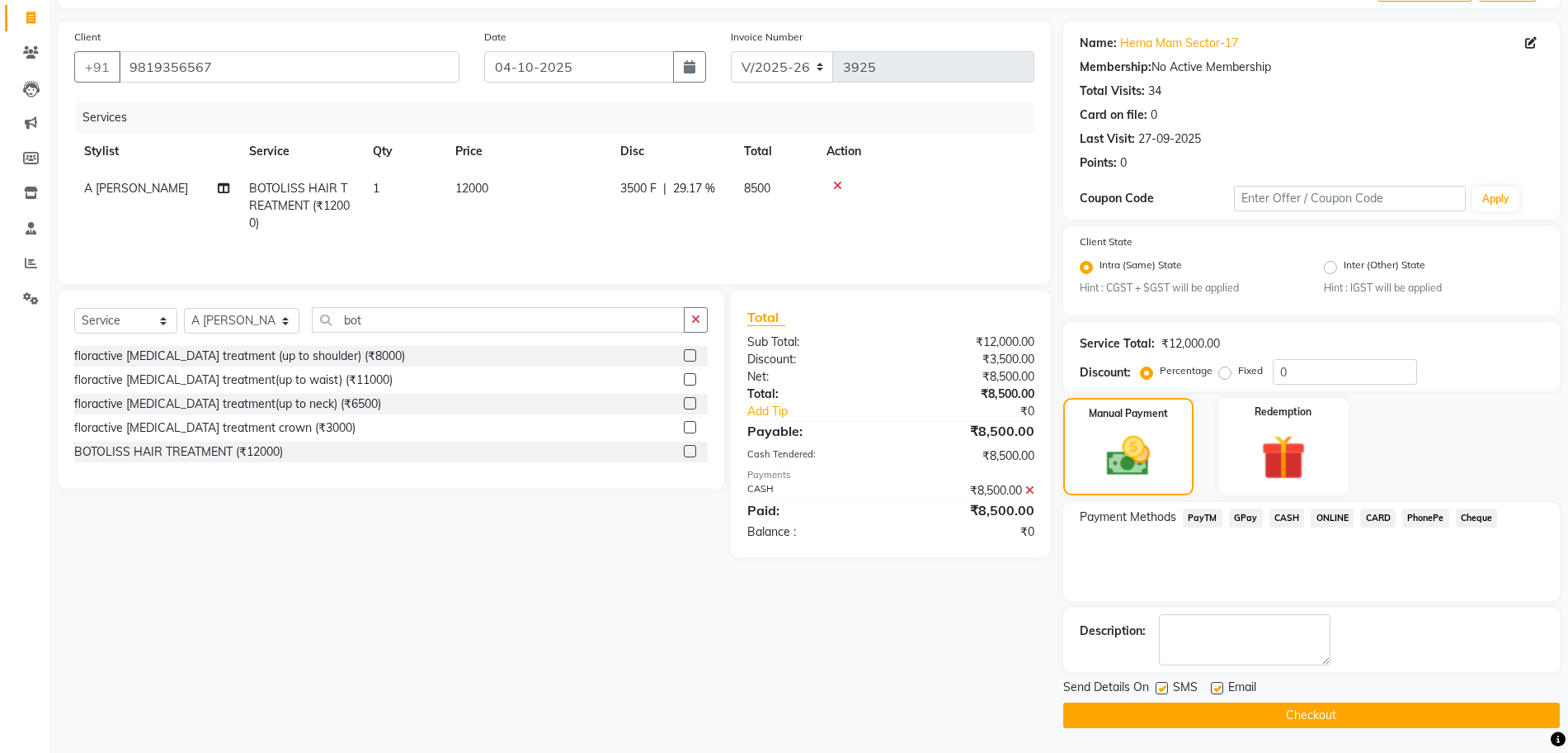
click at [1161, 688] on label at bounding box center [1161, 687] width 12 height 12
click at [1161, 688] on input "checkbox" at bounding box center [1160, 688] width 10 height 10
checkbox input "false"
click at [1217, 686] on label at bounding box center [1217, 687] width 12 height 12
click at [1217, 686] on input "checkbox" at bounding box center [1216, 688] width 10 height 10
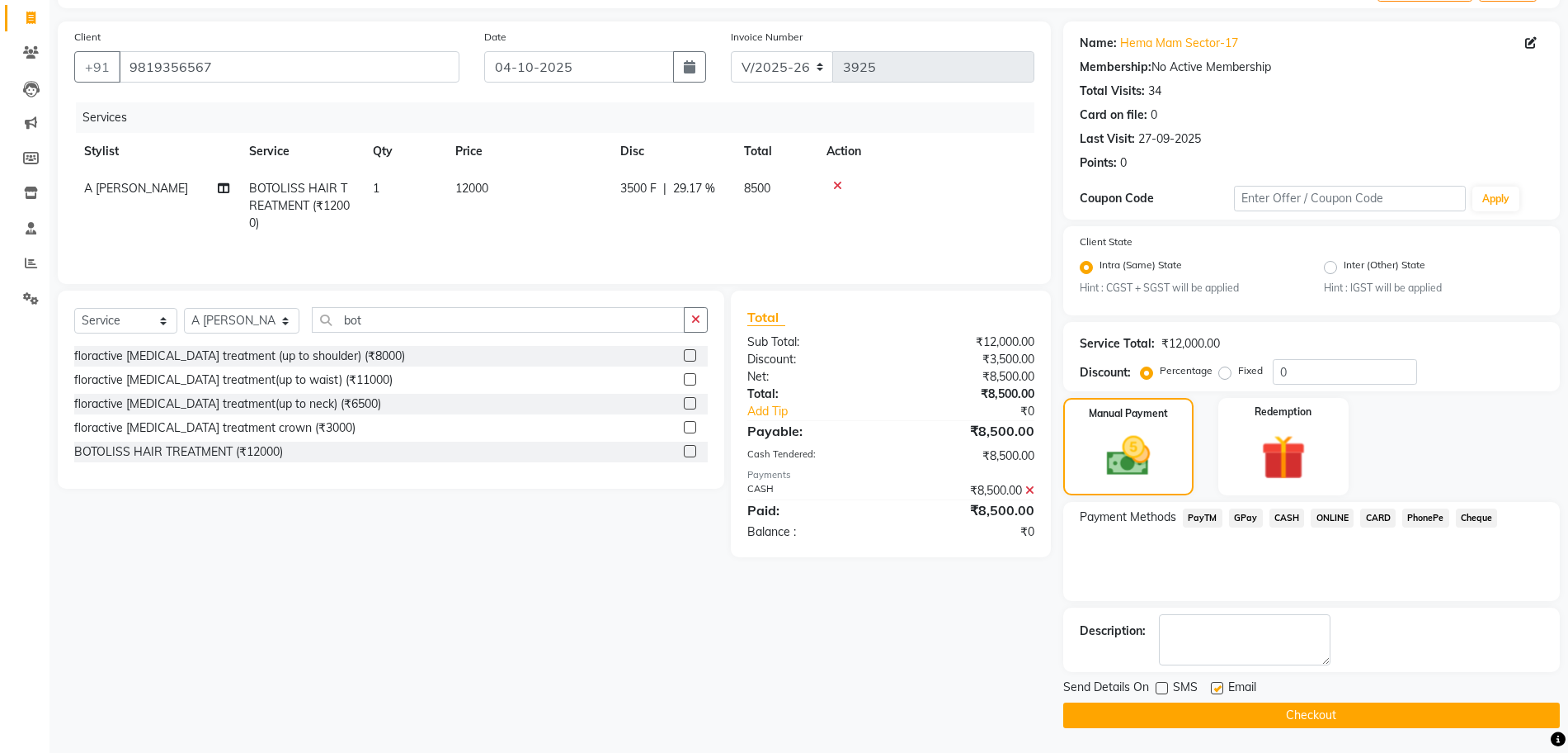
checkbox input "false"
click at [1216, 709] on button "Checkout" at bounding box center [1312, 715] width 497 height 25
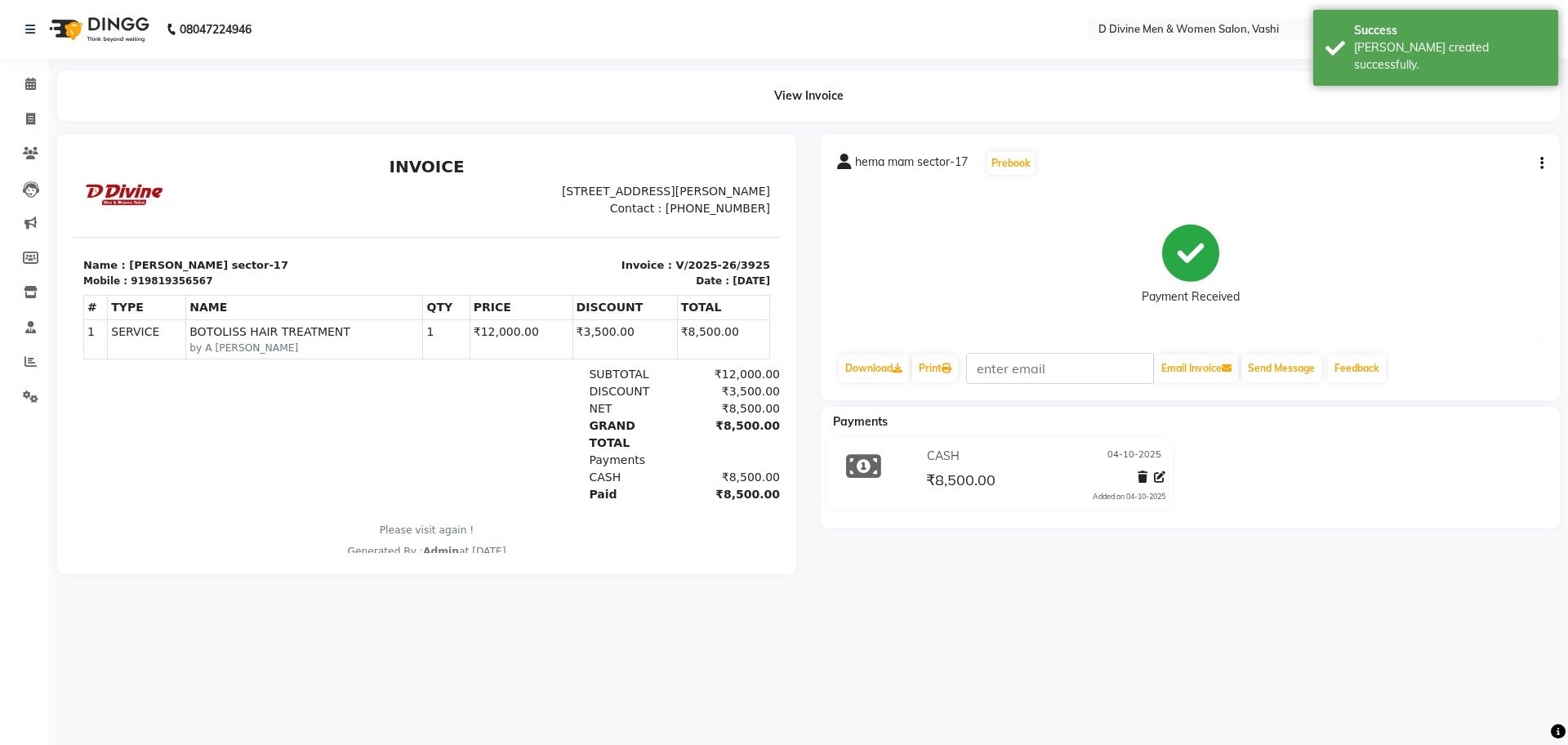
click at [27, 134] on li "Invoice" at bounding box center [24, 120] width 49 height 35
click at [20, 123] on span at bounding box center [31, 120] width 29 height 19
select select "718"
select select "service"
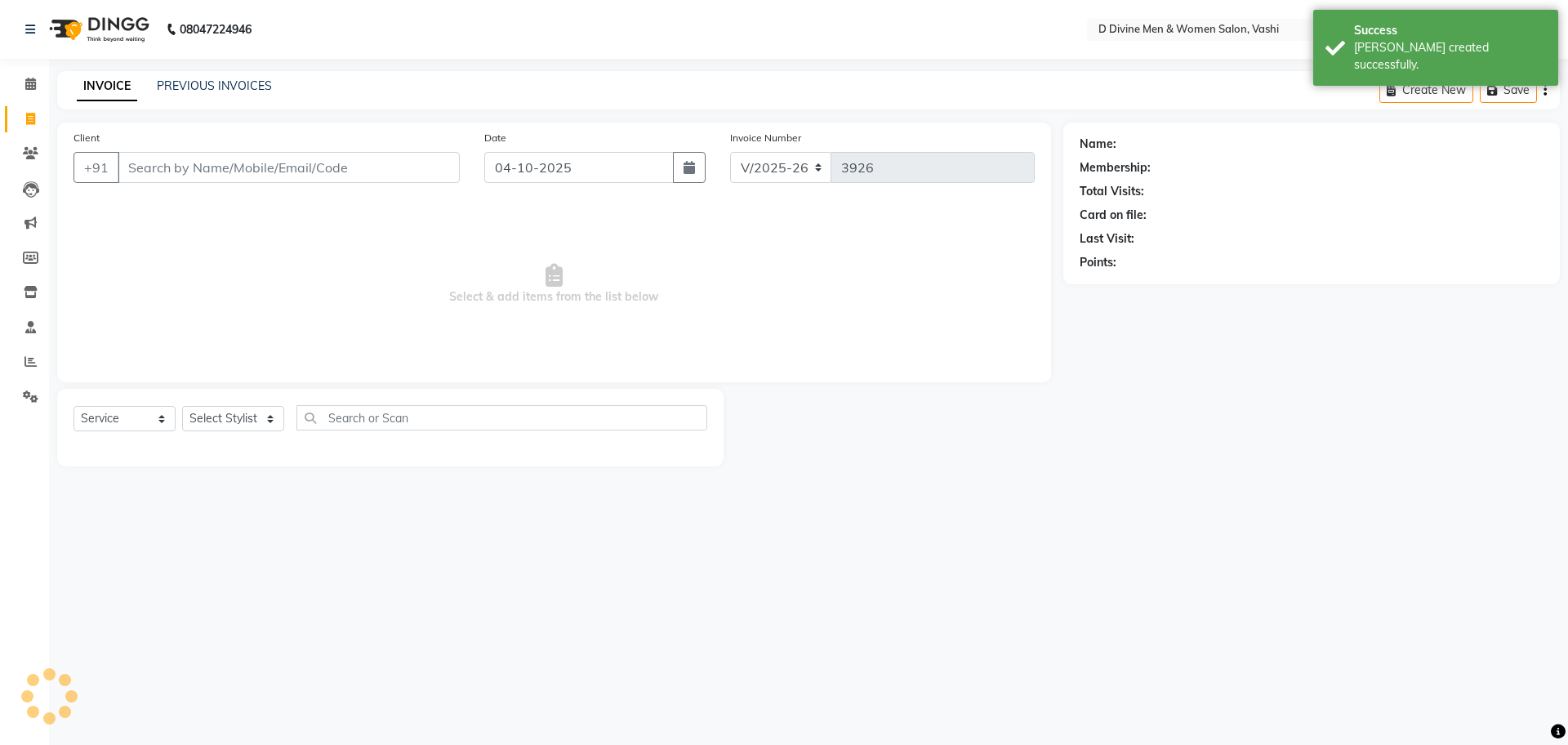
select select "10981"
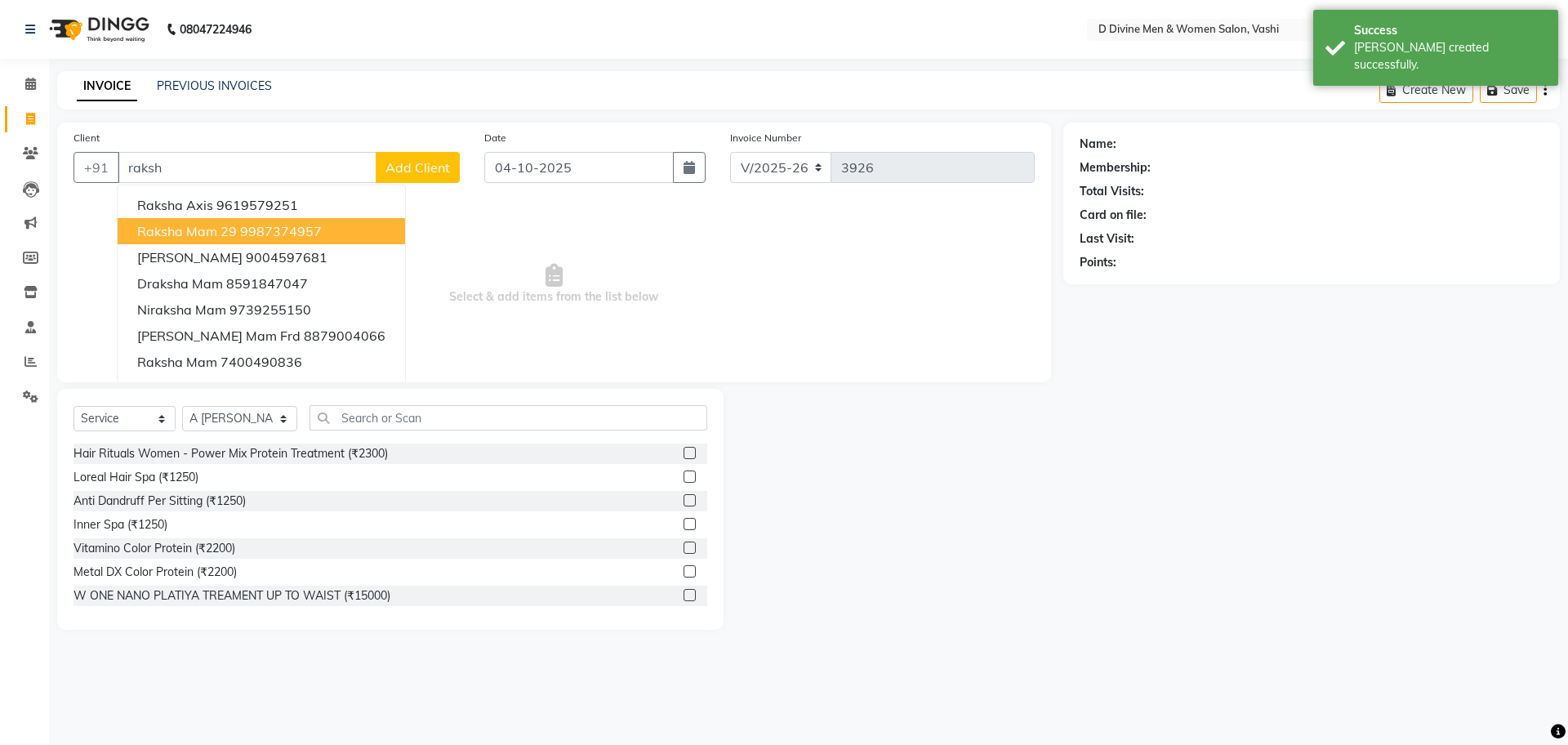
click at [272, 221] on button "raksha mam 29 9987374957" at bounding box center [262, 231] width 288 height 26
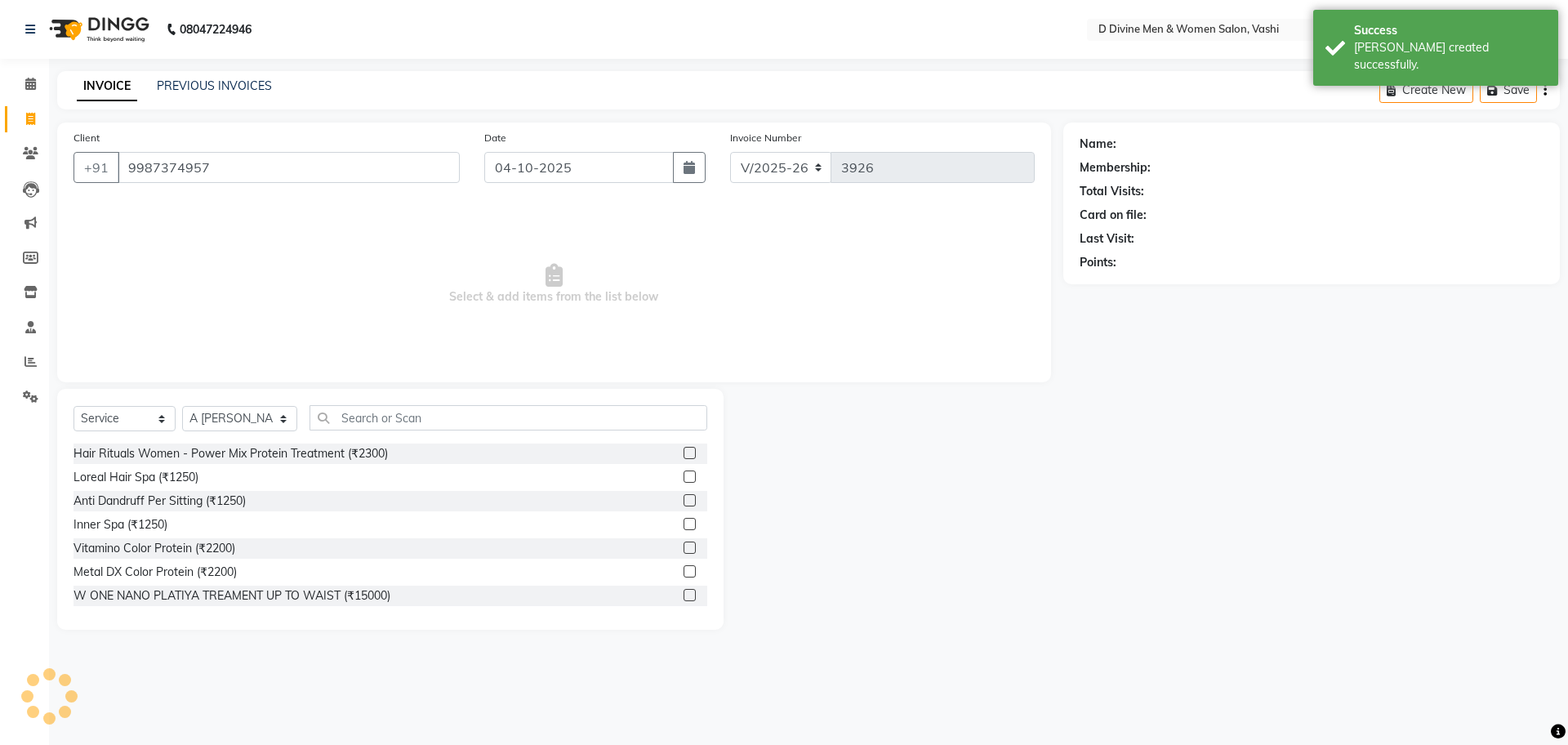
type input "9987374957"
click at [319, 413] on input "text" at bounding box center [508, 417] width 398 height 25
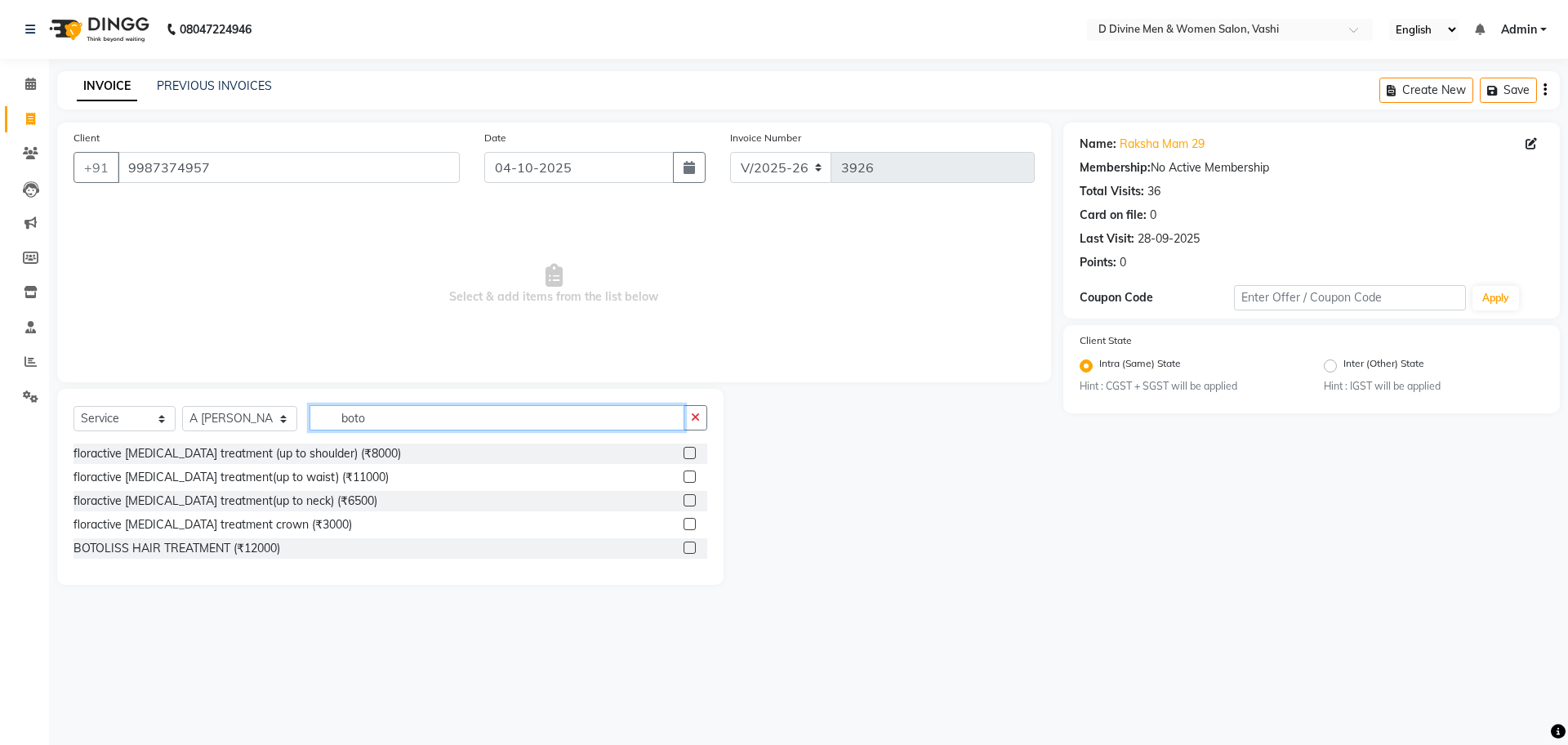
type input "boto"
click at [692, 547] on label at bounding box center [689, 547] width 12 height 12
click at [692, 547] on input "checkbox" at bounding box center [688, 547] width 10 height 10
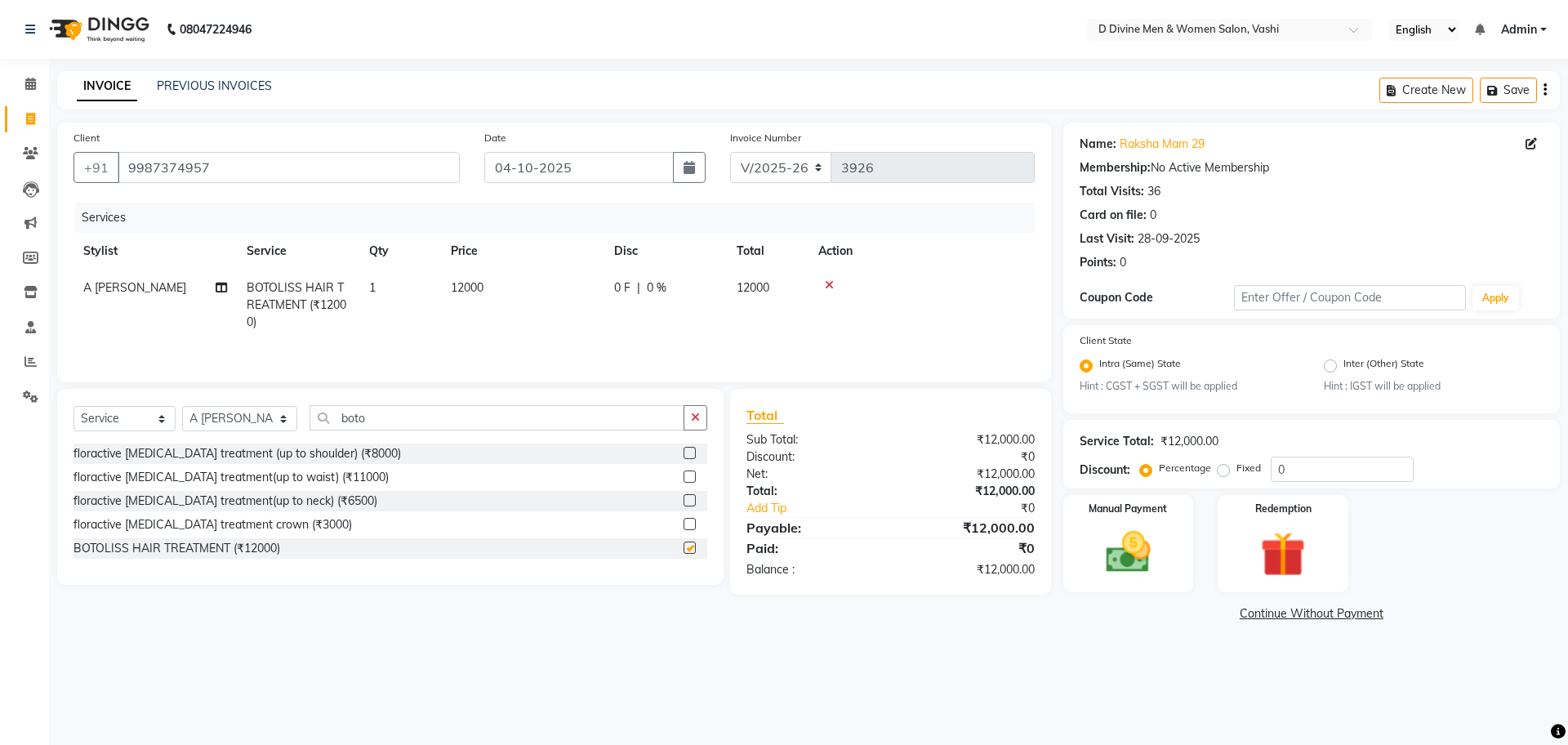
checkbox input "false"
click at [708, 305] on td "0 F | 0 %" at bounding box center [665, 304] width 122 height 71
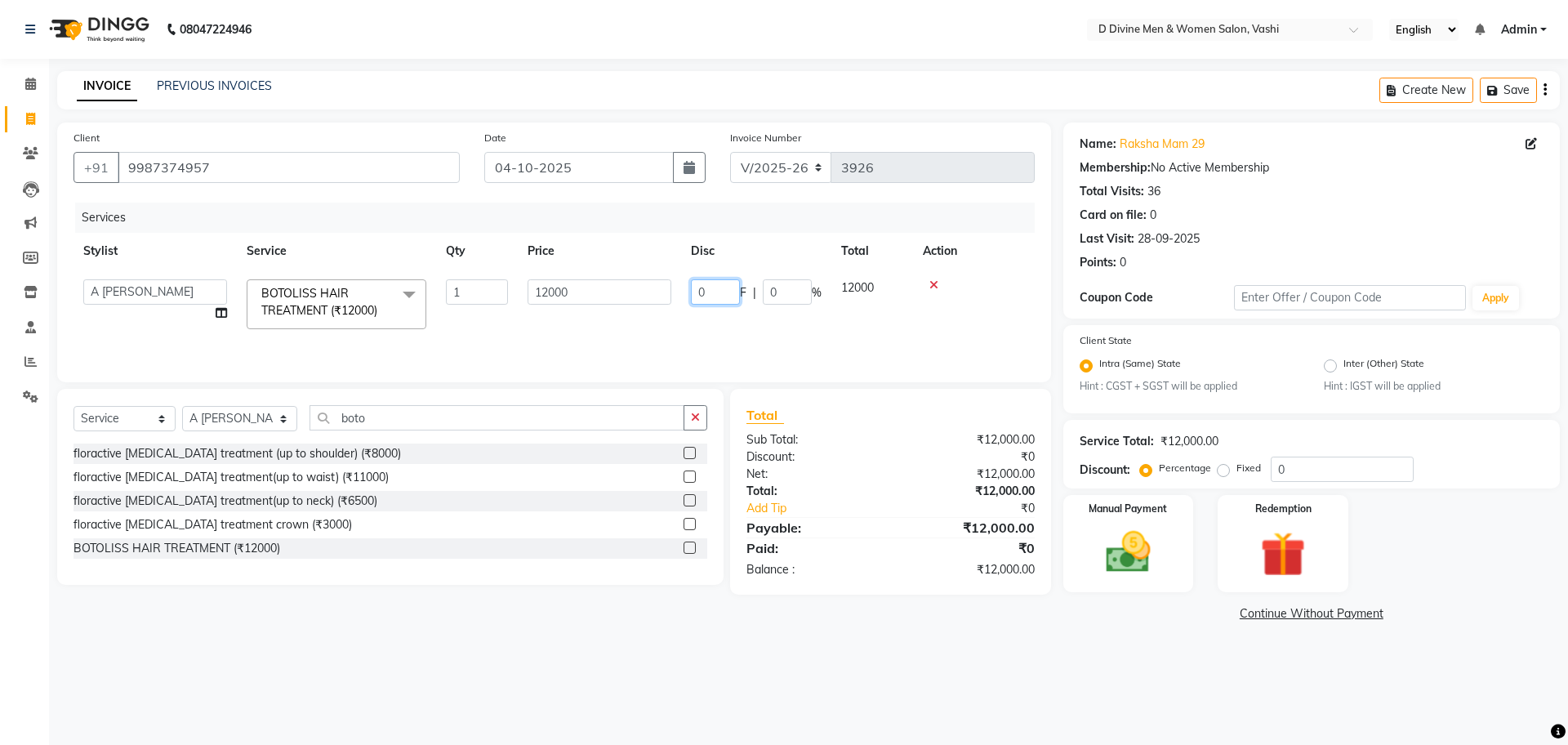
click at [697, 297] on input "0" at bounding box center [715, 291] width 49 height 25
type input "5000"
drag, startPoint x: 667, startPoint y: 307, endPoint x: 688, endPoint y: 313, distance: 21.8
click at [678, 313] on tr "A [PERSON_NAME] [PERSON_NAME] Divine salon [PERSON_NAME] [PERSON_NAME] [PERSON_…" at bounding box center [554, 303] width 961 height 70
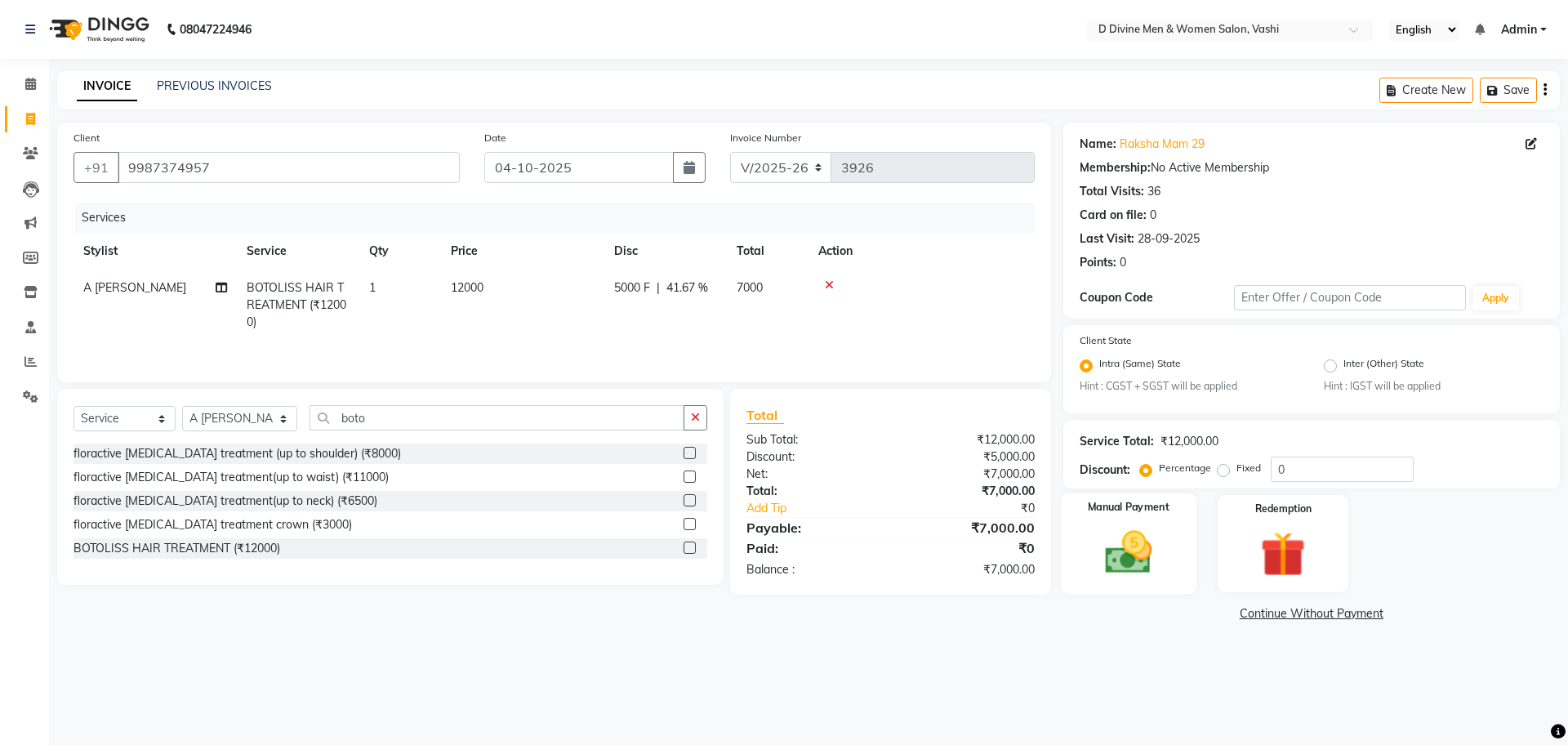
click at [1140, 566] on img at bounding box center [1128, 553] width 76 height 54
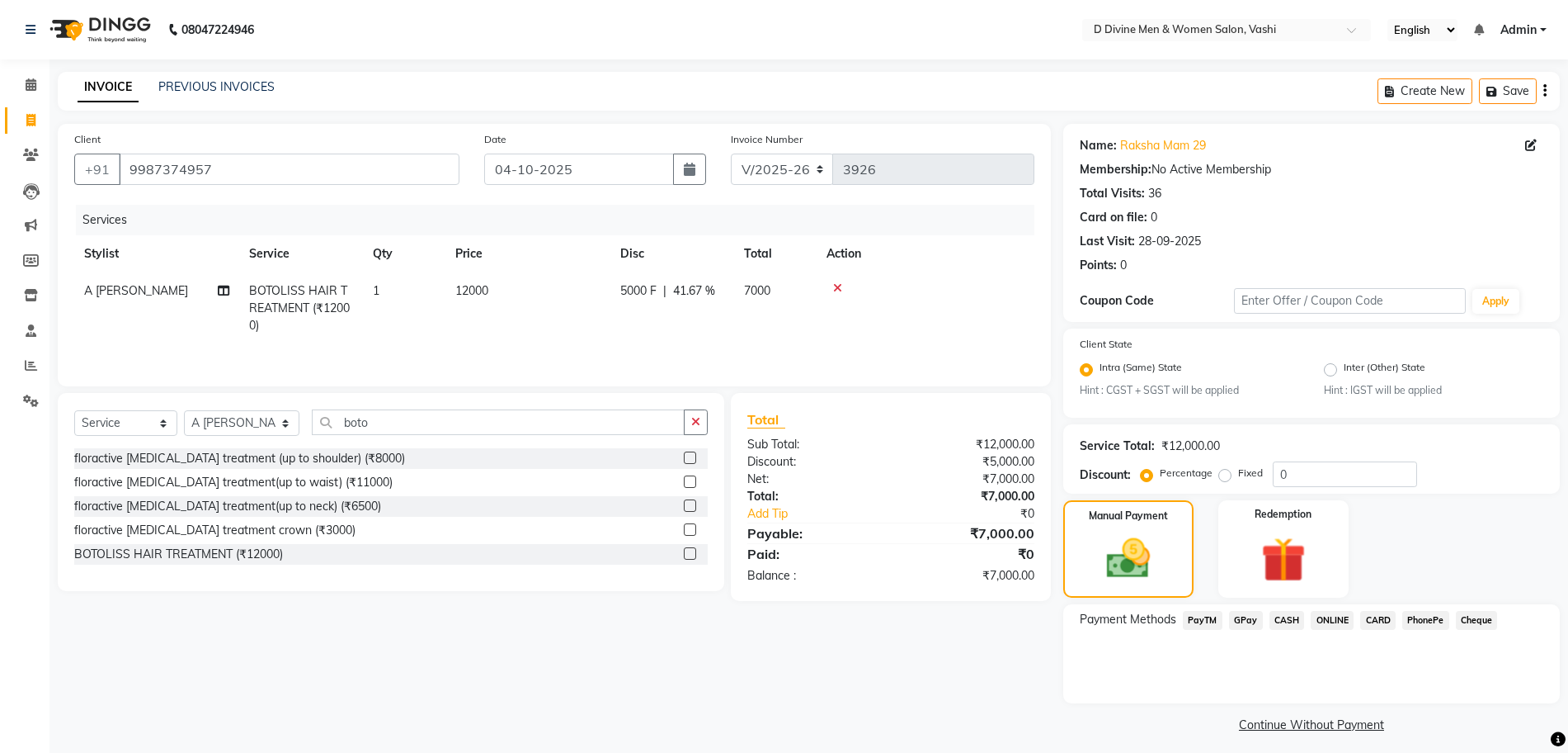
click at [1260, 622] on span "GPay" at bounding box center [1247, 620] width 34 height 19
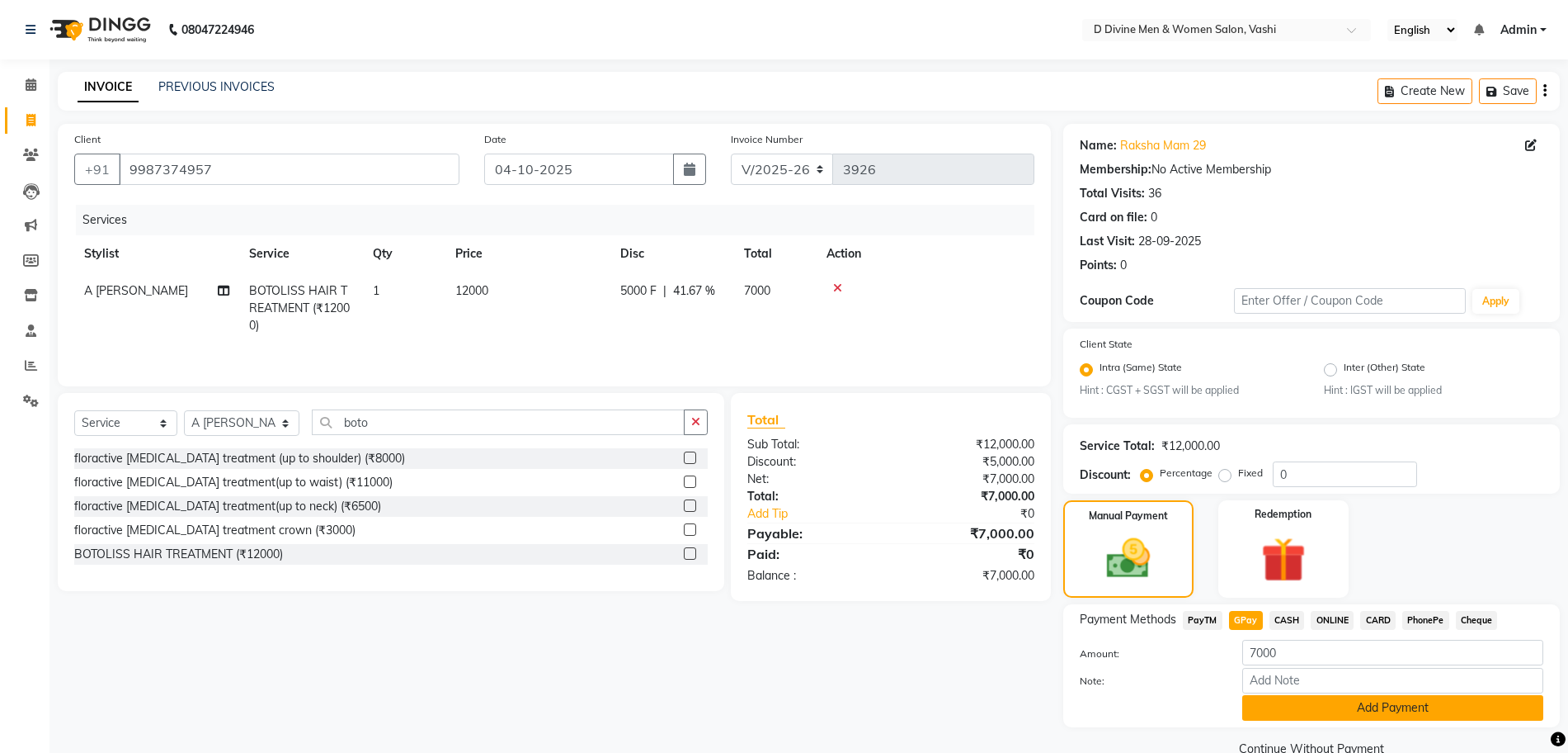
drag, startPoint x: 1274, startPoint y: 693, endPoint x: 1274, endPoint y: 702, distance: 9.0
click at [1274, 700] on div "Amount: 7000 Note: Add Payment" at bounding box center [1311, 680] width 464 height 81
click at [1275, 703] on button "Add Payment" at bounding box center [1393, 707] width 301 height 25
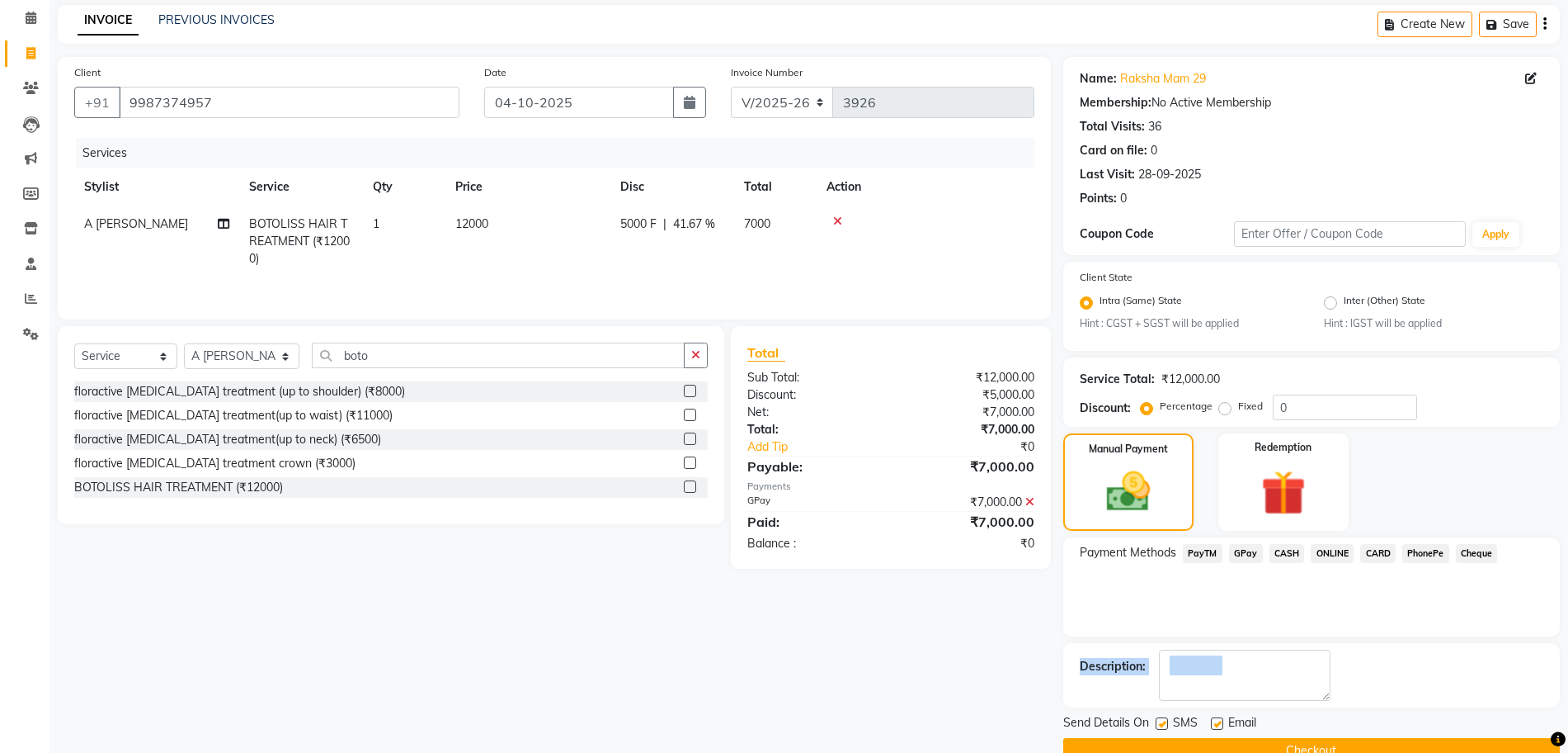
scroll to position [102, 0]
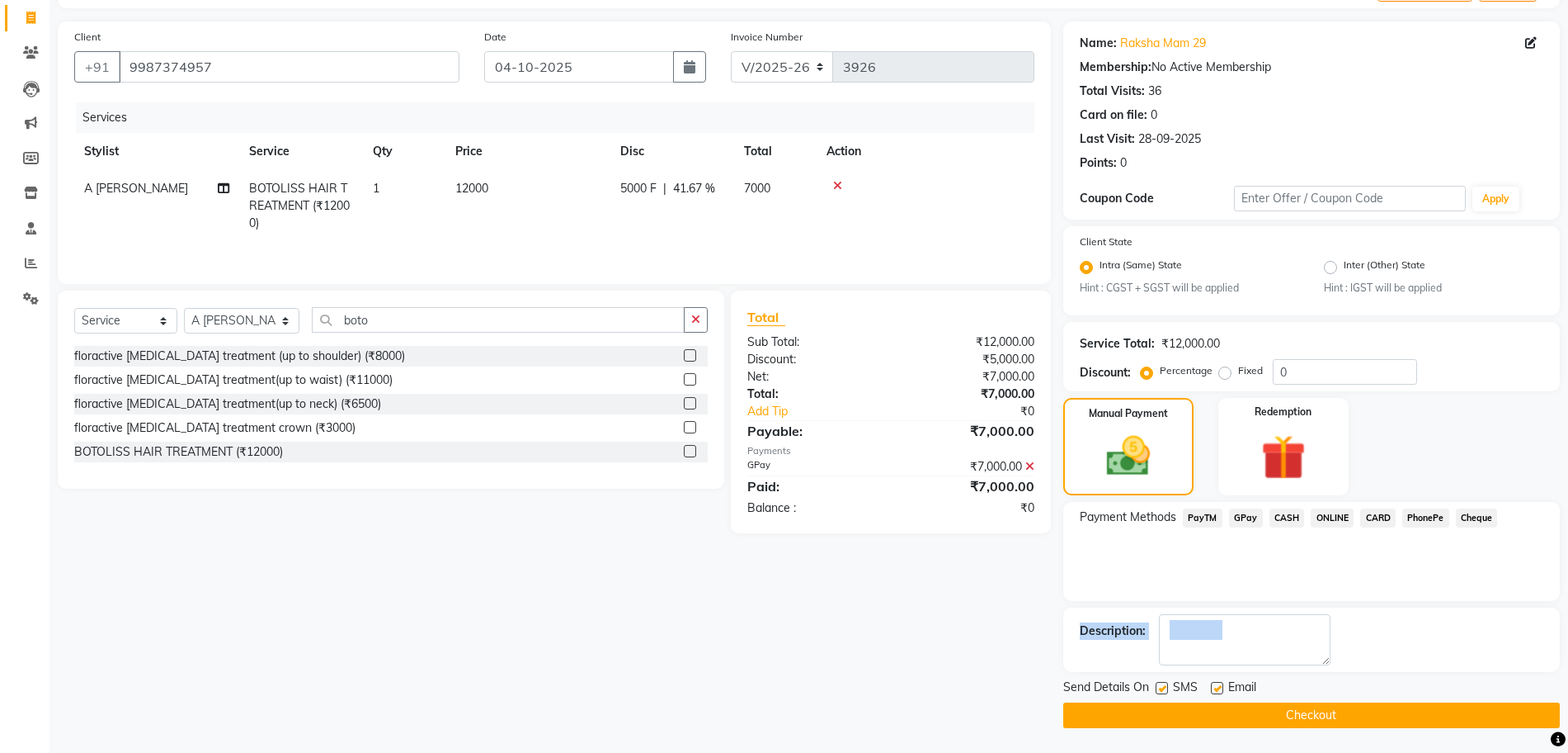
click at [1165, 689] on label at bounding box center [1161, 687] width 12 height 12
click at [1165, 689] on input "checkbox" at bounding box center [1160, 688] width 10 height 10
click at [1165, 689] on label at bounding box center [1161, 687] width 12 height 12
click at [1165, 689] on input "checkbox" at bounding box center [1160, 688] width 10 height 10
checkbox input "true"
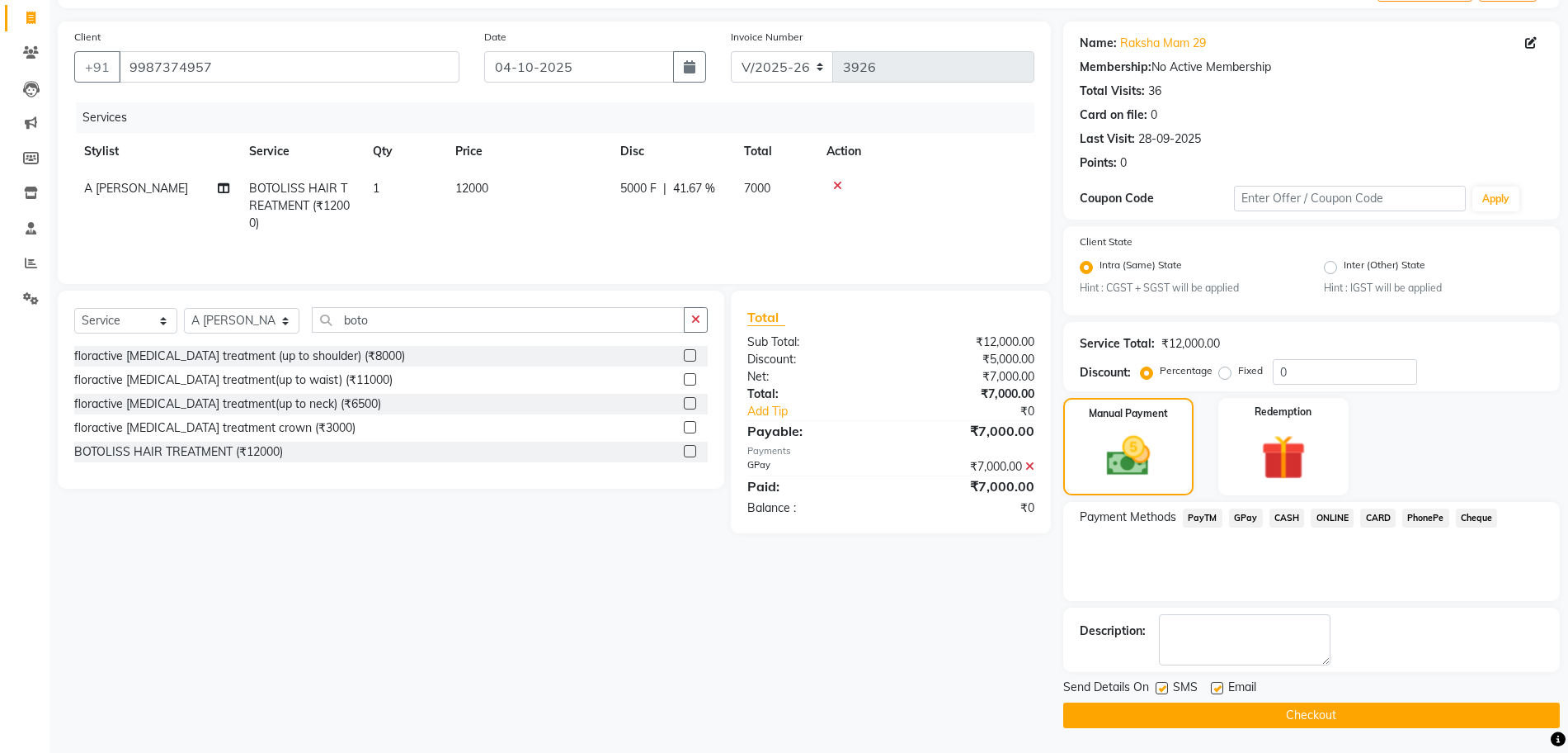
click at [1217, 688] on label at bounding box center [1217, 687] width 12 height 12
click at [1217, 688] on input "checkbox" at bounding box center [1216, 688] width 10 height 10
checkbox input "false"
click at [1164, 689] on label at bounding box center [1161, 687] width 12 height 12
click at [1164, 689] on input "checkbox" at bounding box center [1160, 688] width 10 height 10
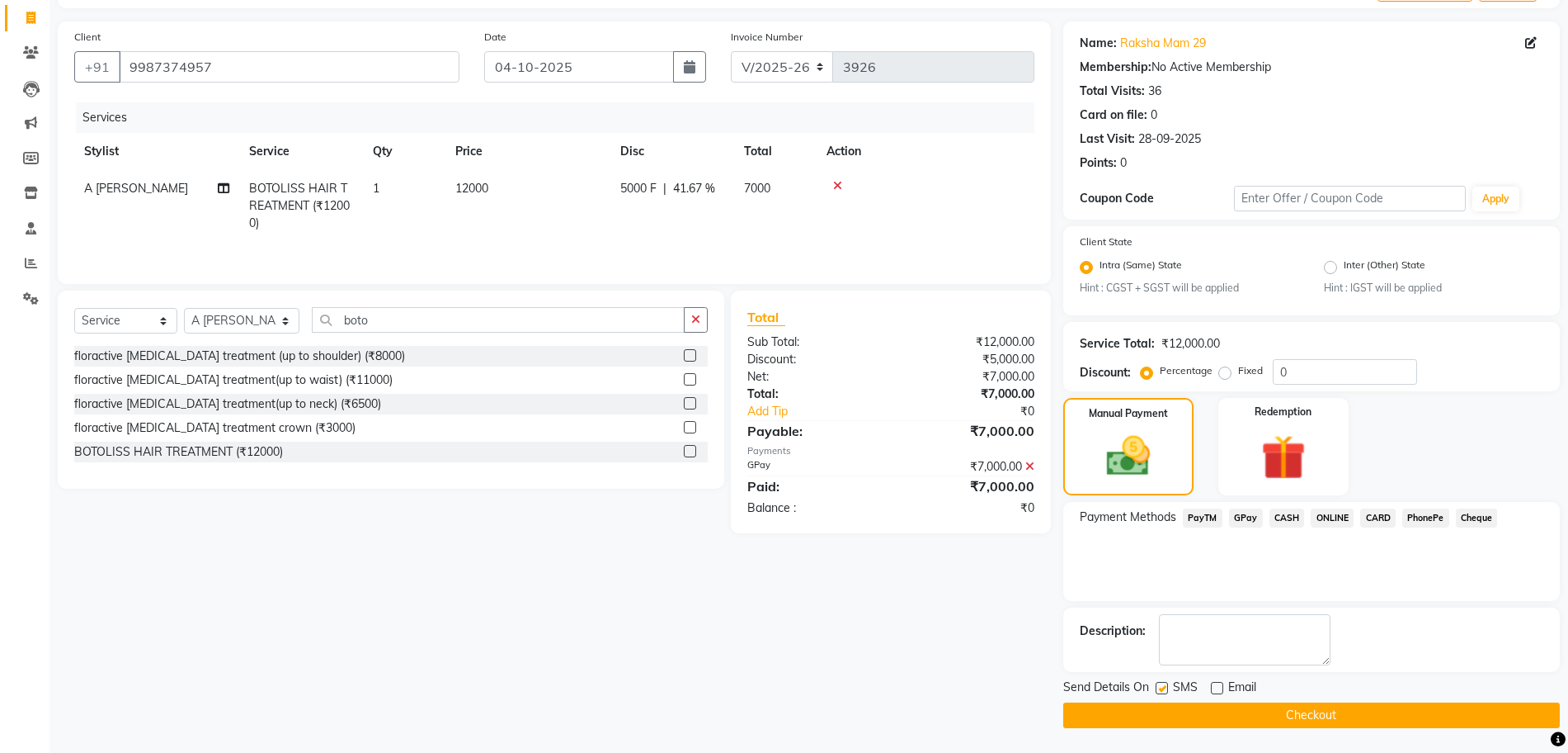
checkbox input "false"
click at [1167, 710] on button "Checkout" at bounding box center [1312, 715] width 497 height 25
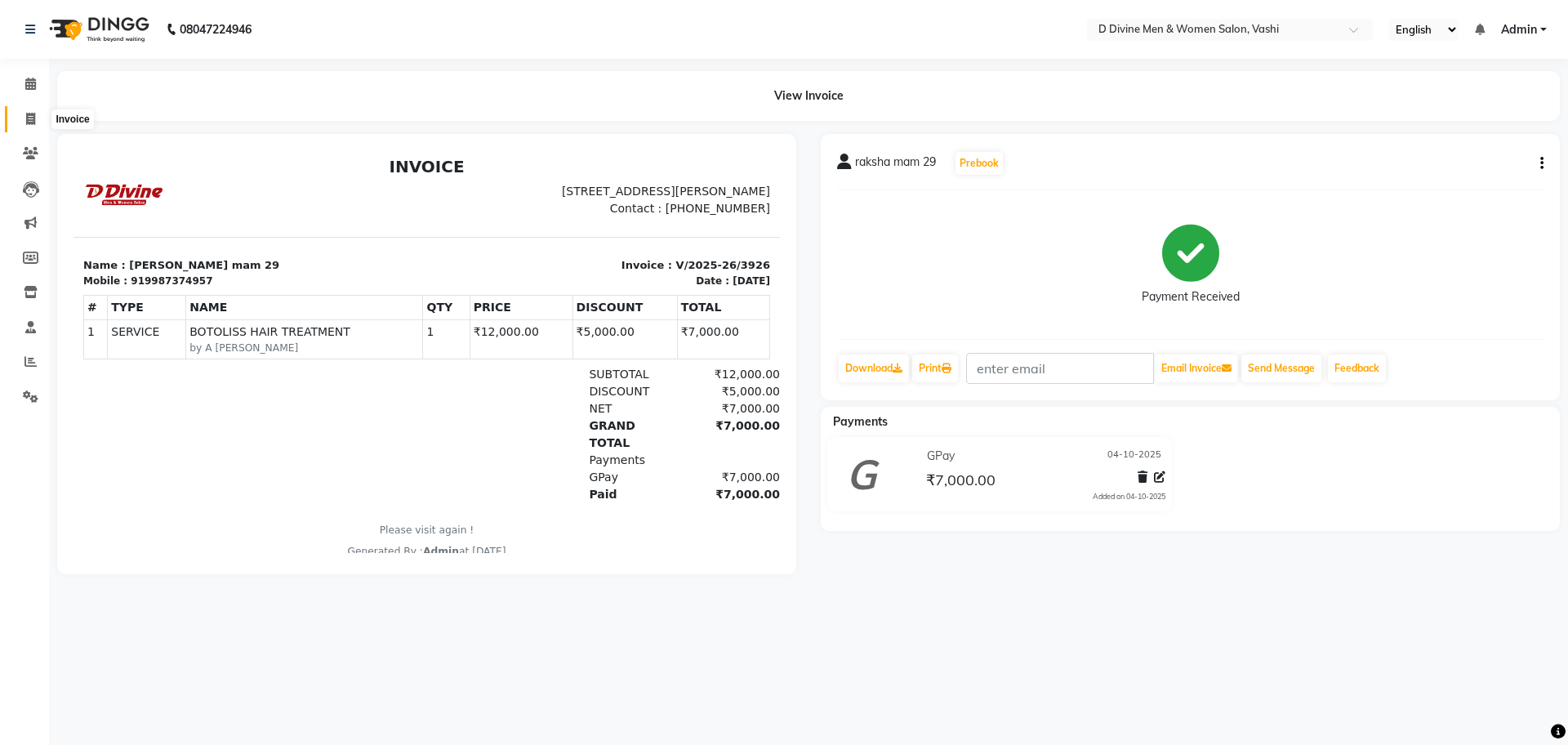
click at [28, 123] on icon at bounding box center [31, 118] width 9 height 12
select select "718"
select select "service"
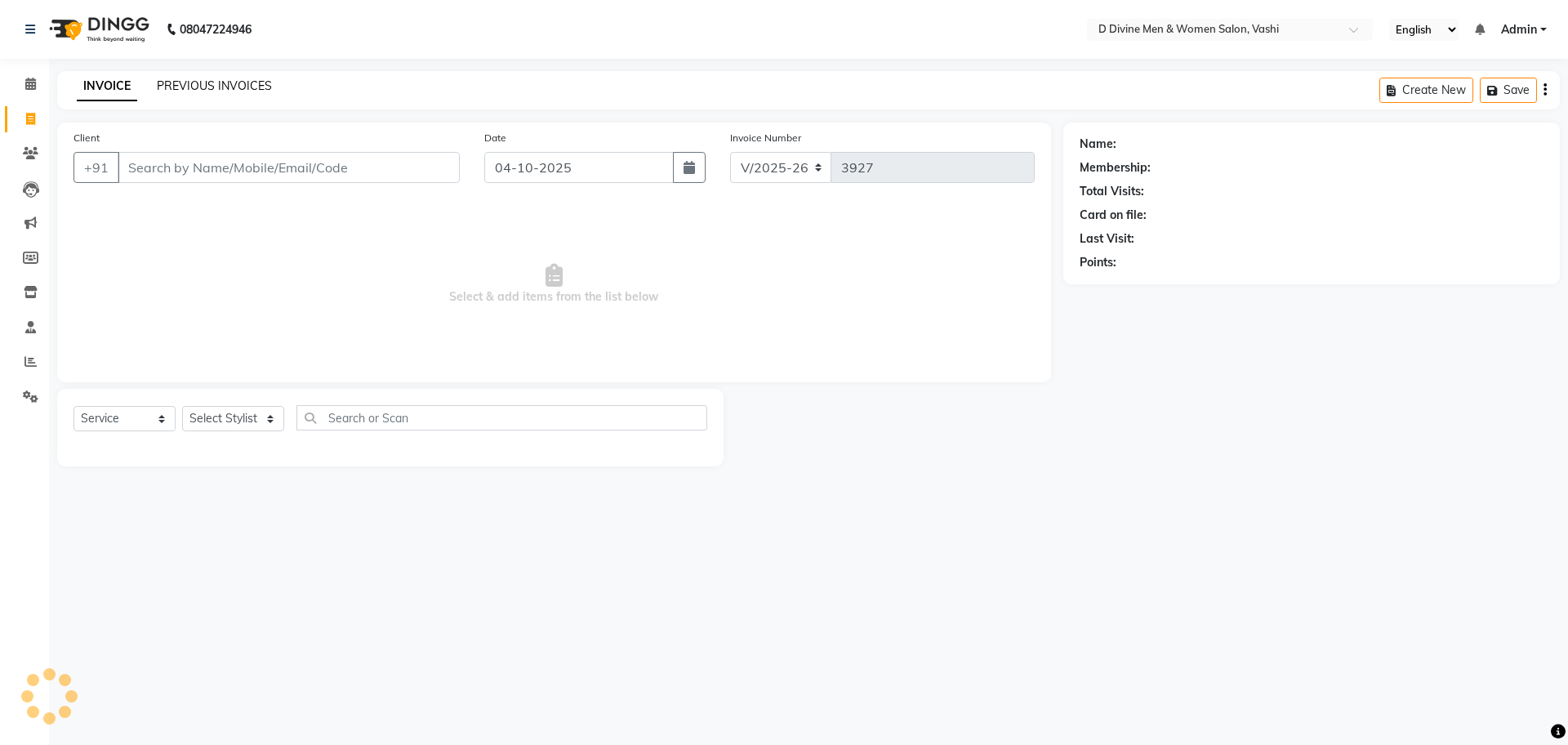
click at [234, 86] on link "PREVIOUS INVOICES" at bounding box center [214, 86] width 115 height 15
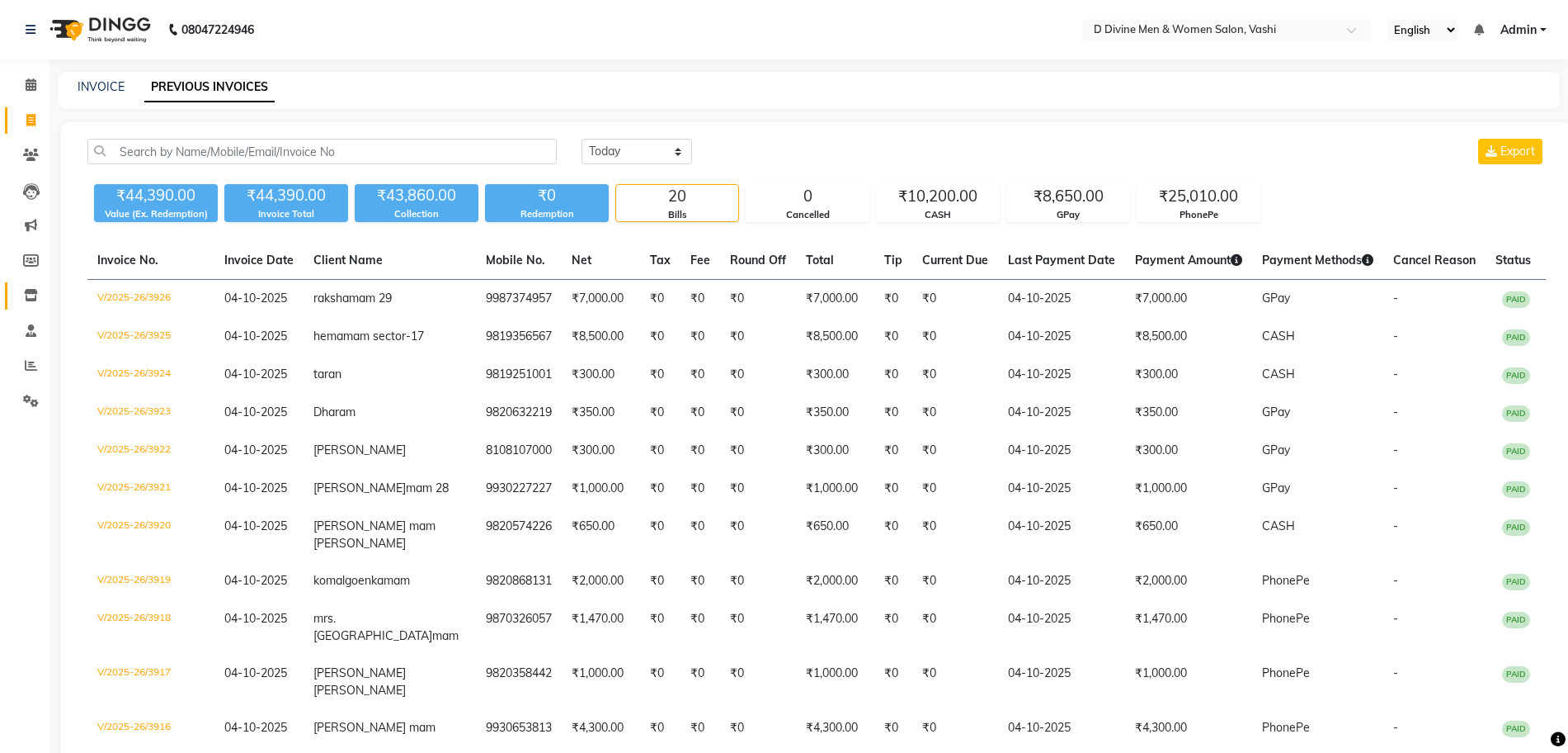
click at [46, 297] on li "Inventory" at bounding box center [24, 296] width 50 height 36
click at [17, 277] on li "Members" at bounding box center [24, 262] width 50 height 36
click at [23, 286] on span at bounding box center [31, 295] width 29 height 19
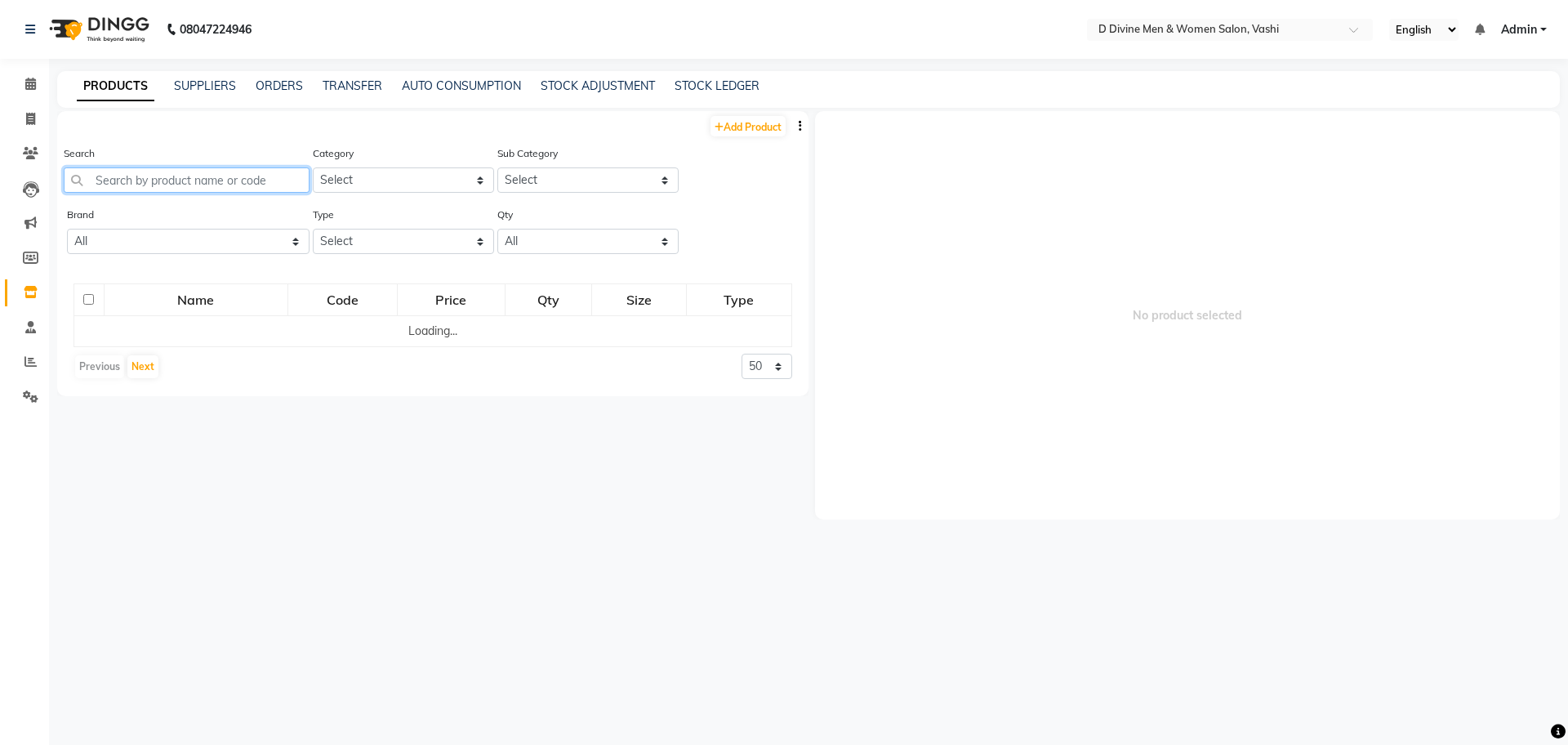
drag, startPoint x: 126, startPoint y: 173, endPoint x: 102, endPoint y: 206, distance: 40.8
click at [126, 173] on input "text" at bounding box center [186, 179] width 246 height 25
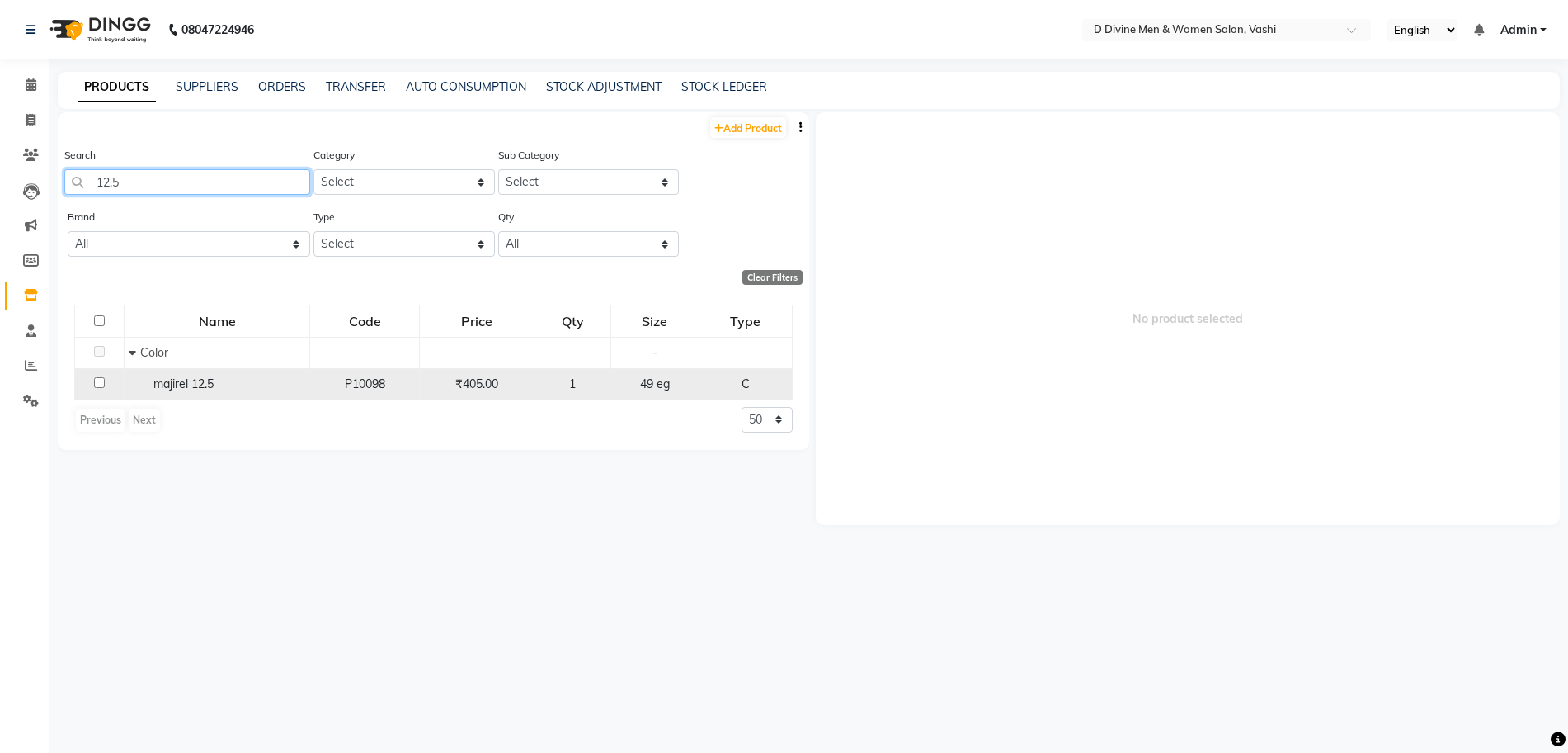
type input "12.5"
click at [200, 378] on span "majirel 12.5" at bounding box center [184, 384] width 60 height 15
select select
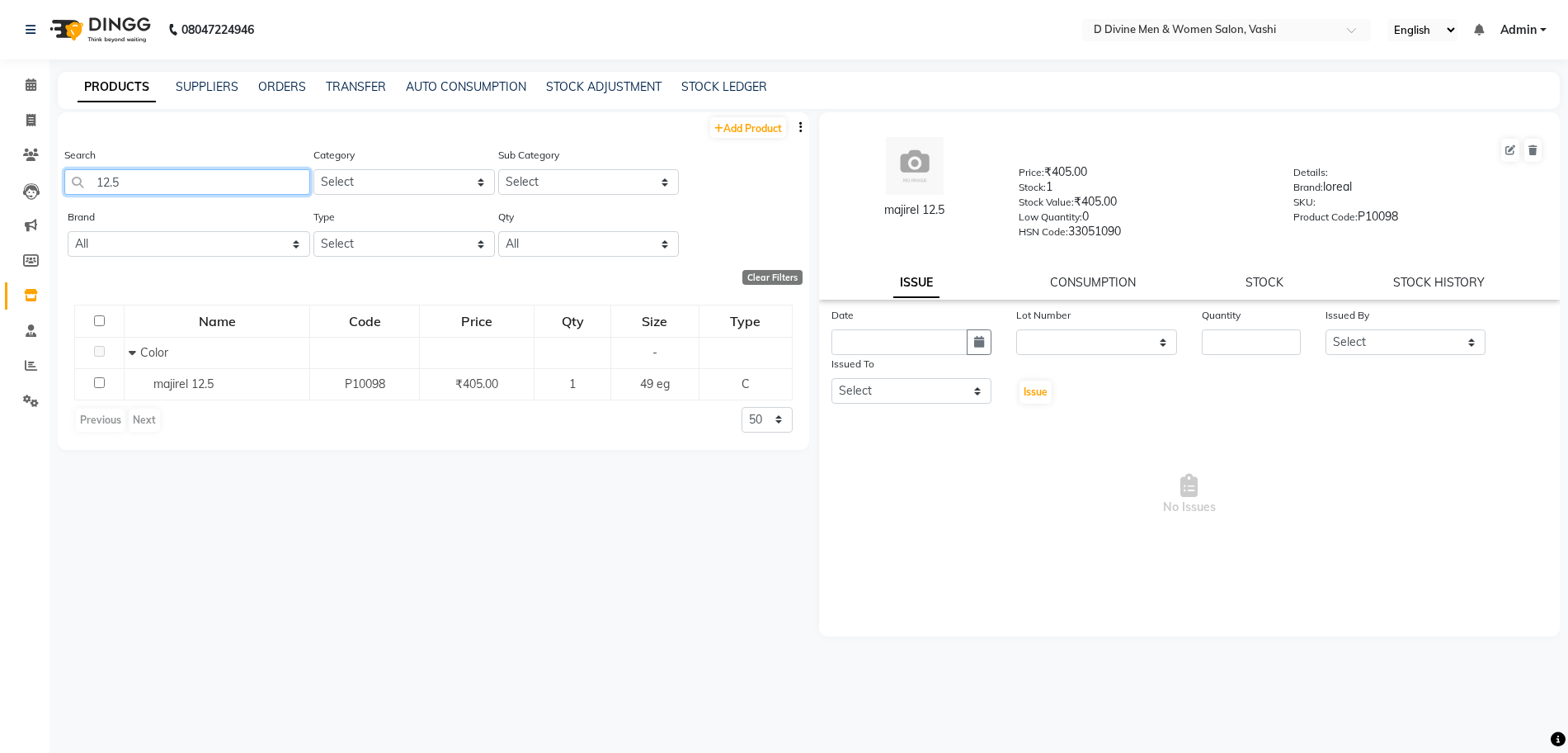
click at [249, 184] on input "12.5" at bounding box center [187, 181] width 246 height 25
type input "1"
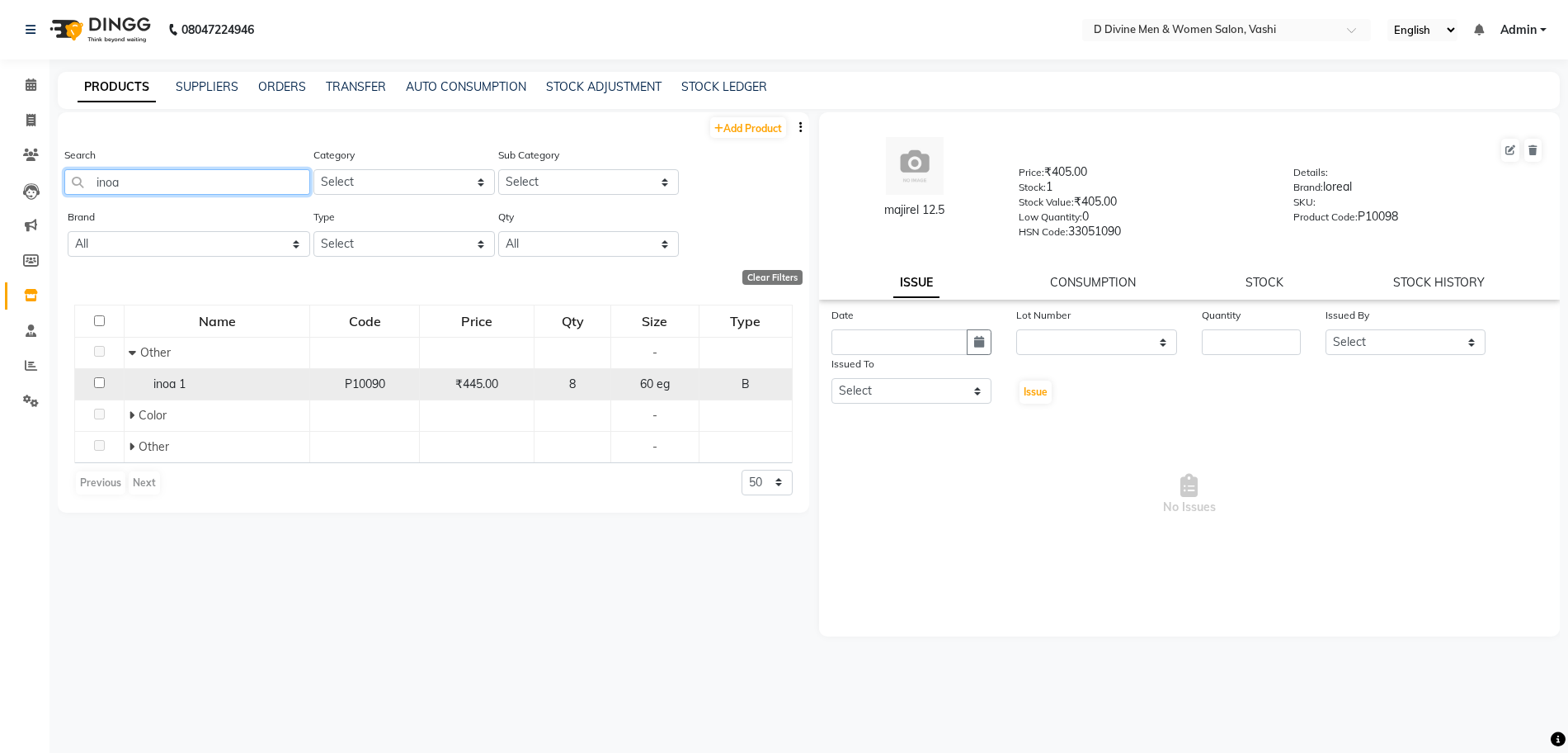
type input "inoa"
click at [181, 388] on span "inoa 1" at bounding box center [170, 384] width 32 height 15
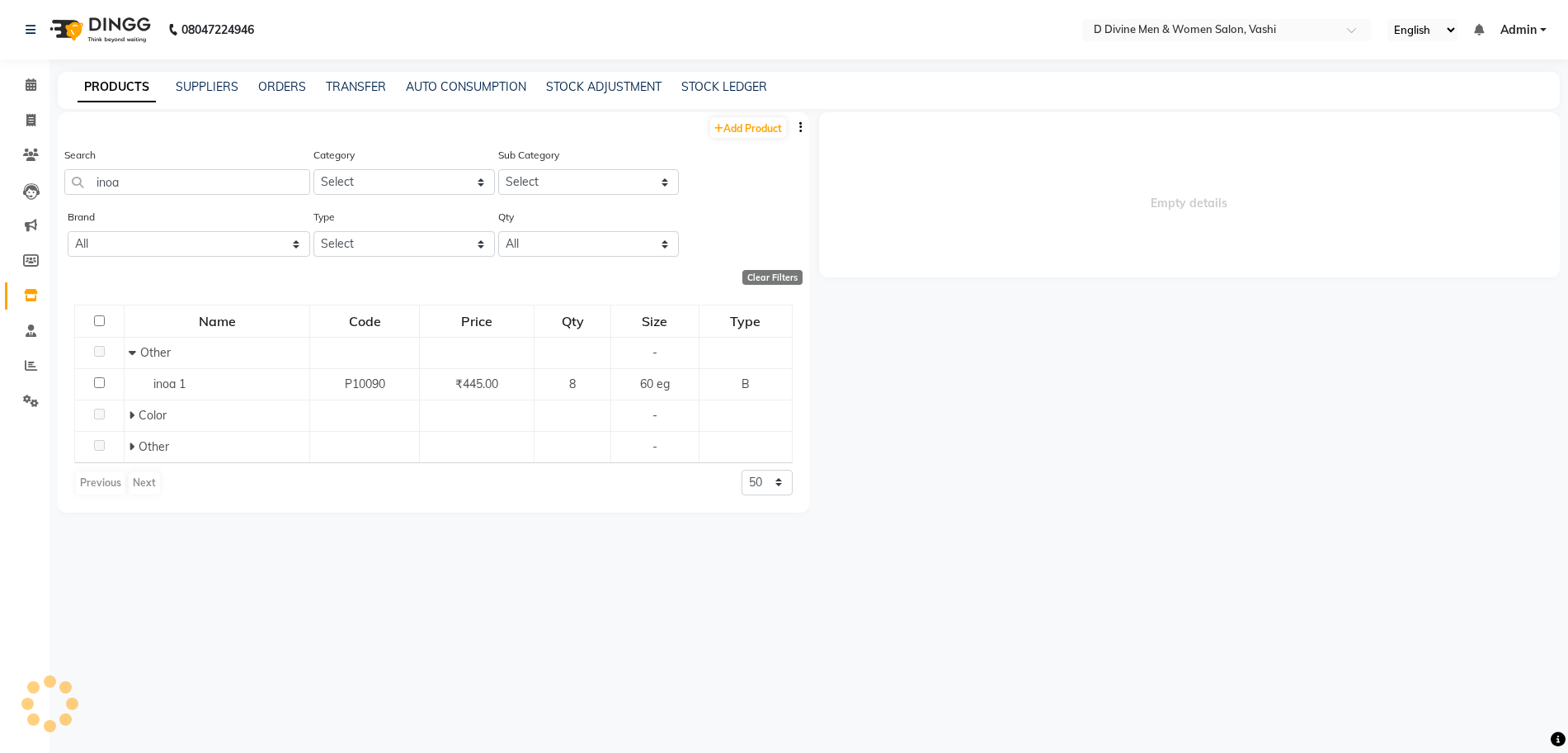
select select
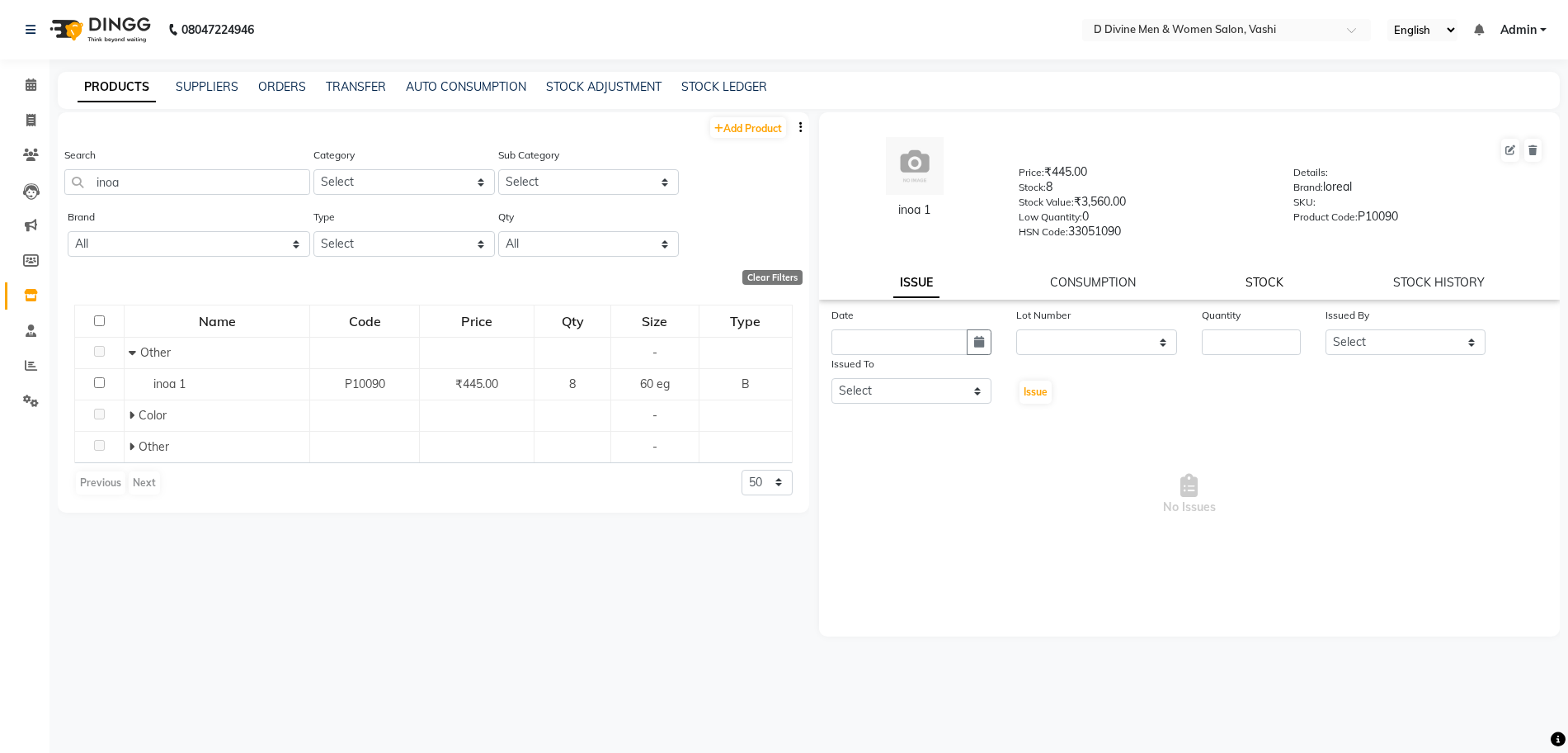
click at [1262, 284] on link "STOCK" at bounding box center [1264, 282] width 37 height 15
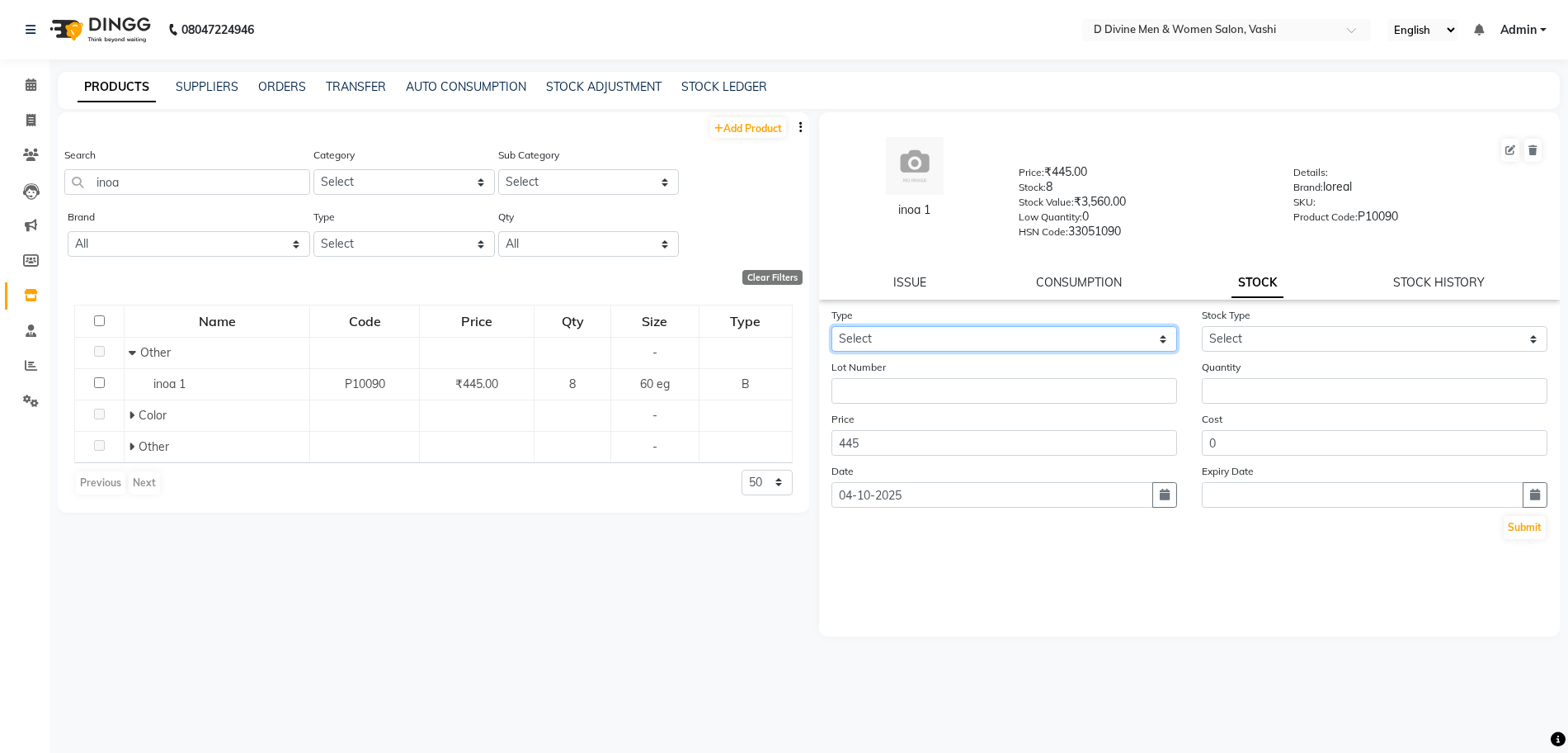
click at [918, 341] on select "Select In Out" at bounding box center [1004, 339] width 346 height 25
select select "out"
click at [831, 326] on select "Select In Out" at bounding box center [1004, 339] width 346 height 25
select select
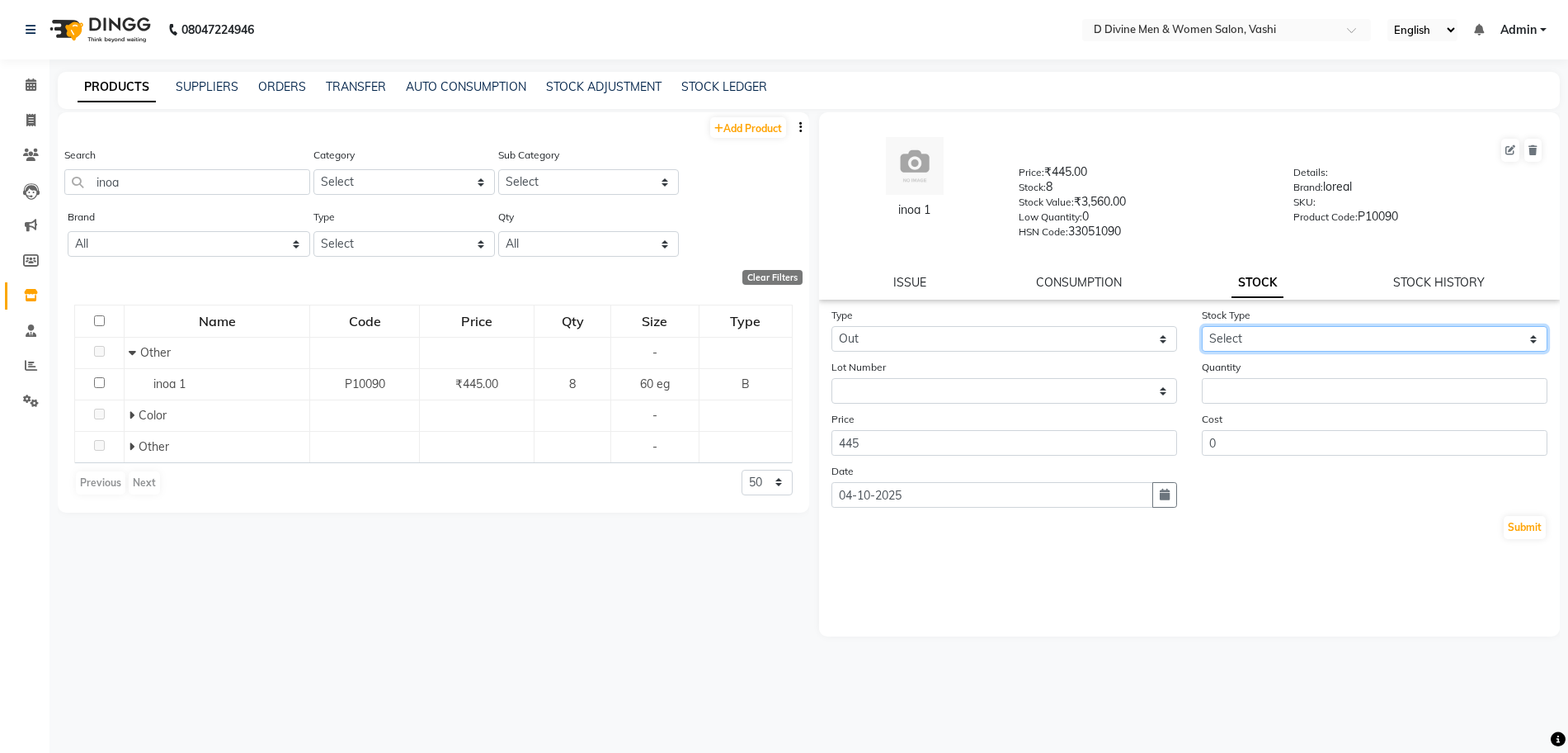
click at [1230, 342] on select "Select Internal Use Damaged Expired Adjustment Return Other" at bounding box center [1375, 339] width 346 height 25
select select "internal use"
click at [1202, 326] on select "Select Internal Use Damaged Expired Adjustment Return Other" at bounding box center [1375, 339] width 346 height 25
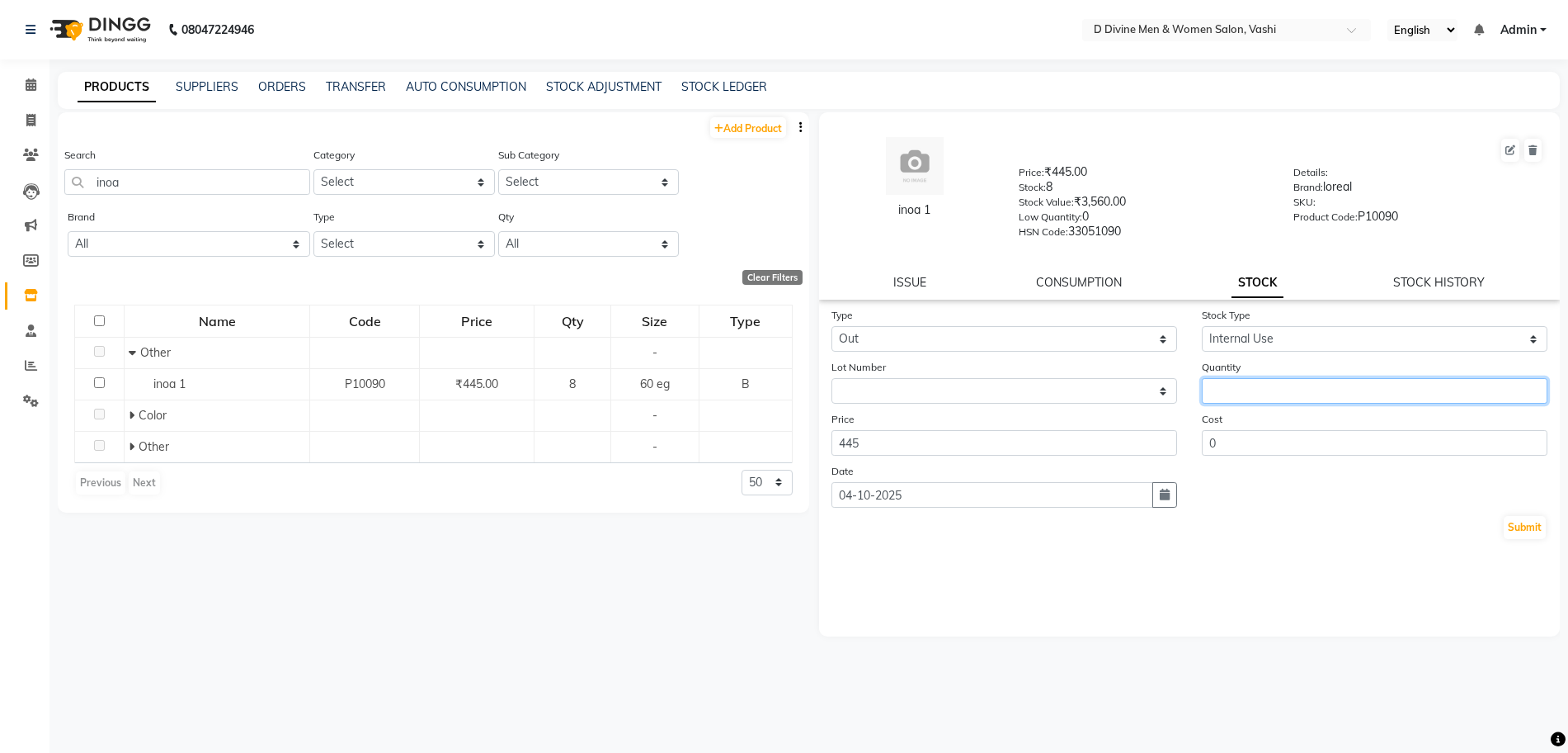
click at [1228, 384] on input "number" at bounding box center [1375, 390] width 346 height 25
type input "1"
click at [1532, 520] on button "Submit" at bounding box center [1525, 527] width 42 height 23
select select
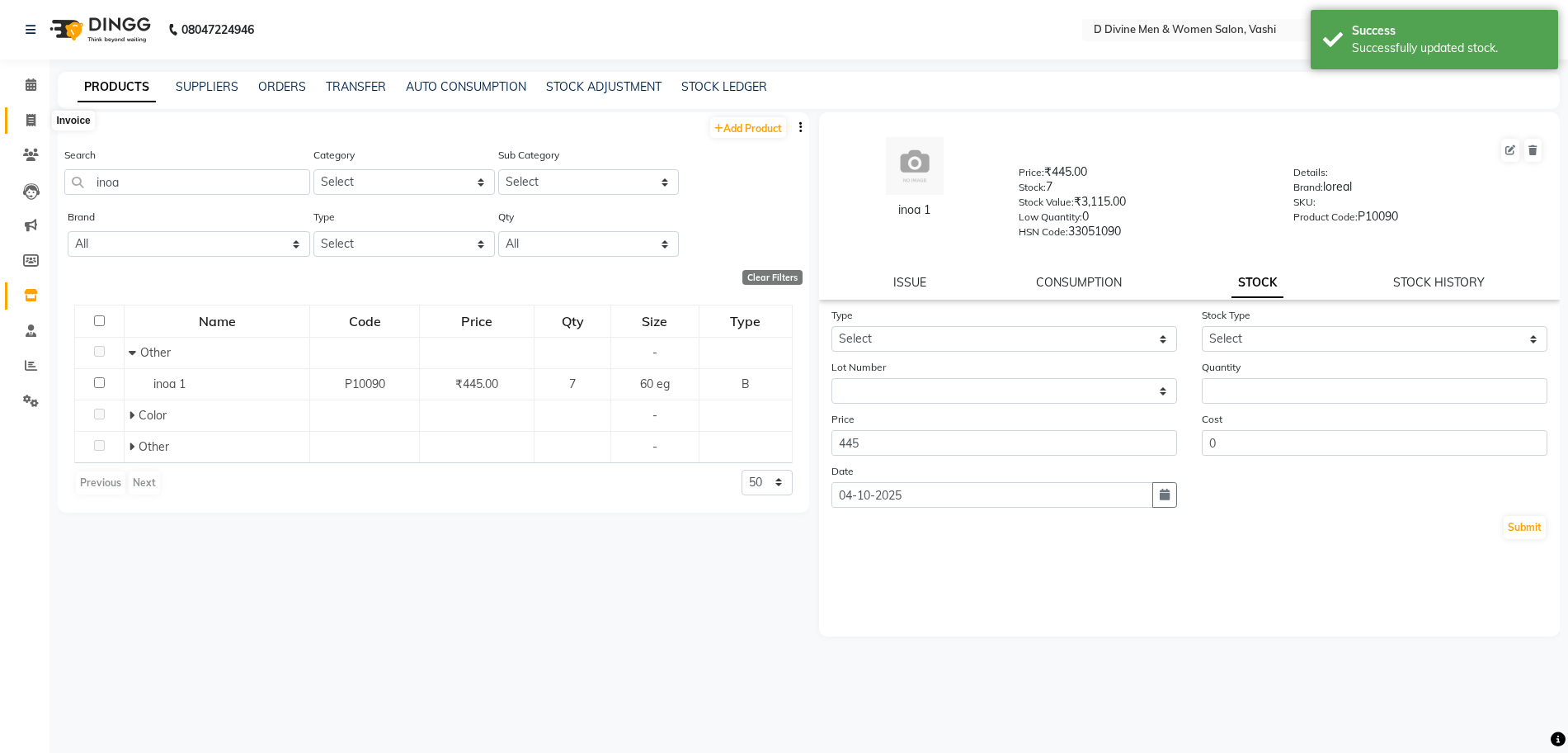
drag, startPoint x: 20, startPoint y: 122, endPoint x: 43, endPoint y: 130, distance: 24.4
click at [20, 122] on span at bounding box center [31, 121] width 29 height 19
select select "service"
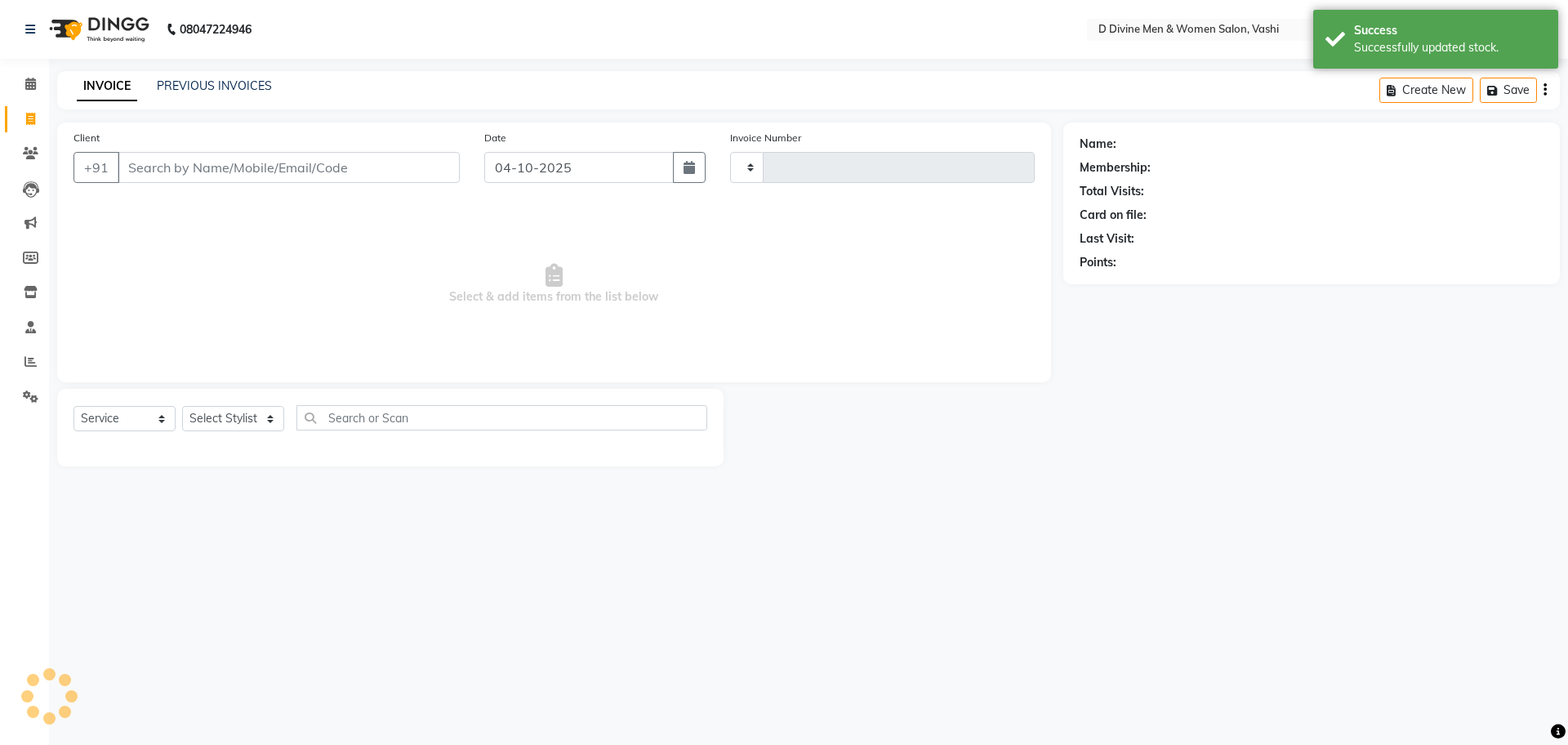
type input "3927"
select select "718"
select select "10981"
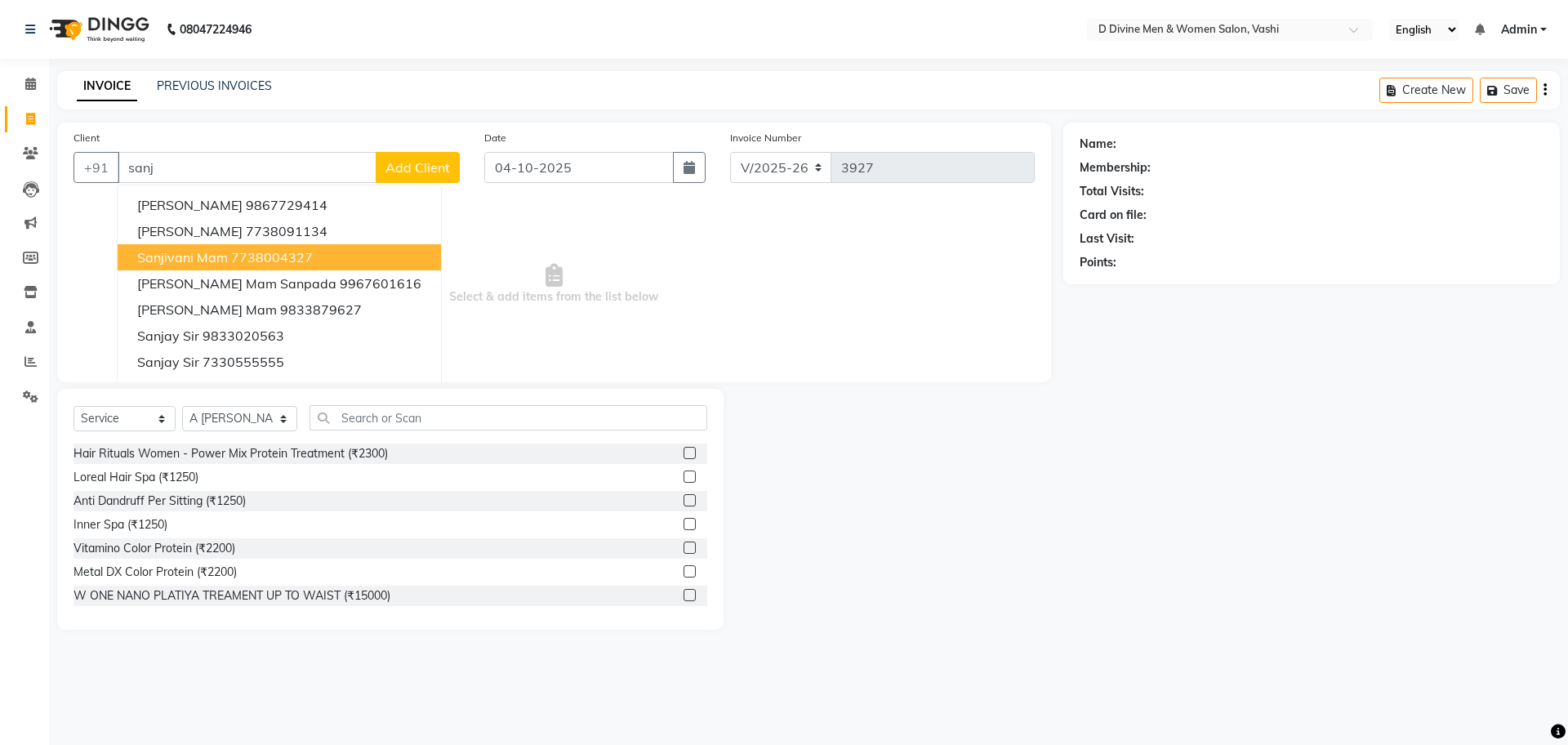
click at [215, 258] on span "sanjivani mam" at bounding box center [183, 257] width 91 height 17
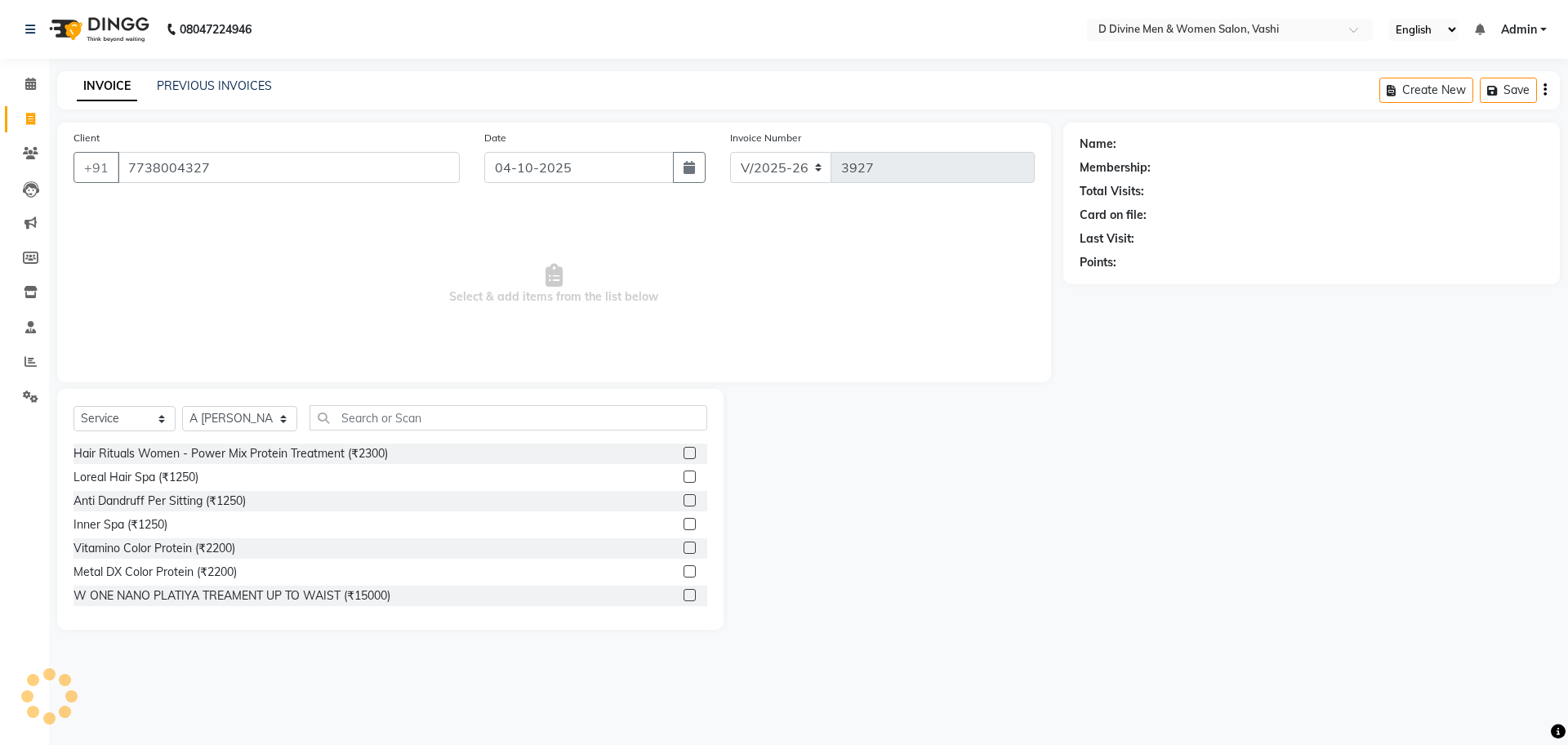
type input "7738004327"
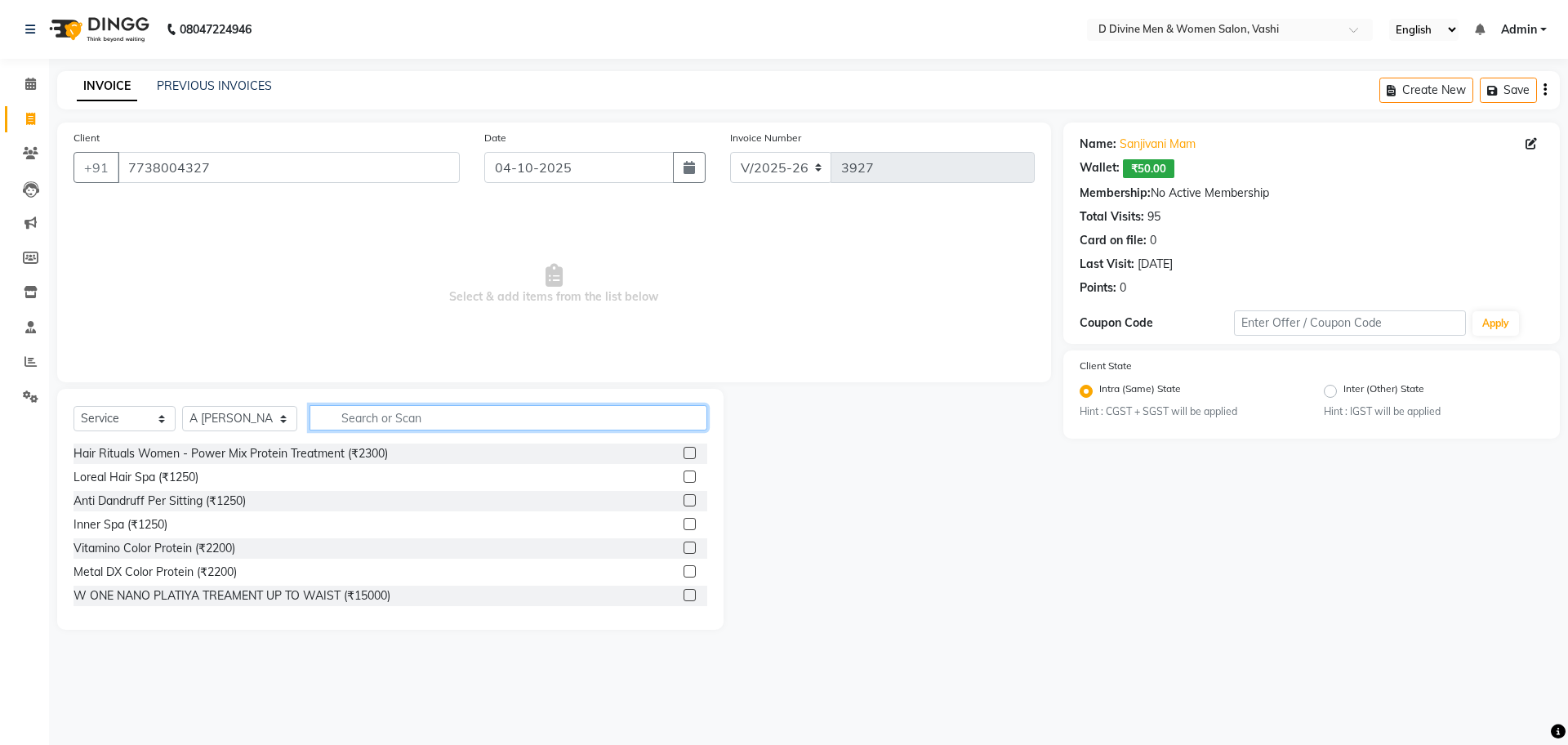
click at [310, 418] on input "text" at bounding box center [508, 417] width 398 height 25
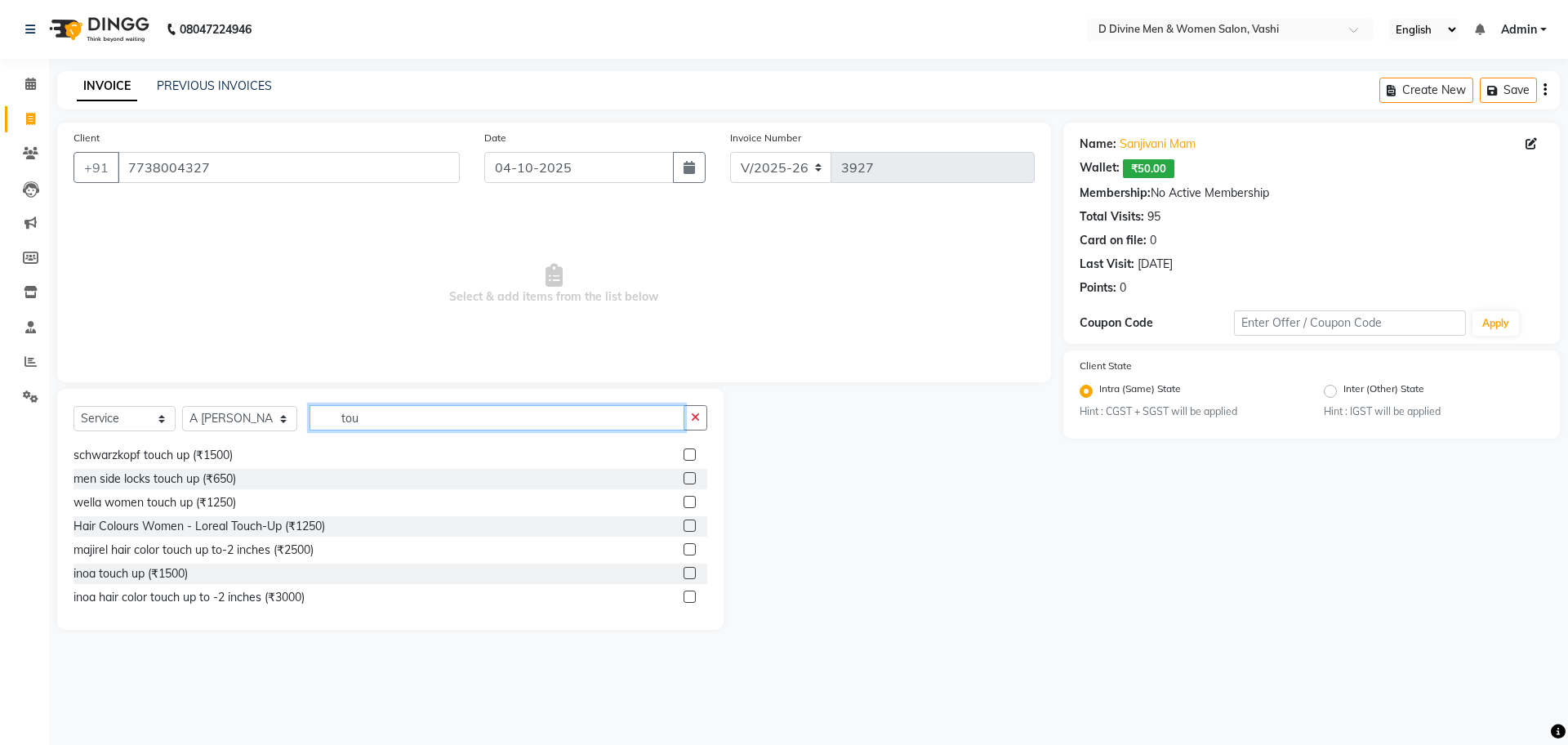
scroll to position [121, 0]
type input "tou"
click at [684, 571] on label at bounding box center [689, 568] width 12 height 12
click at [684, 571] on input "checkbox" at bounding box center [688, 569] width 10 height 10
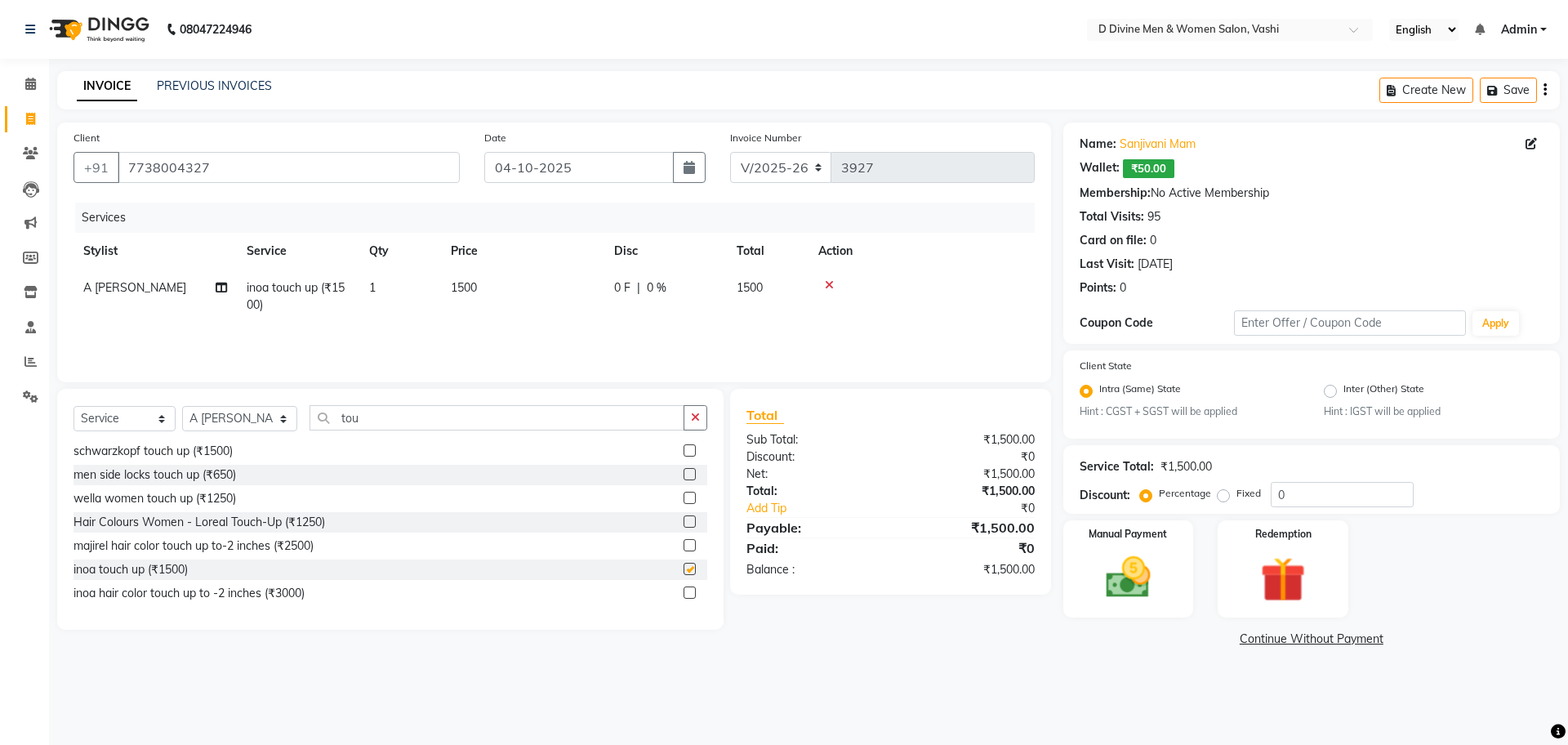
checkbox input "false"
drag, startPoint x: 668, startPoint y: 268, endPoint x: 666, endPoint y: 289, distance: 21.1
click at [668, 270] on table "Stylist Service Qty Price Disc Total Action A [PERSON_NAME] [PERSON_NAME] touch…" at bounding box center [554, 278] width 961 height 91
click at [665, 295] on span "0 %" at bounding box center [656, 288] width 19 height 17
click at [698, 289] on input "0" at bounding box center [715, 291] width 49 height 25
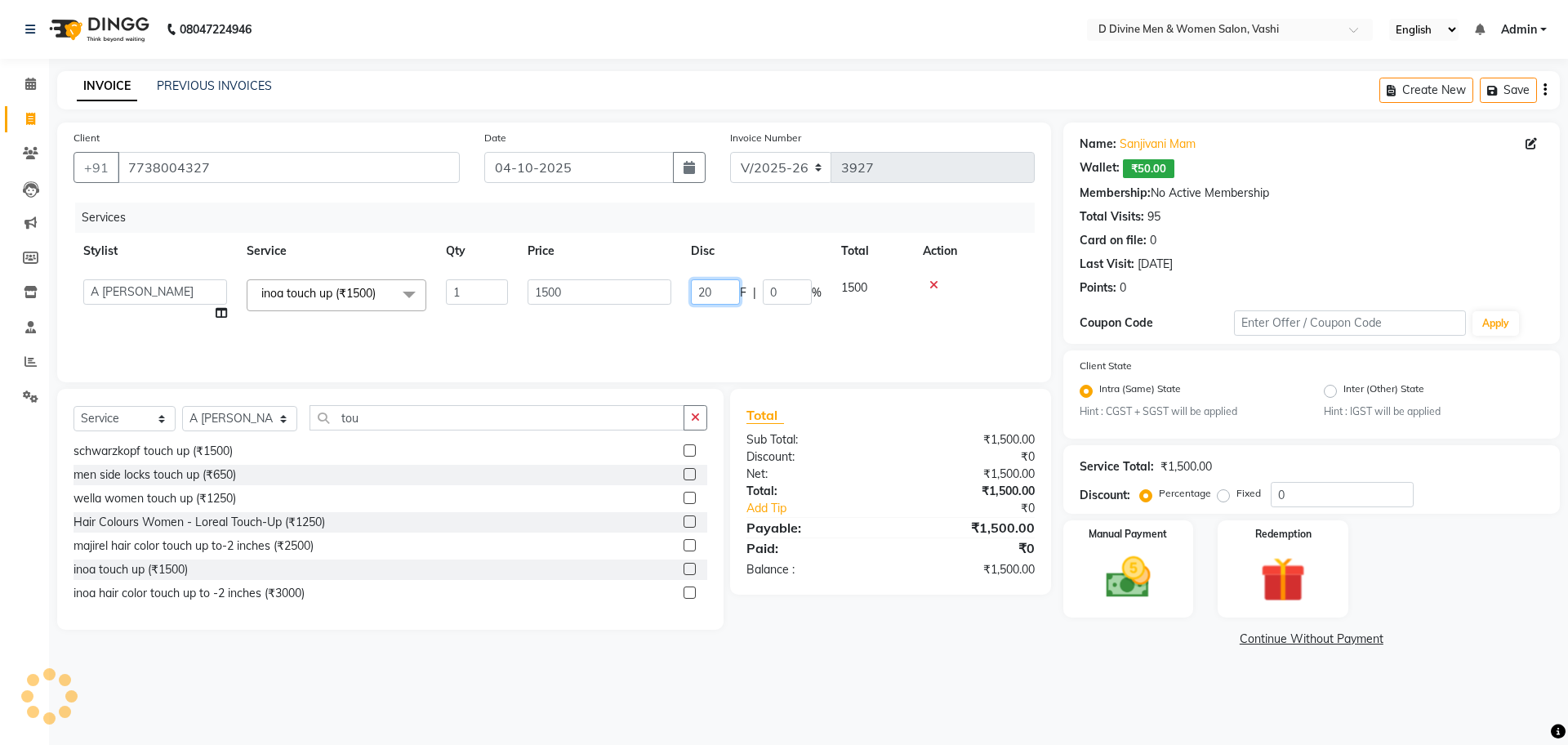
type input "250"
click at [697, 288] on input "250" at bounding box center [715, 291] width 49 height 25
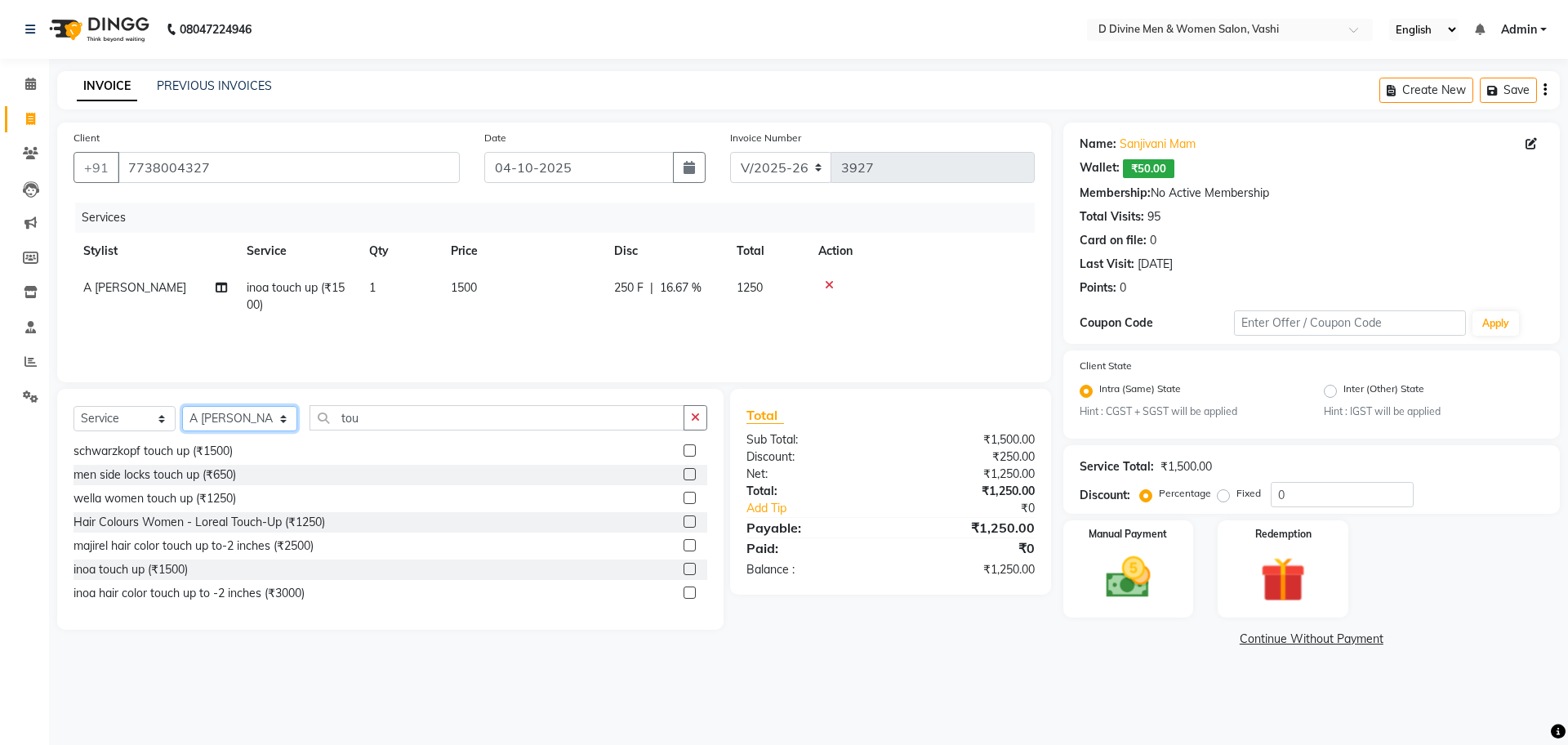
click at [244, 419] on select "Select Stylist A [PERSON_NAME] [PERSON_NAME] Divine salon [PERSON_NAME] [PERSON…" at bounding box center [239, 417] width 115 height 25
select select "10986"
click at [182, 405] on select "Select Stylist A [PERSON_NAME] [PERSON_NAME] Divine salon [PERSON_NAME] [PERSON…" at bounding box center [239, 417] width 115 height 25
click at [381, 432] on div "Select Service Product Membership Package Voucher Prepaid Gift Card Select Styl…" at bounding box center [390, 424] width 634 height 38
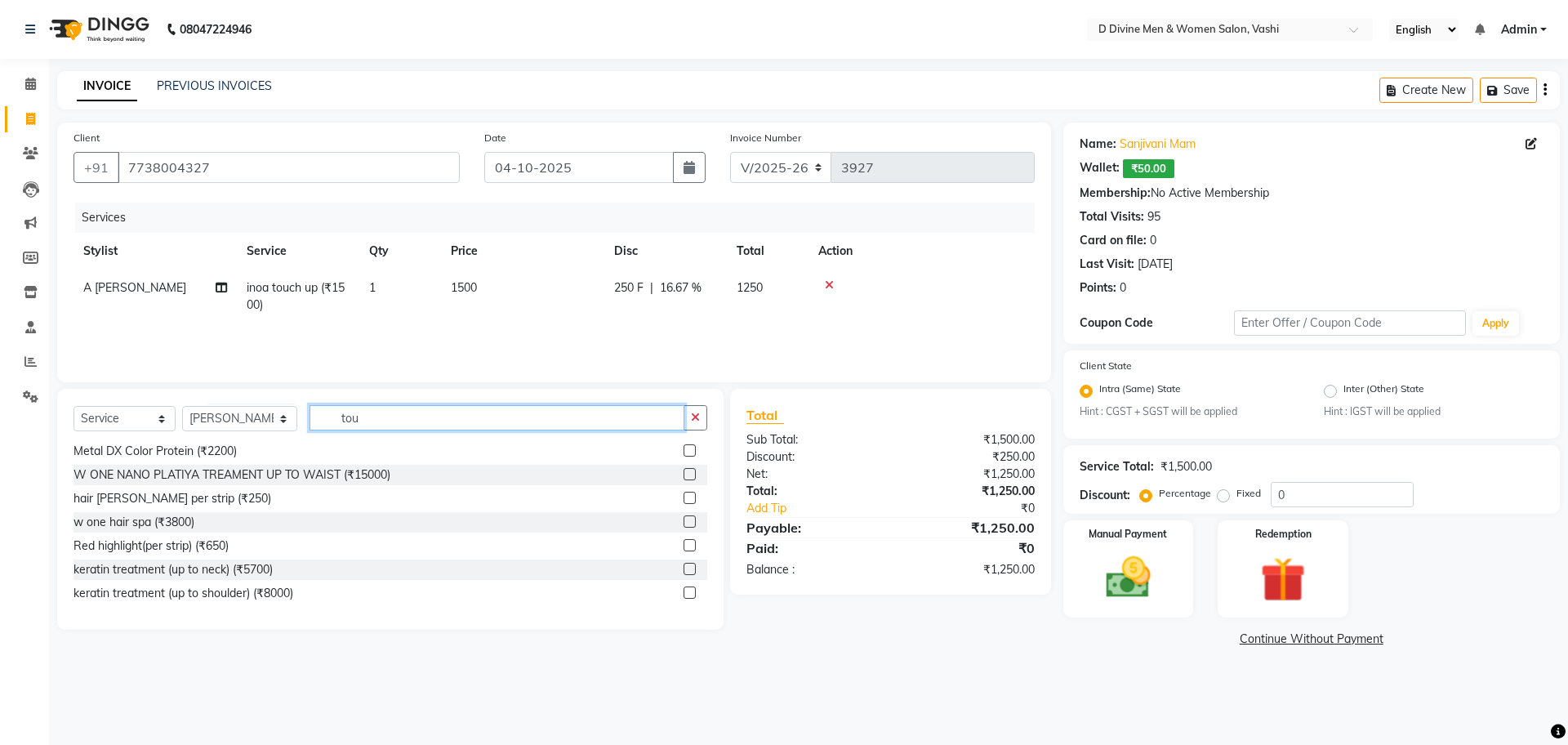
click at [392, 415] on input "tou" at bounding box center [497, 417] width 375 height 25
type input "t"
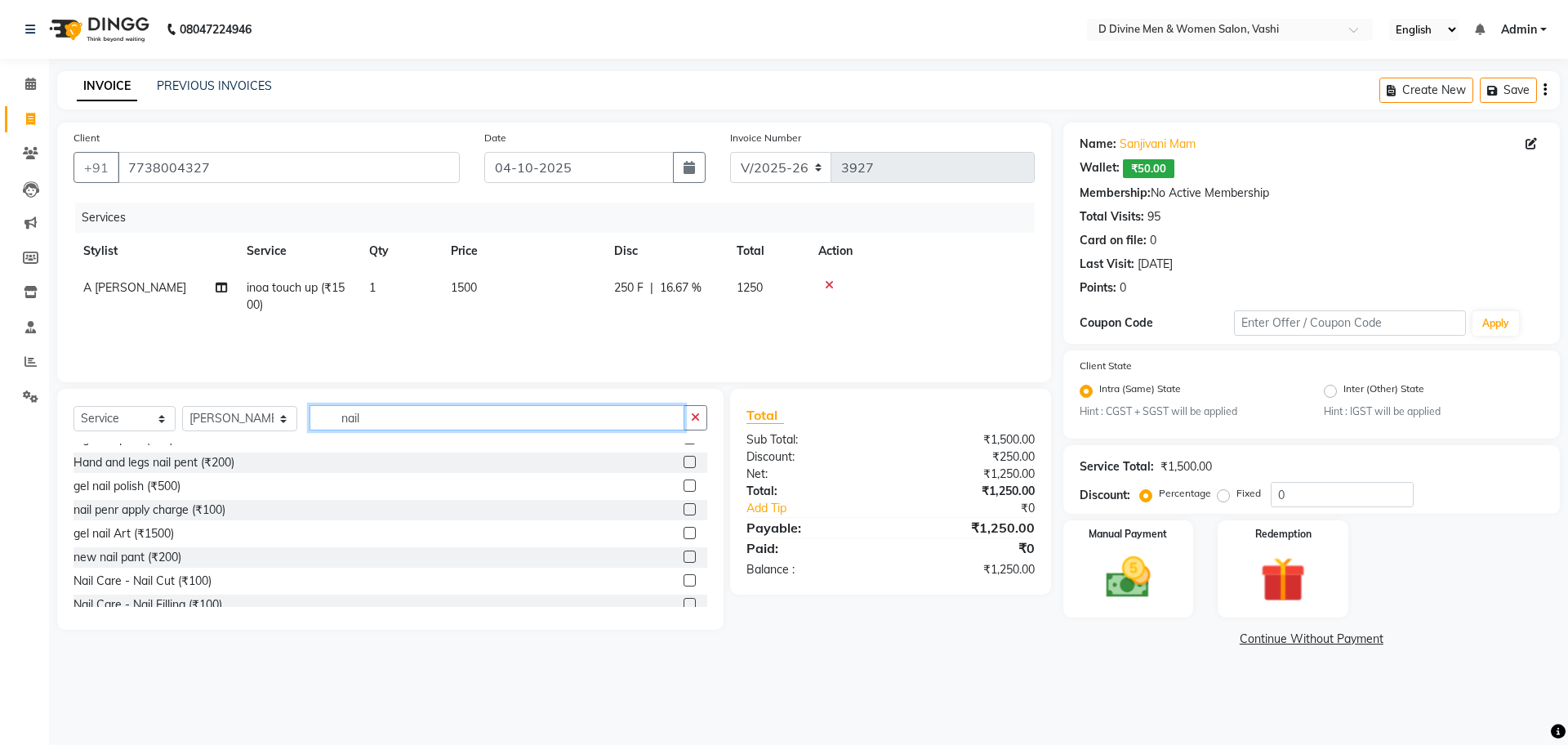
scroll to position [73, 0]
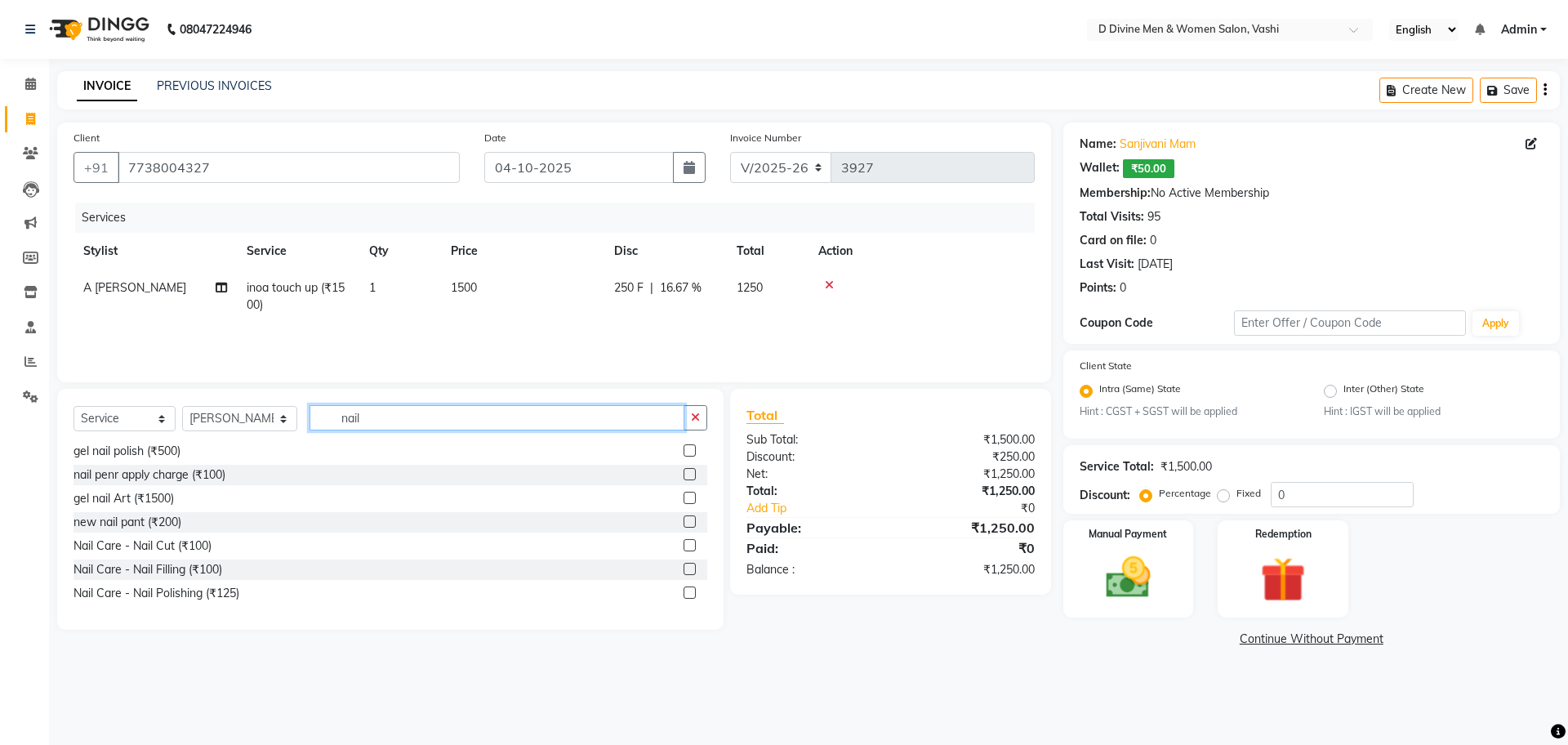
type input "nail"
click at [684, 597] on label at bounding box center [689, 592] width 12 height 12
click at [684, 597] on input "checkbox" at bounding box center [688, 593] width 10 height 10
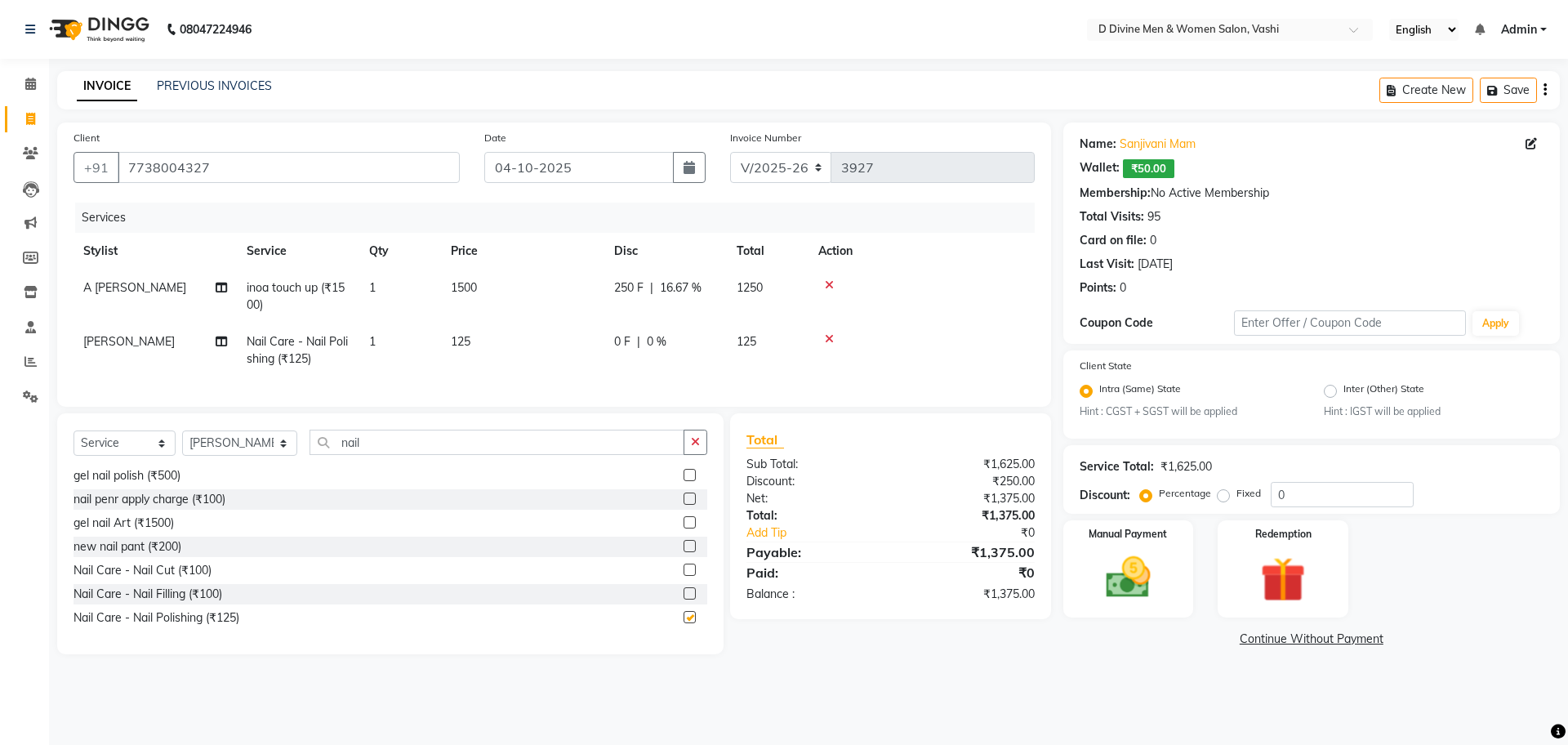
checkbox input "false"
click at [636, 353] on td "0 F | 0 %" at bounding box center [665, 351] width 122 height 54
select select "10986"
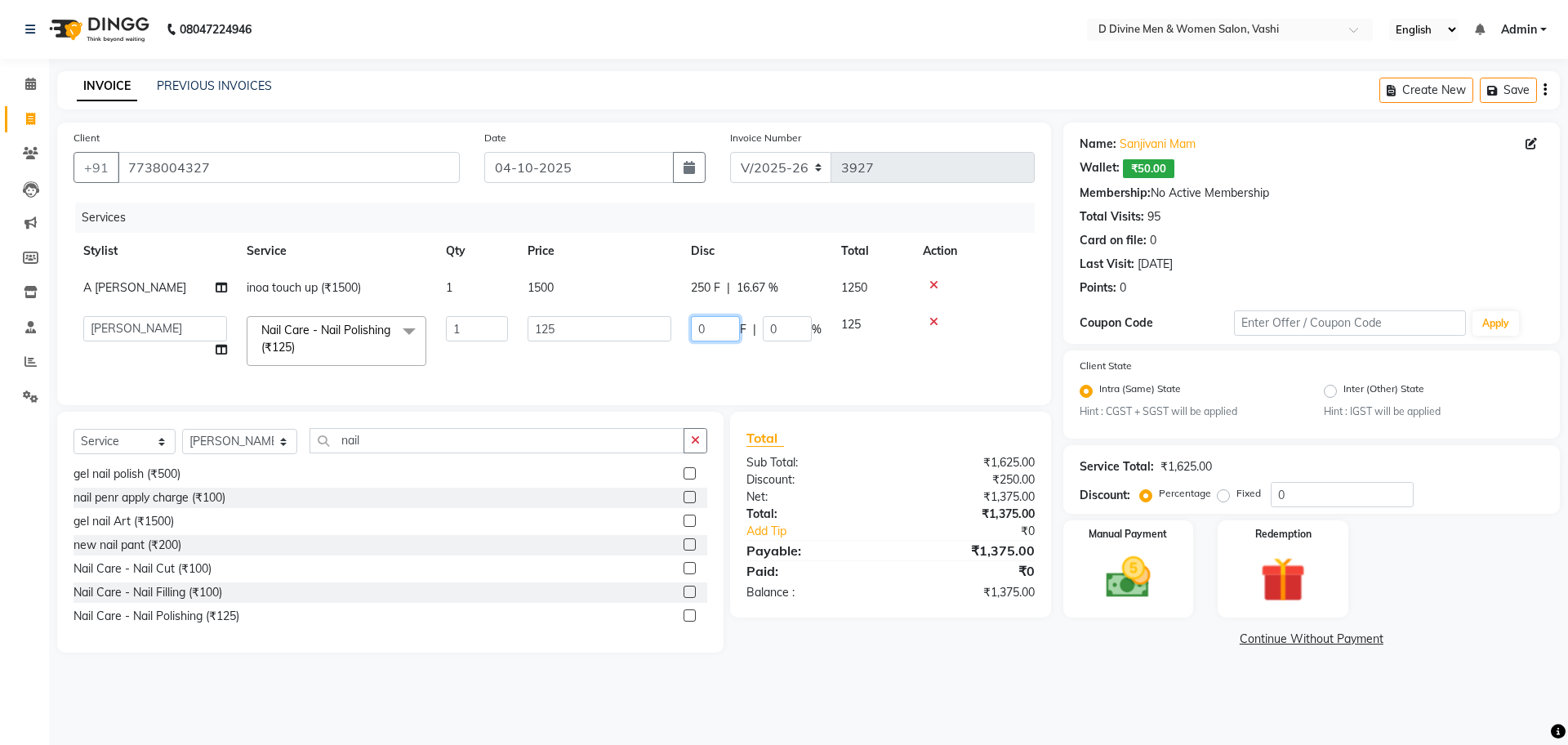
click at [694, 325] on input "0" at bounding box center [715, 328] width 49 height 25
type input "0"
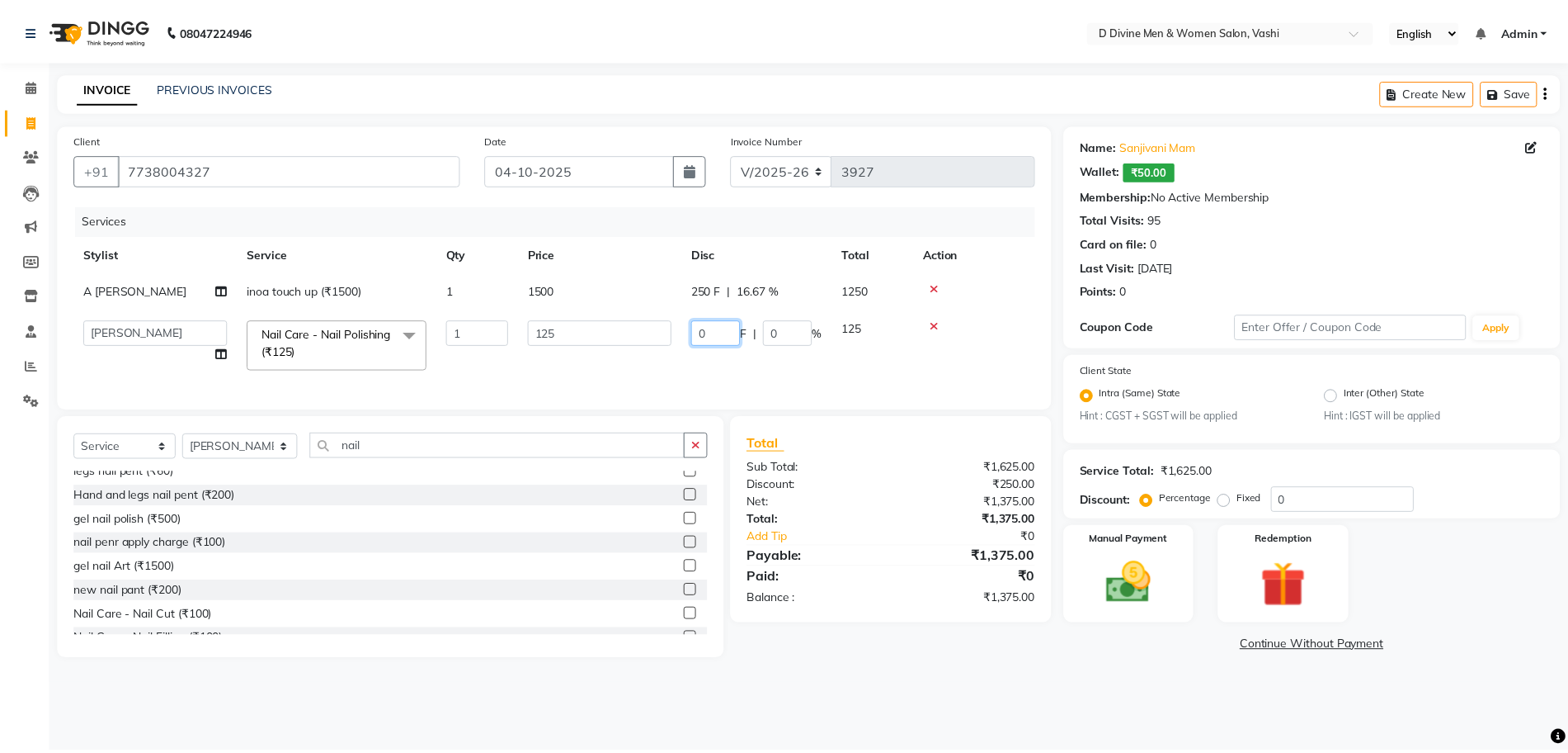
scroll to position [0, 0]
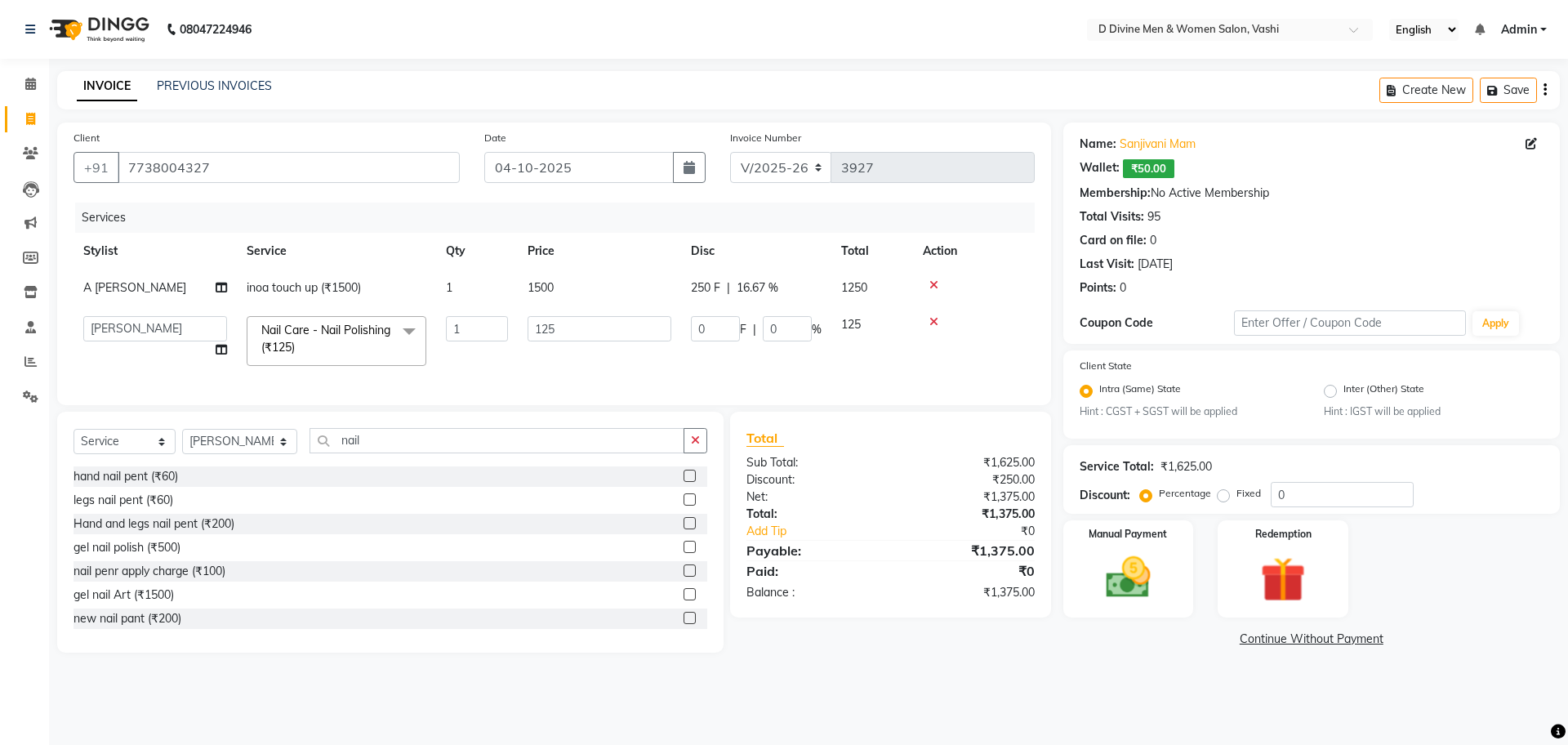
click at [684, 529] on label at bounding box center [689, 522] width 12 height 12
click at [684, 529] on input "checkbox" at bounding box center [688, 523] width 10 height 10
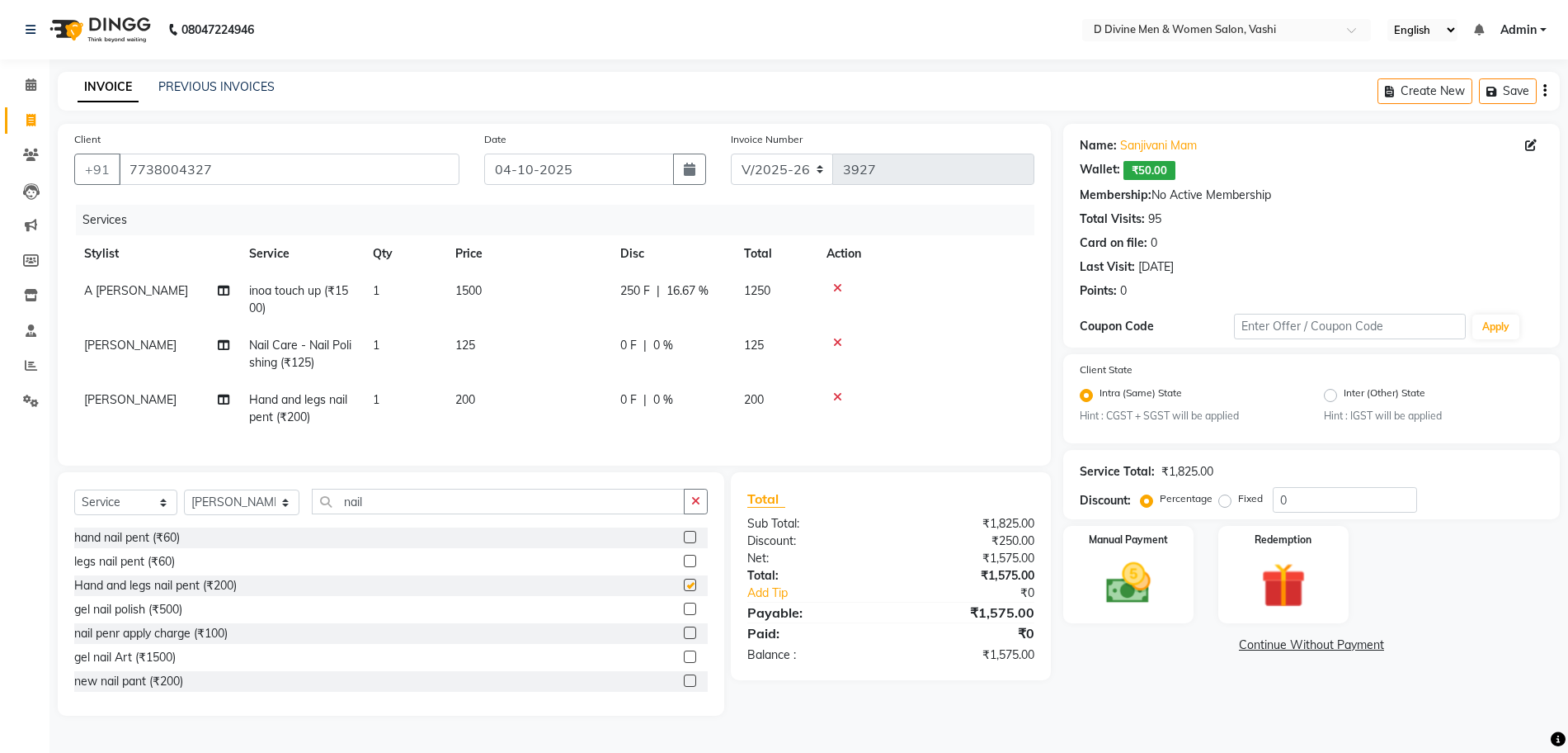
checkbox input "false"
click at [837, 340] on icon at bounding box center [838, 342] width 9 height 11
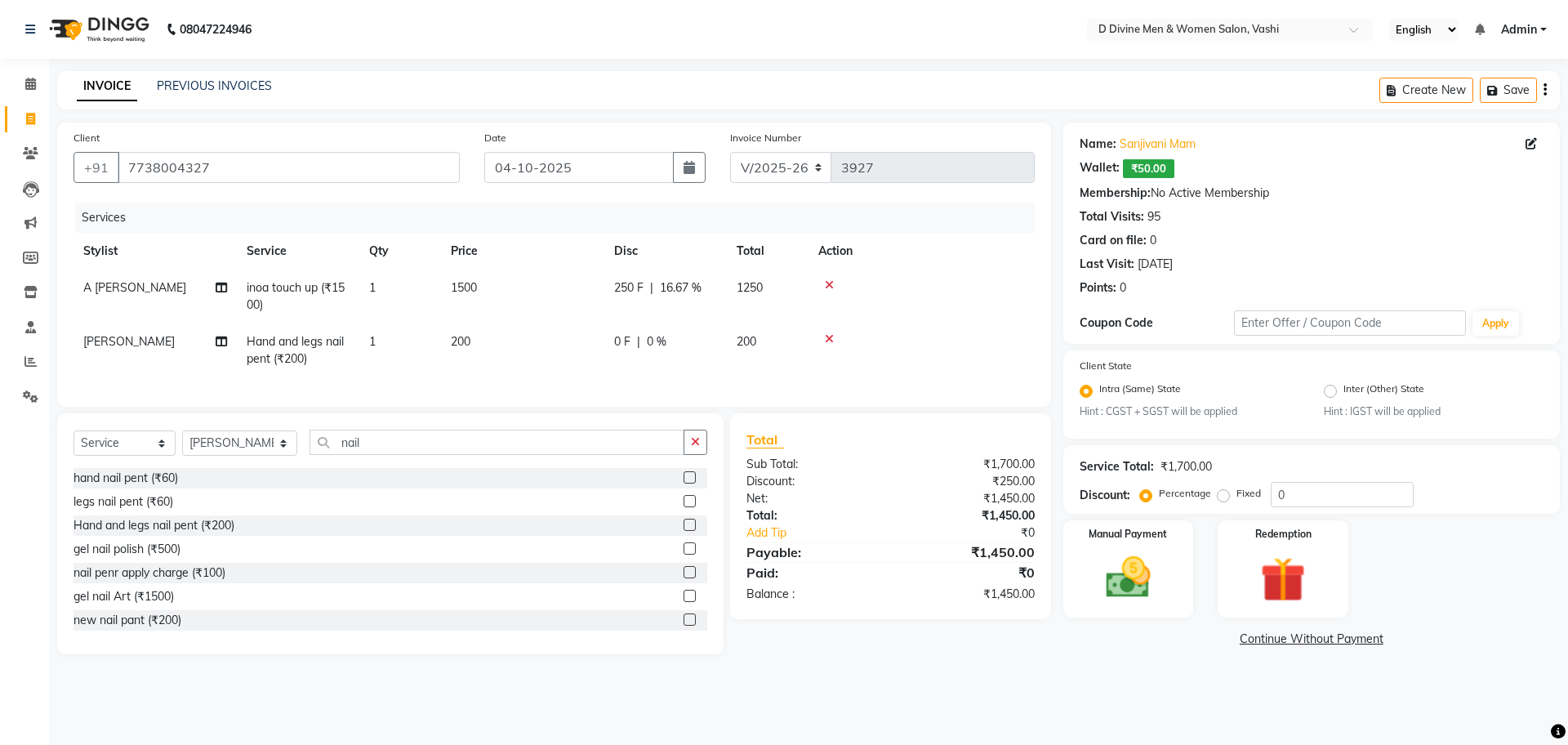
click at [623, 343] on span "0 F" at bounding box center [623, 341] width 17 height 17
select select "10986"
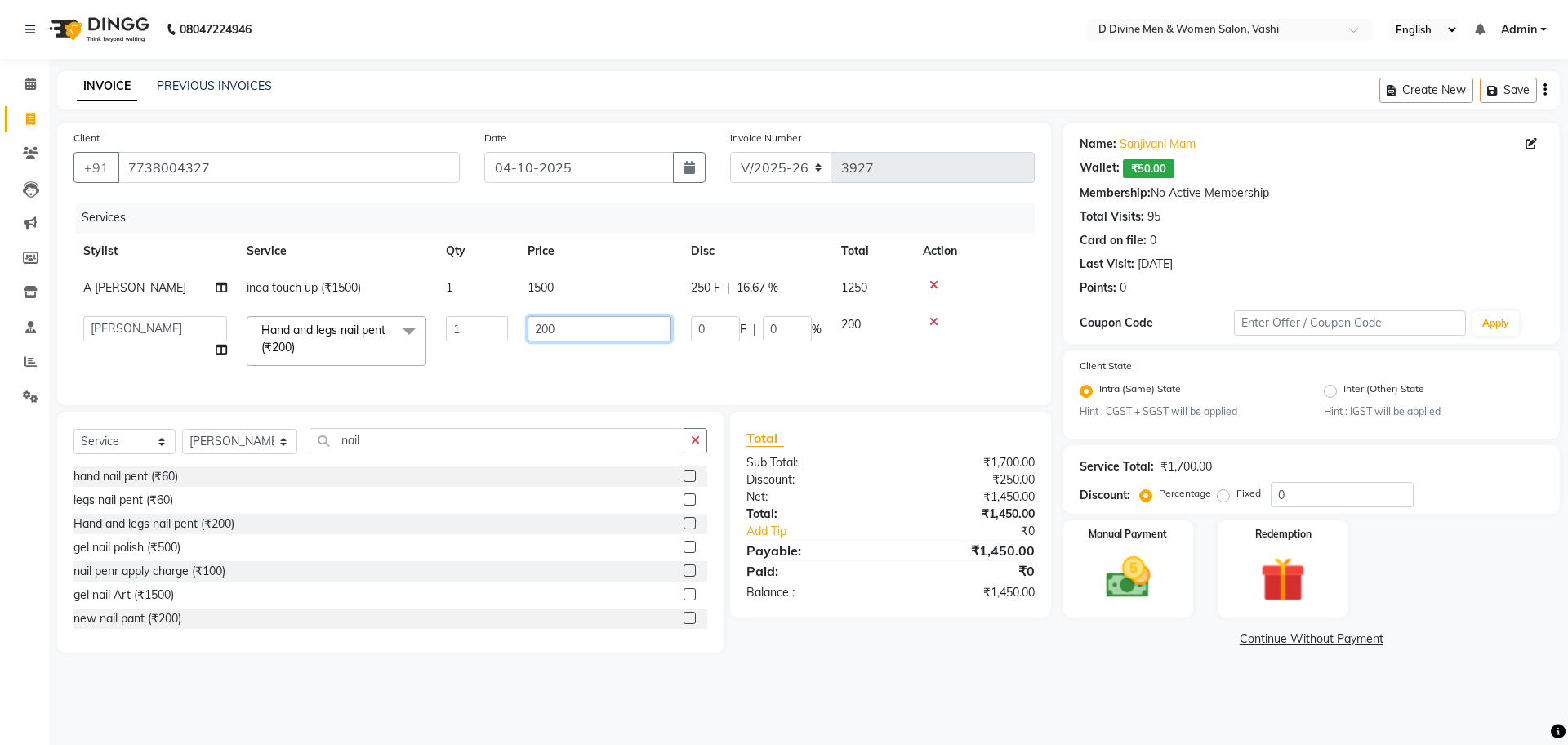
click at [568, 325] on input "200" at bounding box center [599, 328] width 144 height 25
type input "250"
click at [662, 289] on tr "A [PERSON_NAME] [PERSON_NAME] touch up (₹1500) 1 1500 250 F | 16.67 % 1250" at bounding box center [554, 288] width 961 height 37
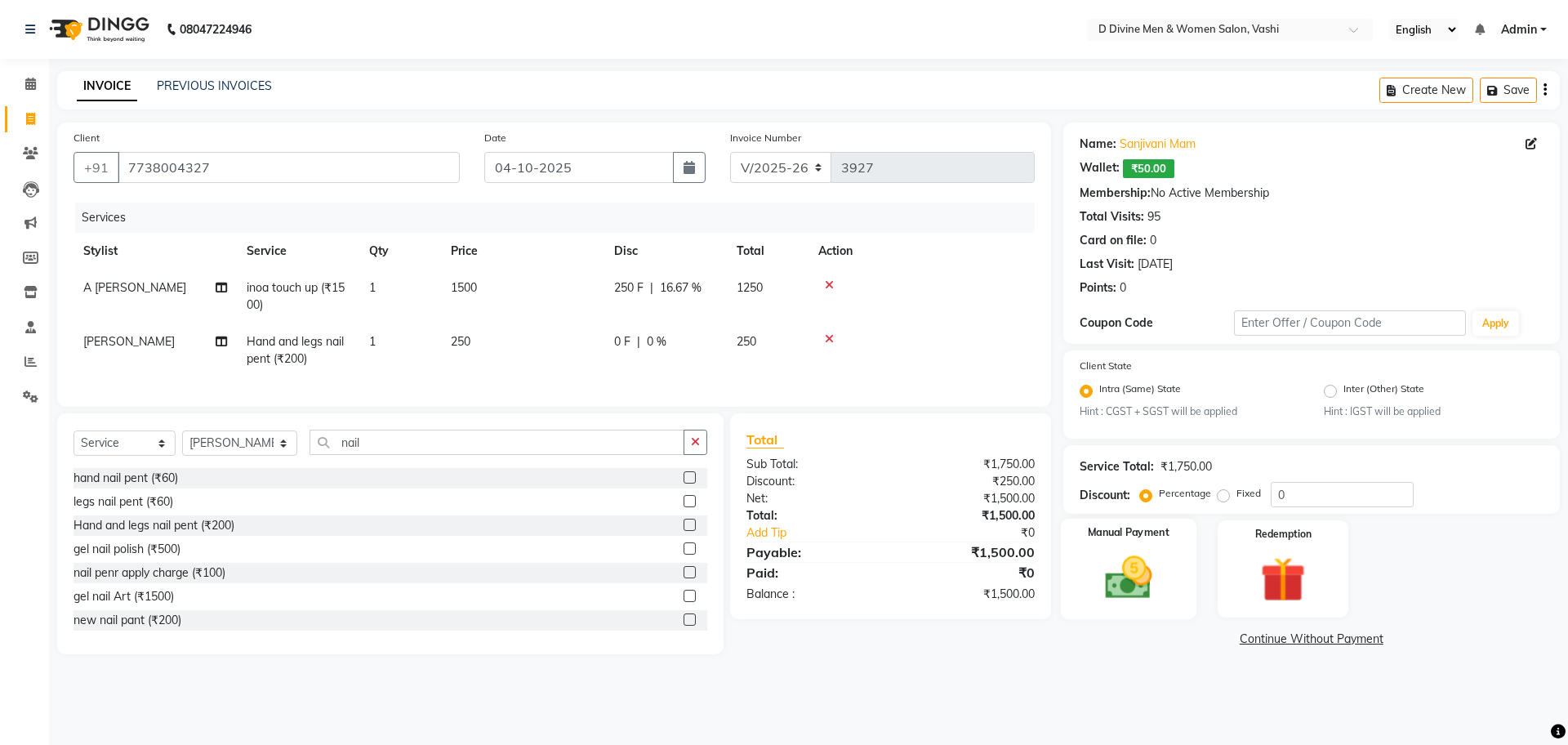
click at [1138, 597] on img at bounding box center [1128, 578] width 76 height 54
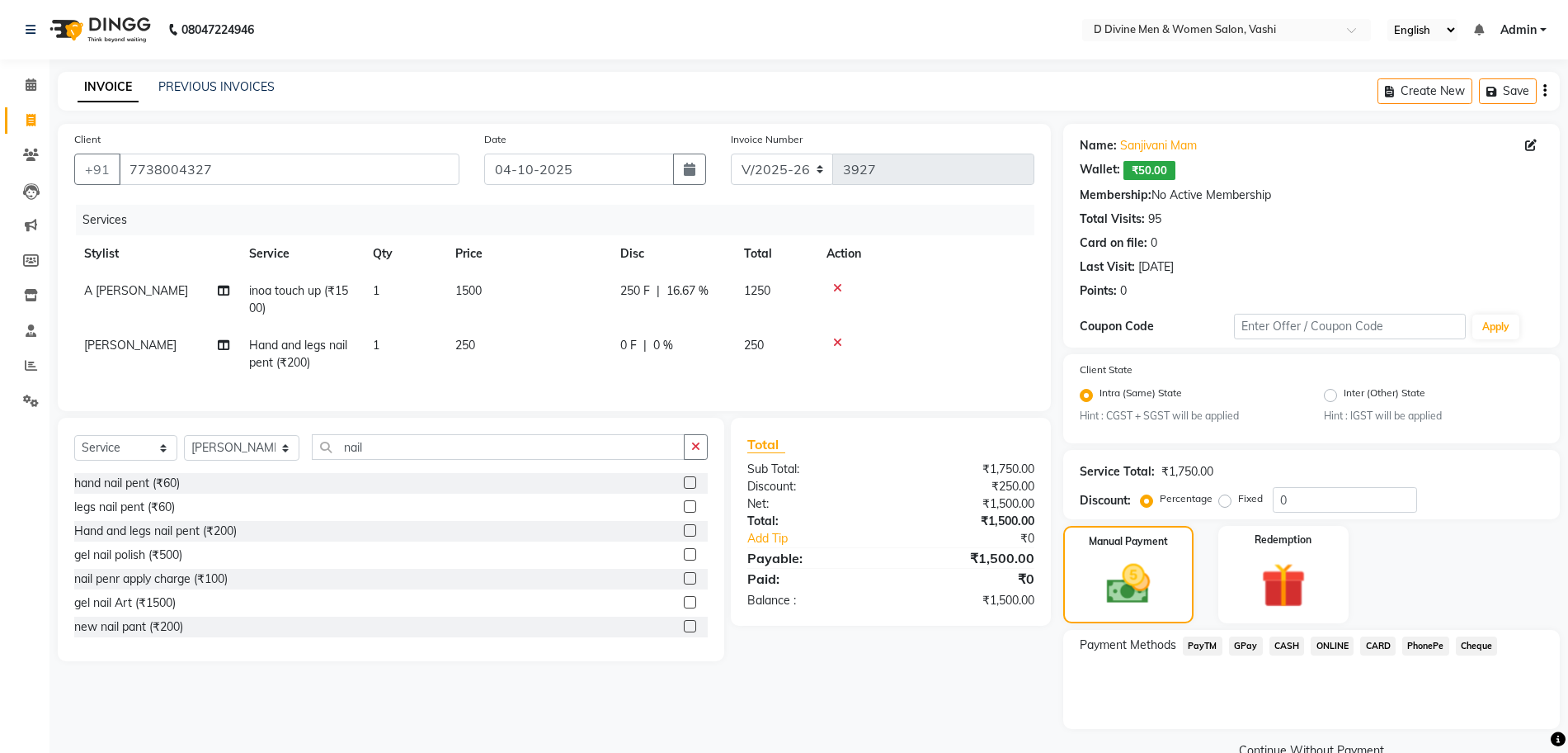
click at [1287, 651] on span "CASH" at bounding box center [1288, 646] width 36 height 19
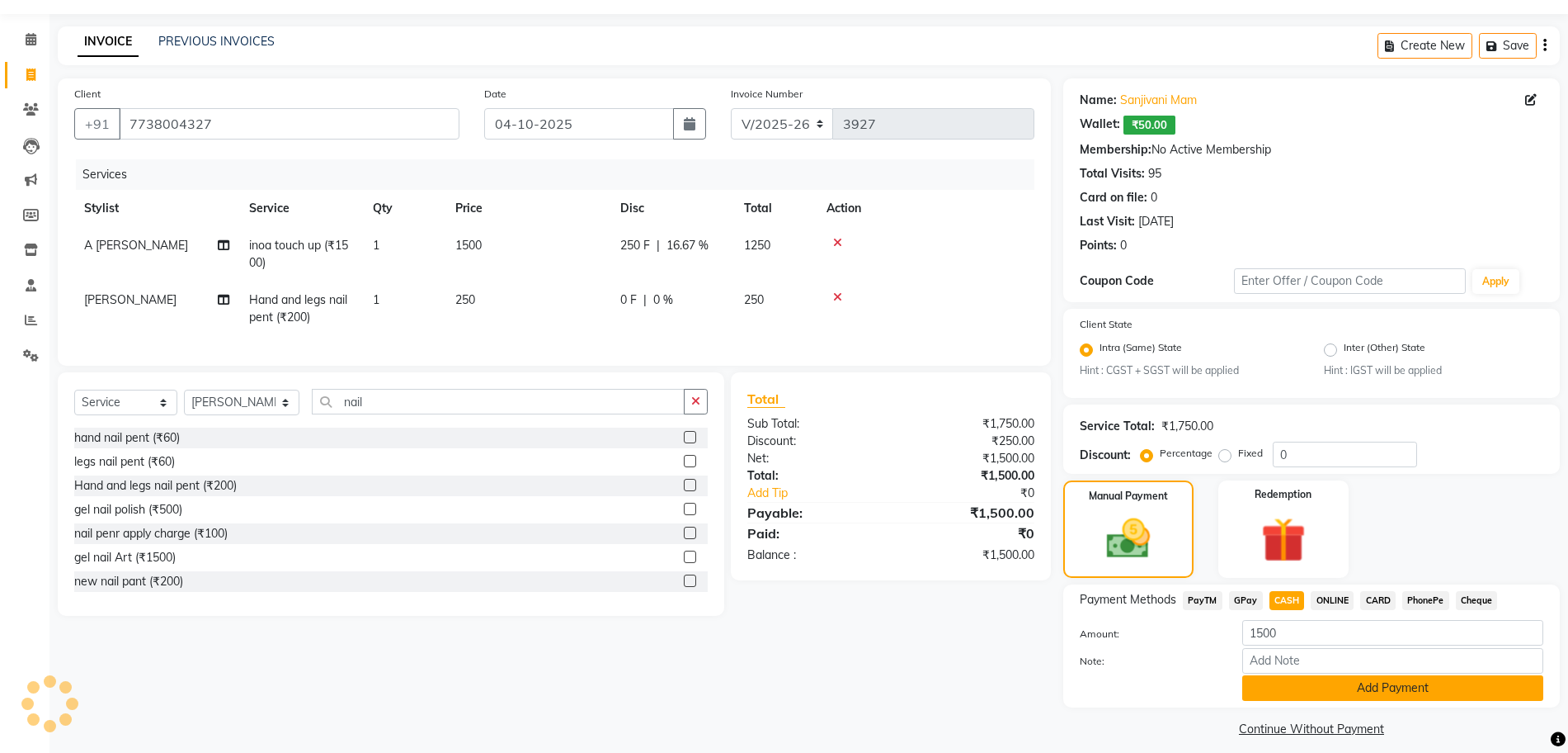
scroll to position [58, 0]
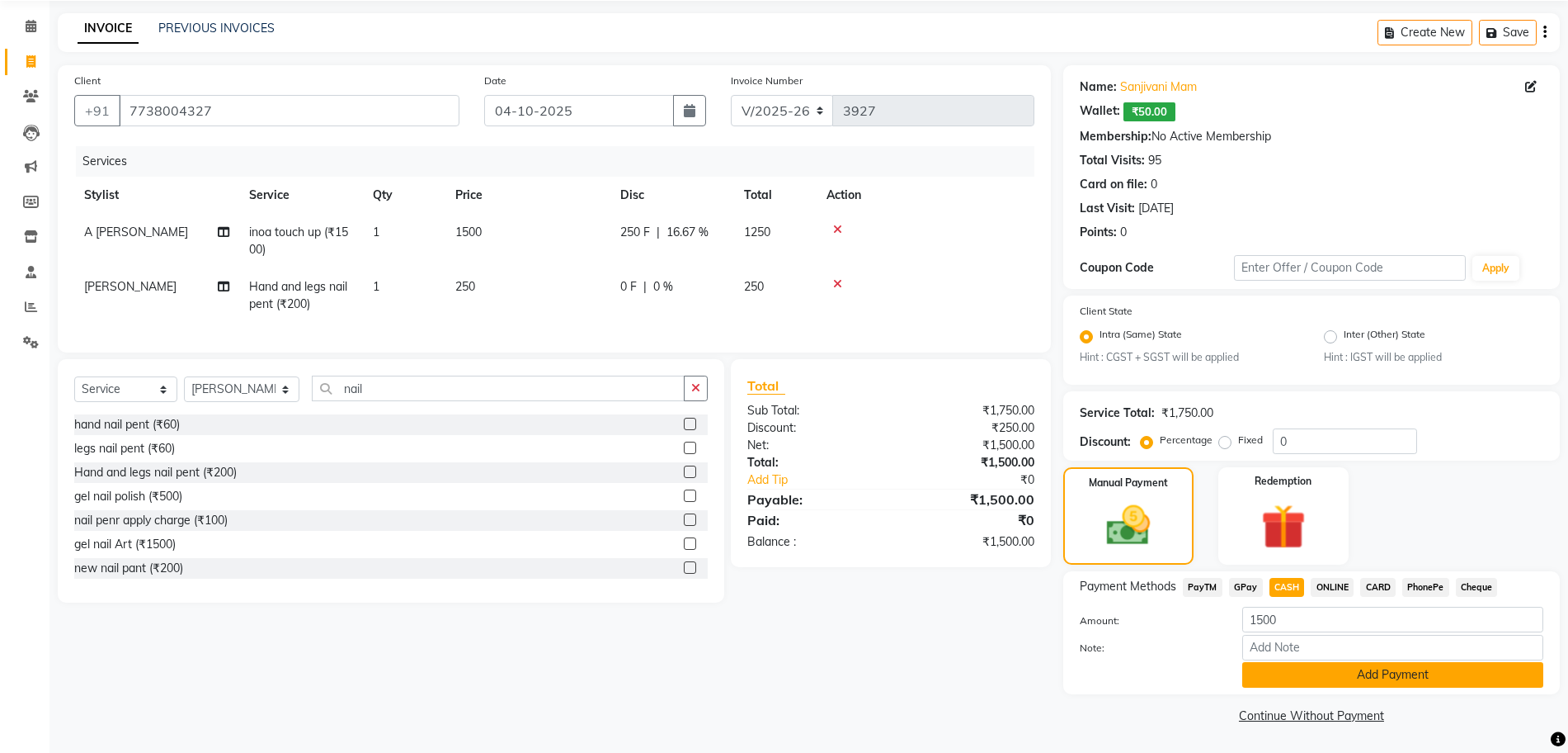
click at [1276, 672] on button "Add Payment" at bounding box center [1393, 674] width 301 height 25
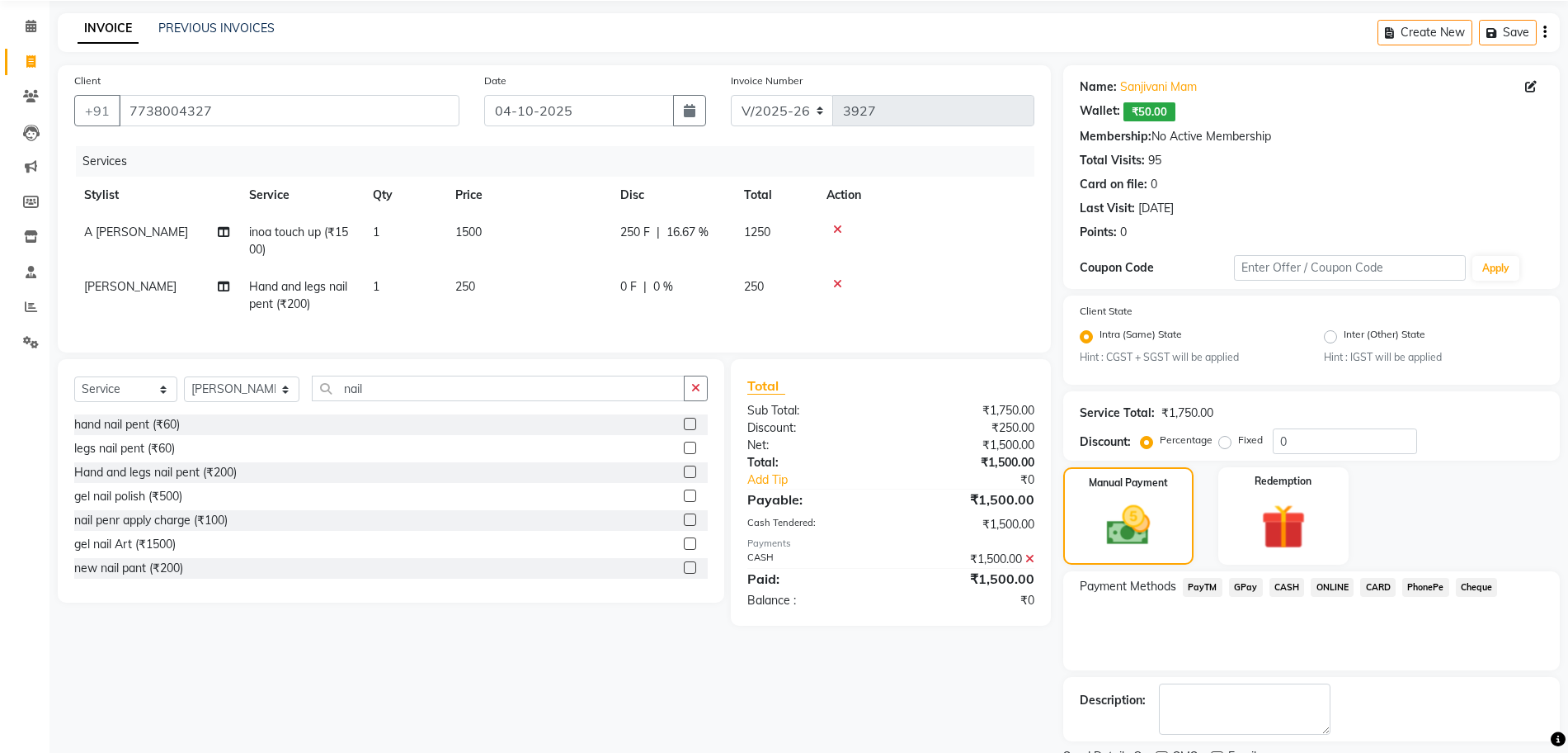
click at [1276, 672] on div "Name: Sanjivani Mam Wallet: ₹50.00 Membership: No Active Membership Total Visit…" at bounding box center [1318, 431] width 509 height 732
click at [1029, 565] on icon at bounding box center [1030, 559] width 9 height 11
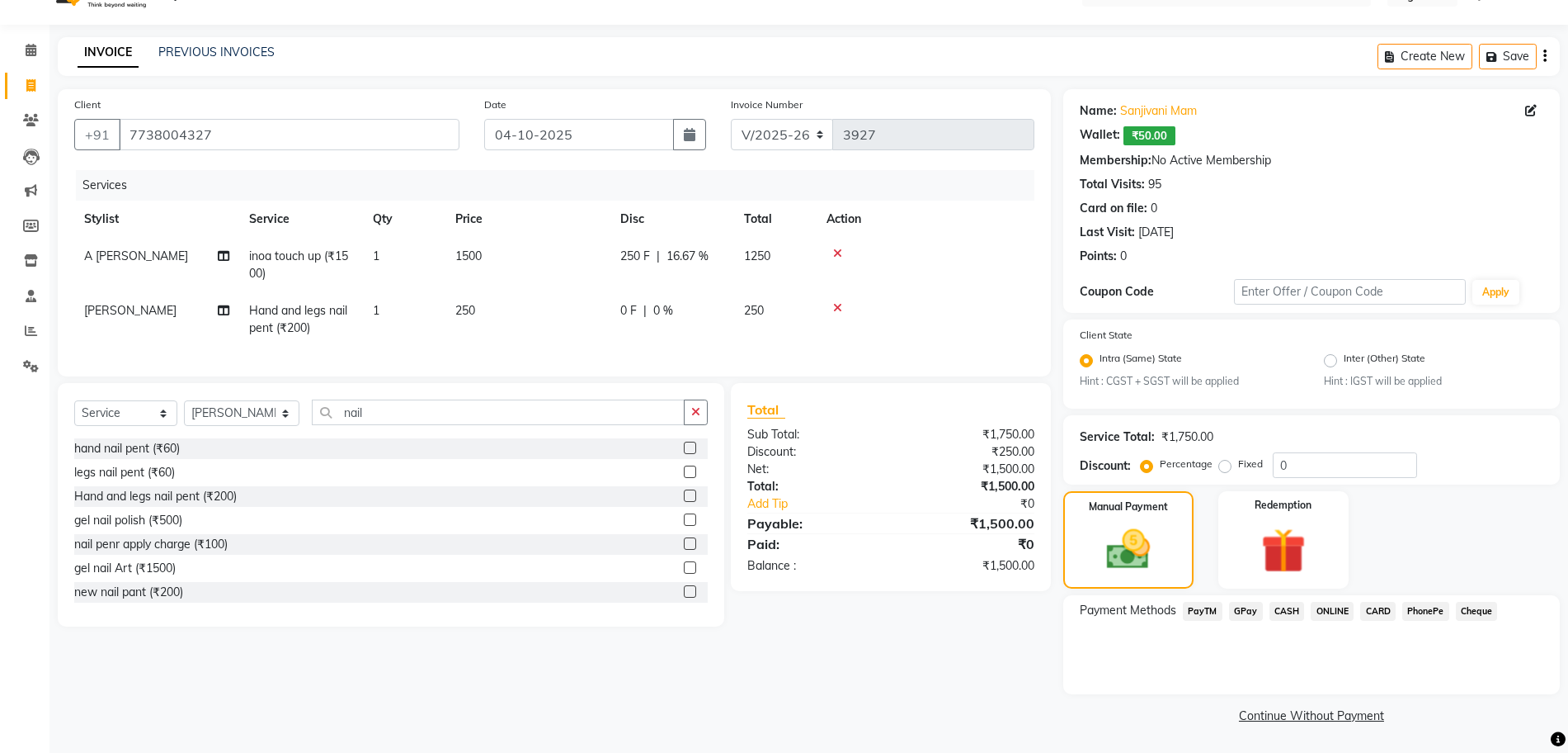
click at [1250, 613] on span "GPay" at bounding box center [1247, 611] width 34 height 19
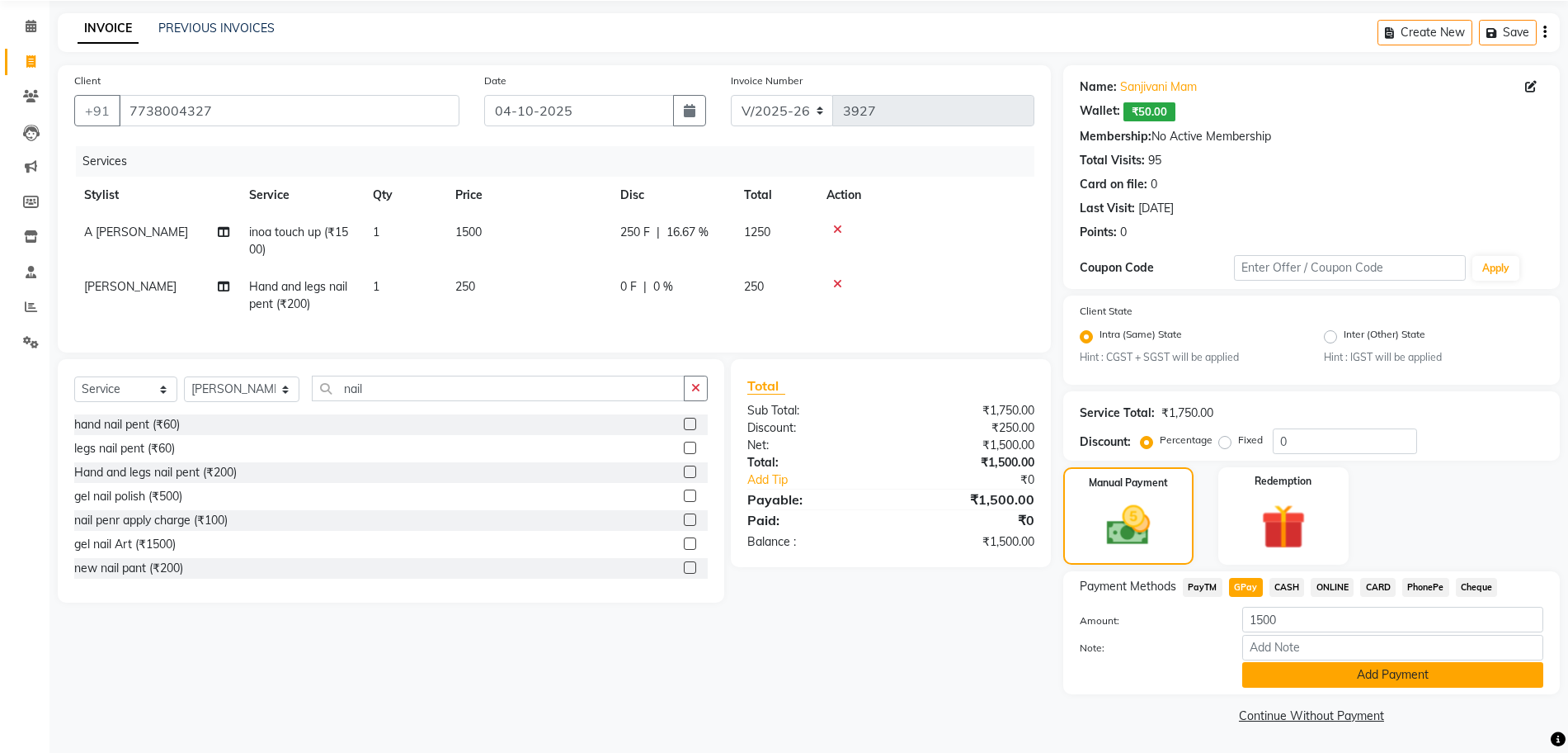
click at [1248, 672] on button "Add Payment" at bounding box center [1393, 674] width 301 height 25
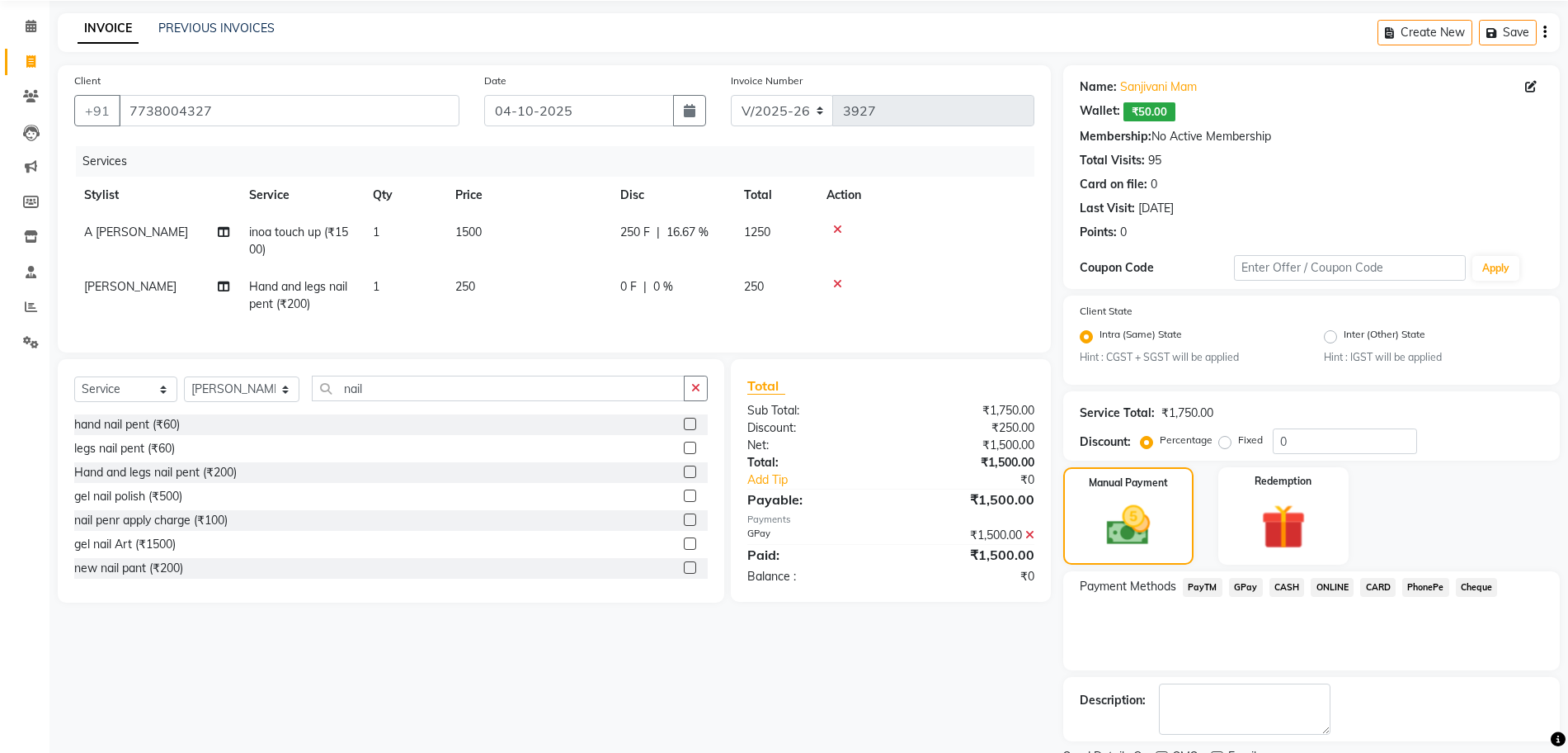
scroll to position [128, 0]
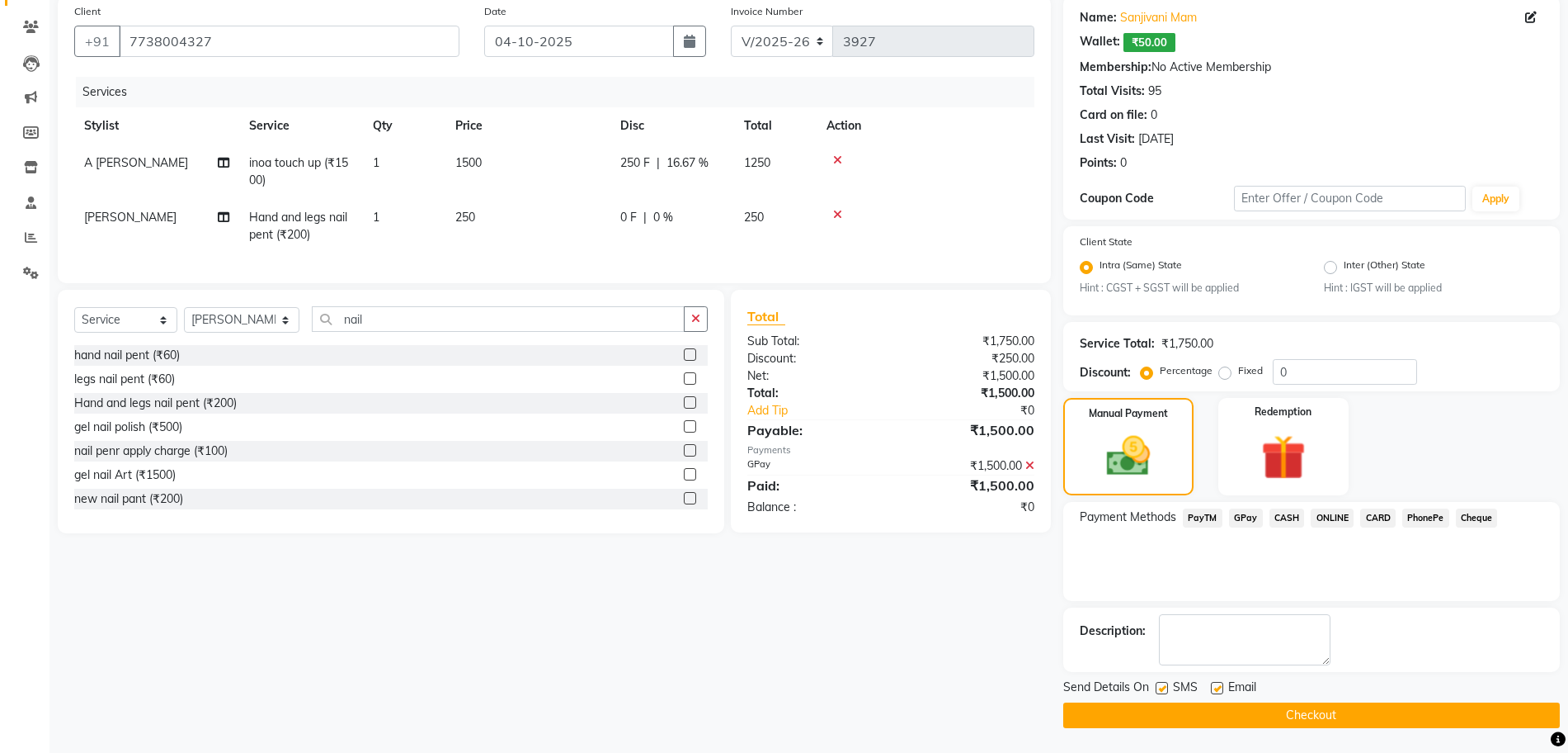
click at [1168, 685] on div "SMS" at bounding box center [1183, 689] width 55 height 21
click at [1161, 687] on label at bounding box center [1161, 687] width 12 height 12
click at [1161, 687] on input "checkbox" at bounding box center [1160, 688] width 10 height 10
checkbox input "false"
click at [1217, 689] on label at bounding box center [1217, 687] width 12 height 12
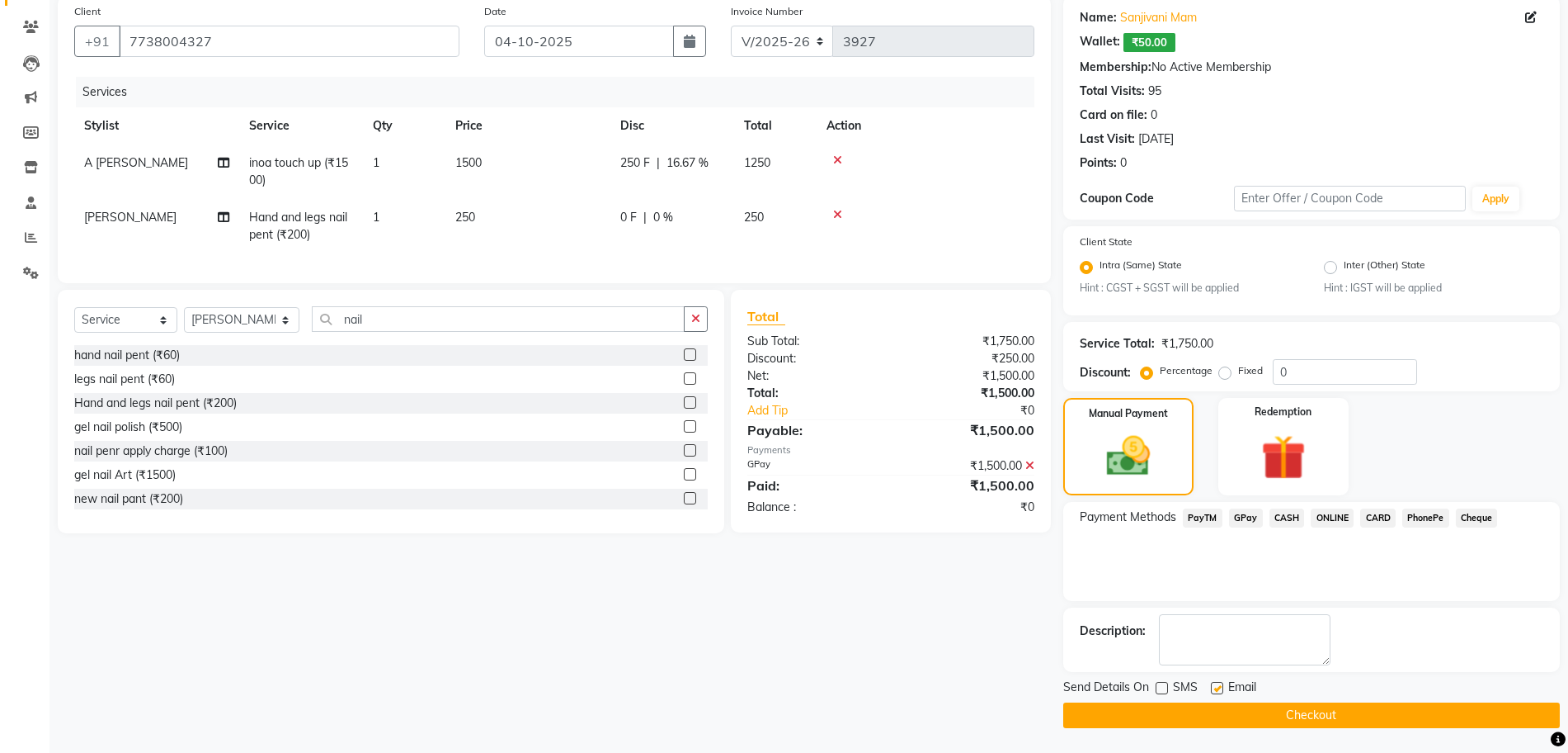
click at [1217, 689] on input "checkbox" at bounding box center [1216, 688] width 10 height 10
checkbox input "false"
click at [1222, 716] on button "Checkout" at bounding box center [1312, 715] width 497 height 25
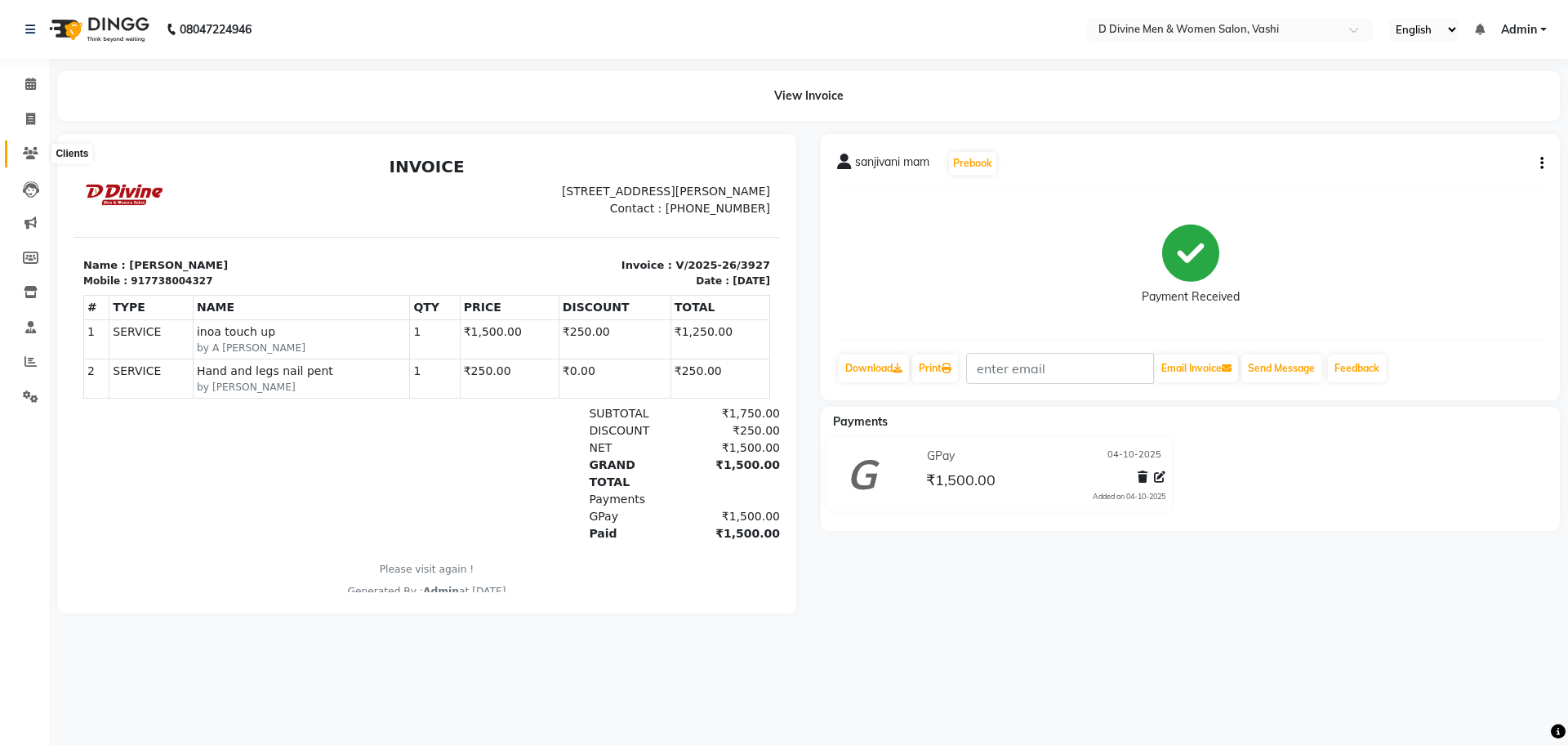
drag, startPoint x: 24, startPoint y: 147, endPoint x: 40, endPoint y: 158, distance: 19.4
click at [24, 147] on icon at bounding box center [31, 152] width 16 height 12
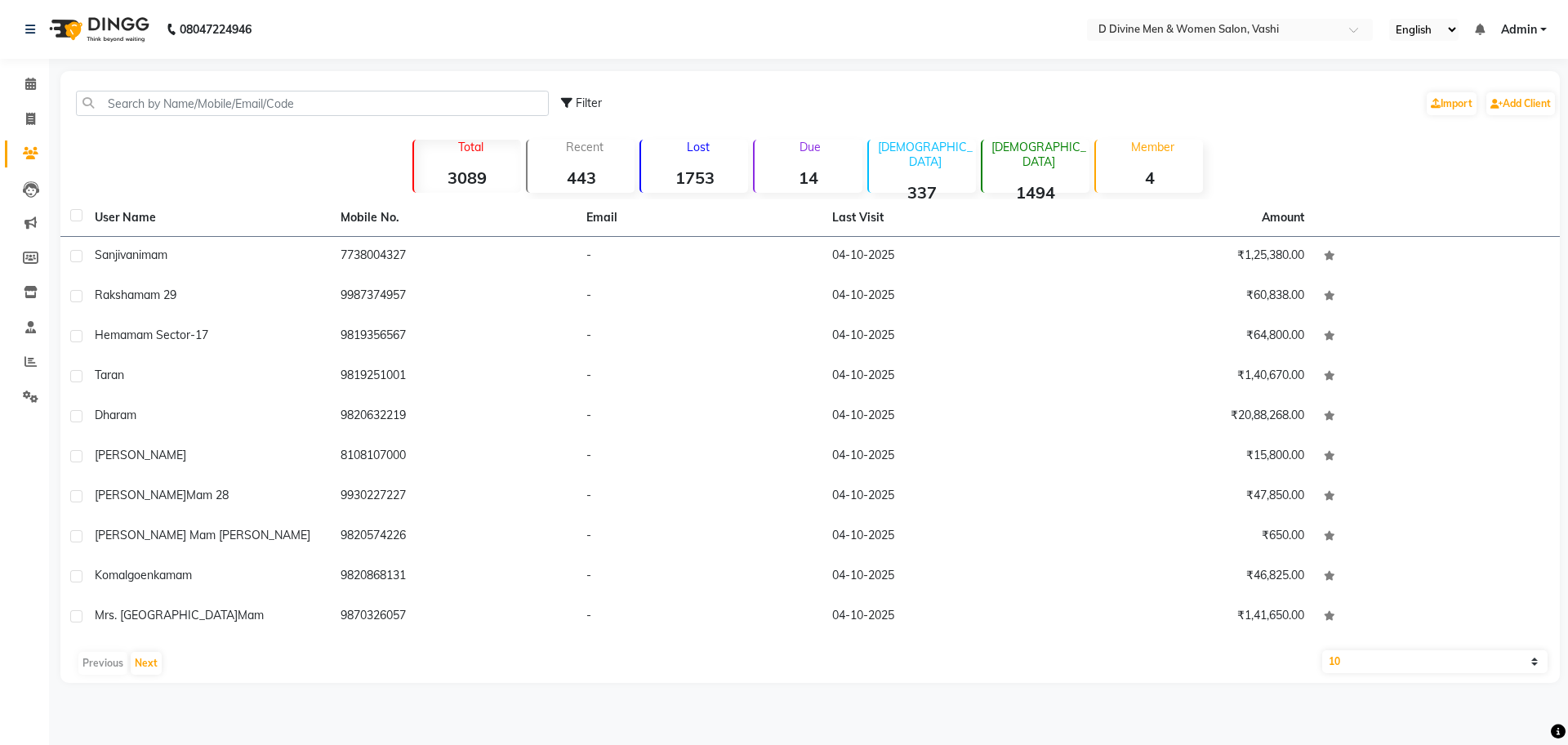
click at [269, 86] on div "Filter Import Add Client" at bounding box center [810, 103] width 1493 height 51
click at [247, 100] on input "text" at bounding box center [313, 103] width 473 height 25
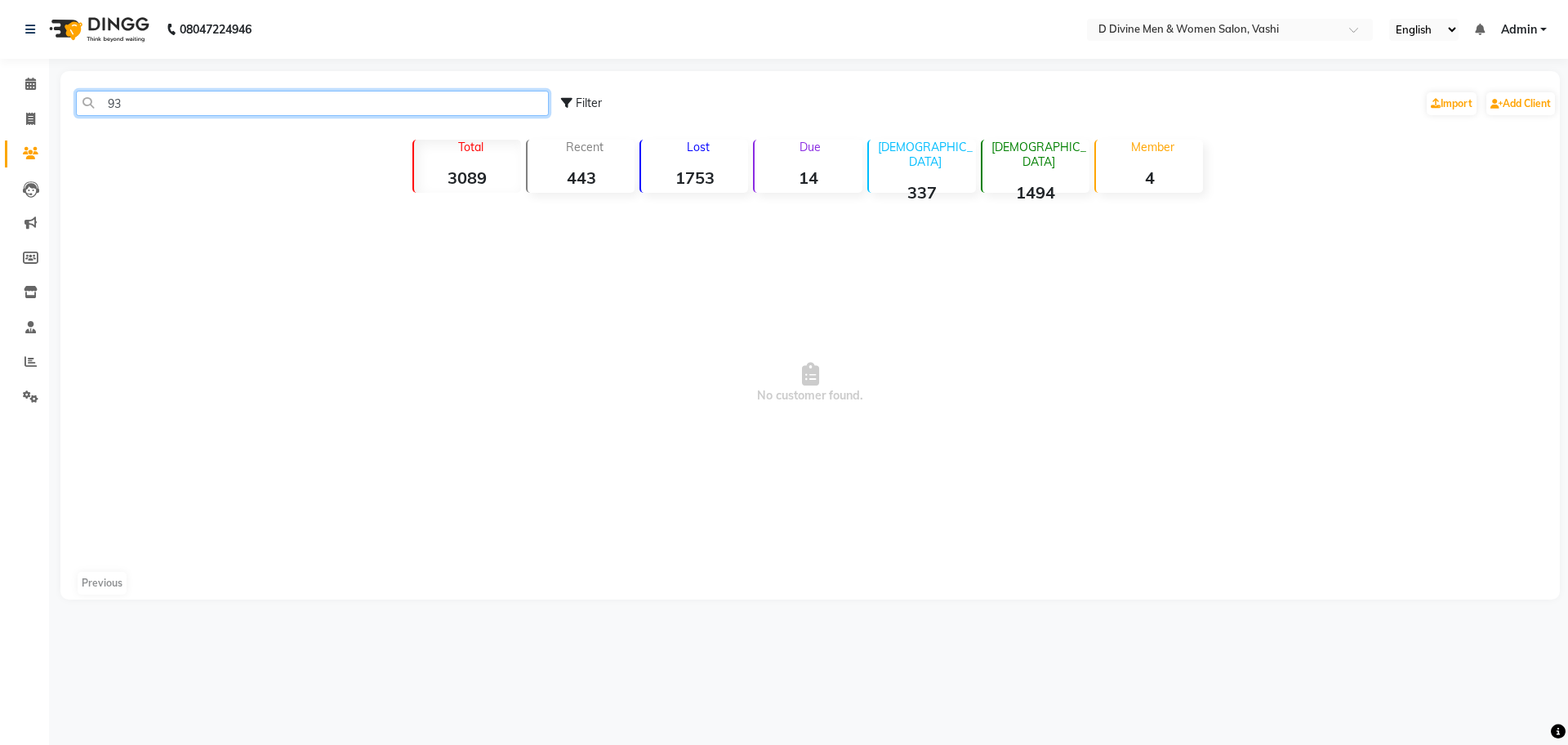
type input "9"
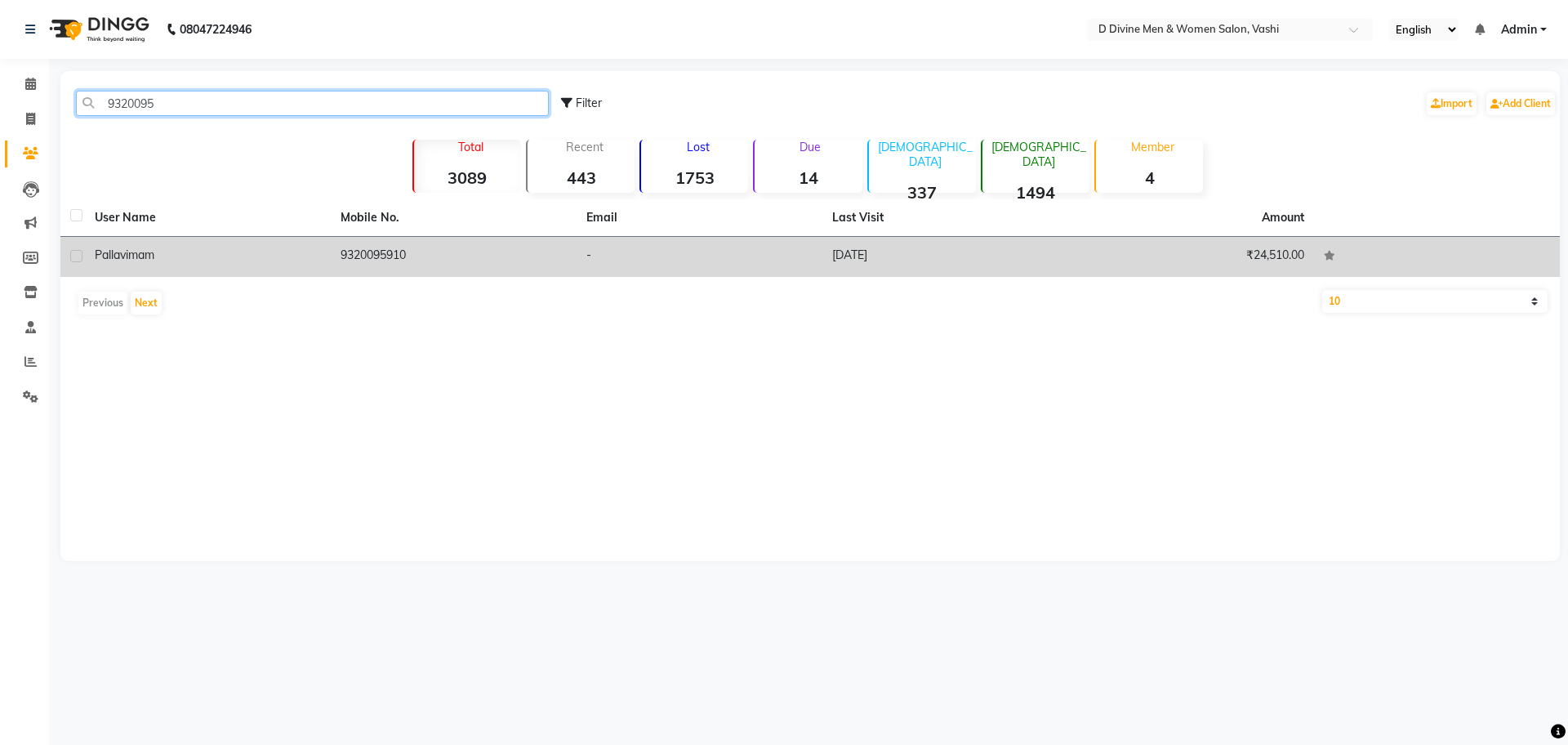
type input "9320095"
click at [280, 238] on td "pallavi mam" at bounding box center [208, 256] width 246 height 40
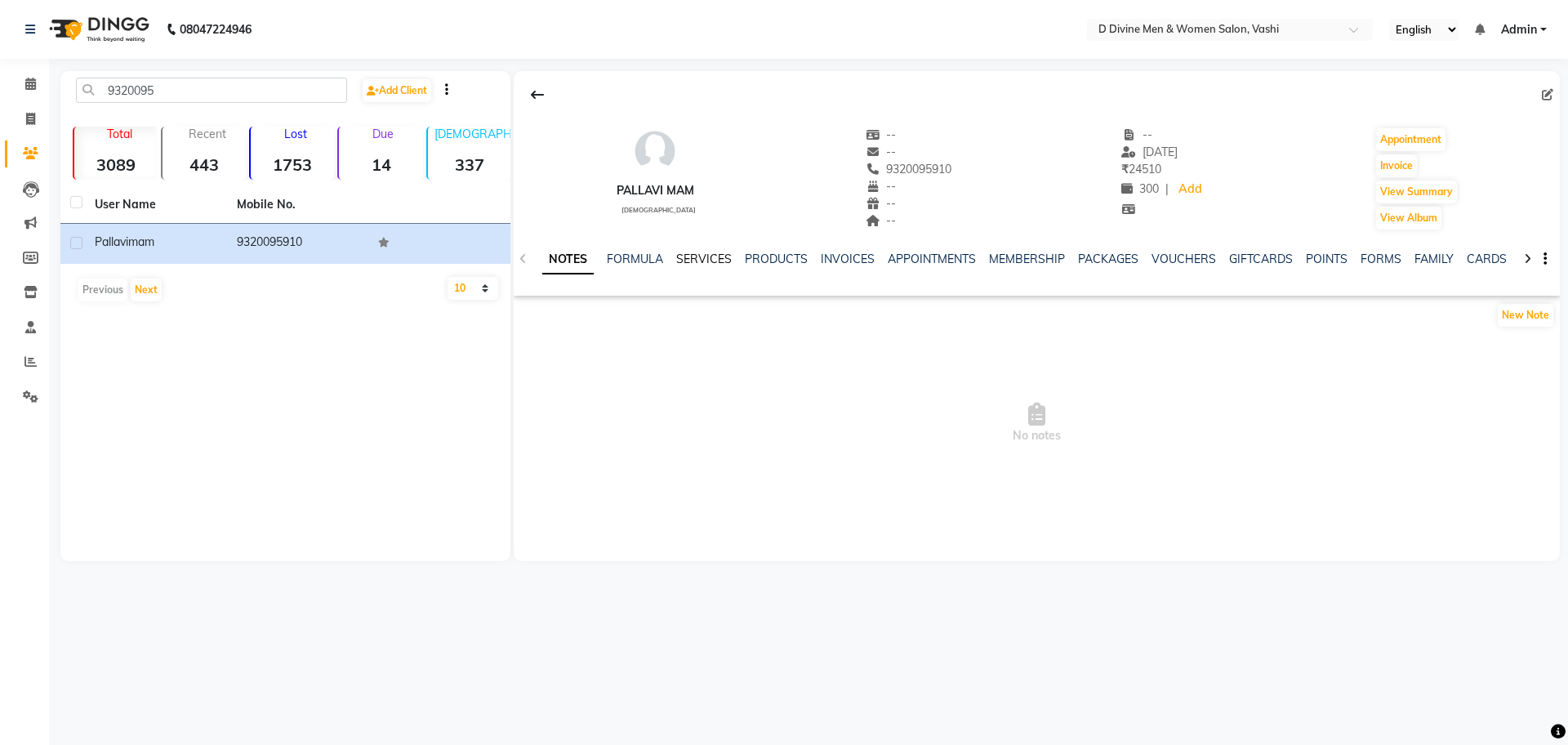
click at [702, 252] on link "SERVICES" at bounding box center [704, 259] width 56 height 15
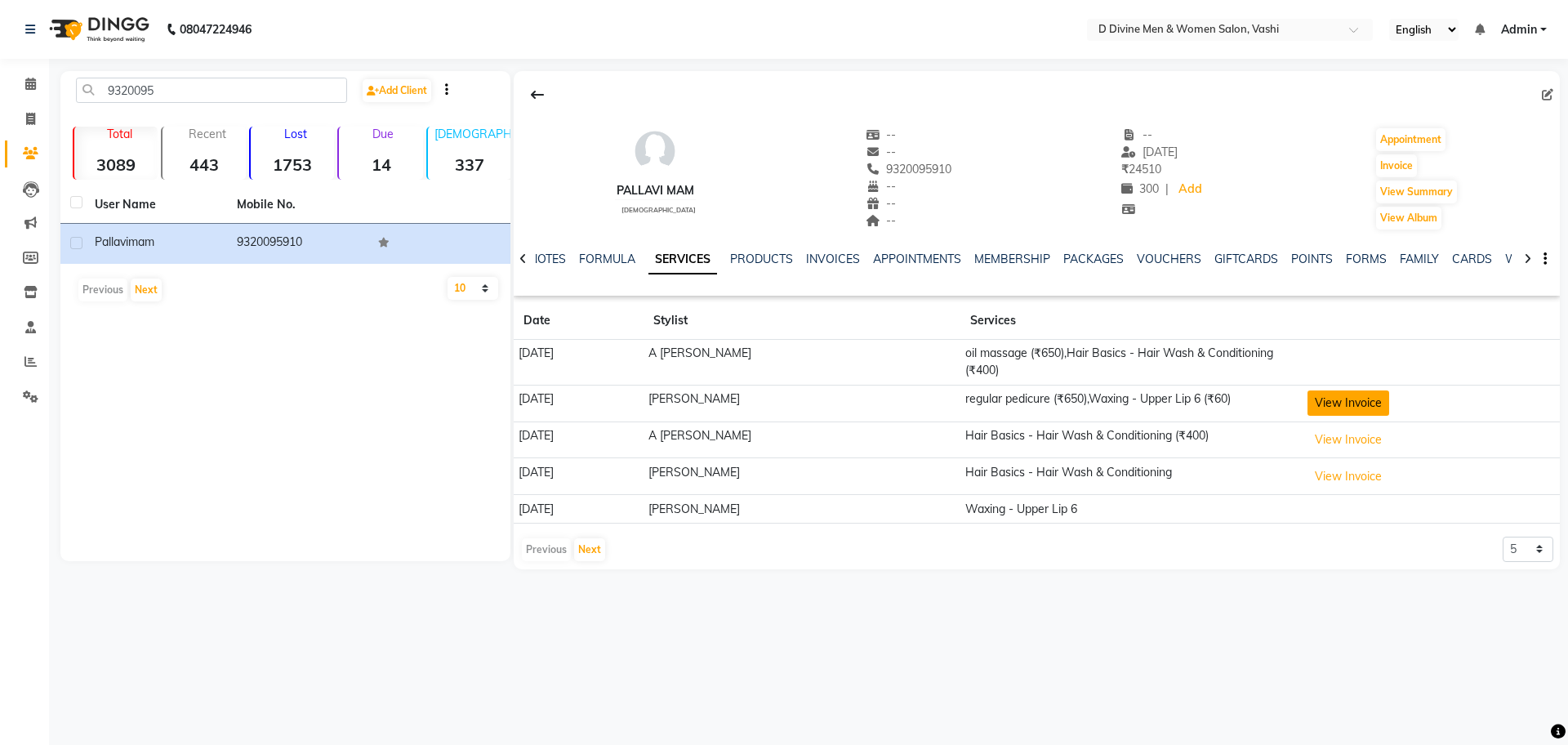
click at [1372, 397] on button "View Invoice" at bounding box center [1348, 403] width 82 height 25
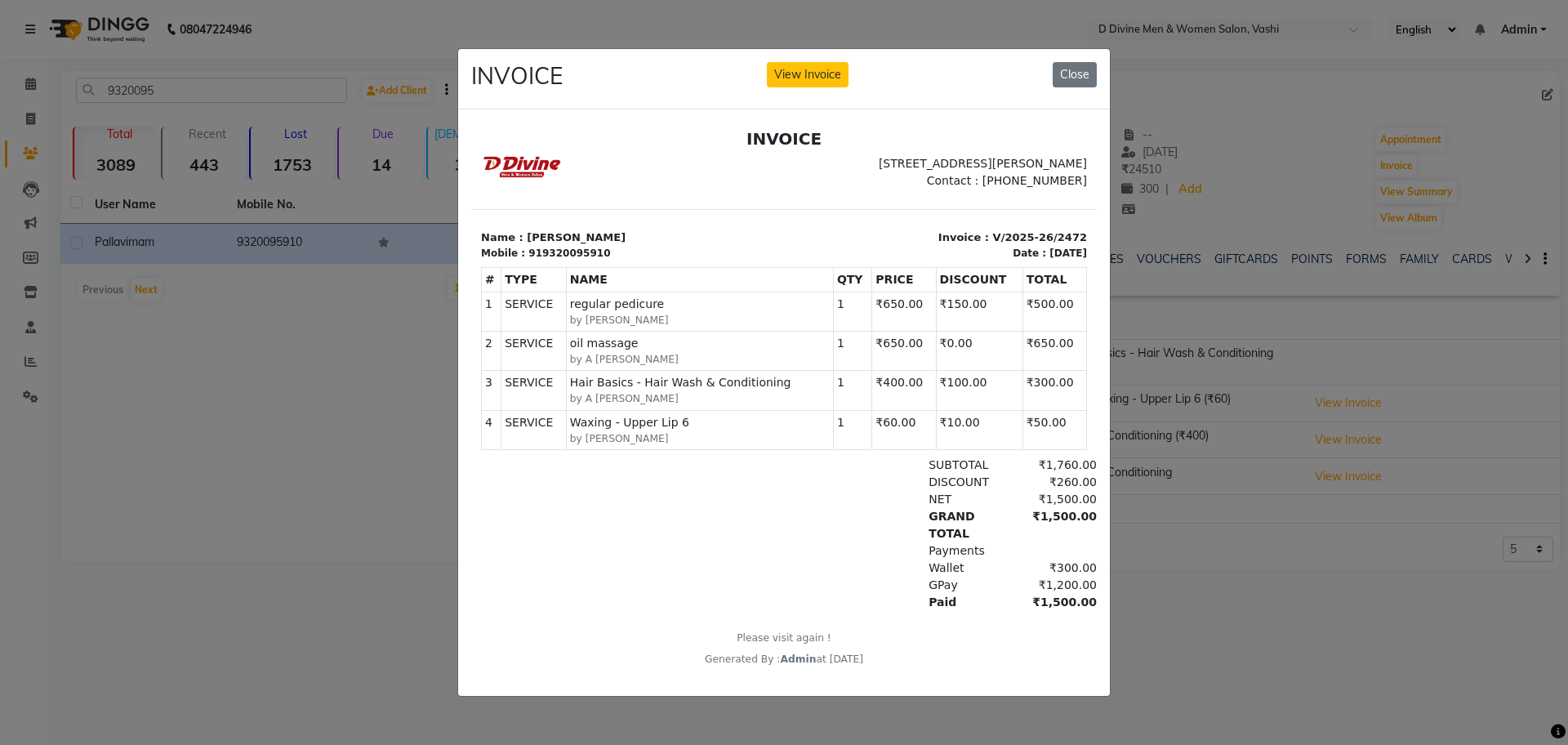
click at [436, 281] on ngb-modal-window "INVOICE View Invoice Close" at bounding box center [784, 372] width 1568 height 745
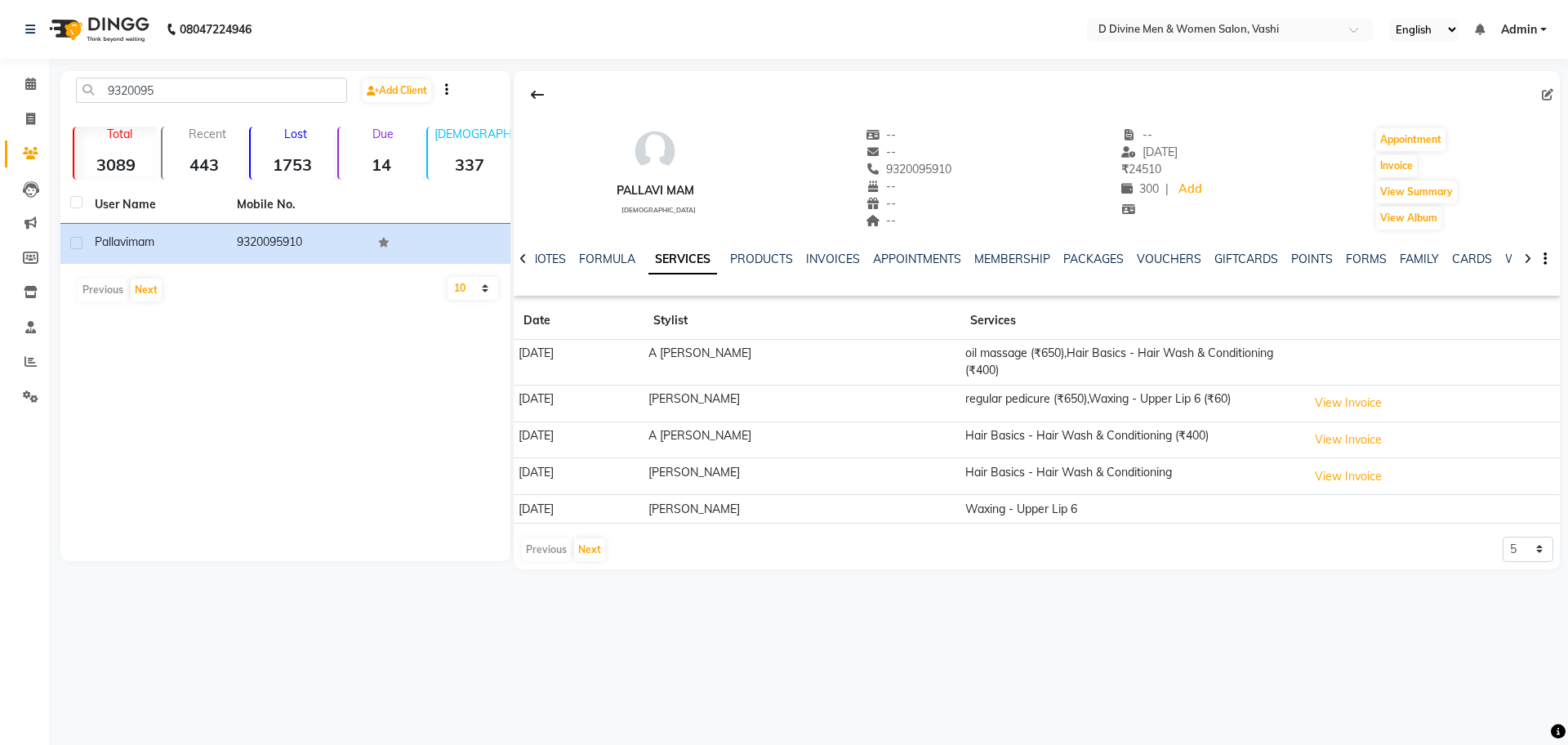
click at [436, 281] on ngb-modal-window "INVOICE View Invoice Close" at bounding box center [784, 372] width 1568 height 745
click at [1386, 410] on button "View Invoice" at bounding box center [1348, 403] width 82 height 25
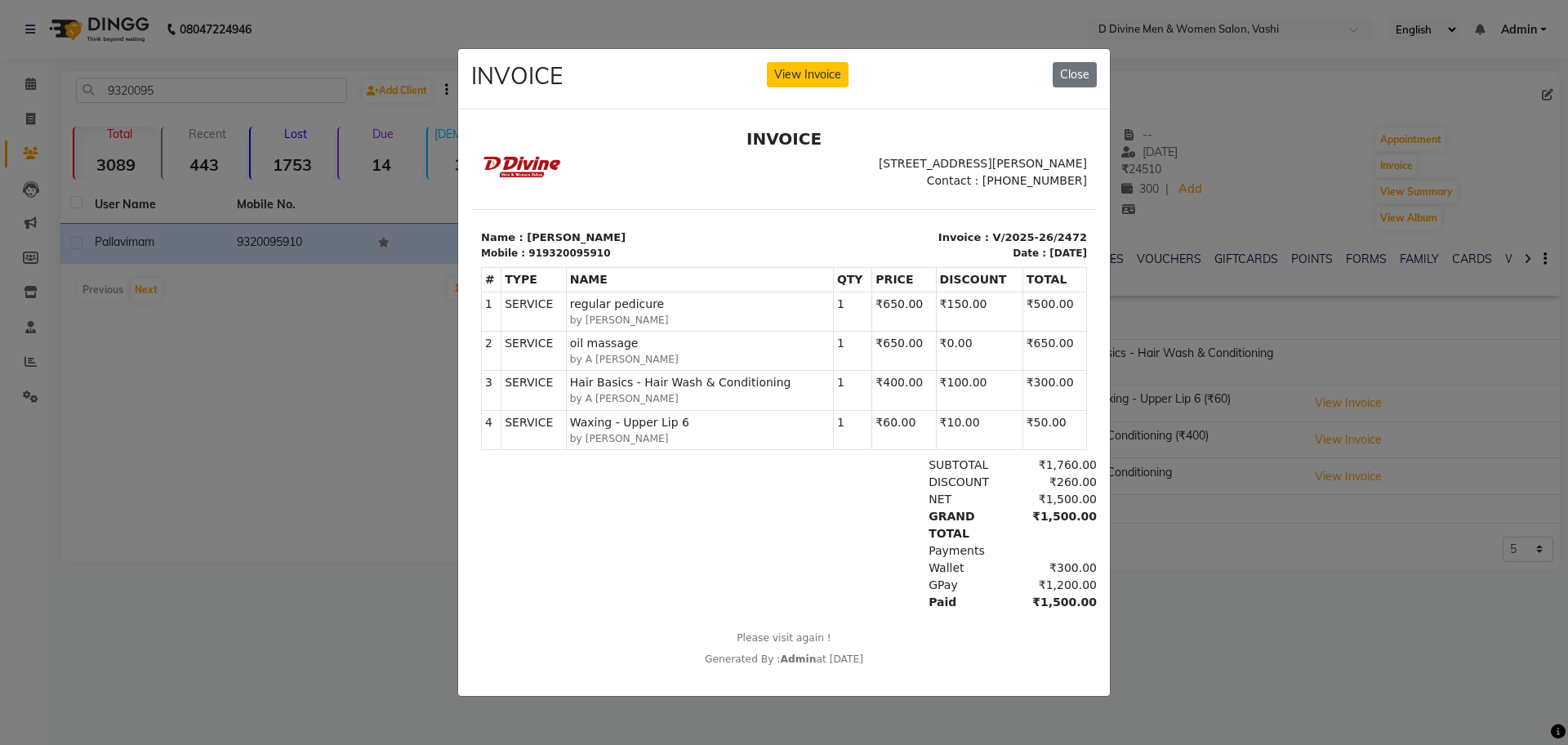
drag, startPoint x: 351, startPoint y: 369, endPoint x: 240, endPoint y: 333, distance: 116.7
click at [314, 365] on ngb-modal-window "INVOICE View Invoice Close" at bounding box center [784, 372] width 1568 height 745
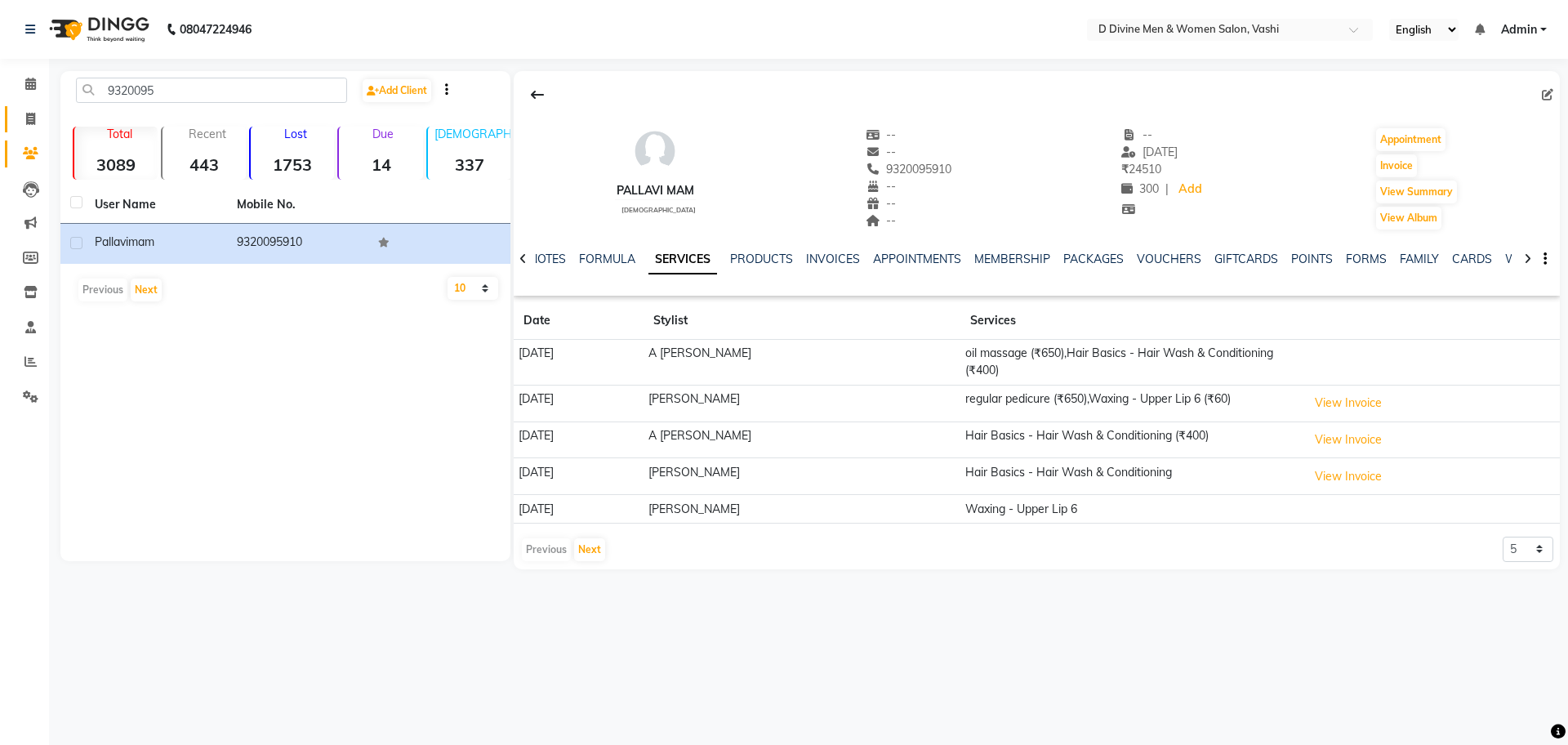
click at [29, 129] on link "Invoice" at bounding box center [24, 119] width 39 height 27
select select "service"
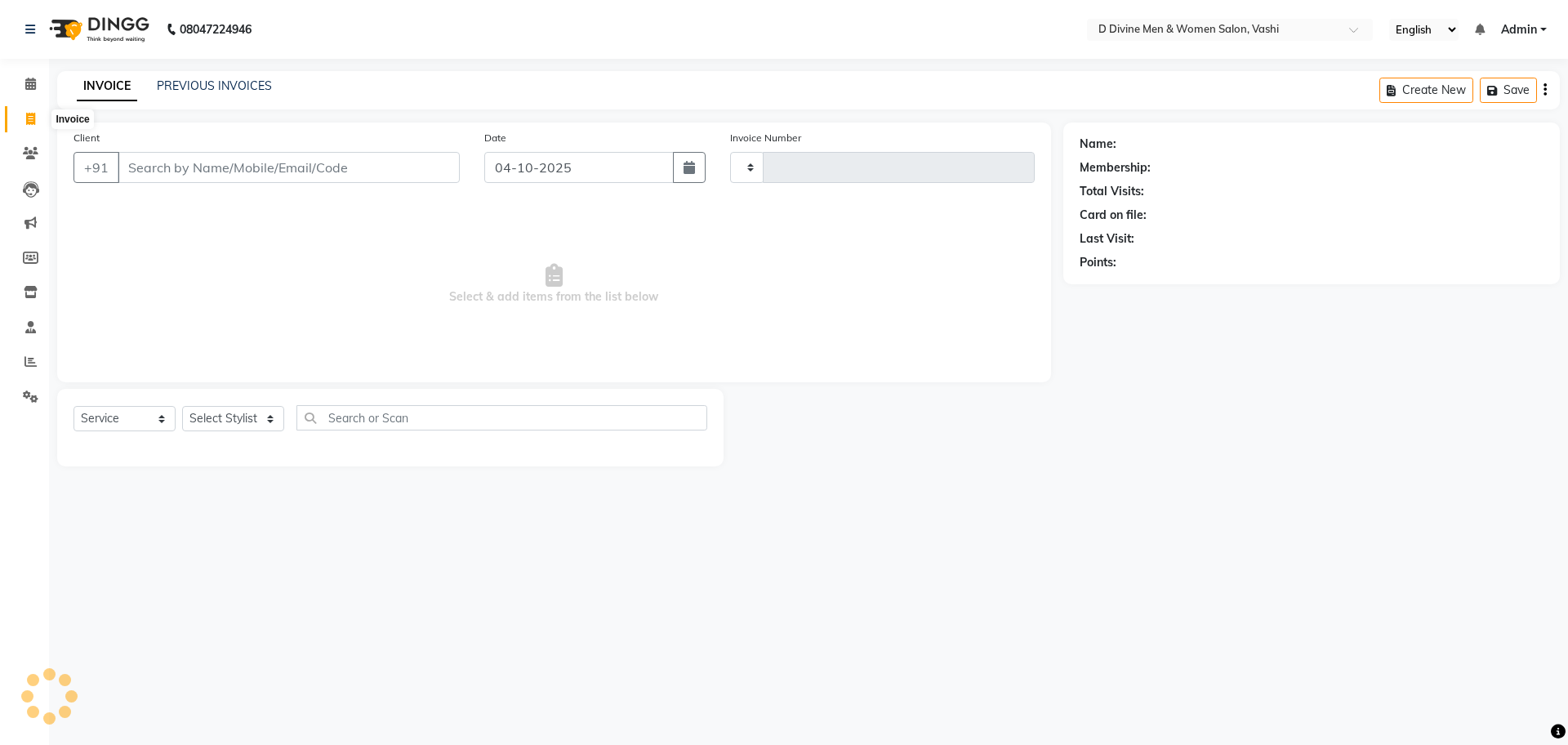
type input "3928"
select select "718"
select select "10981"
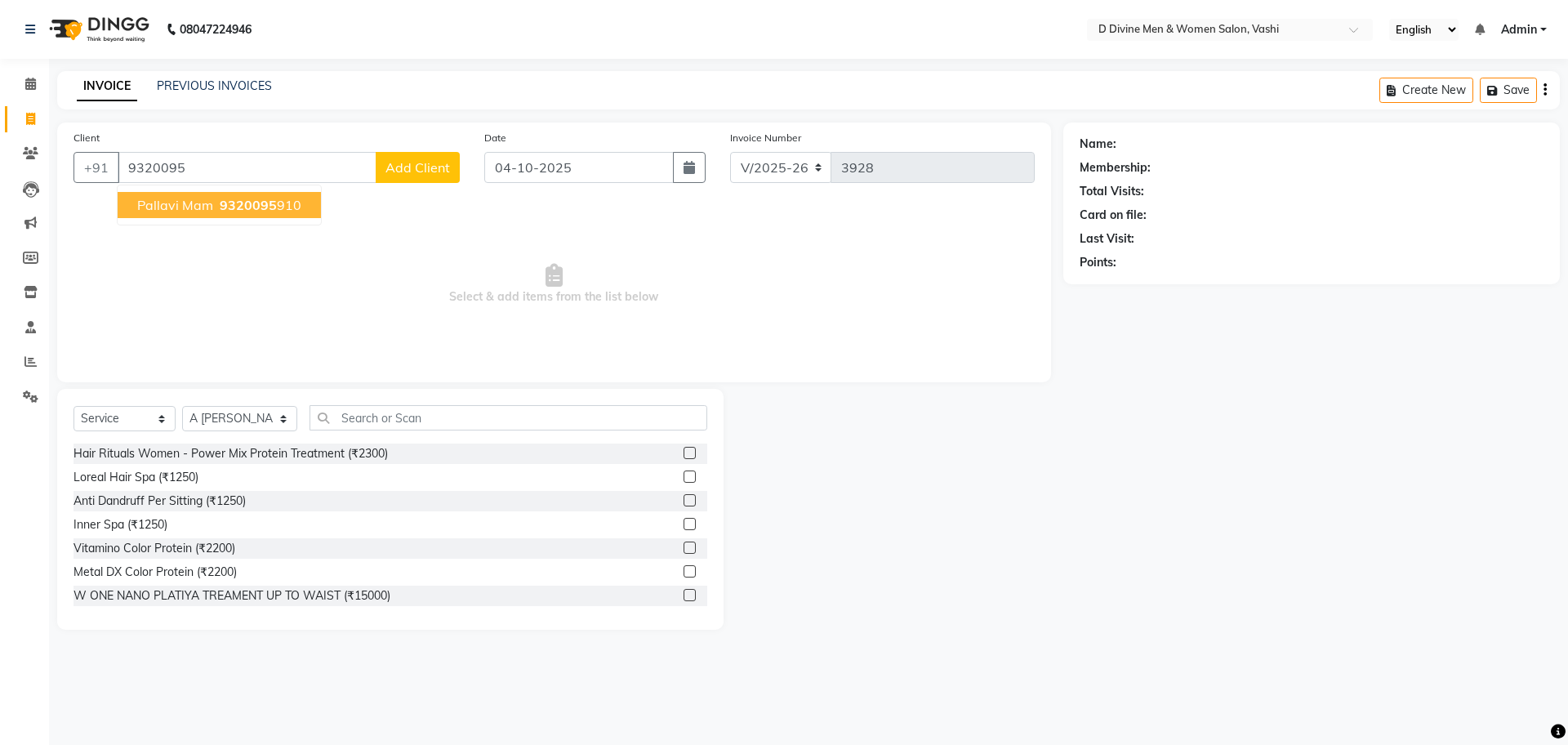
click at [249, 207] on span "9320095" at bounding box center [249, 205] width 58 height 17
type input "9320095910"
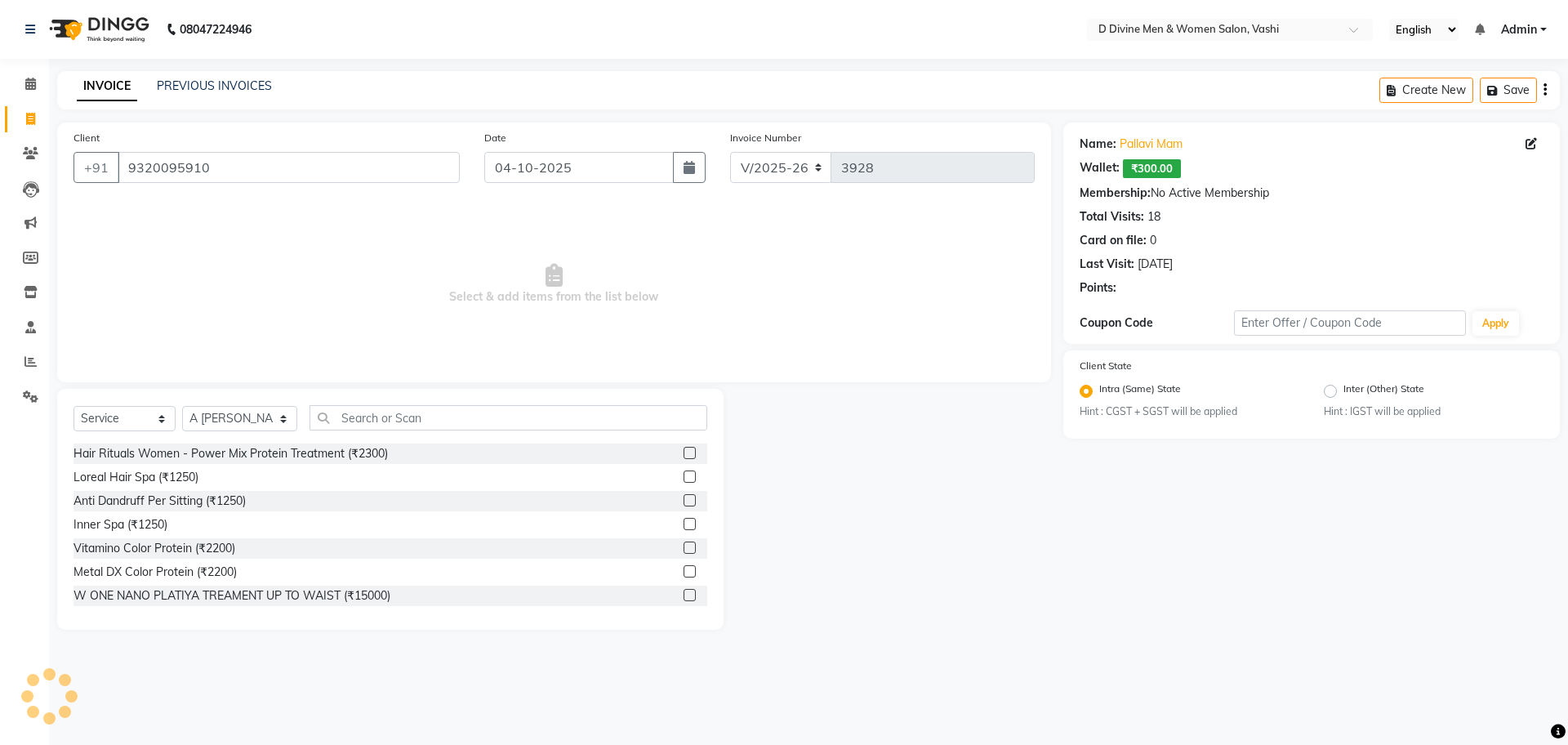
click at [249, 207] on span "Select & add items from the list below" at bounding box center [554, 284] width 961 height 163
click at [354, 415] on input "text" at bounding box center [508, 417] width 398 height 25
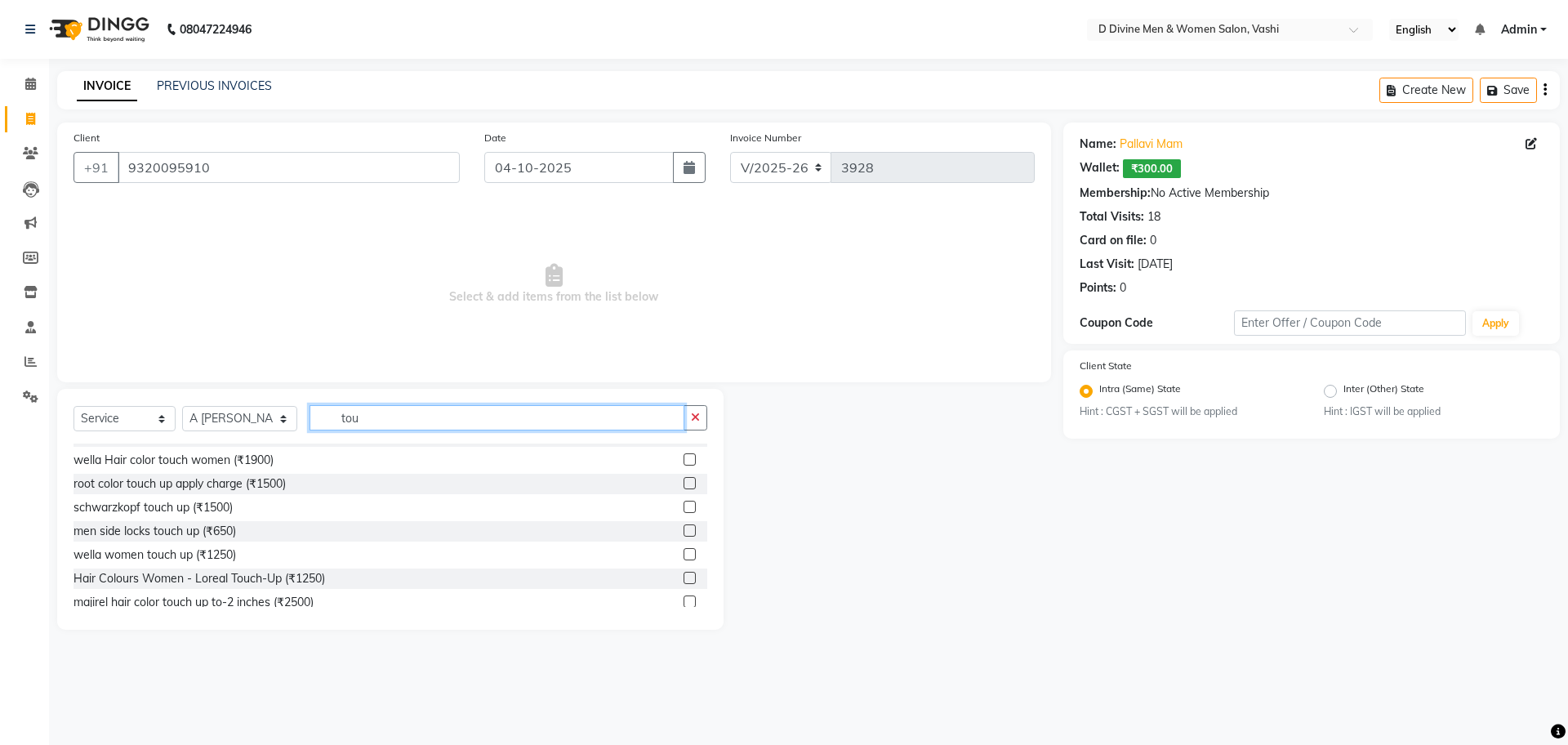
scroll to position [121, 0]
type input "tou"
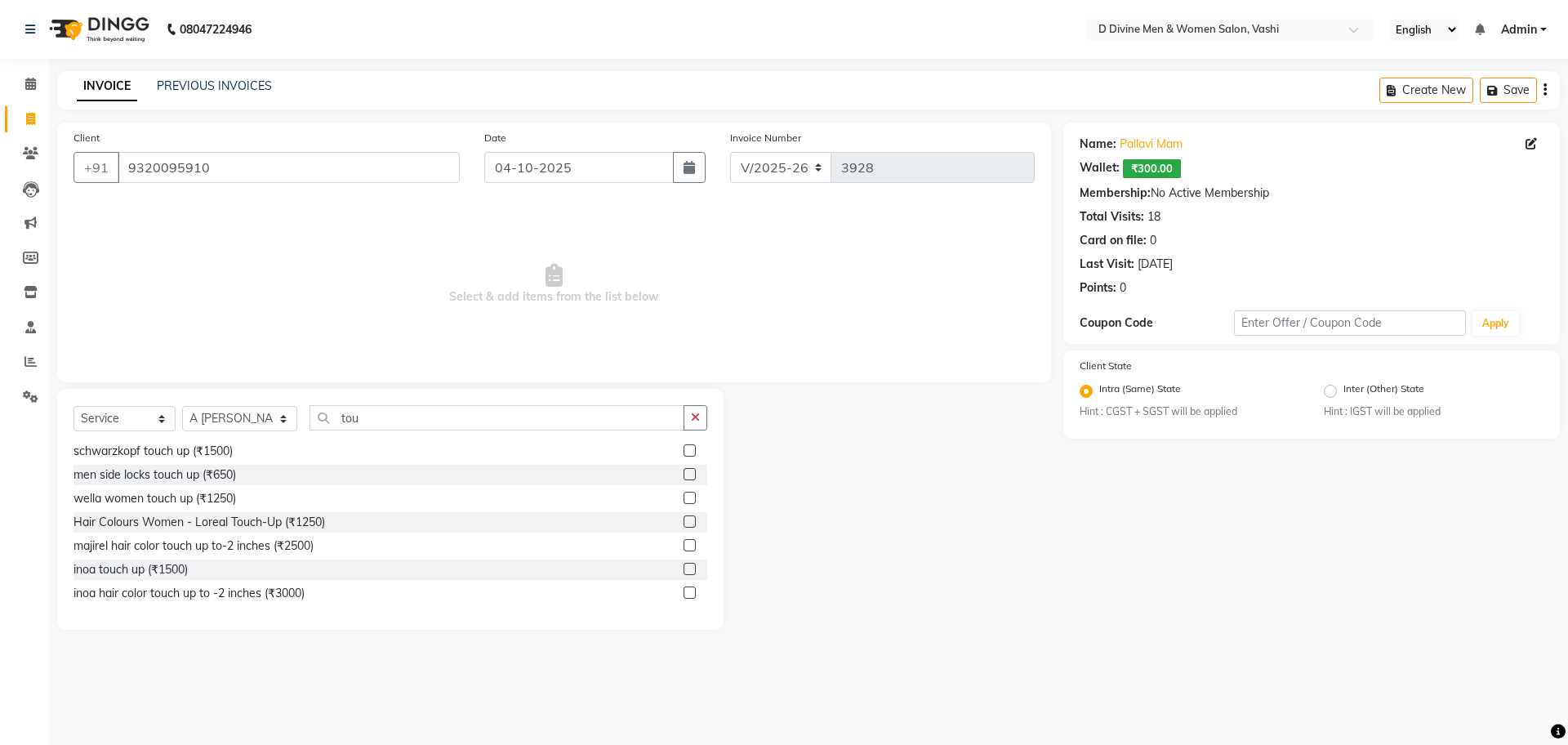
click at [684, 566] on label at bounding box center [689, 568] width 12 height 12
click at [684, 566] on input "checkbox" at bounding box center [688, 569] width 10 height 10
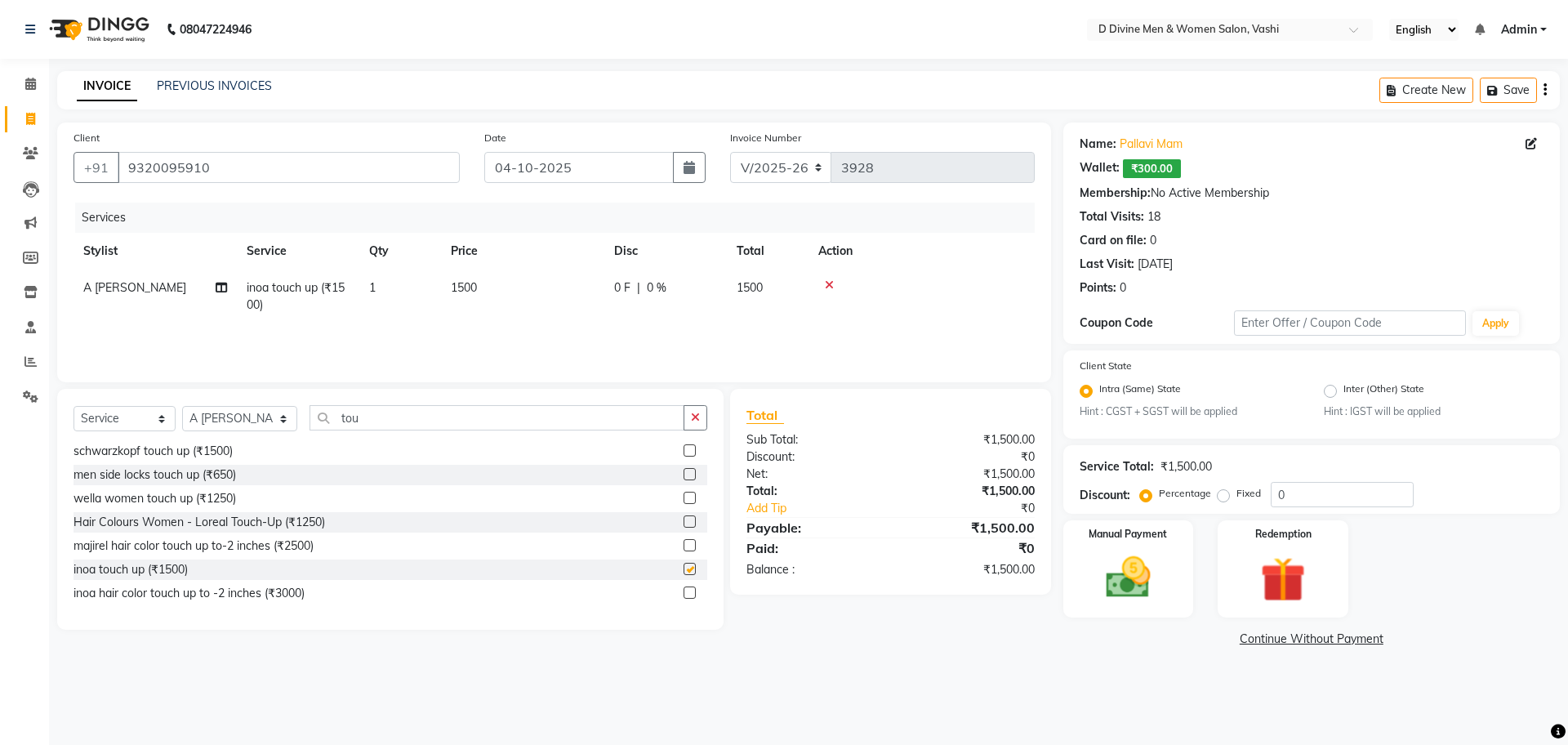
checkbox input "false"
click at [652, 276] on td "0 F | 0 %" at bounding box center [665, 296] width 122 height 54
click at [692, 287] on input "0" at bounding box center [715, 291] width 49 height 25
type input "250"
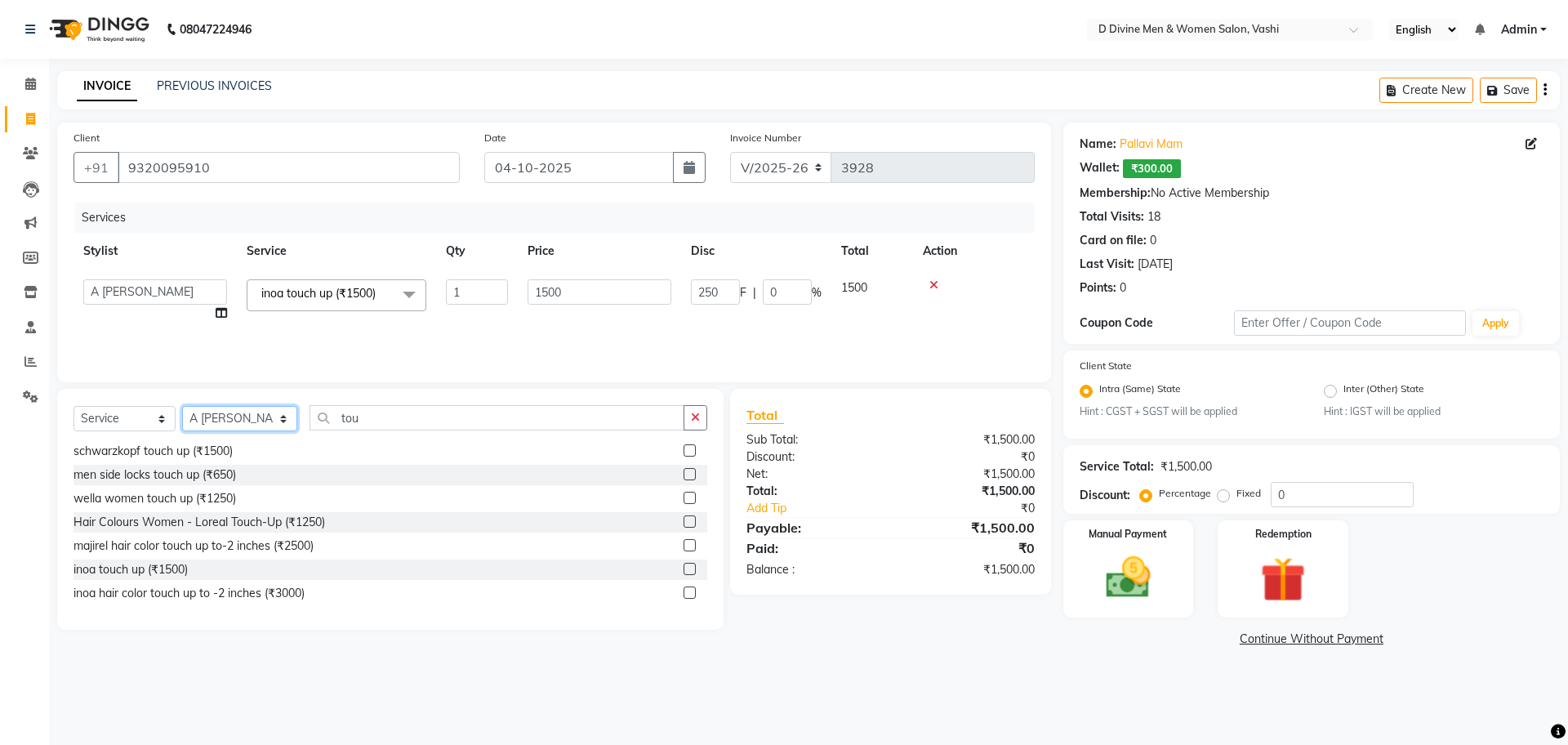
click at [220, 427] on select "Select Stylist A [PERSON_NAME] [PERSON_NAME] Divine salon [PERSON_NAME] [PERSON…" at bounding box center [239, 417] width 115 height 25
select select "10987"
click at [182, 405] on select "Select Stylist A [PERSON_NAME] [PERSON_NAME] Divine salon [PERSON_NAME] [PERSON…" at bounding box center [239, 417] width 115 height 25
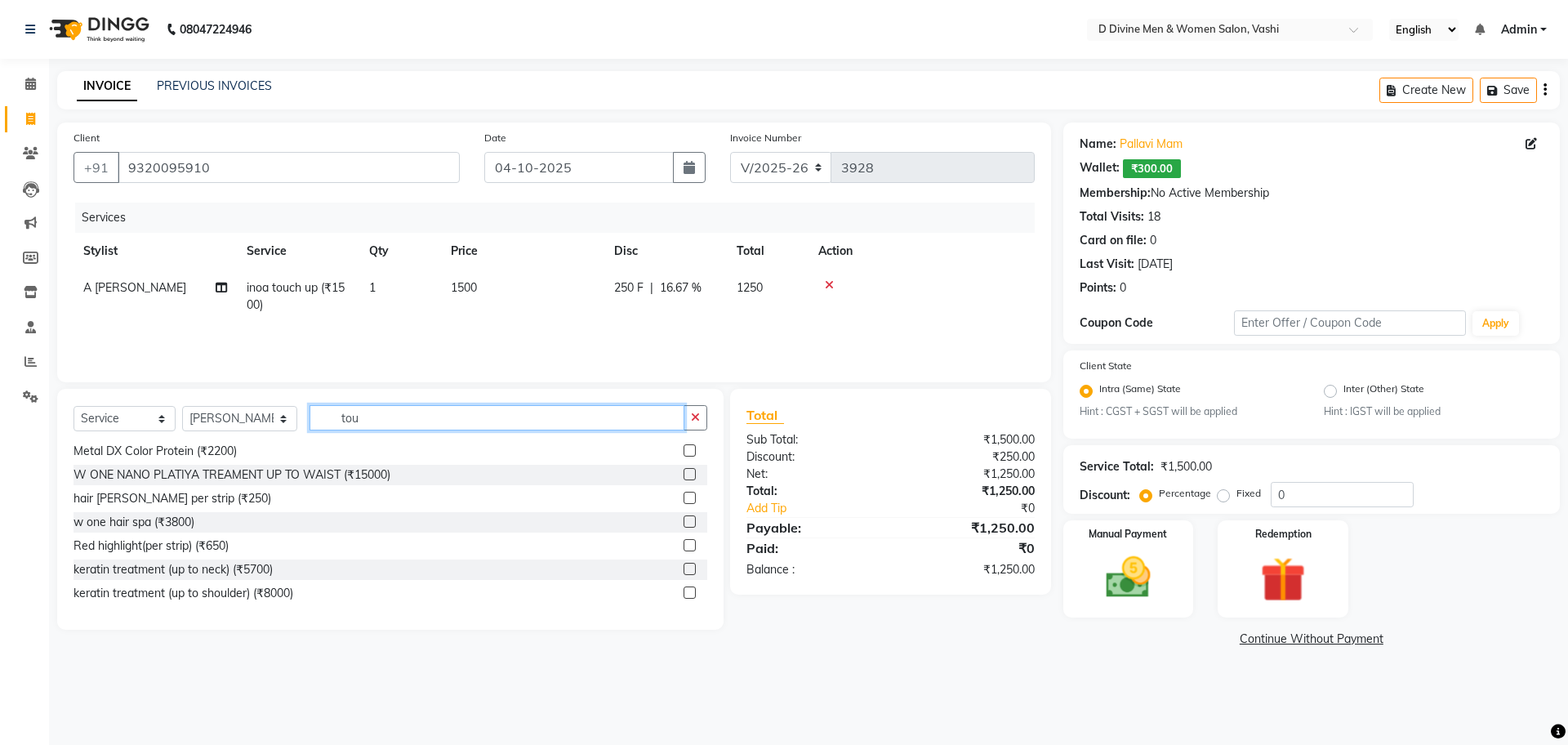
click at [379, 414] on input "tou" at bounding box center [497, 417] width 375 height 25
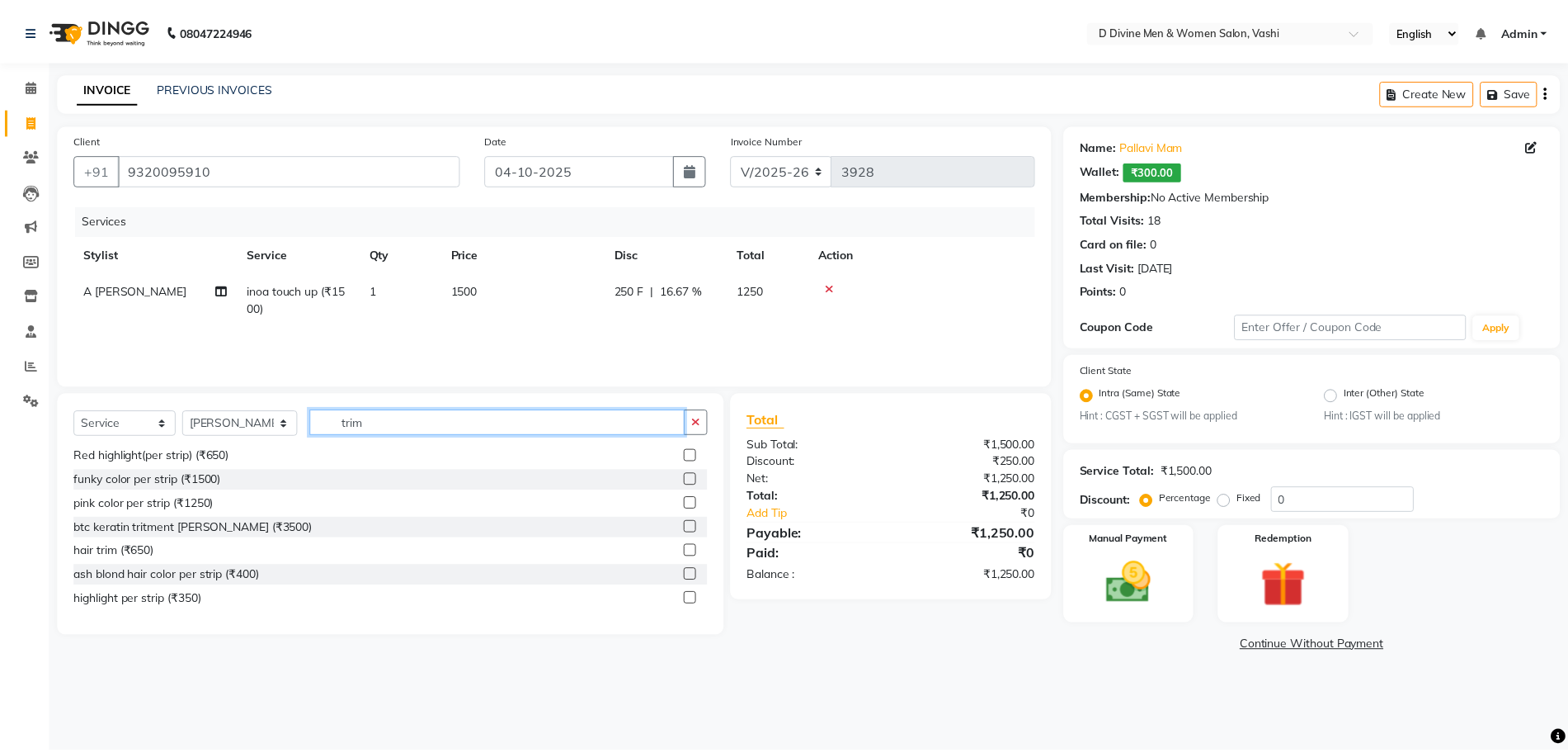
scroll to position [0, 0]
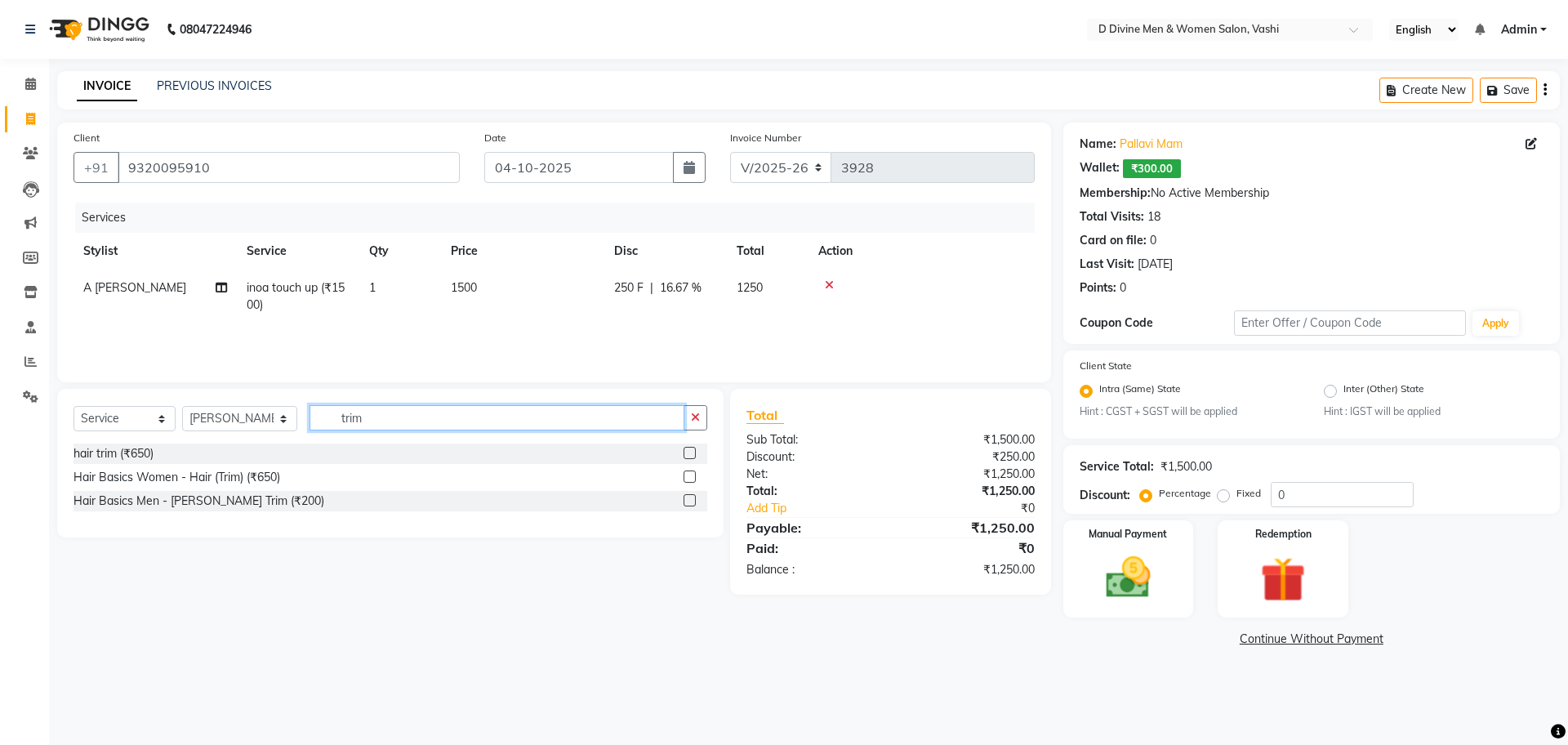
type input "trim"
click at [685, 451] on label at bounding box center [689, 452] width 12 height 12
click at [685, 451] on input "checkbox" at bounding box center [688, 453] width 10 height 10
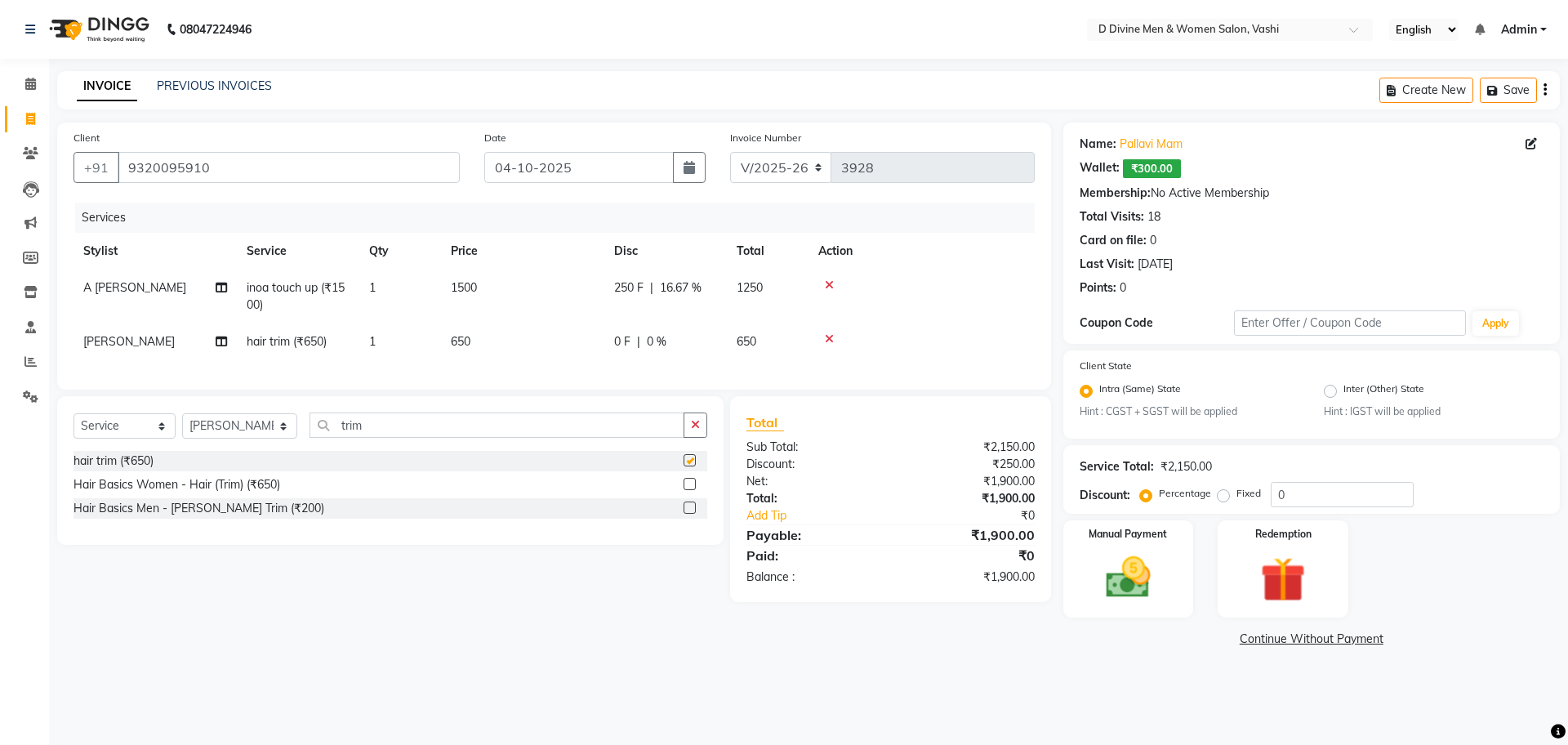
checkbox input "false"
click at [243, 439] on select "Select Stylist A [PERSON_NAME] [PERSON_NAME] Divine salon [PERSON_NAME] [PERSON…" at bounding box center [239, 425] width 115 height 25
select select "10984"
click at [182, 429] on select "Select Stylist A [PERSON_NAME] [PERSON_NAME] Divine salon [PERSON_NAME] [PERSON…" at bounding box center [239, 425] width 115 height 25
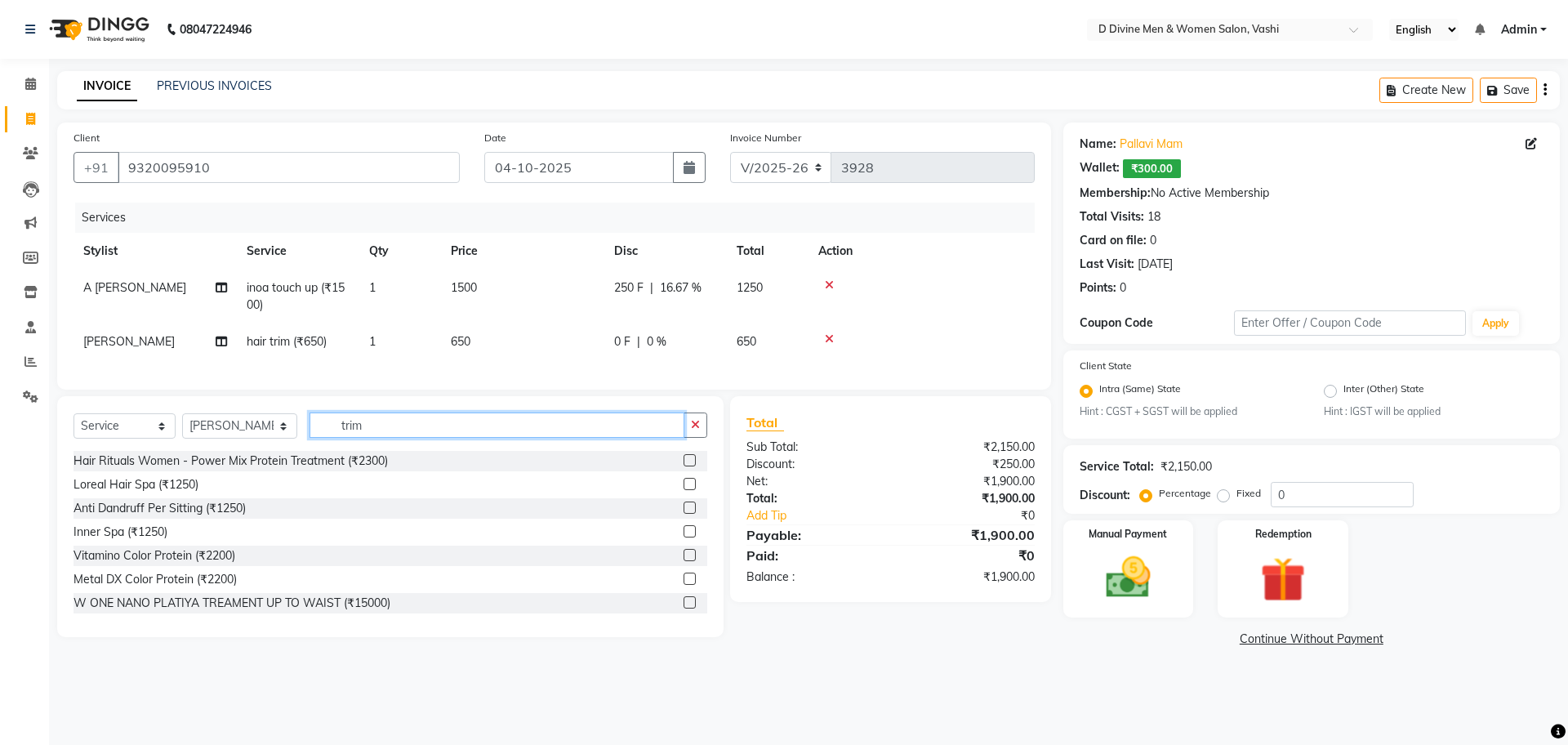
click at [404, 430] on input "trim" at bounding box center [497, 425] width 375 height 25
type input "t"
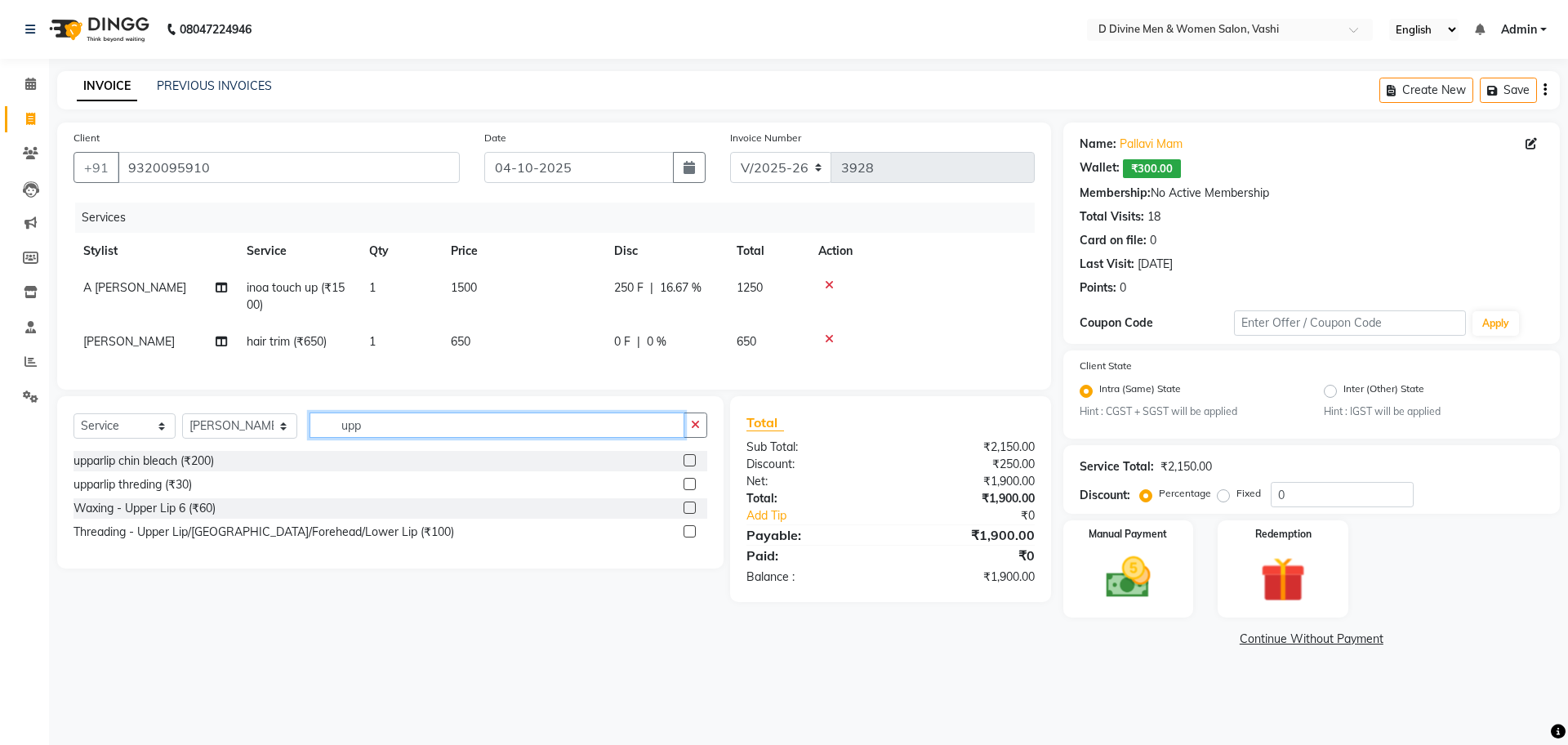
type input "upp"
click at [686, 514] on label at bounding box center [689, 507] width 12 height 12
click at [686, 514] on input "checkbox" at bounding box center [688, 507] width 10 height 10
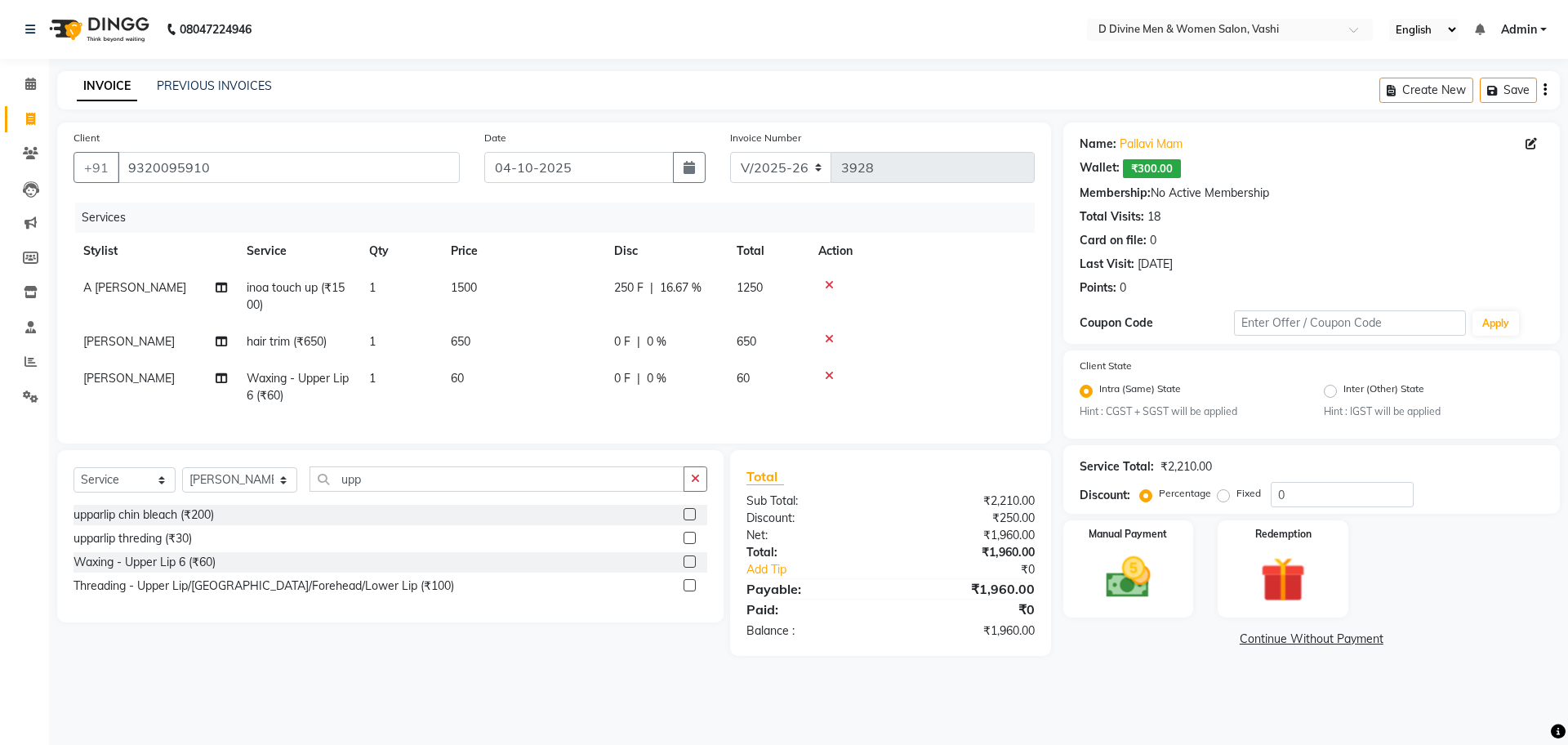
checkbox input "false"
click at [675, 387] on td "0 F | 0 %" at bounding box center [665, 387] width 122 height 54
select select "10984"
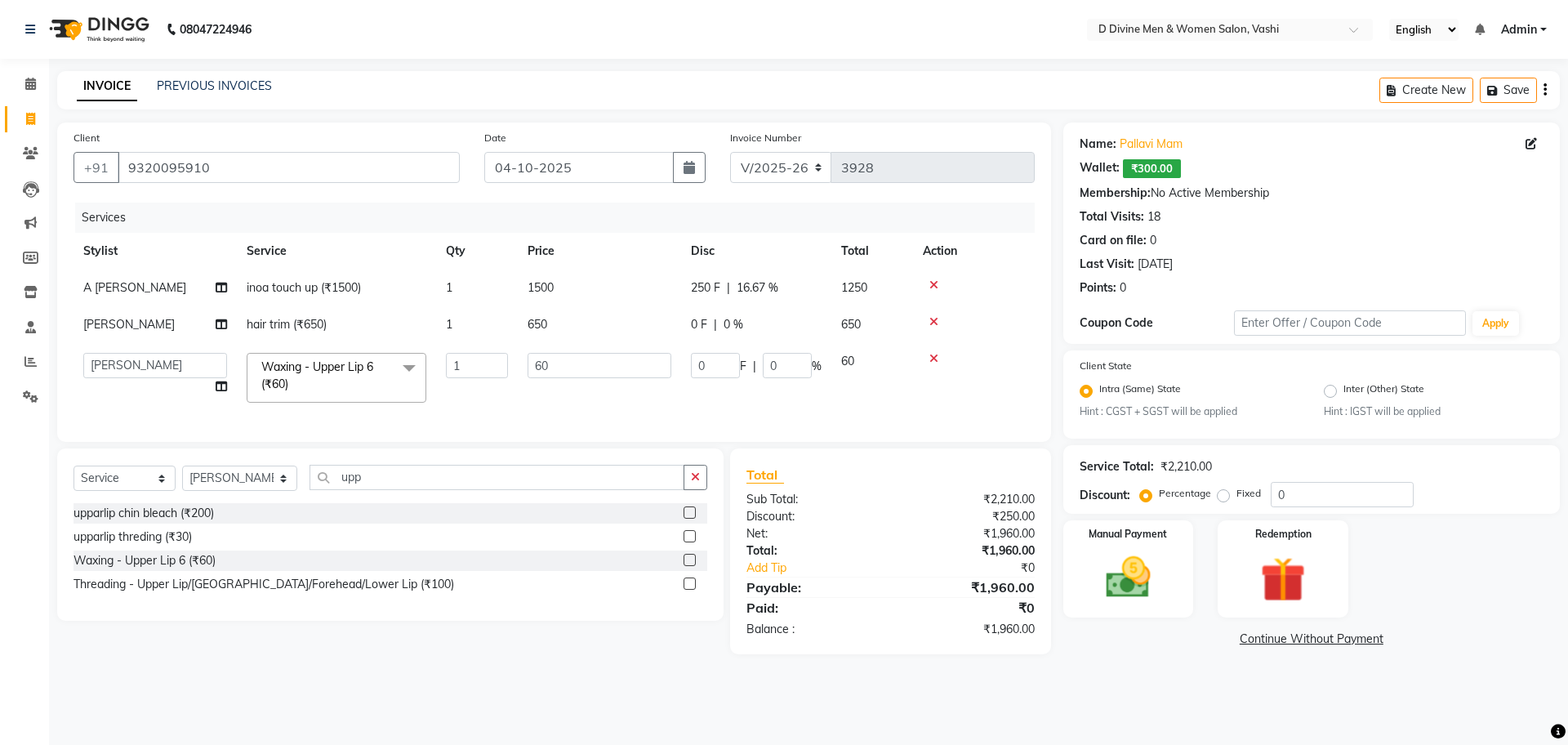
click at [689, 366] on td "0 F | 0 %" at bounding box center [756, 378] width 150 height 70
click at [691, 566] on label at bounding box center [689, 559] width 12 height 12
click at [691, 566] on input "checkbox" at bounding box center [688, 560] width 10 height 10
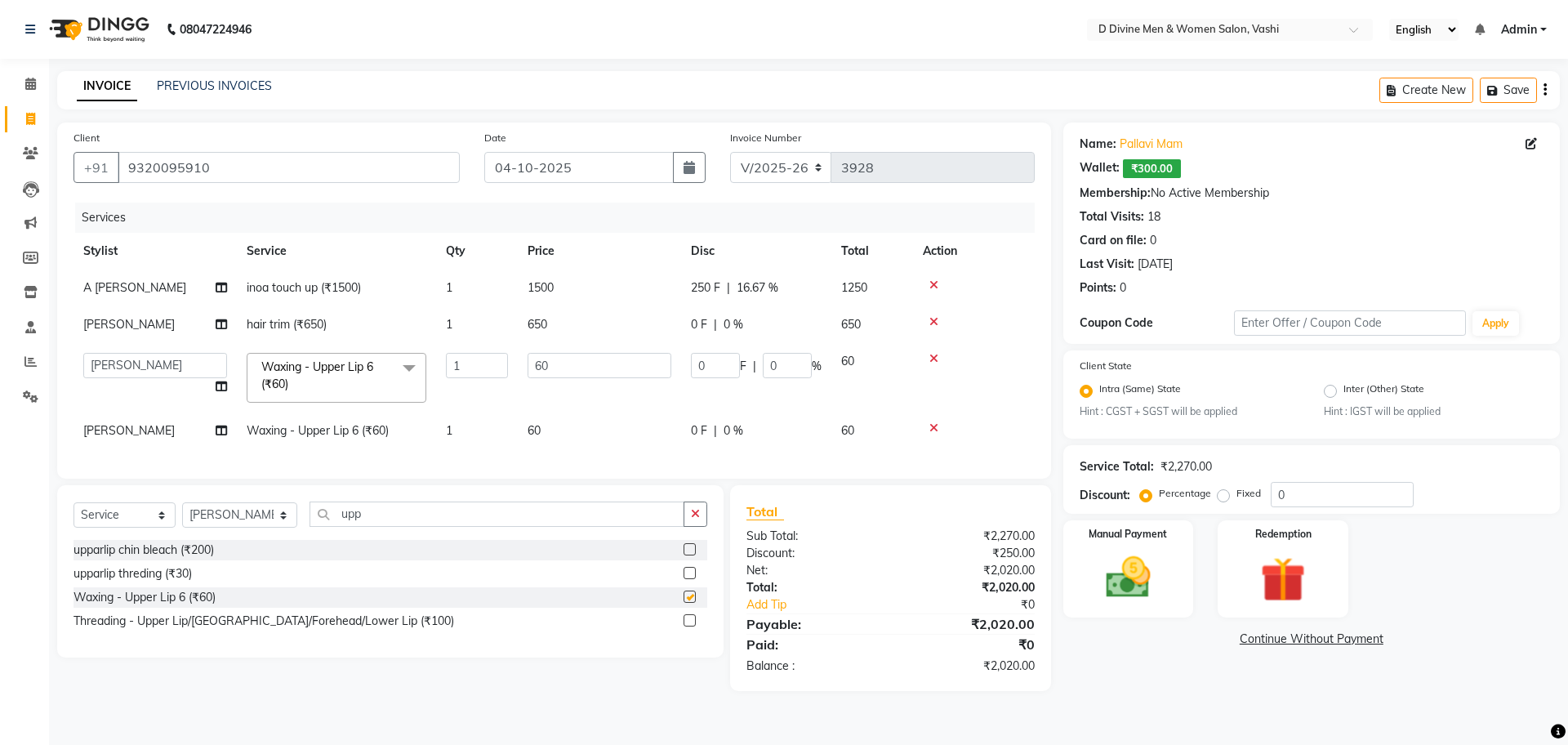
checkbox input "false"
click at [932, 426] on icon at bounding box center [934, 428] width 9 height 11
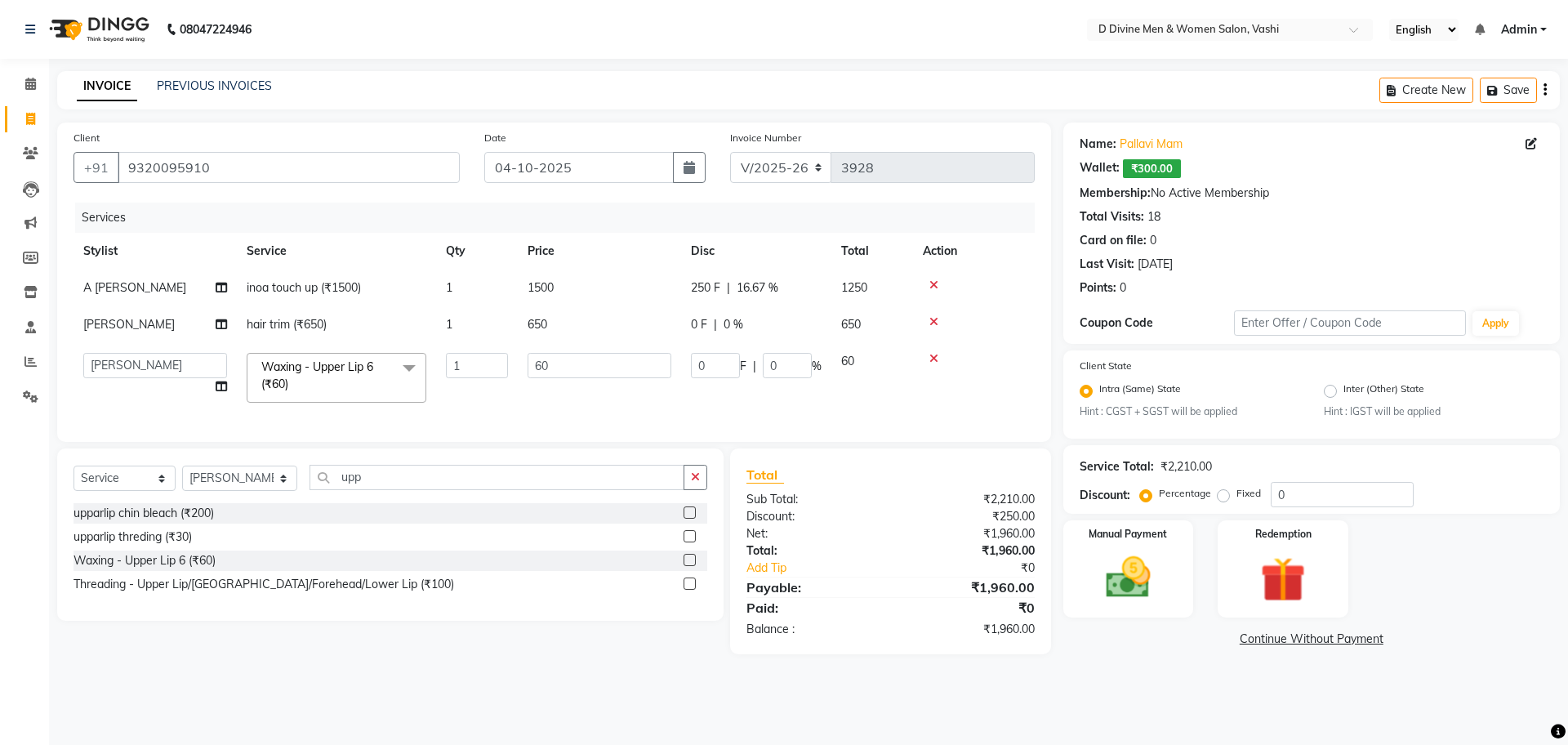
click at [713, 388] on td "0 F | 0 %" at bounding box center [756, 378] width 150 height 70
click at [710, 383] on td "0 F | 0 %" at bounding box center [756, 378] width 150 height 70
click at [701, 376] on input "0" at bounding box center [715, 365] width 49 height 25
click at [697, 373] on input "0" at bounding box center [715, 365] width 49 height 25
click at [700, 372] on input "0" at bounding box center [715, 365] width 49 height 25
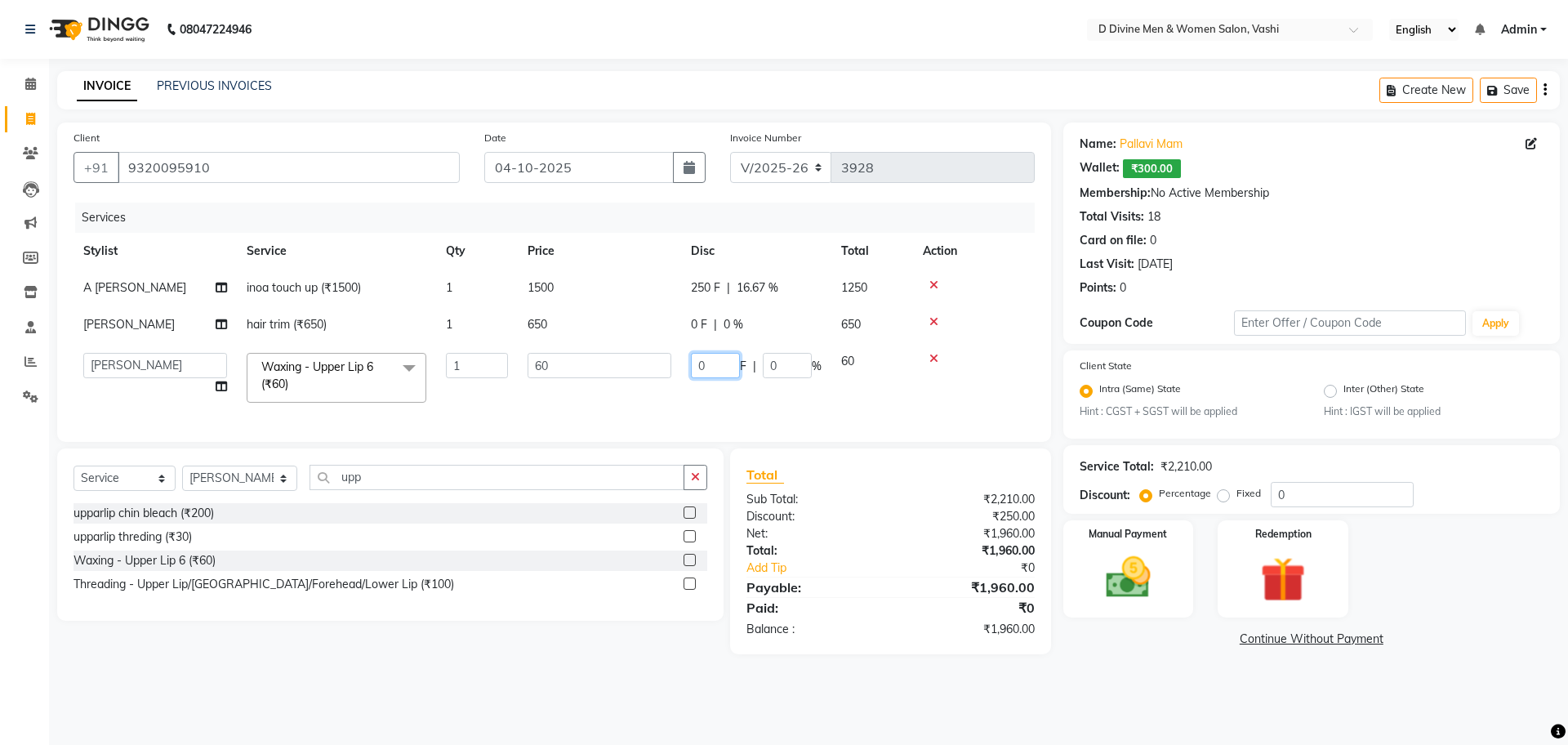
click at [706, 371] on input "0" at bounding box center [715, 365] width 49 height 25
click at [697, 367] on input "0" at bounding box center [715, 365] width 49 height 25
type input "10"
click at [385, 490] on input "upp" at bounding box center [497, 477] width 375 height 25
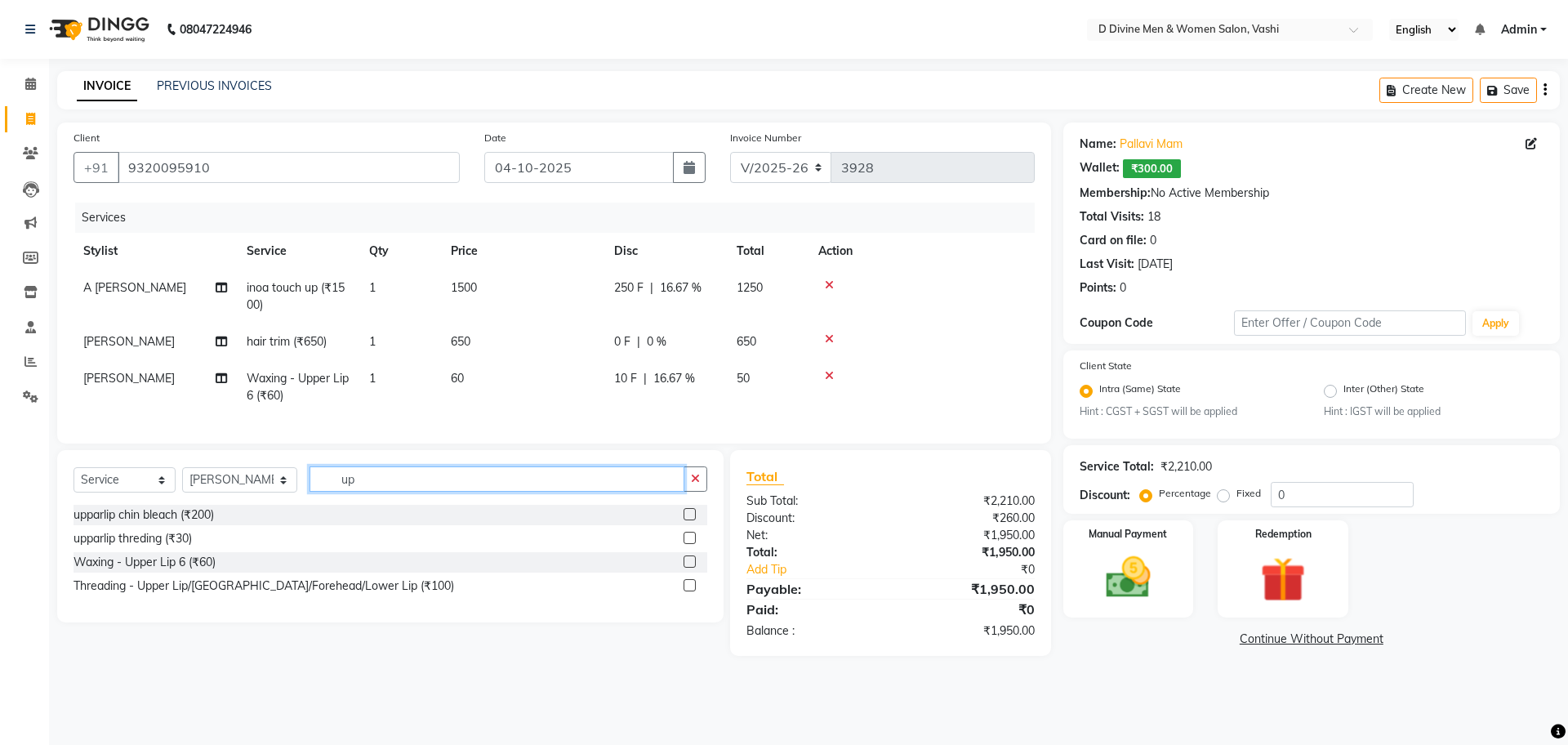
type input "u"
type input "reg"
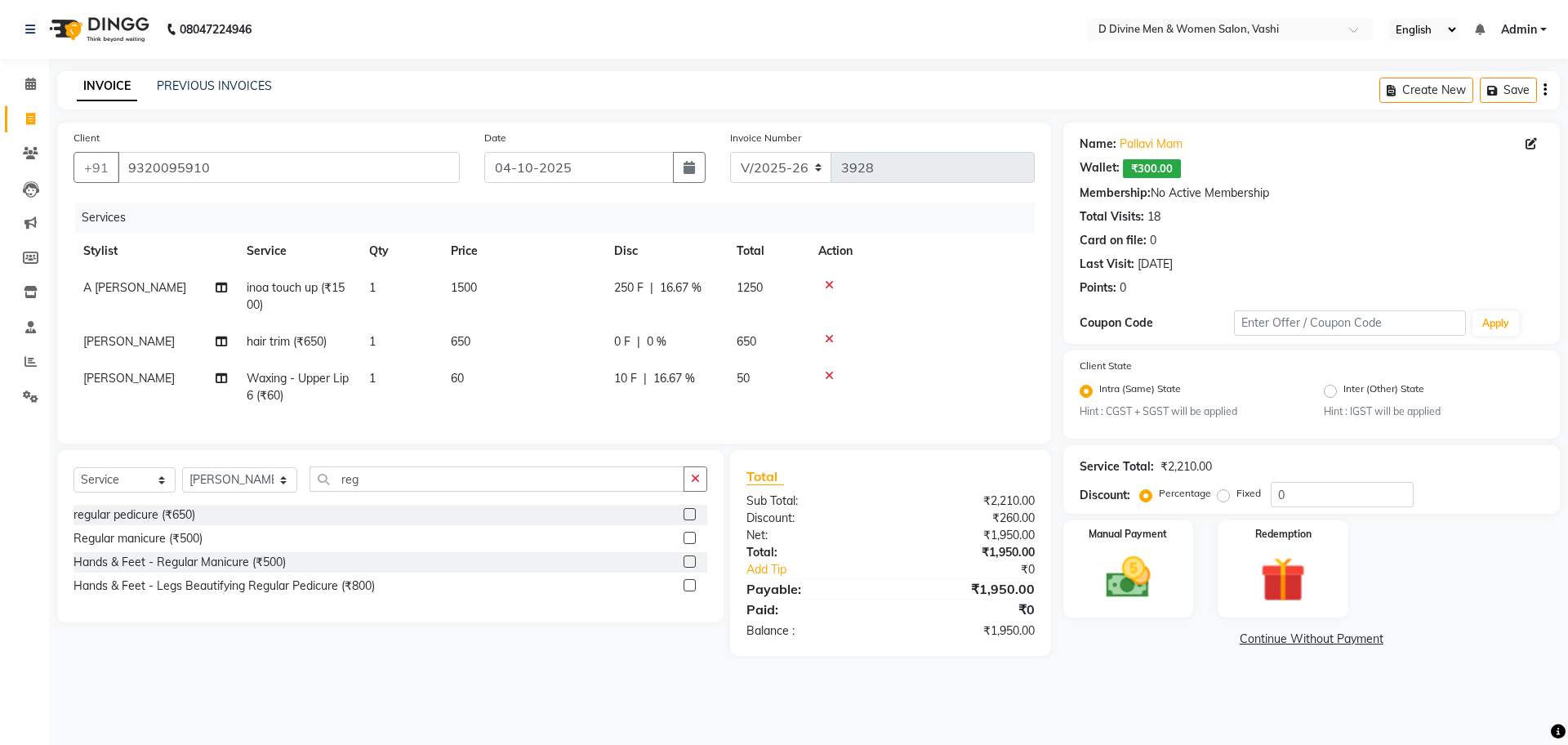
click at [687, 520] on label at bounding box center [689, 514] width 12 height 12
click at [687, 520] on input "checkbox" at bounding box center [688, 514] width 10 height 10
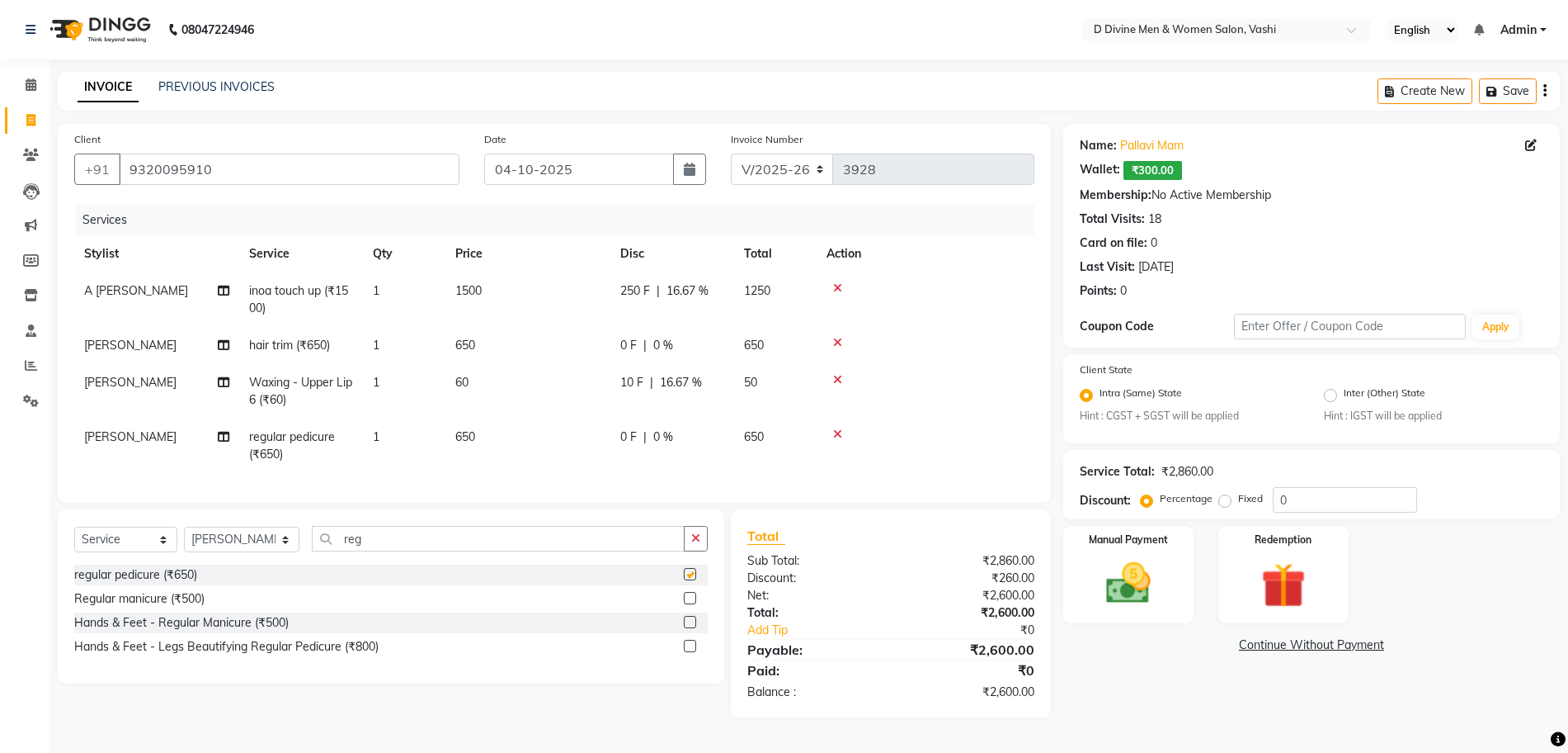
checkbox input "false"
click at [665, 437] on span "0 %" at bounding box center [663, 437] width 20 height 17
select select "10984"
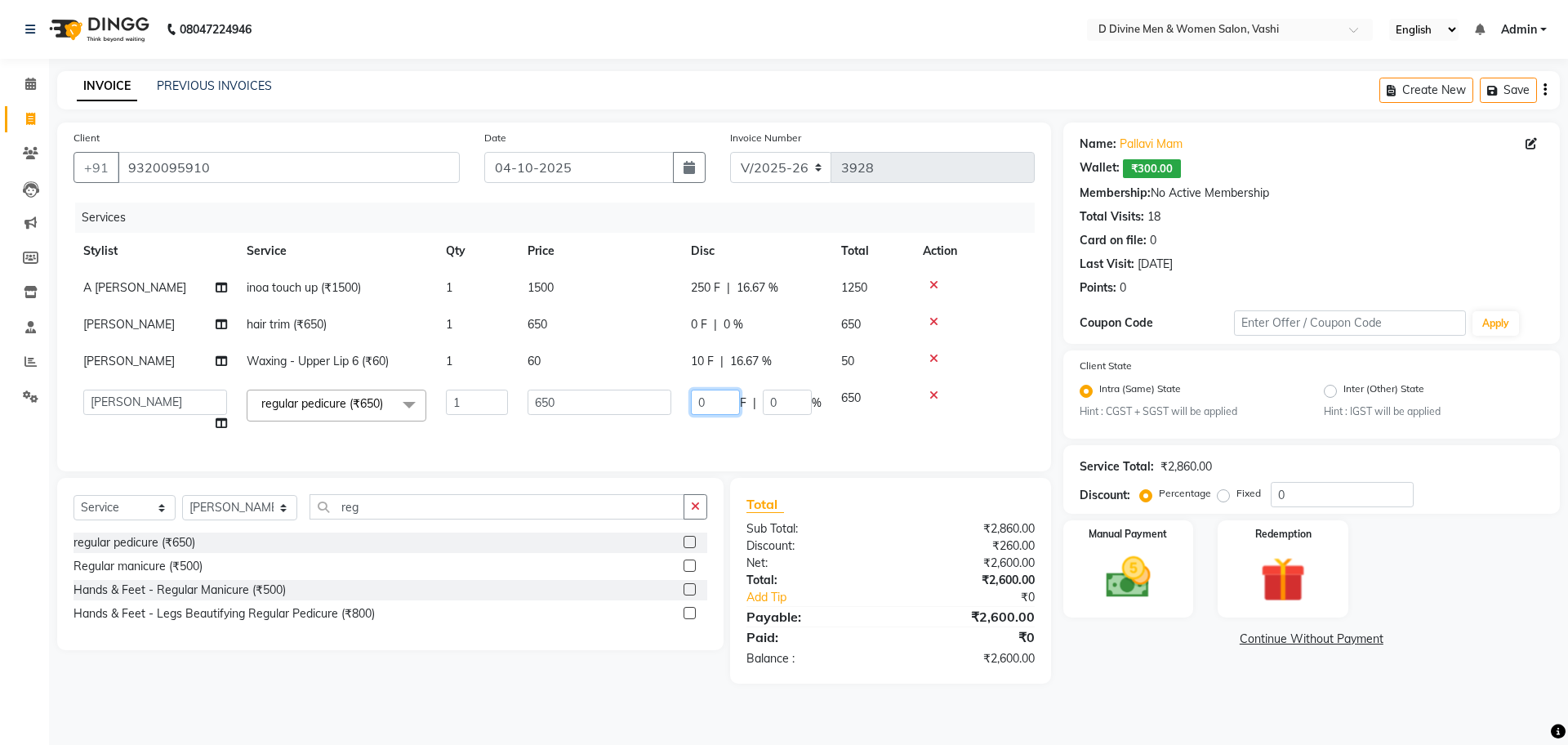
click at [692, 405] on input "0" at bounding box center [715, 402] width 49 height 25
type input "150"
click at [792, 366] on tr "[PERSON_NAME] Waxing - Upper Lip 6 (₹60) 1 60 10 F | 16.67 % 50" at bounding box center [554, 362] width 961 height 37
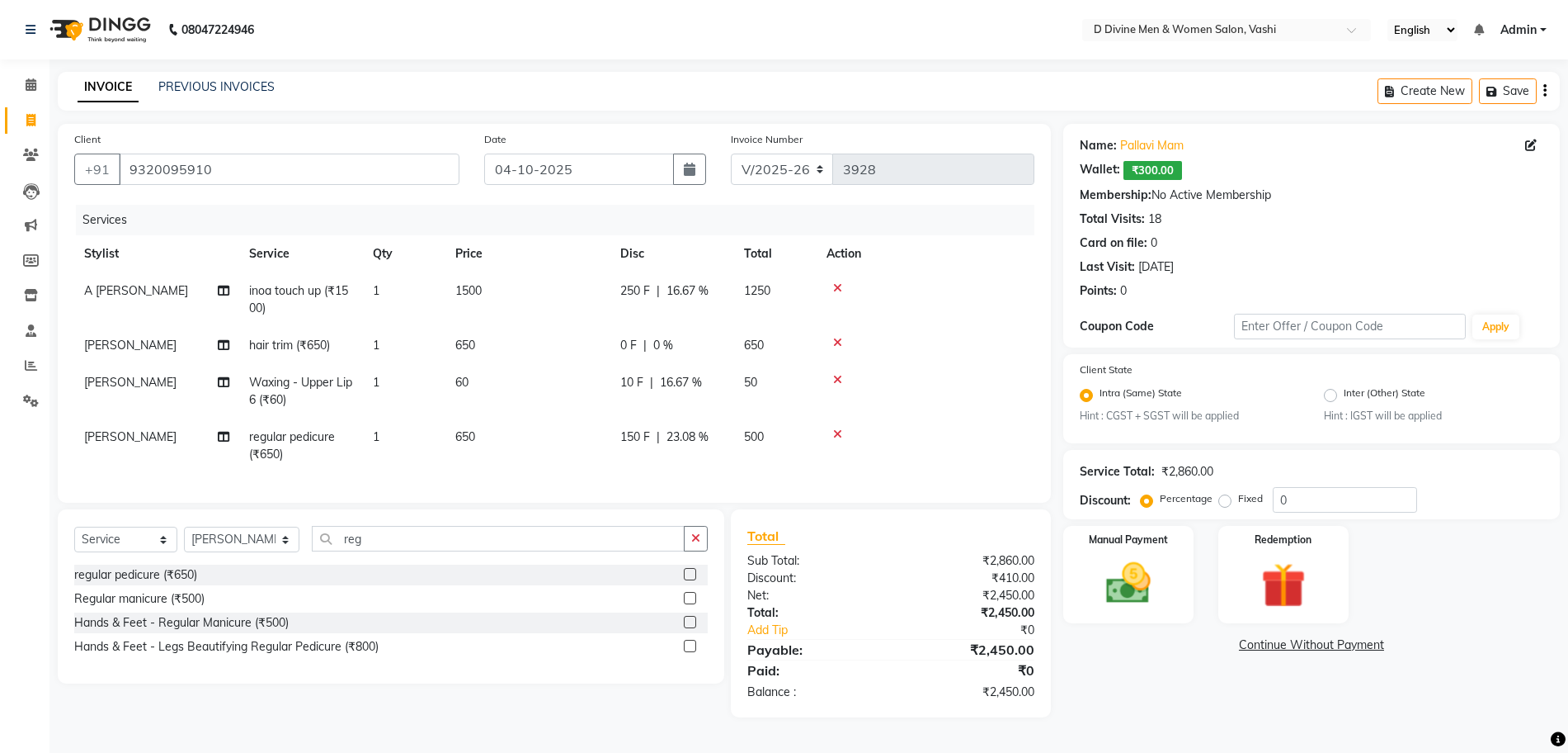
scroll to position [5, 0]
click at [1137, 574] on img at bounding box center [1128, 583] width 76 height 53
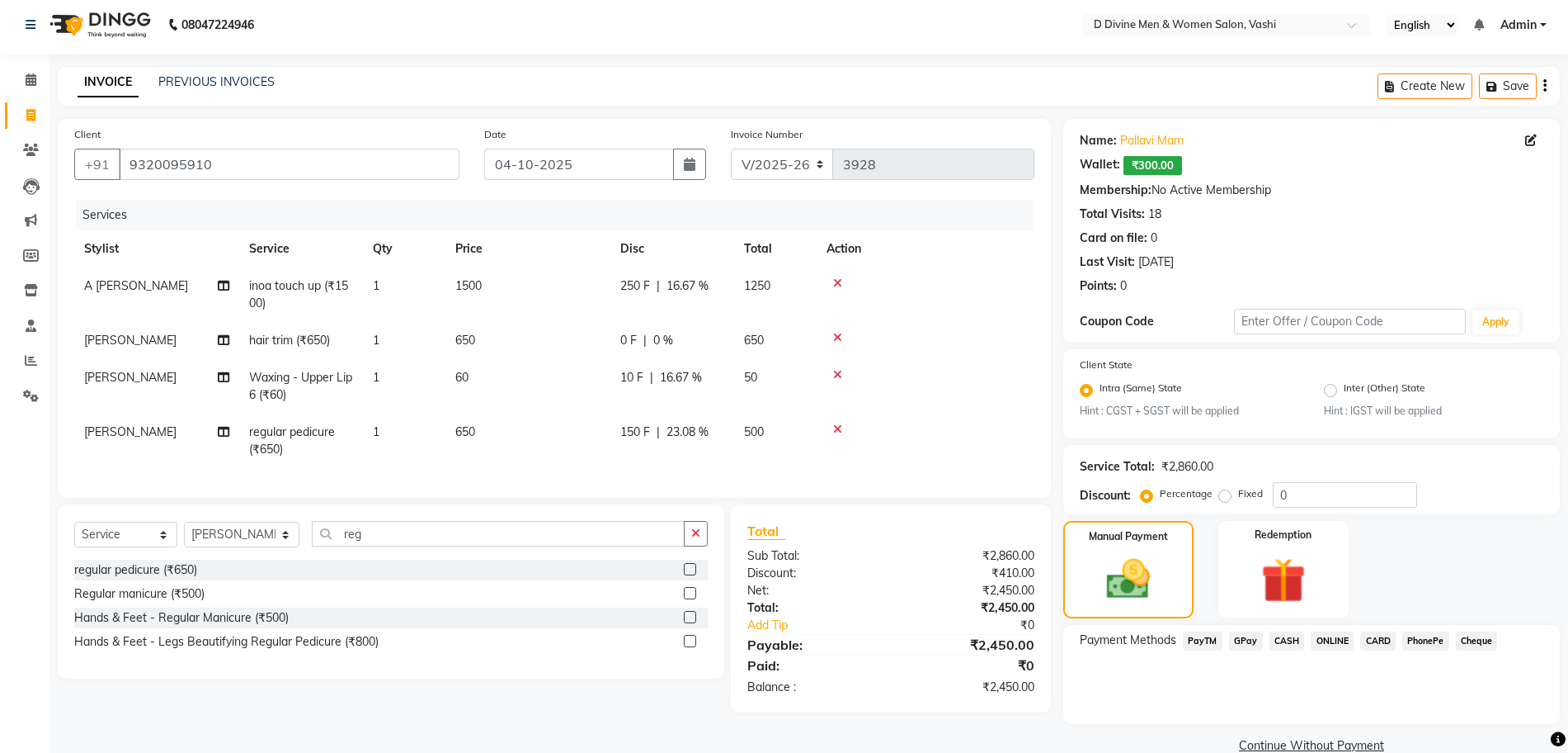
click at [1236, 644] on span "GPay" at bounding box center [1247, 640] width 34 height 19
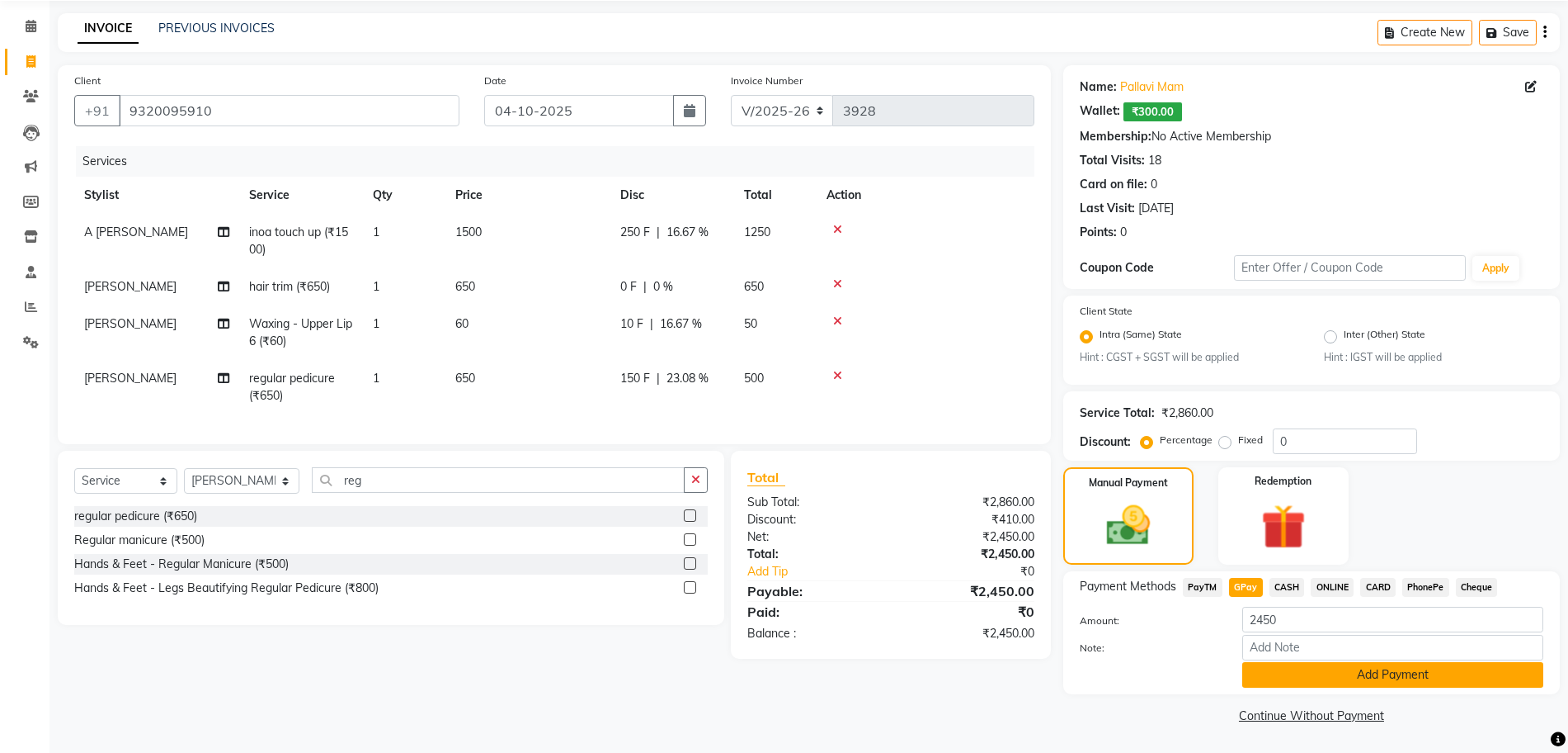
click at [1264, 672] on button "Add Payment" at bounding box center [1393, 674] width 301 height 25
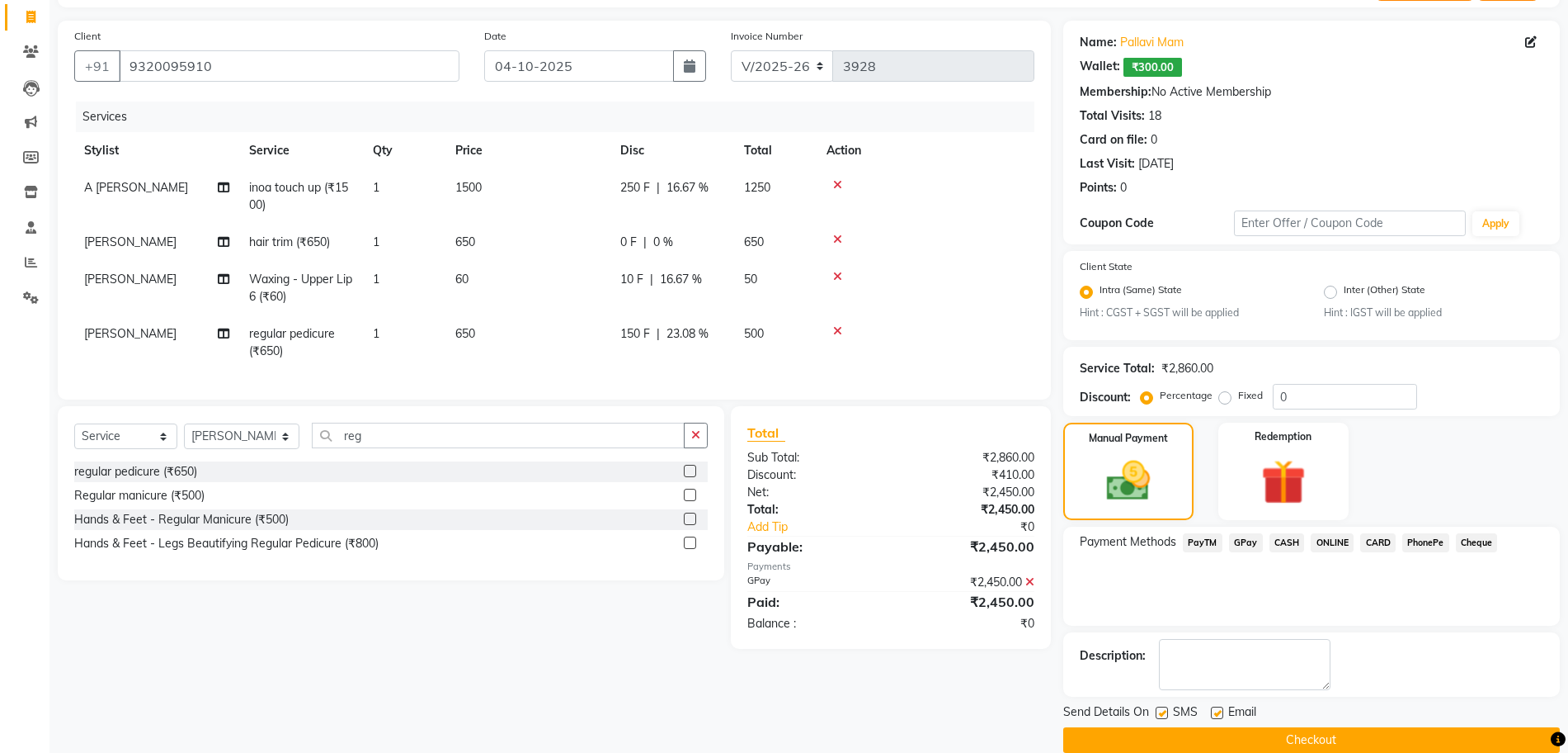
scroll to position [128, 0]
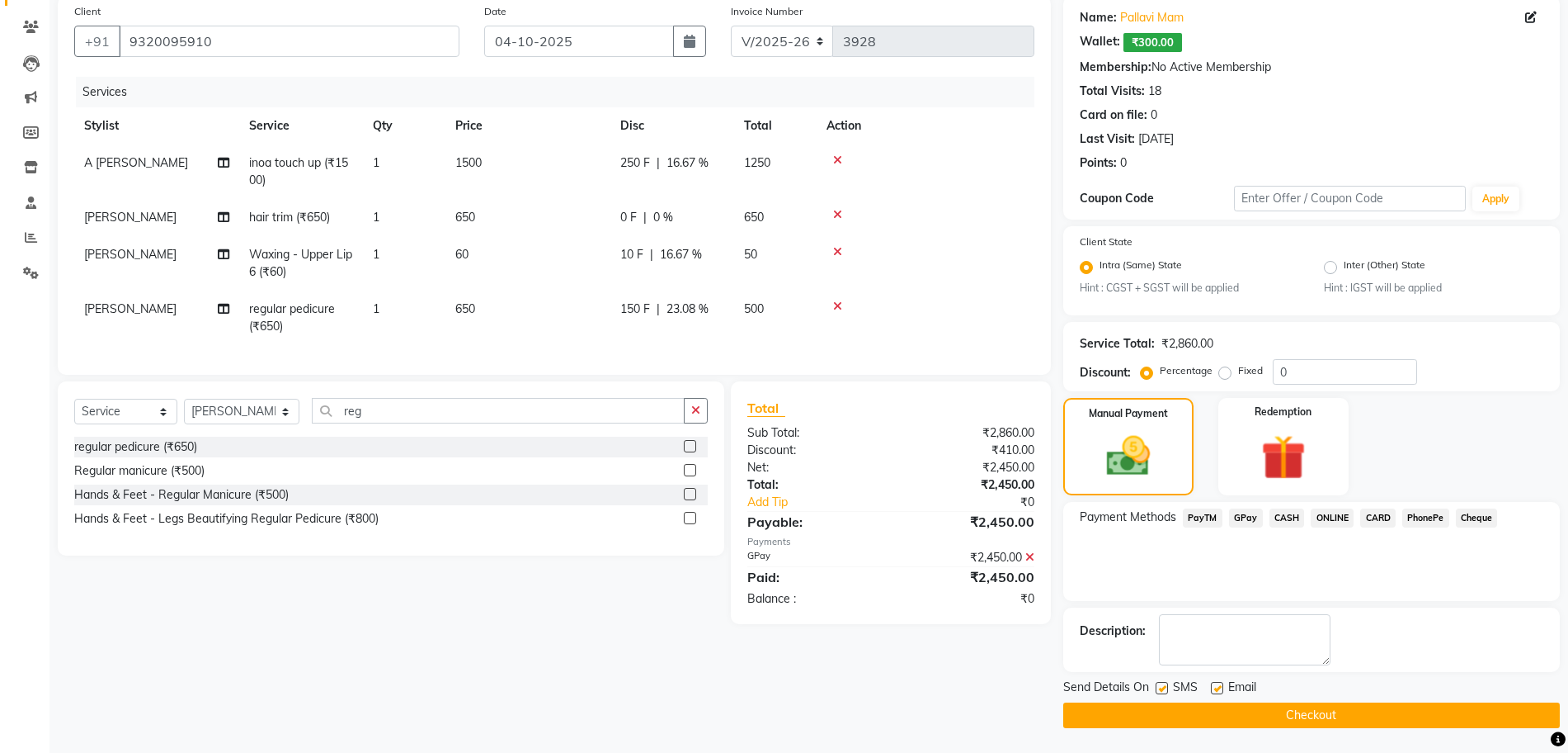
click at [1164, 685] on label at bounding box center [1161, 687] width 12 height 12
click at [1164, 685] on input "checkbox" at bounding box center [1160, 688] width 10 height 10
checkbox input "false"
click at [1221, 691] on label at bounding box center [1217, 687] width 12 height 12
click at [1221, 691] on input "checkbox" at bounding box center [1216, 688] width 10 height 10
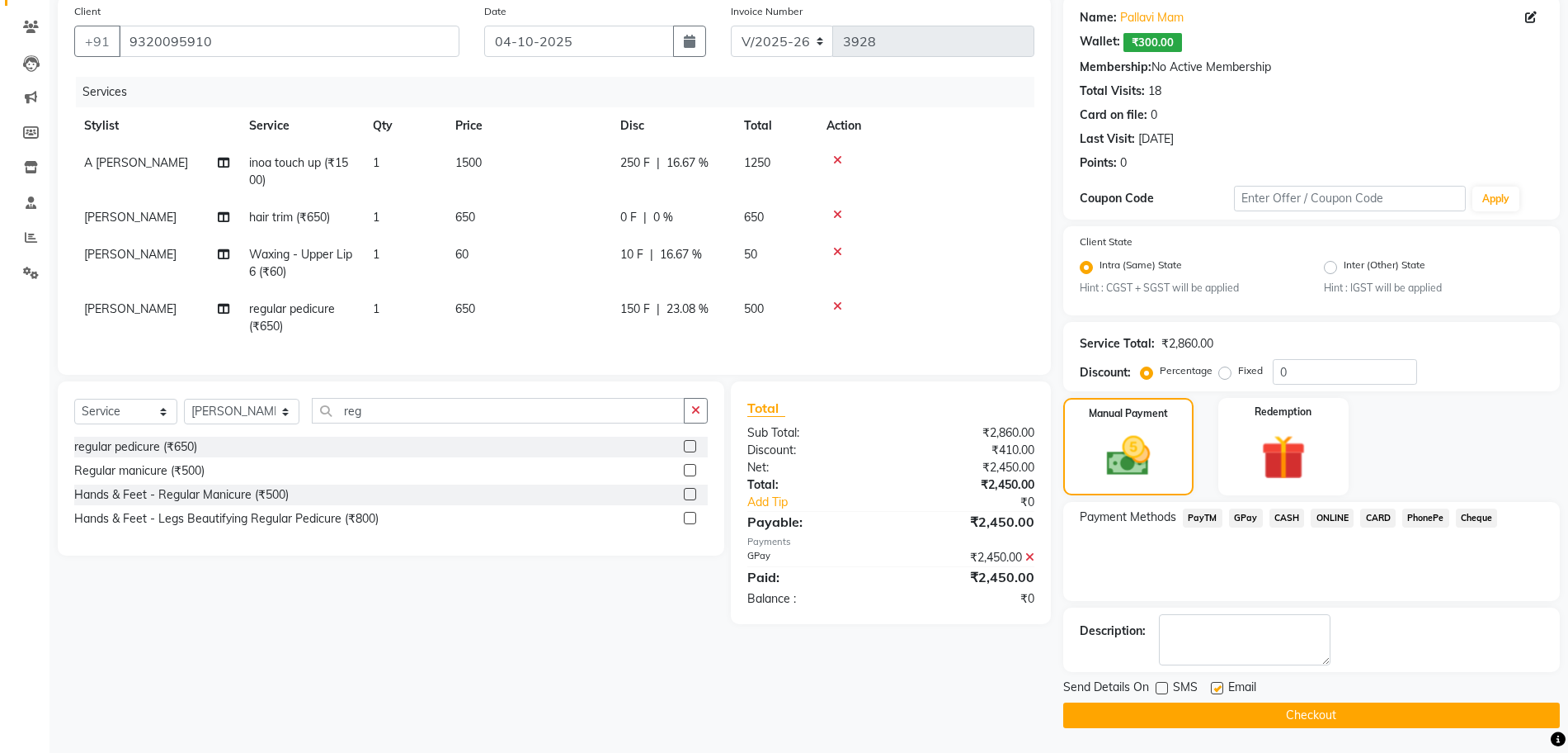
checkbox input "false"
click at [1215, 712] on button "Checkout" at bounding box center [1312, 715] width 497 height 25
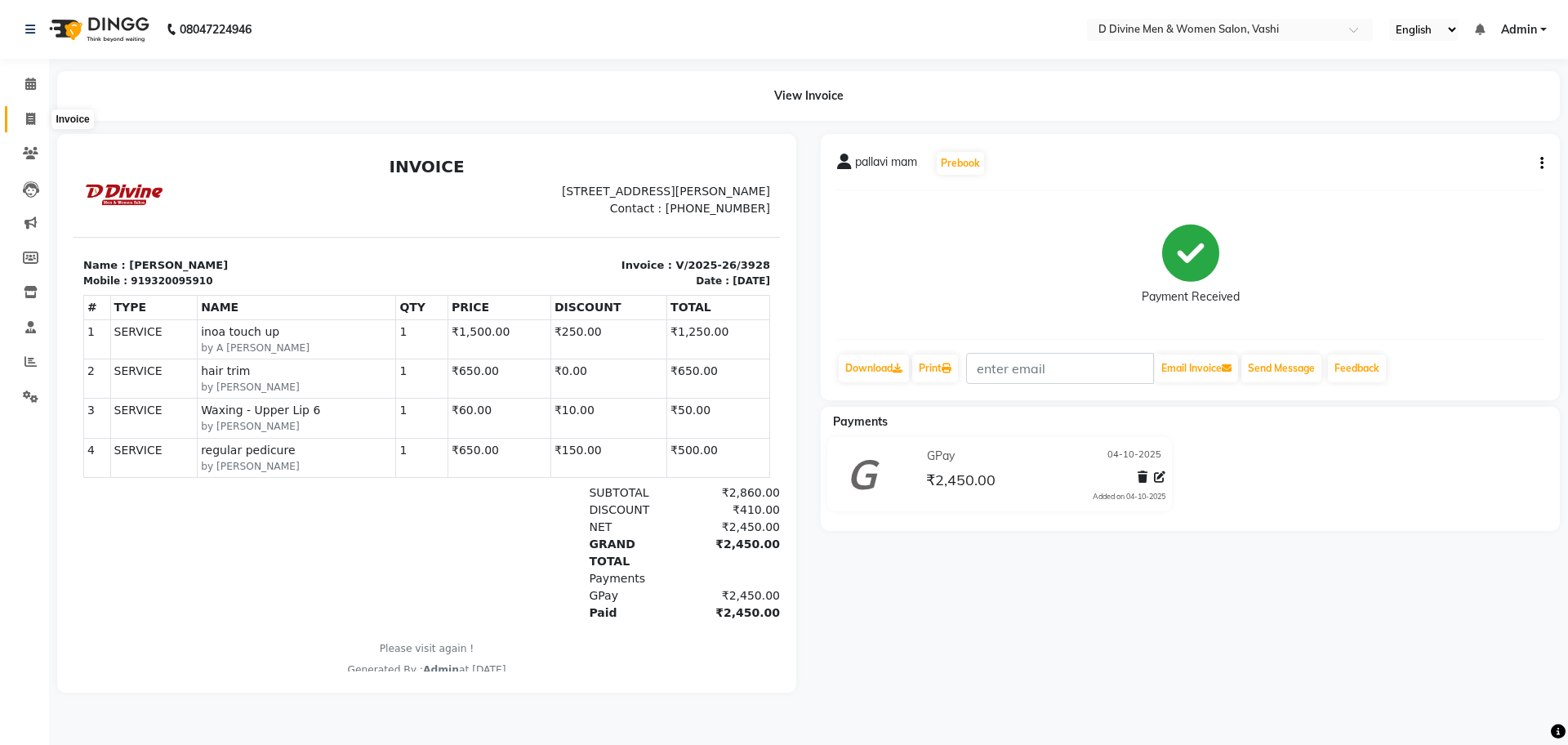
click at [31, 112] on icon at bounding box center [31, 118] width 9 height 12
select select "service"
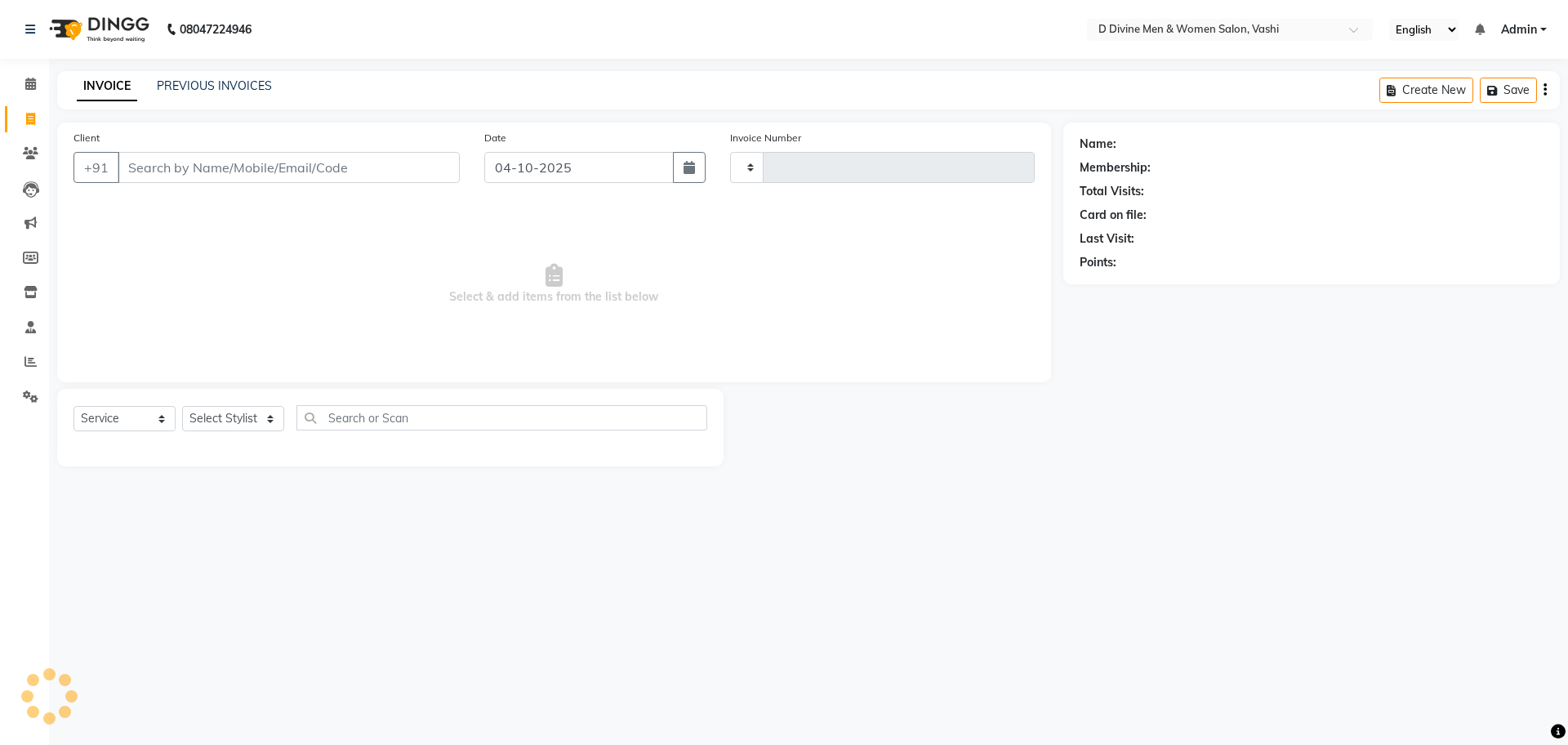
type input "3929"
select select "718"
select select "10981"
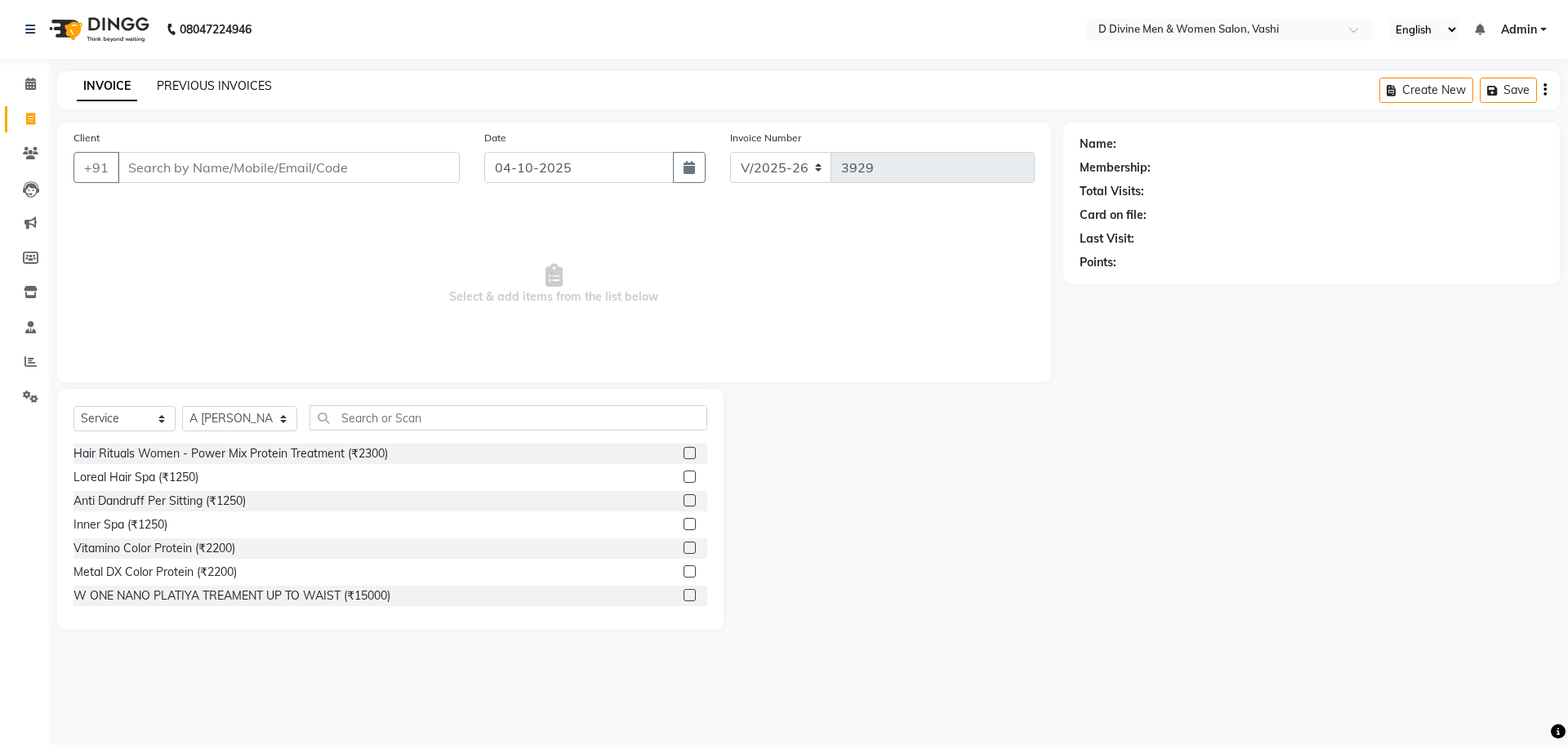
click at [261, 86] on link "PREVIOUS INVOICES" at bounding box center [214, 86] width 115 height 15
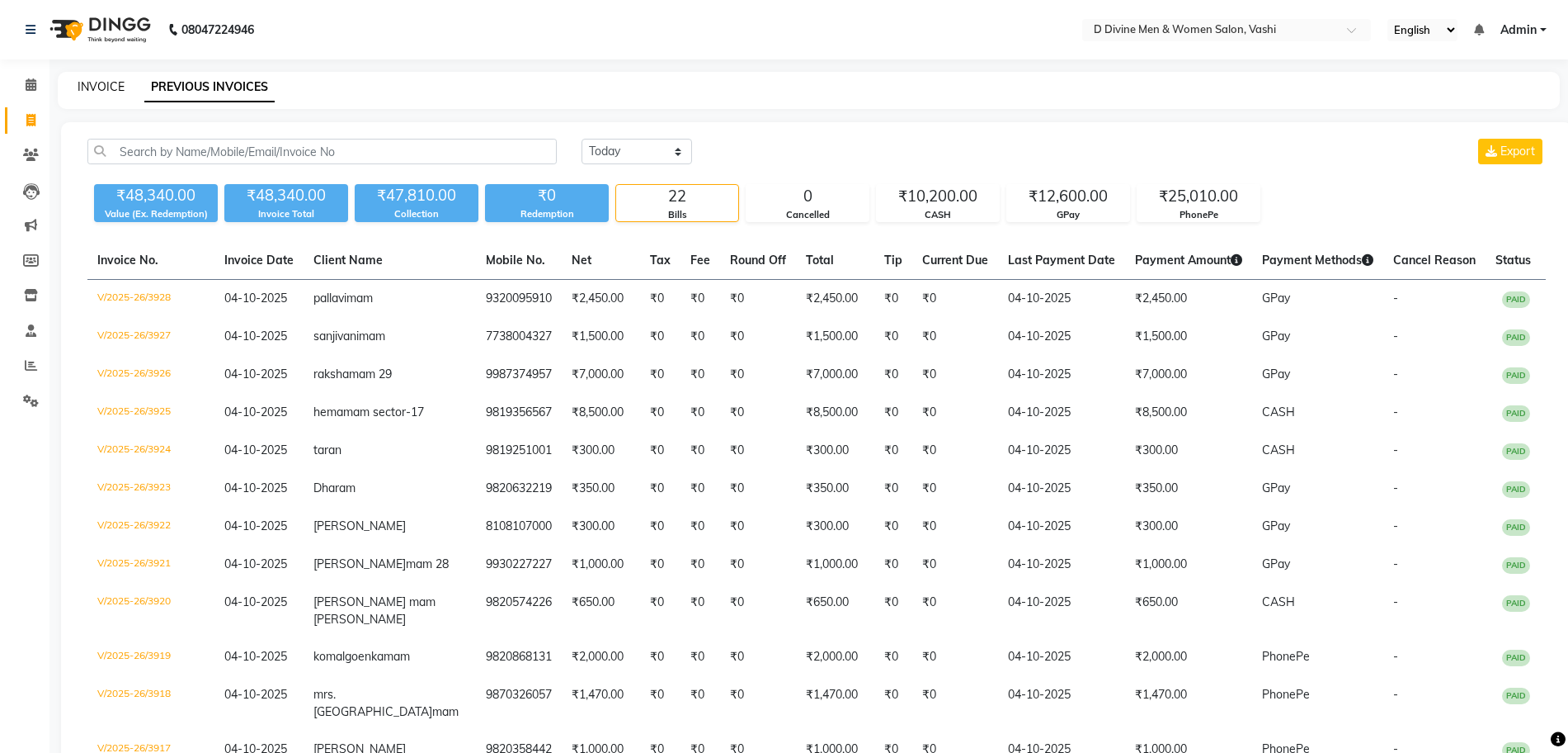
click at [104, 86] on link "INVOICE" at bounding box center [101, 87] width 47 height 15
select select "service"
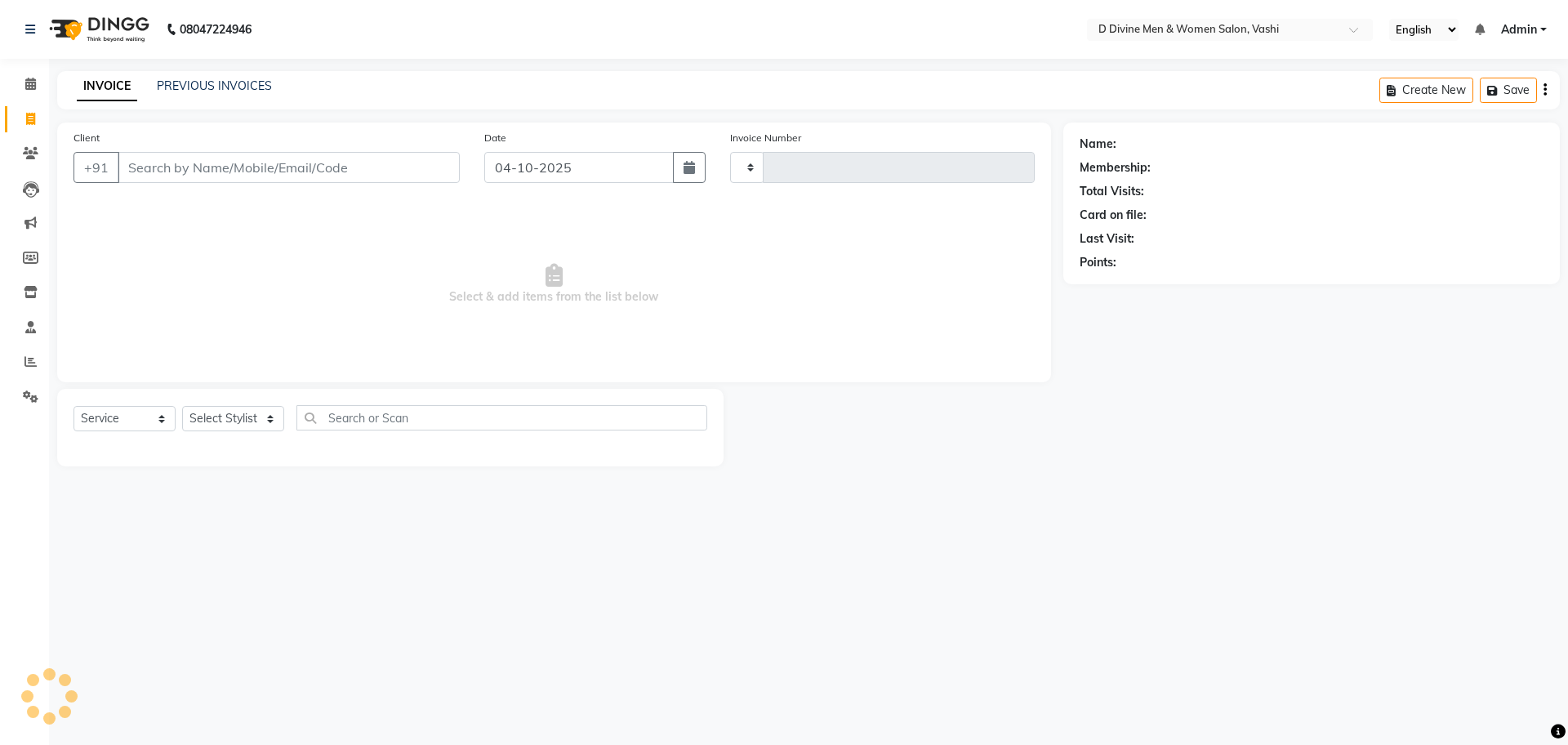
type input "3929"
select select "718"
select select "10981"
